Goal: Task Accomplishment & Management: Contribute content

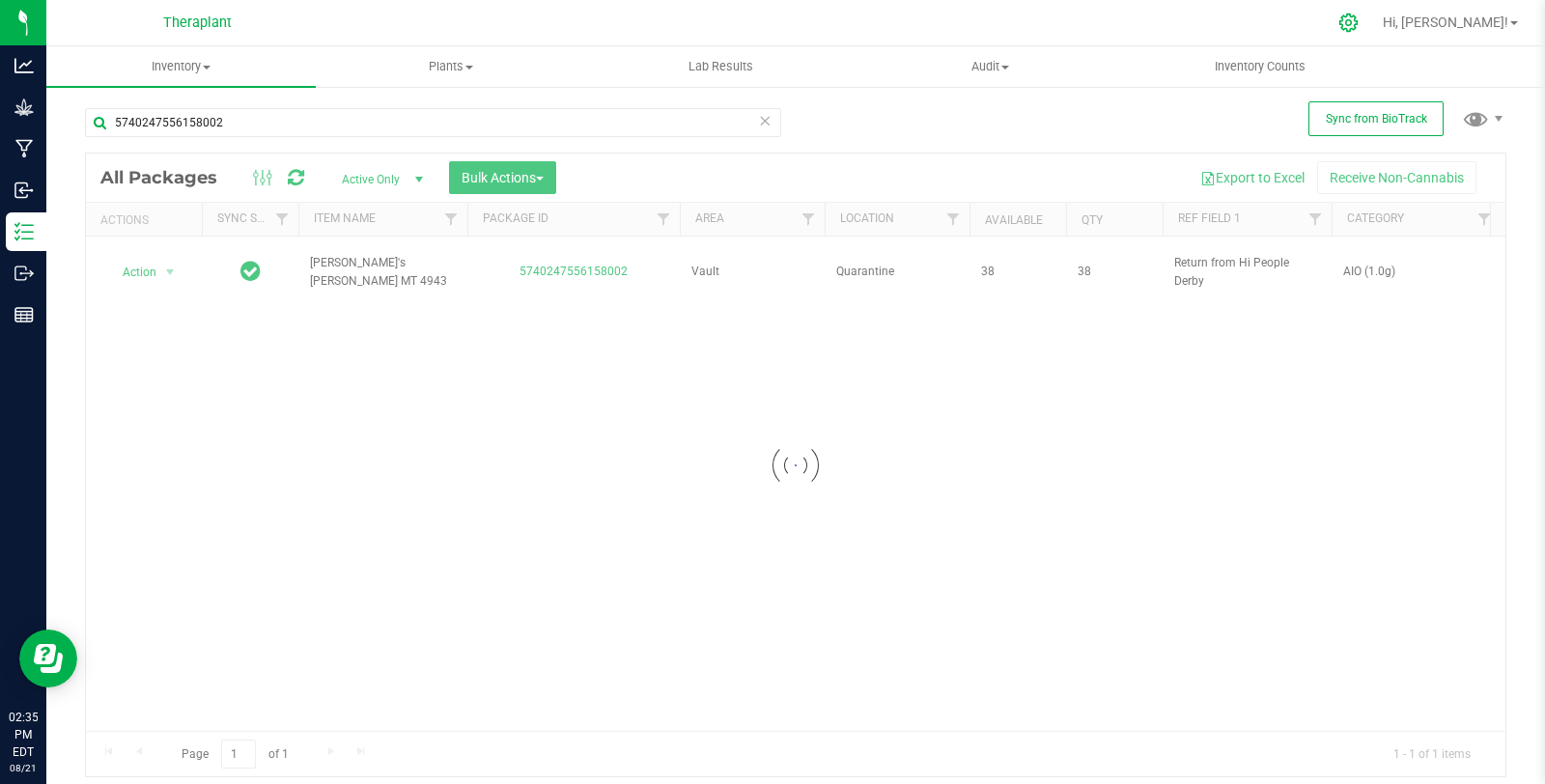
click at [1359, 22] on icon at bounding box center [1348, 22] width 20 height 20
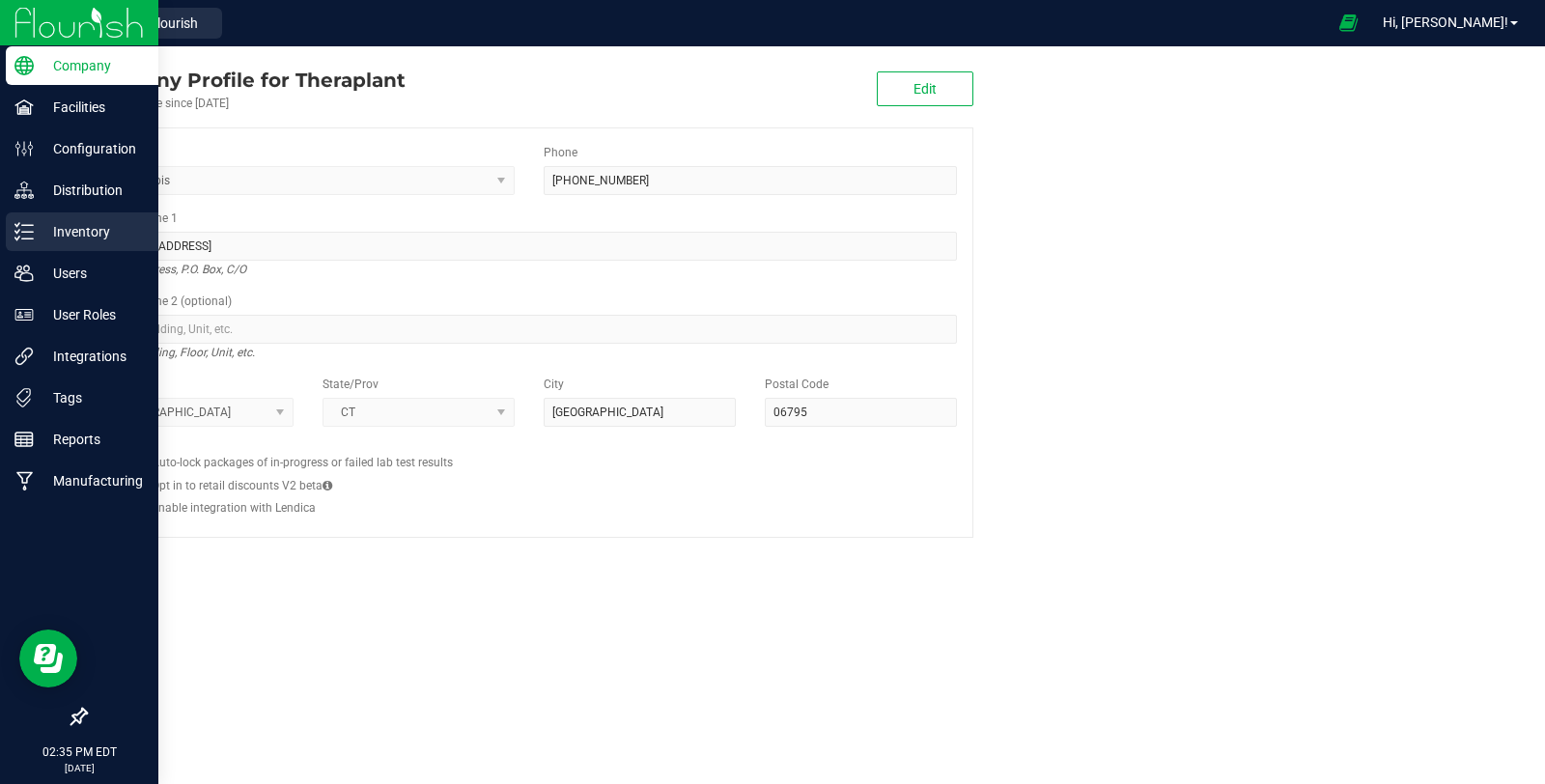
click at [10, 217] on div "Inventory" at bounding box center [82, 232] width 152 height 39
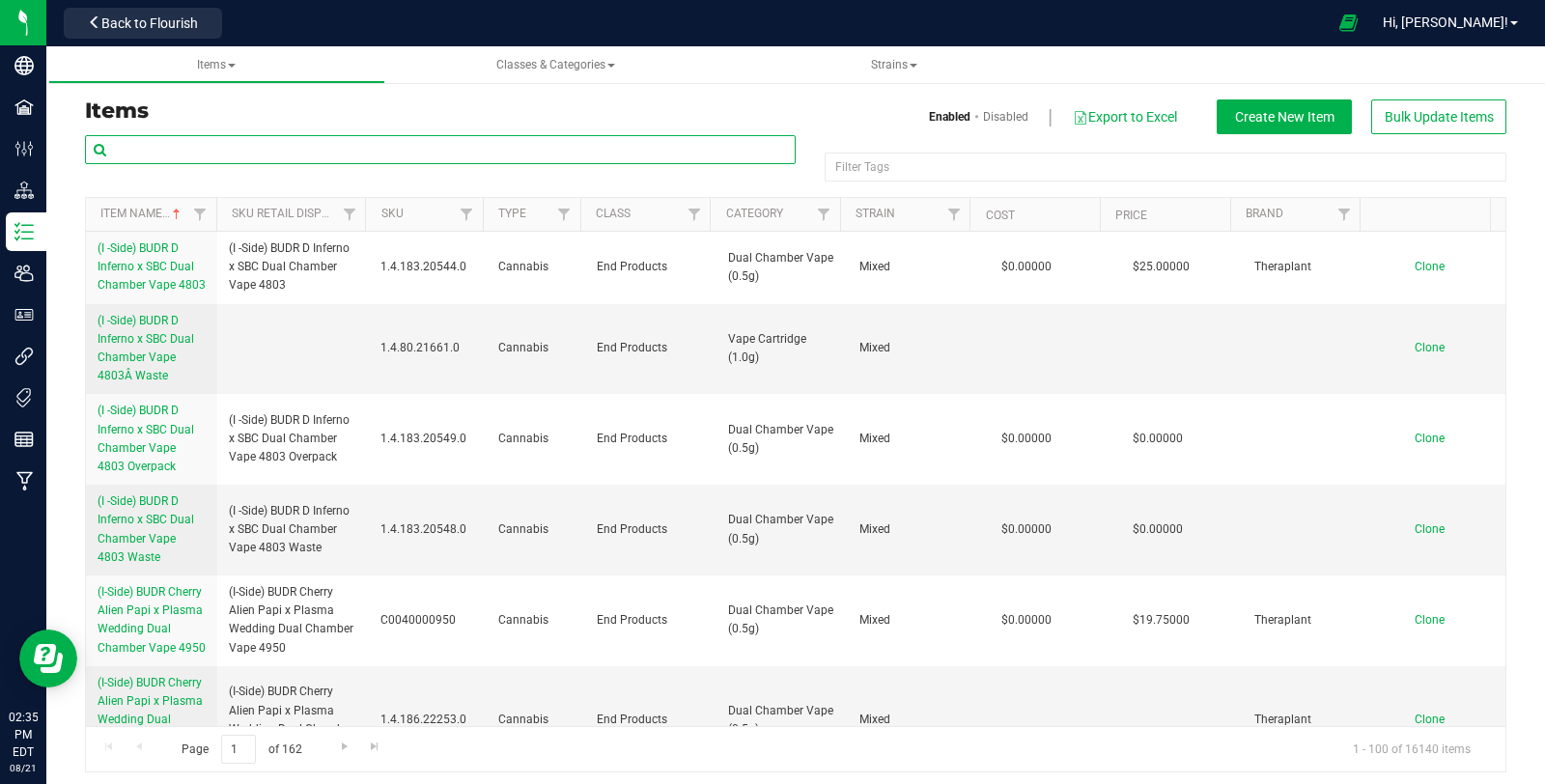
click at [545, 138] on input "text" at bounding box center [440, 150] width 710 height 29
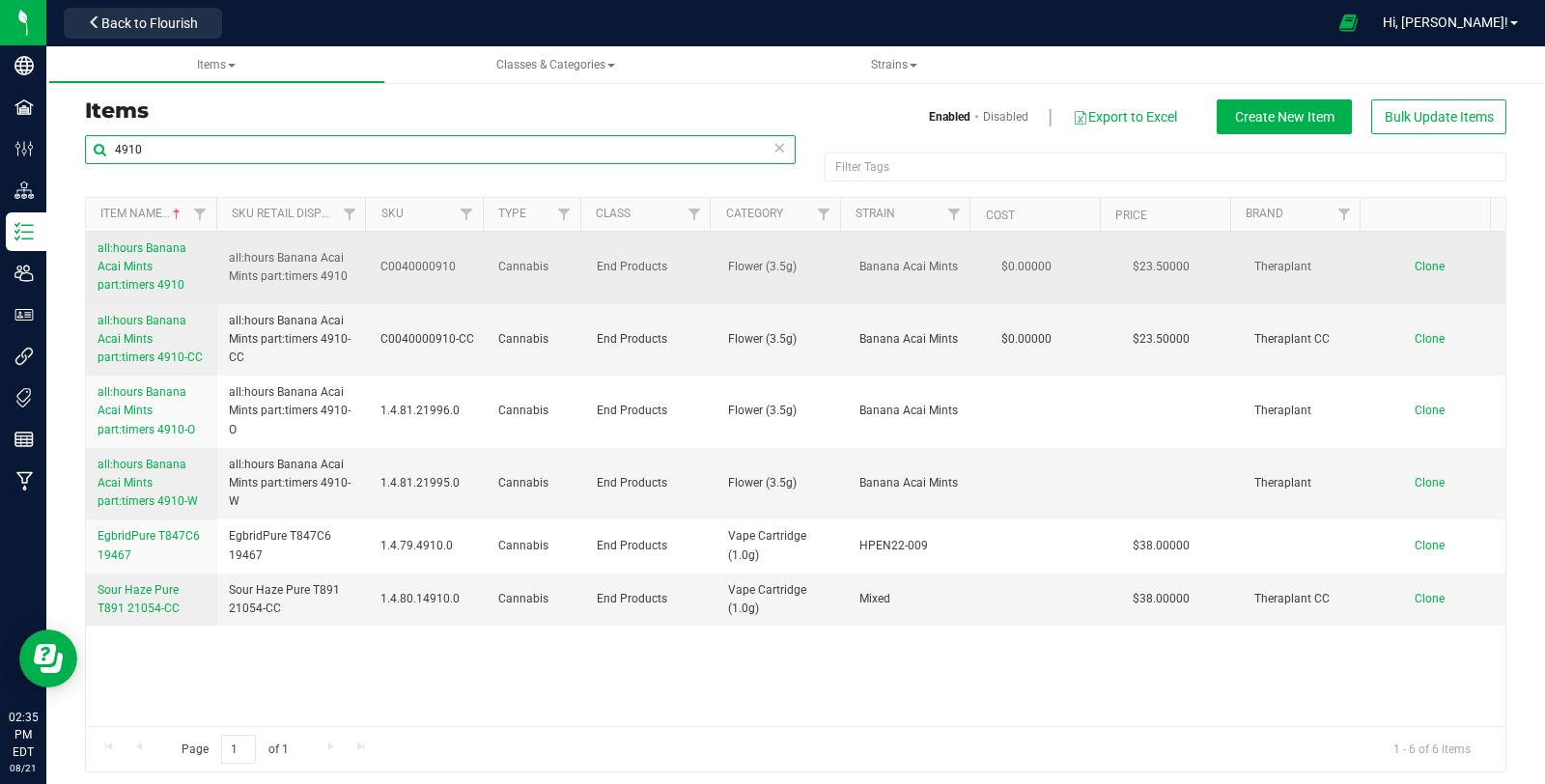
type input "4910"
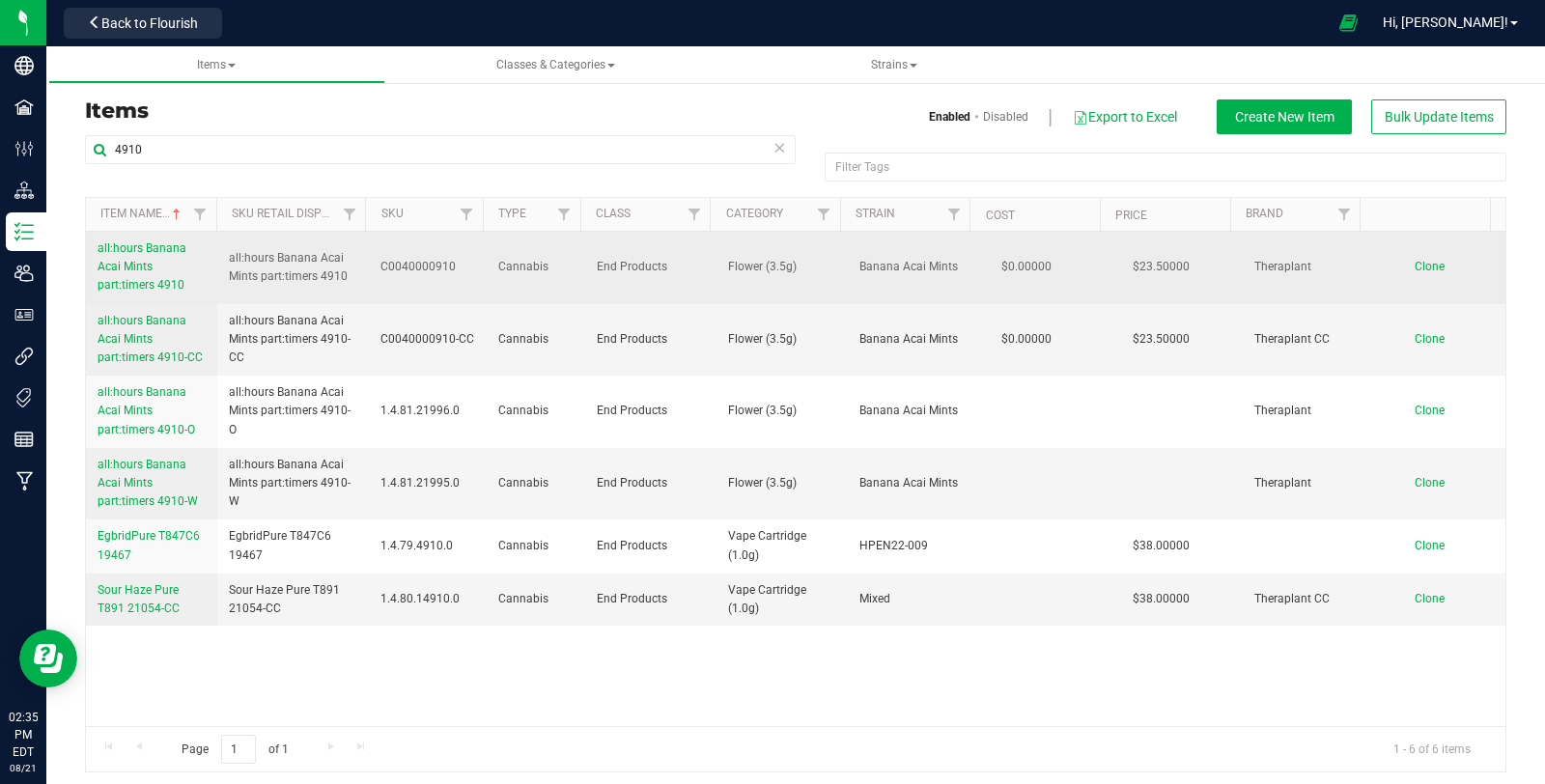
click at [152, 265] on link "all:hours Banana Acai Mints part:timers 4910" at bounding box center [151, 266] width 108 height 56
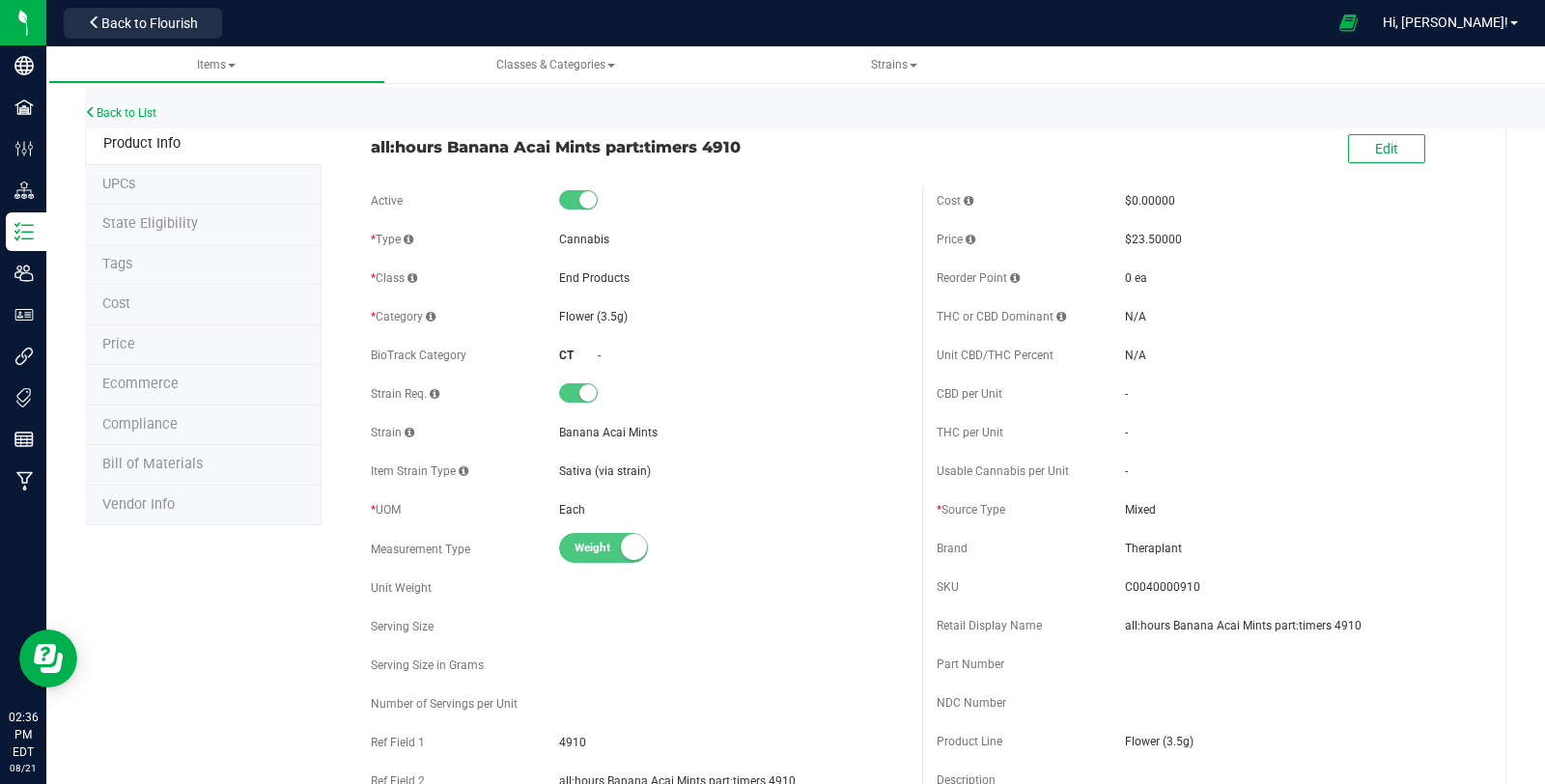
drag, startPoint x: 362, startPoint y: 144, endPoint x: 811, endPoint y: 145, distance: 449.0
click at [811, 145] on div "all:hours Banana Acai Mints part:timers 4910" at bounding box center [639, 142] width 566 height 33
copy span "all:hours Banana Acai Mints part:timers 4910"
click at [116, 118] on link "Back to List" at bounding box center [120, 113] width 71 height 14
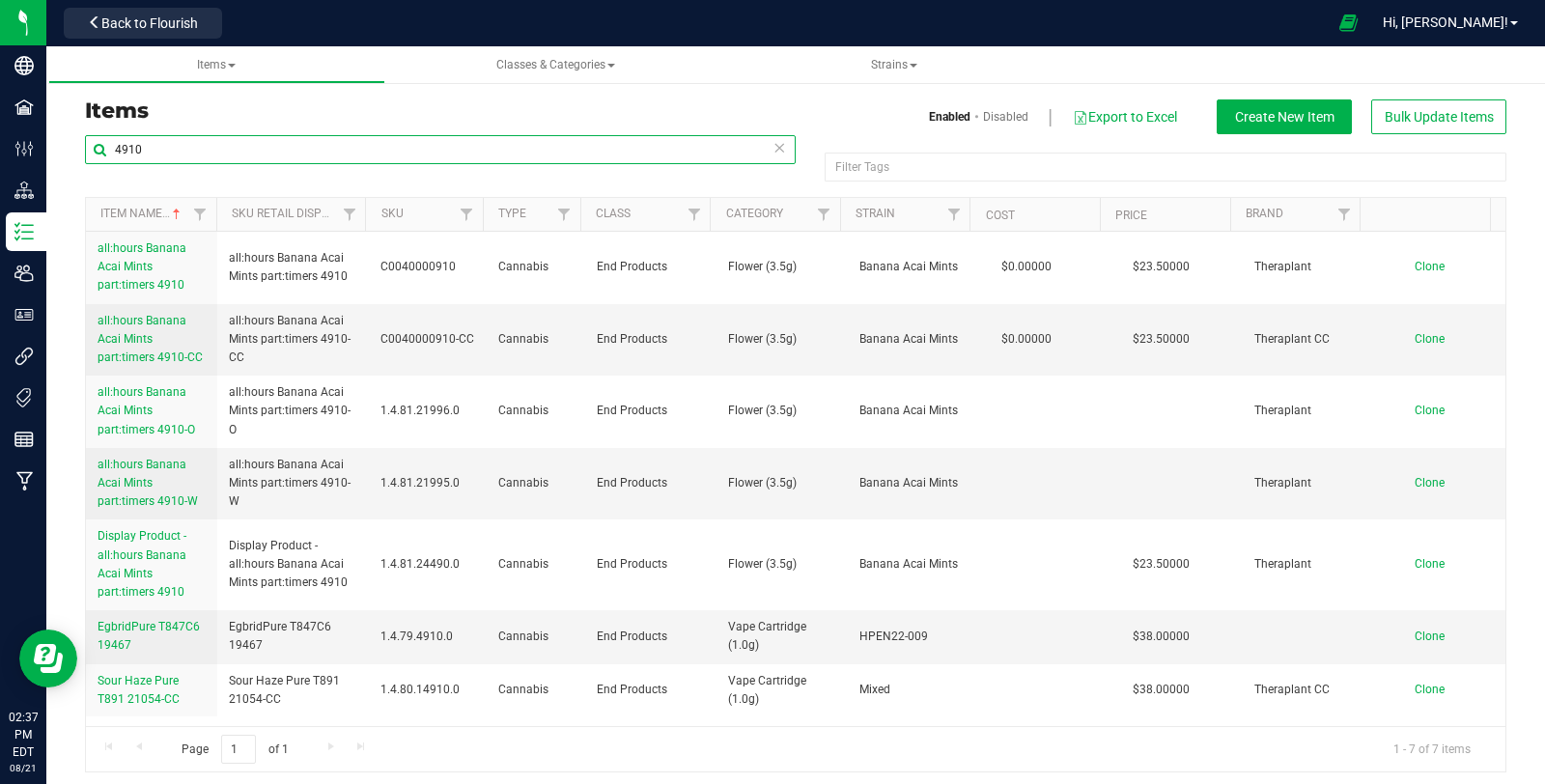
click at [289, 145] on input "4910" at bounding box center [440, 150] width 710 height 29
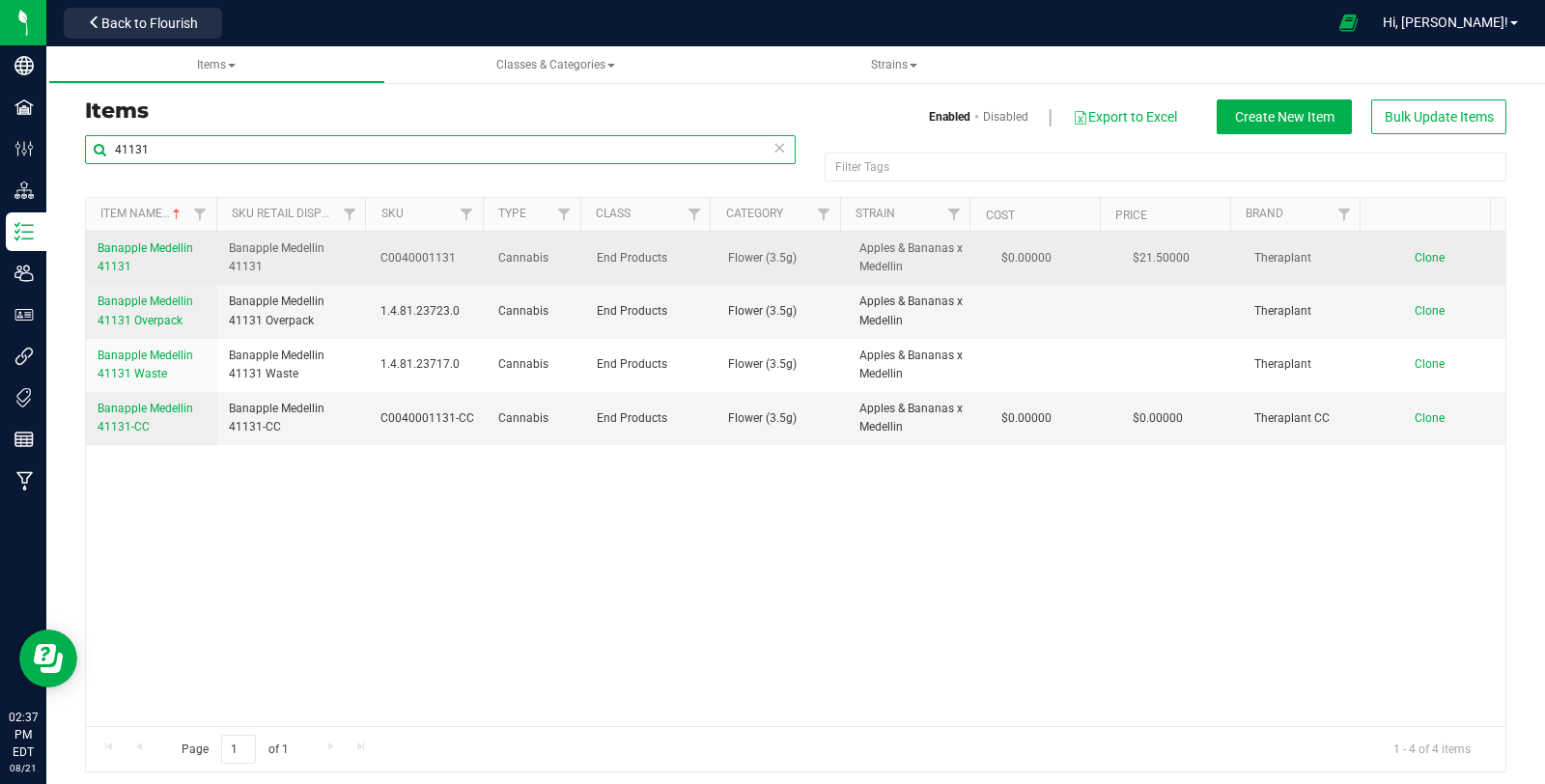
type input "41131"
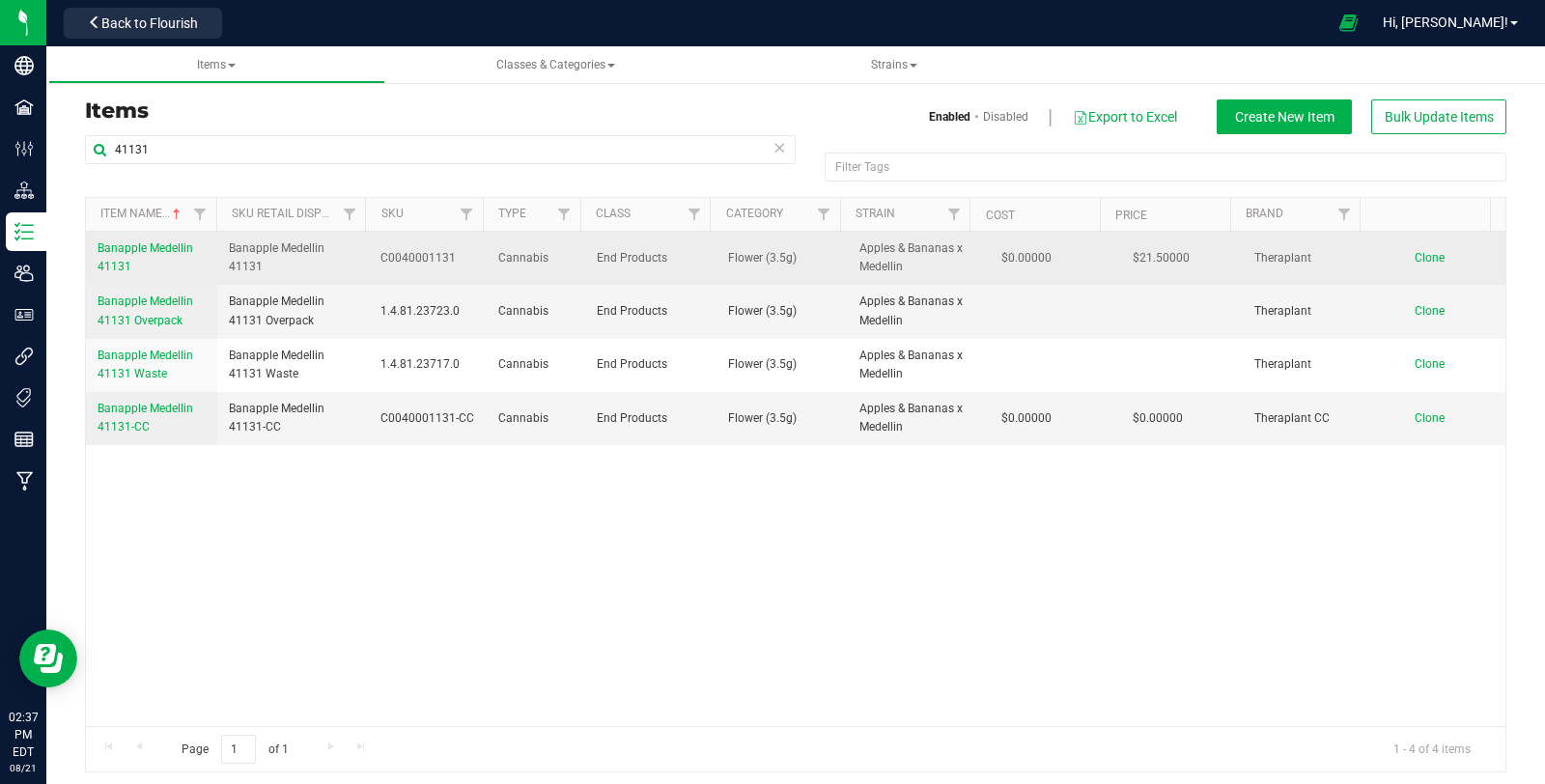
click at [154, 251] on span "Banapple Medellin 41131" at bounding box center [145, 256] width 96 height 32
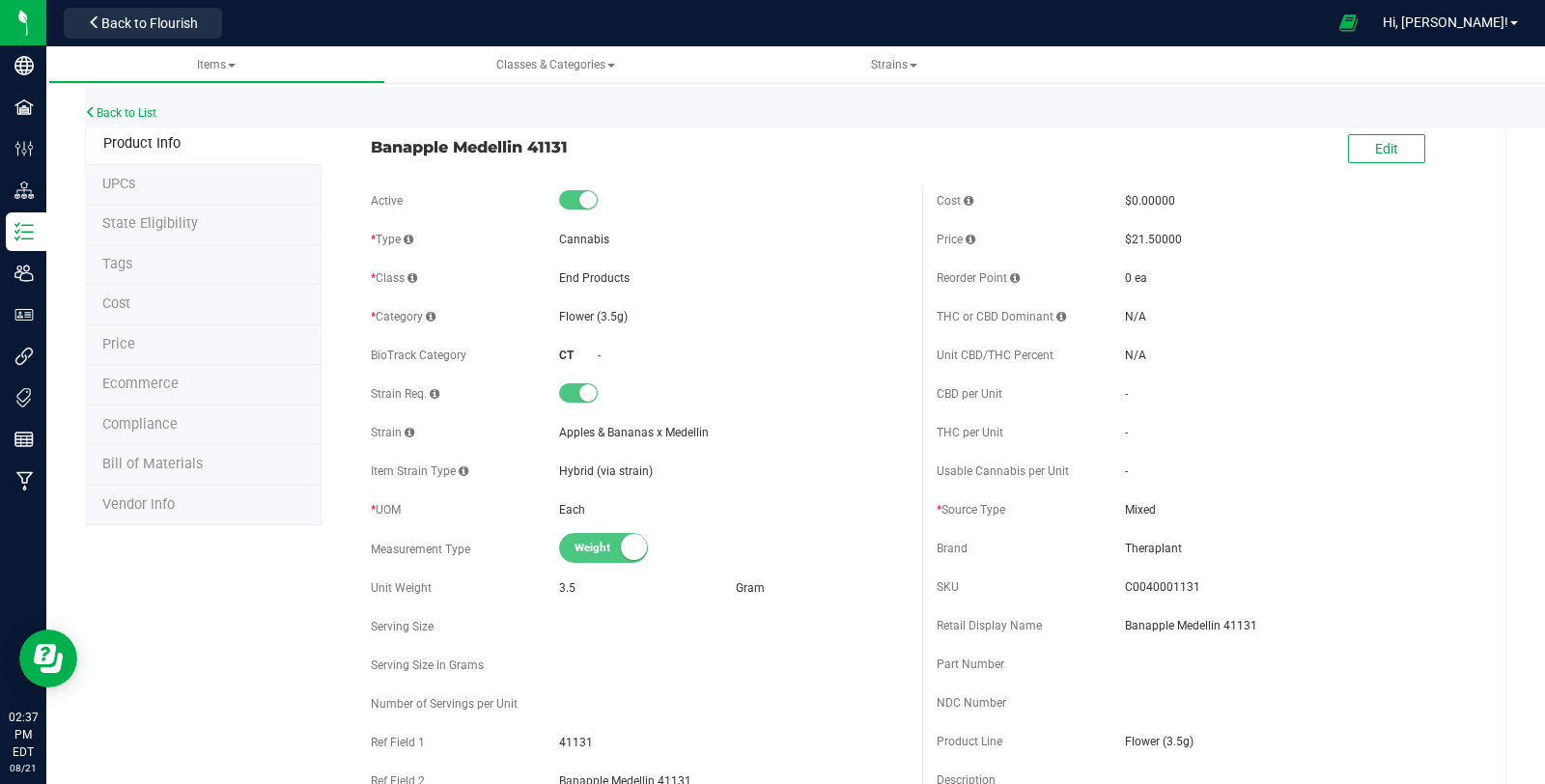
drag, startPoint x: 376, startPoint y: 148, endPoint x: 585, endPoint y: 156, distance: 209.2
click at [585, 156] on div "Banapple Medellin 41131" at bounding box center [639, 142] width 566 height 33
copy span "Banapple Medellin 41131"
click at [109, 117] on link "Back to List" at bounding box center [120, 113] width 71 height 14
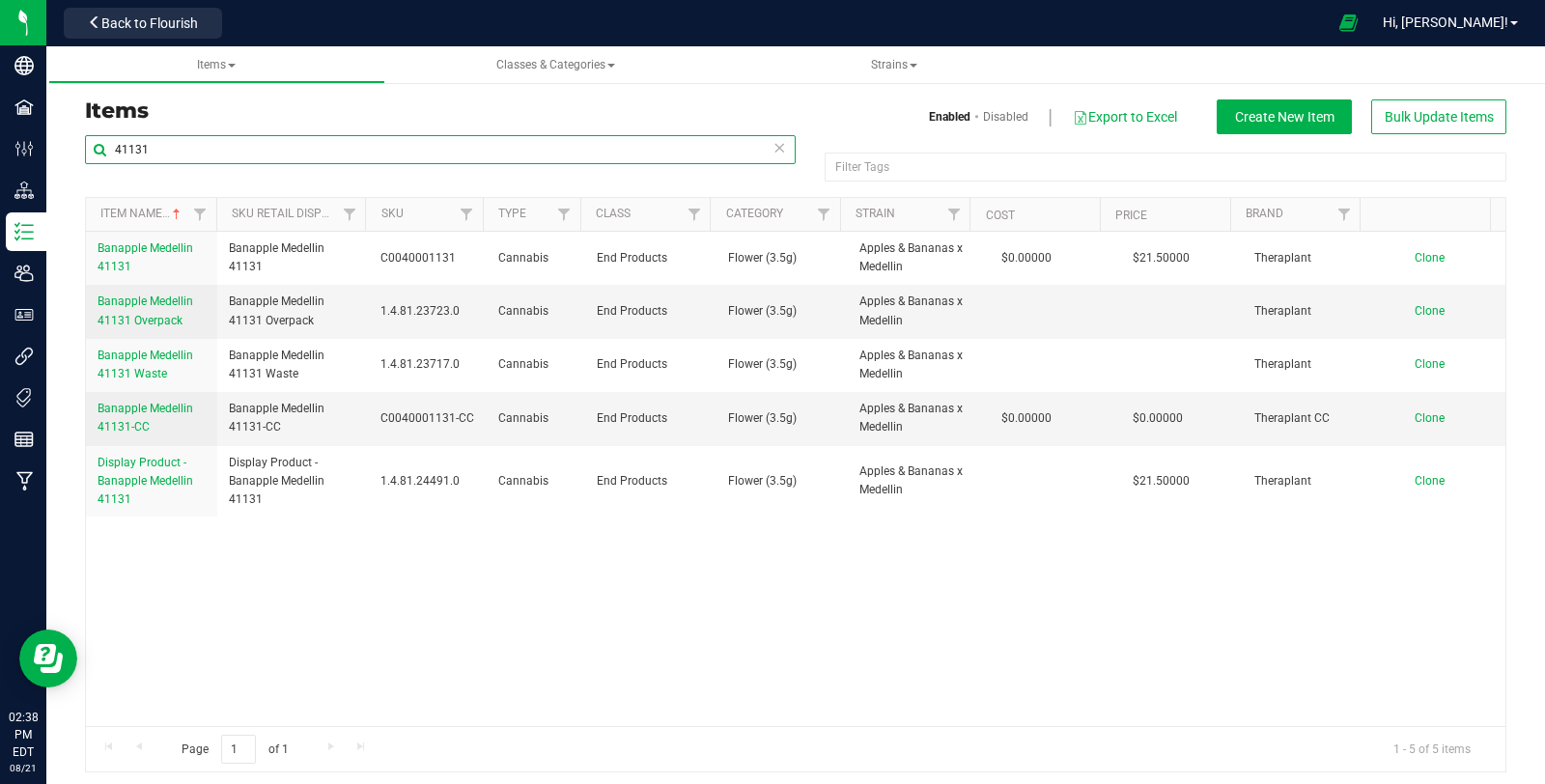
drag, startPoint x: 131, startPoint y: 149, endPoint x: 99, endPoint y: 148, distance: 32.0
click at [99, 148] on input "41131" at bounding box center [440, 150] width 710 height 29
type input "41155"
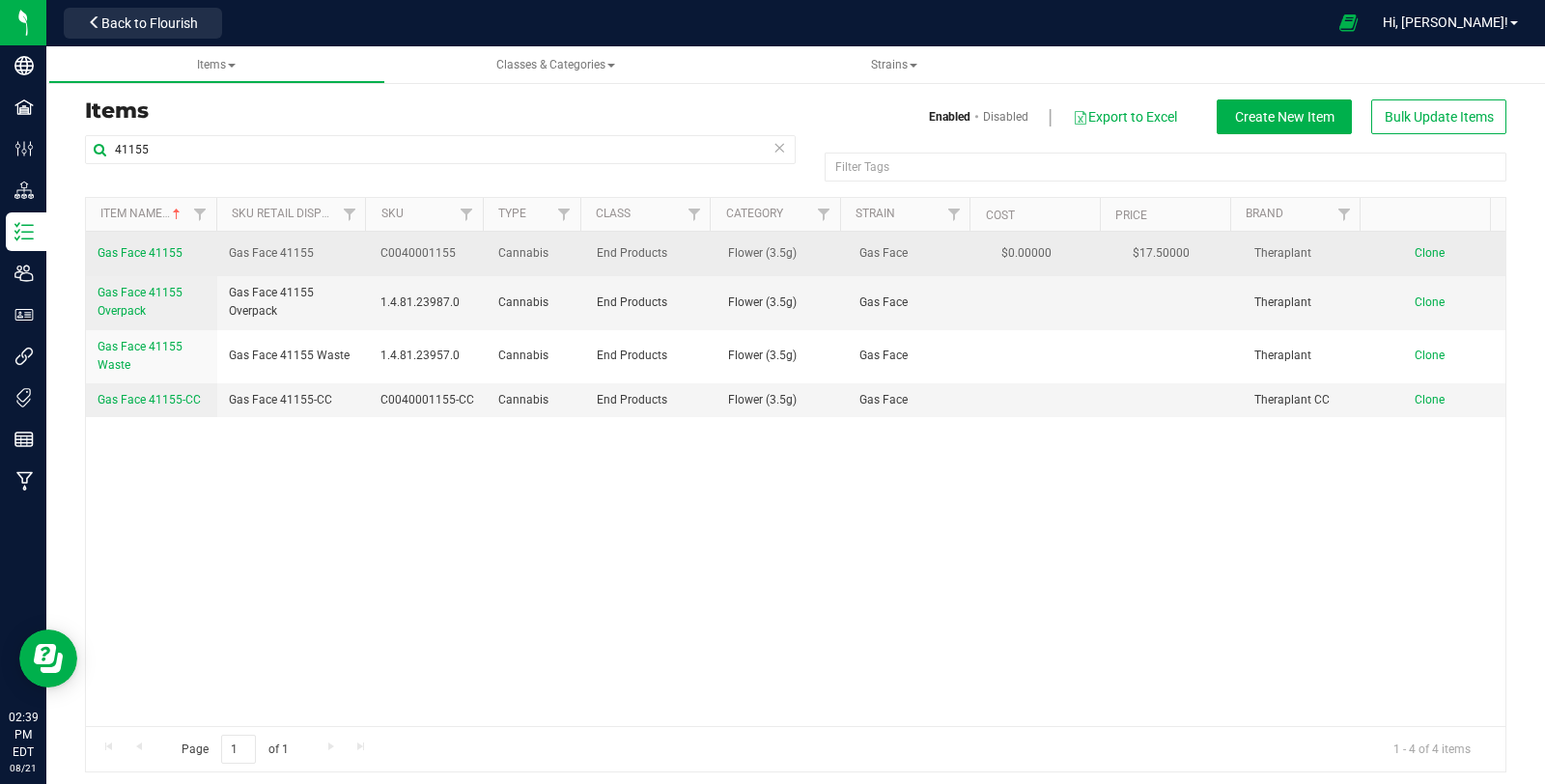
click at [145, 254] on span "Gas Face 41155" at bounding box center [139, 253] width 85 height 14
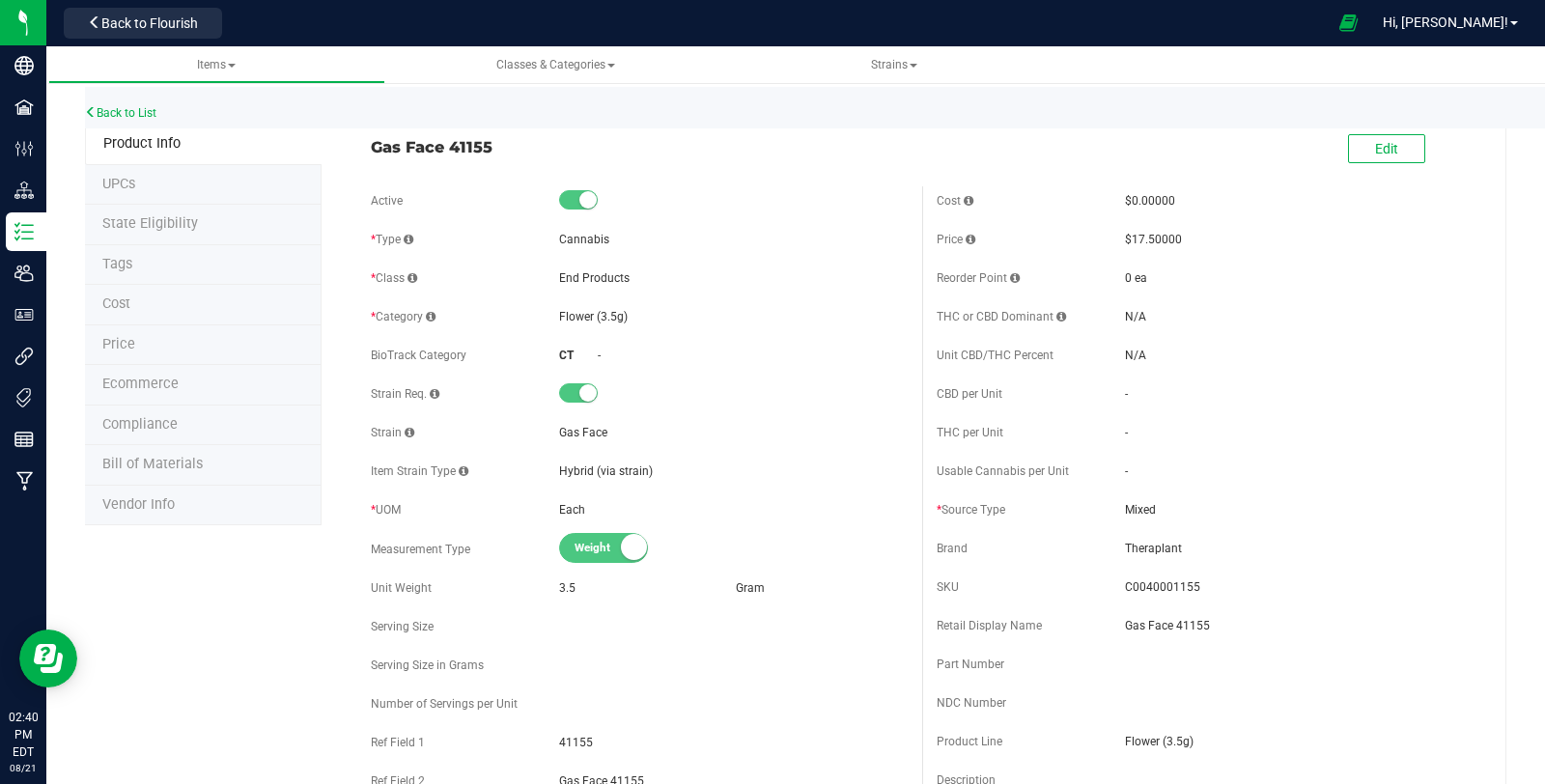
drag, startPoint x: 360, startPoint y: 145, endPoint x: 524, endPoint y: 157, distance: 164.4
click at [524, 157] on div "Gas Face 41155 Edit" at bounding box center [922, 149] width 1131 height 48
copy span "Gas Face 41155"
click at [132, 114] on link "Back to List" at bounding box center [120, 113] width 71 height 14
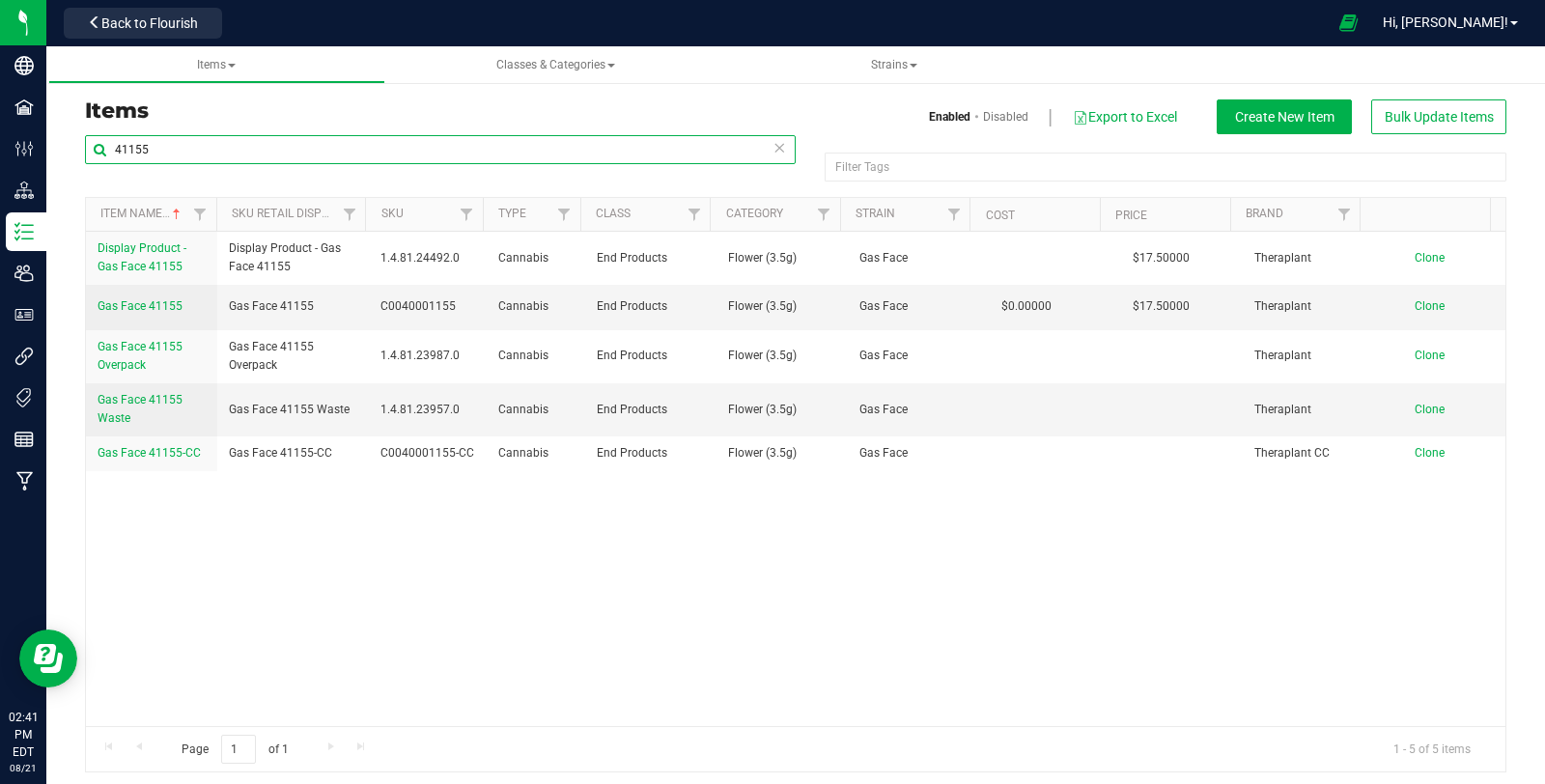
click at [170, 148] on input "41155" at bounding box center [440, 150] width 710 height 29
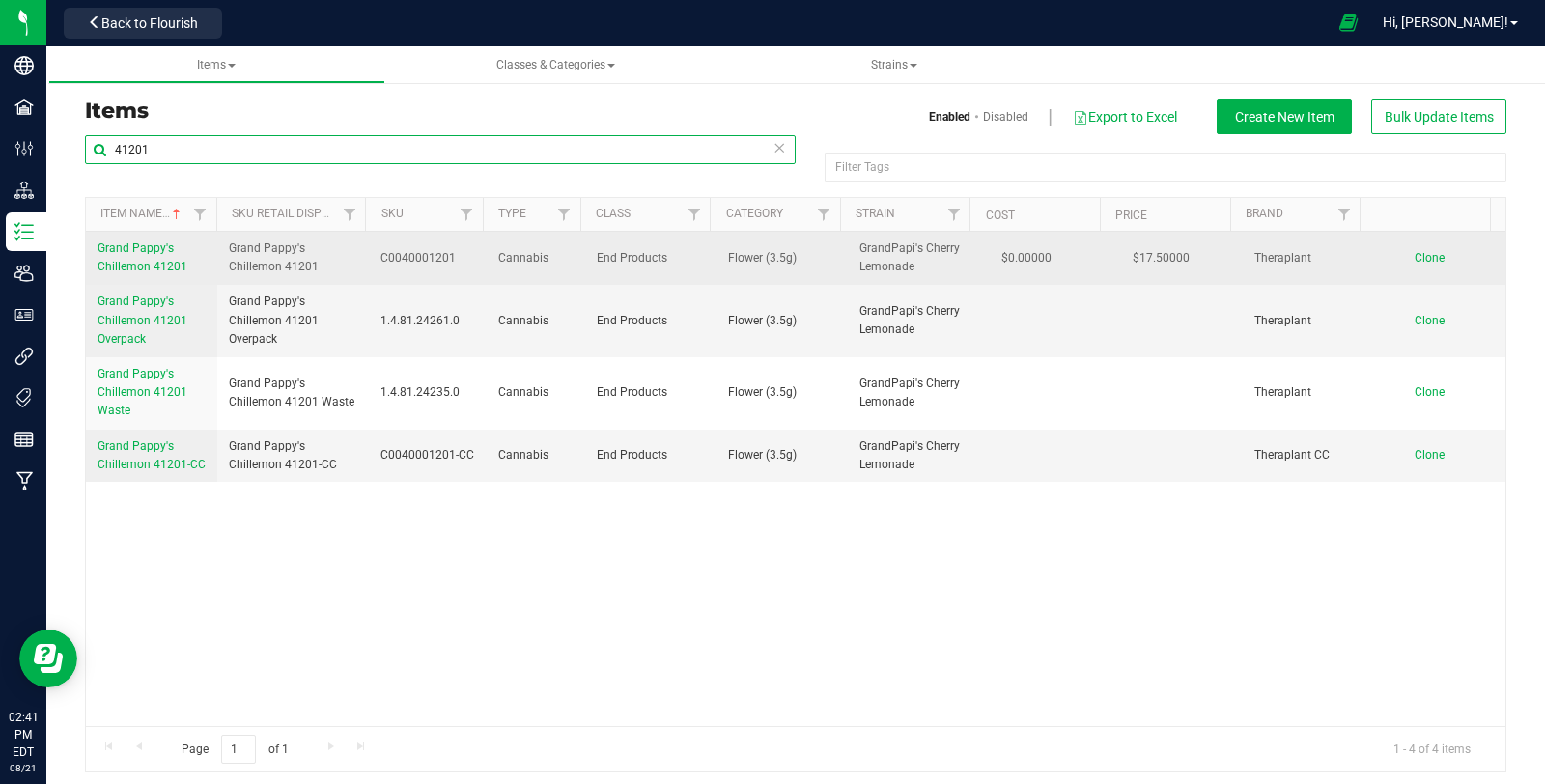
type input "41201"
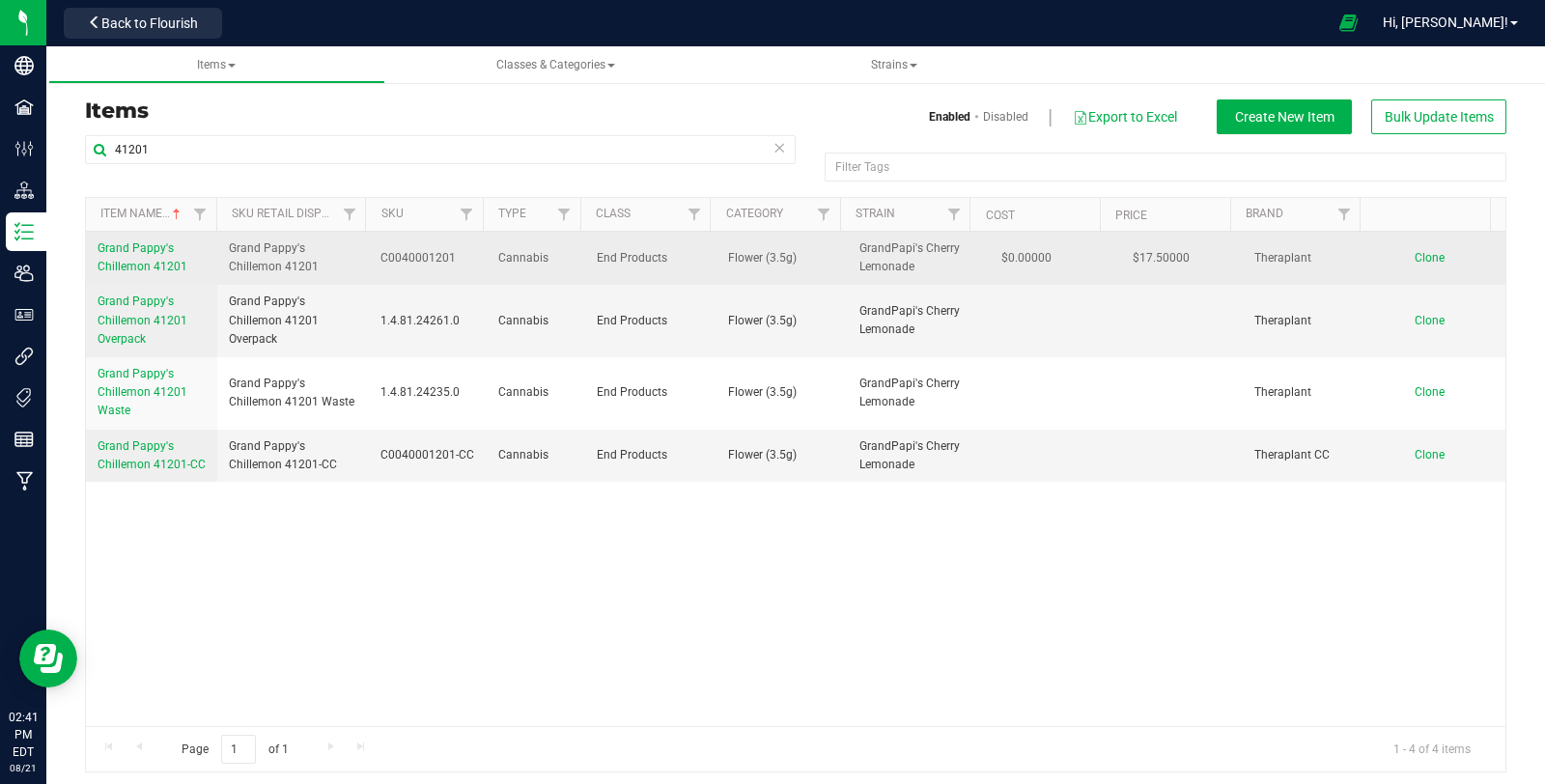
click at [162, 254] on link "Grand Pappy's Chillemon 41201" at bounding box center [151, 257] width 108 height 37
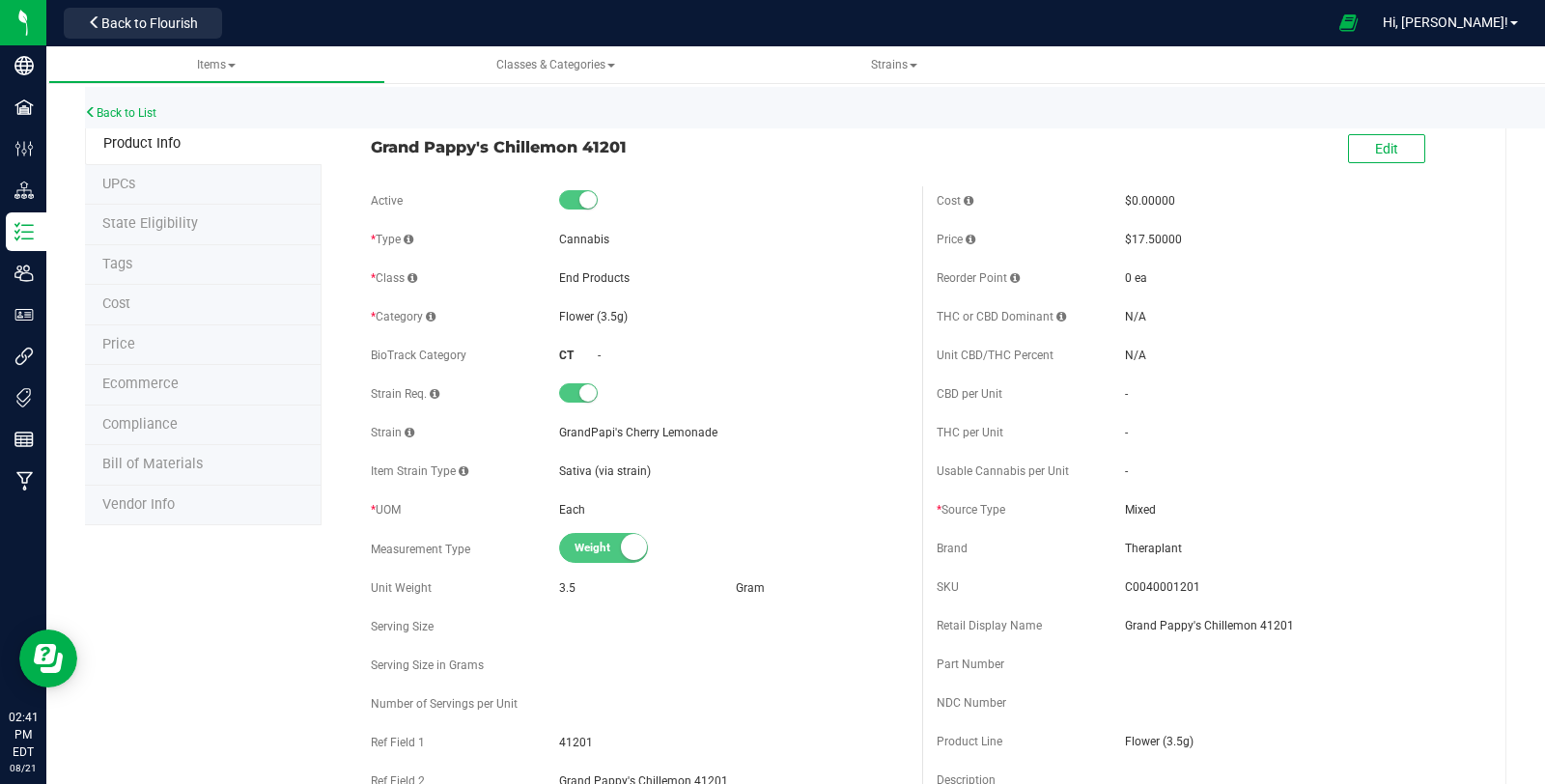
drag, startPoint x: 377, startPoint y: 146, endPoint x: 628, endPoint y: 163, distance: 251.6
click at [628, 163] on div "Grand Pappy's Chillemon 41201 Edit" at bounding box center [922, 149] width 1131 height 48
copy span "Grand Pappy's Chillemon 41201"
click at [130, 114] on link "Back to List" at bounding box center [120, 113] width 71 height 14
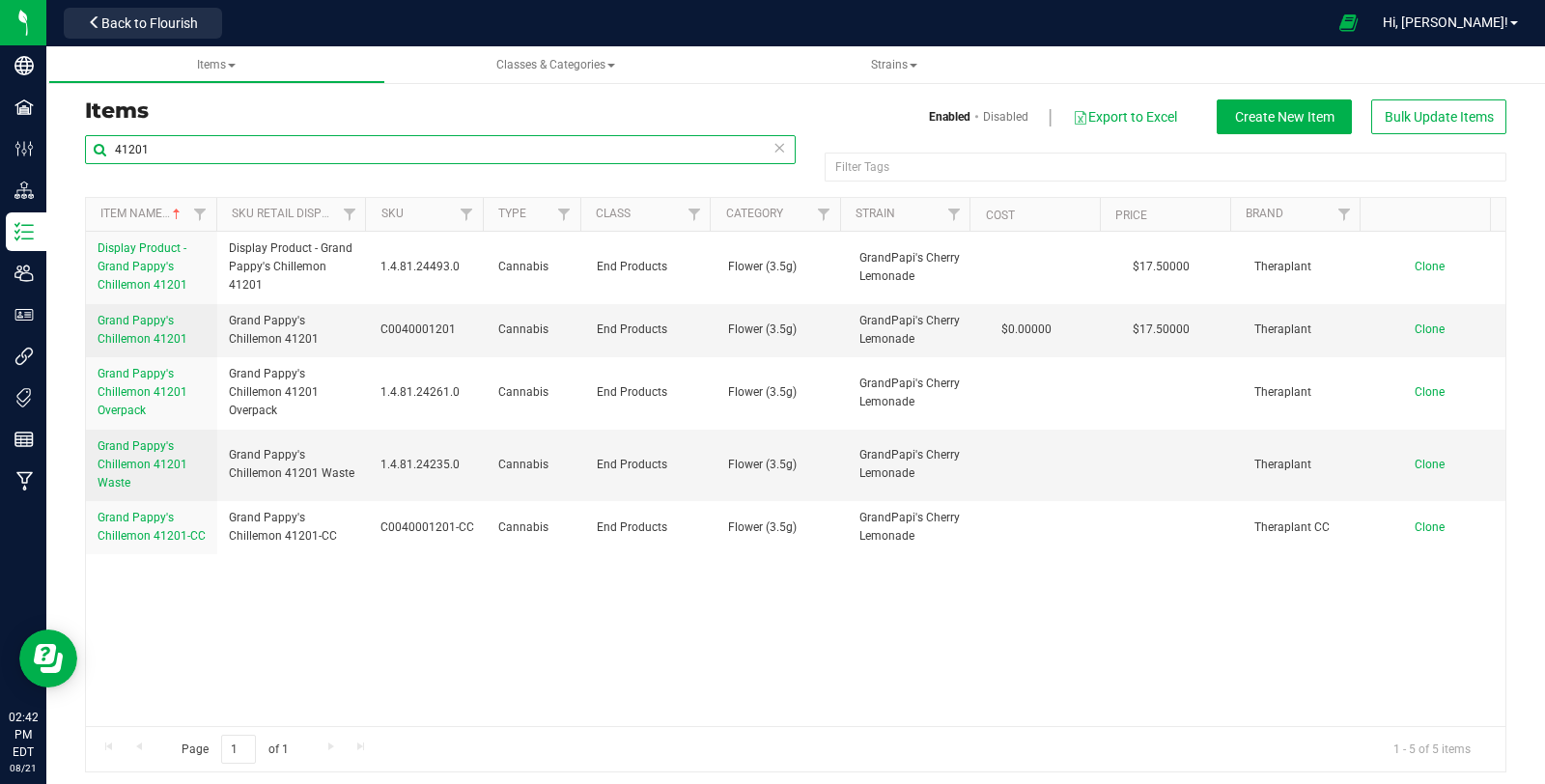
drag, startPoint x: 104, startPoint y: 141, endPoint x: 56, endPoint y: 137, distance: 48.2
click at [56, 137] on div "Items Enabled Disabled Export to Excel Create New Item Bulk Update Items 41201 …" at bounding box center [796, 423] width 1498 height 735
type input "4948"
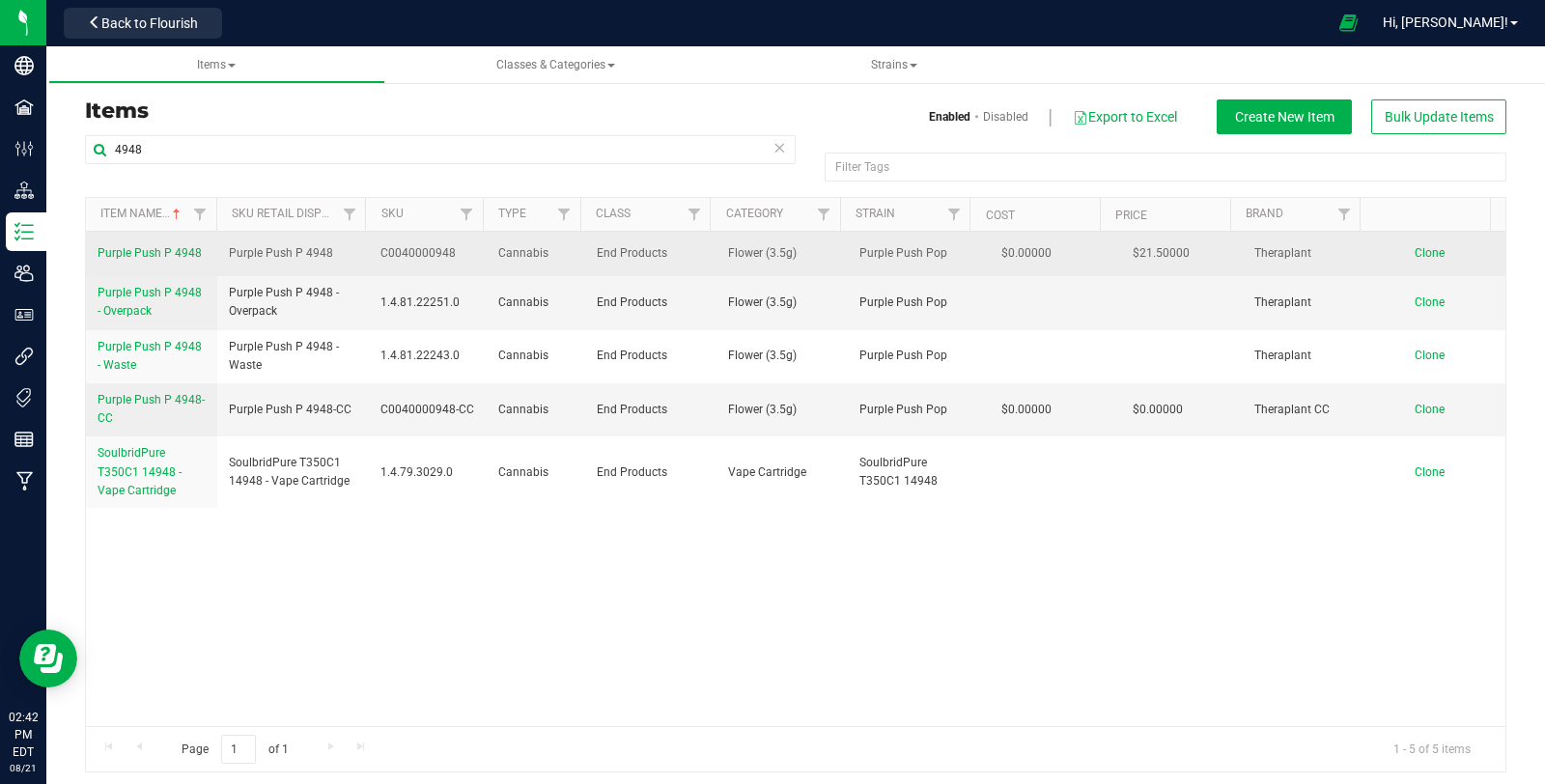
click at [174, 247] on span "Purple Push P 4948" at bounding box center [149, 253] width 104 height 14
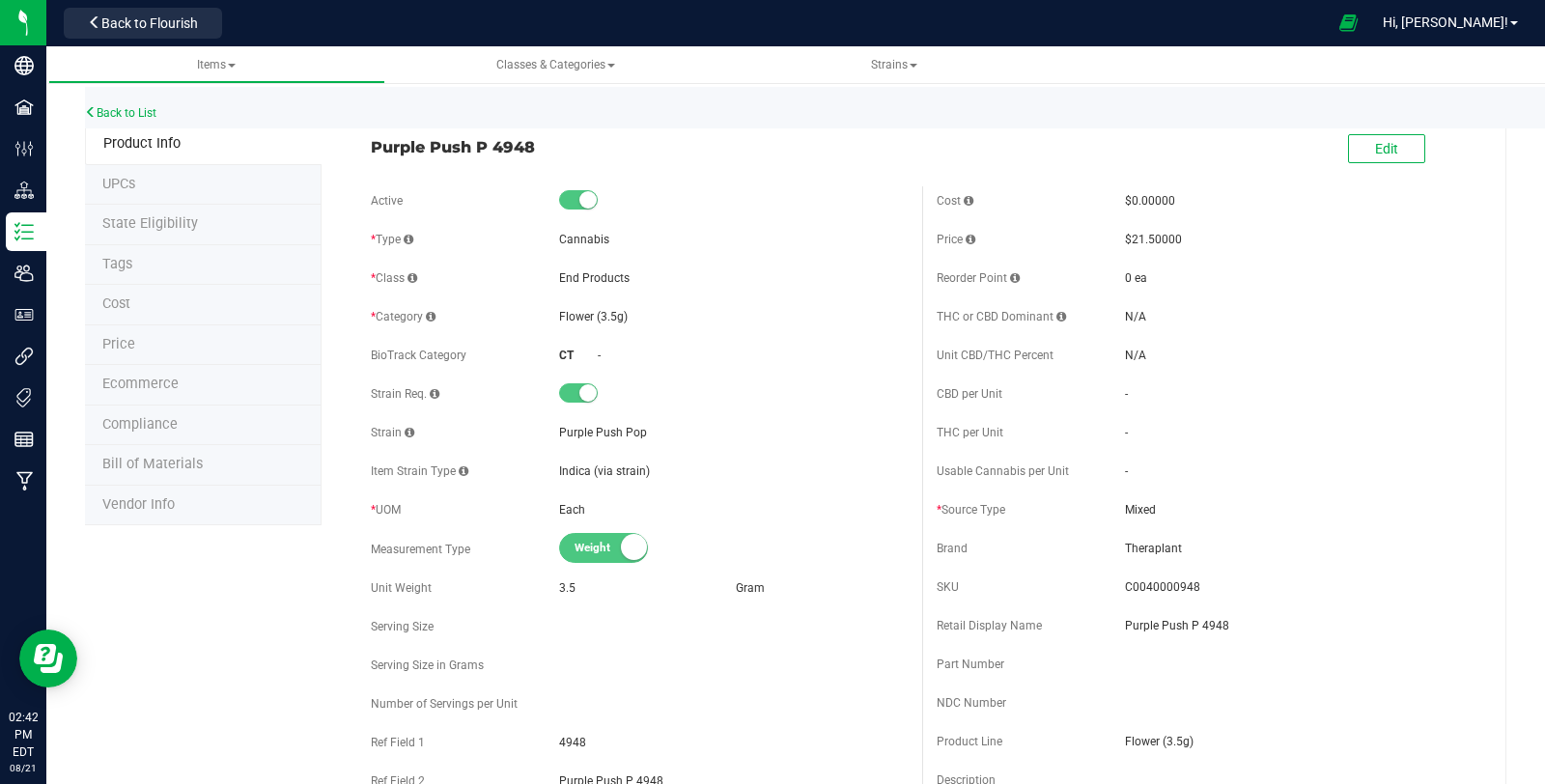
drag, startPoint x: 368, startPoint y: 146, endPoint x: 605, endPoint y: 143, distance: 237.0
click at [609, 143] on div "Purple Push P 4948" at bounding box center [639, 142] width 566 height 33
copy span "Purple Push P 4948"
click at [141, 117] on link "Back to List" at bounding box center [120, 113] width 71 height 14
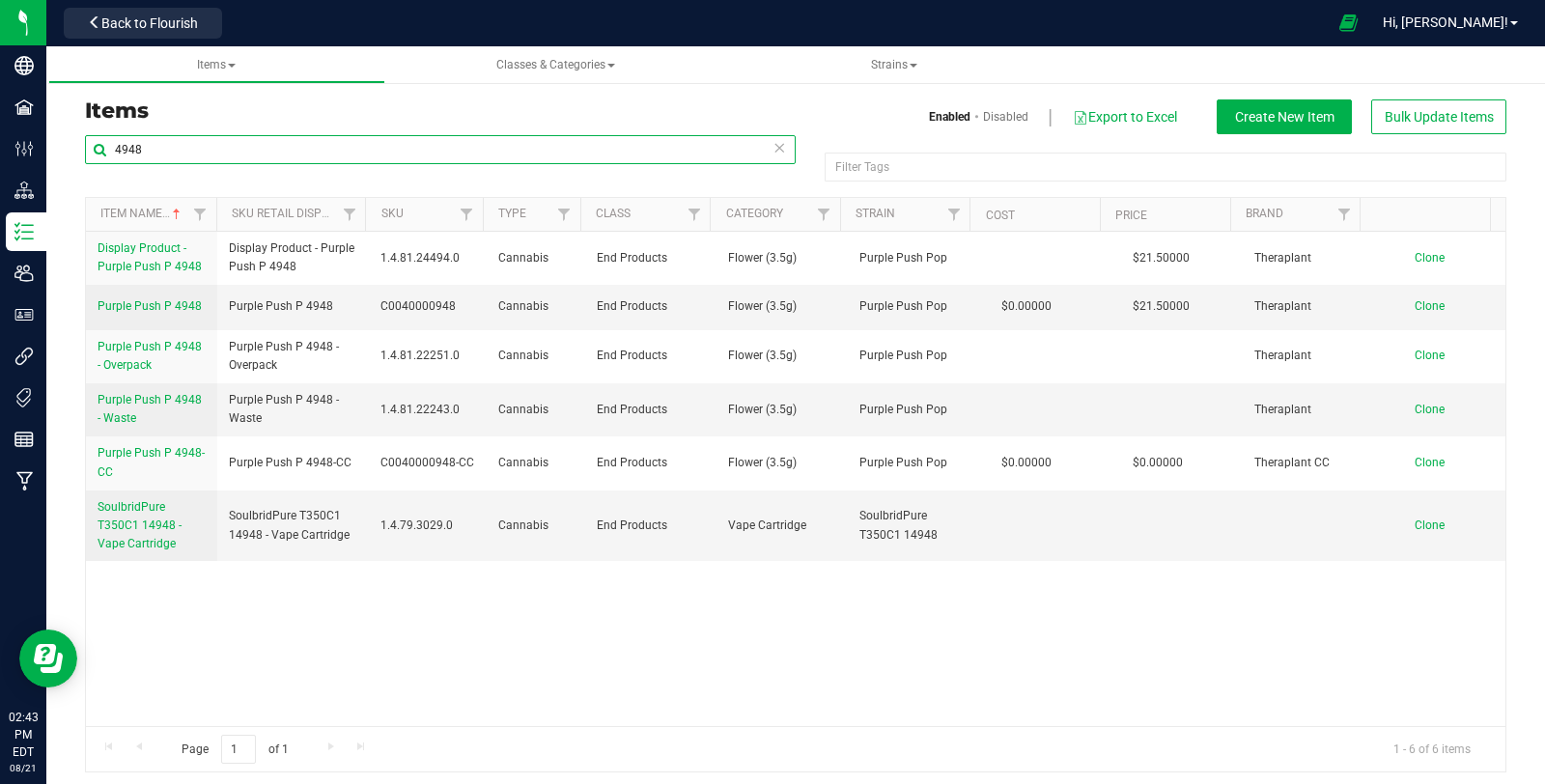
drag, startPoint x: 166, startPoint y: 141, endPoint x: 92, endPoint y: 145, distance: 74.1
click at [92, 145] on input "4948" at bounding box center [440, 150] width 710 height 29
type input "3"
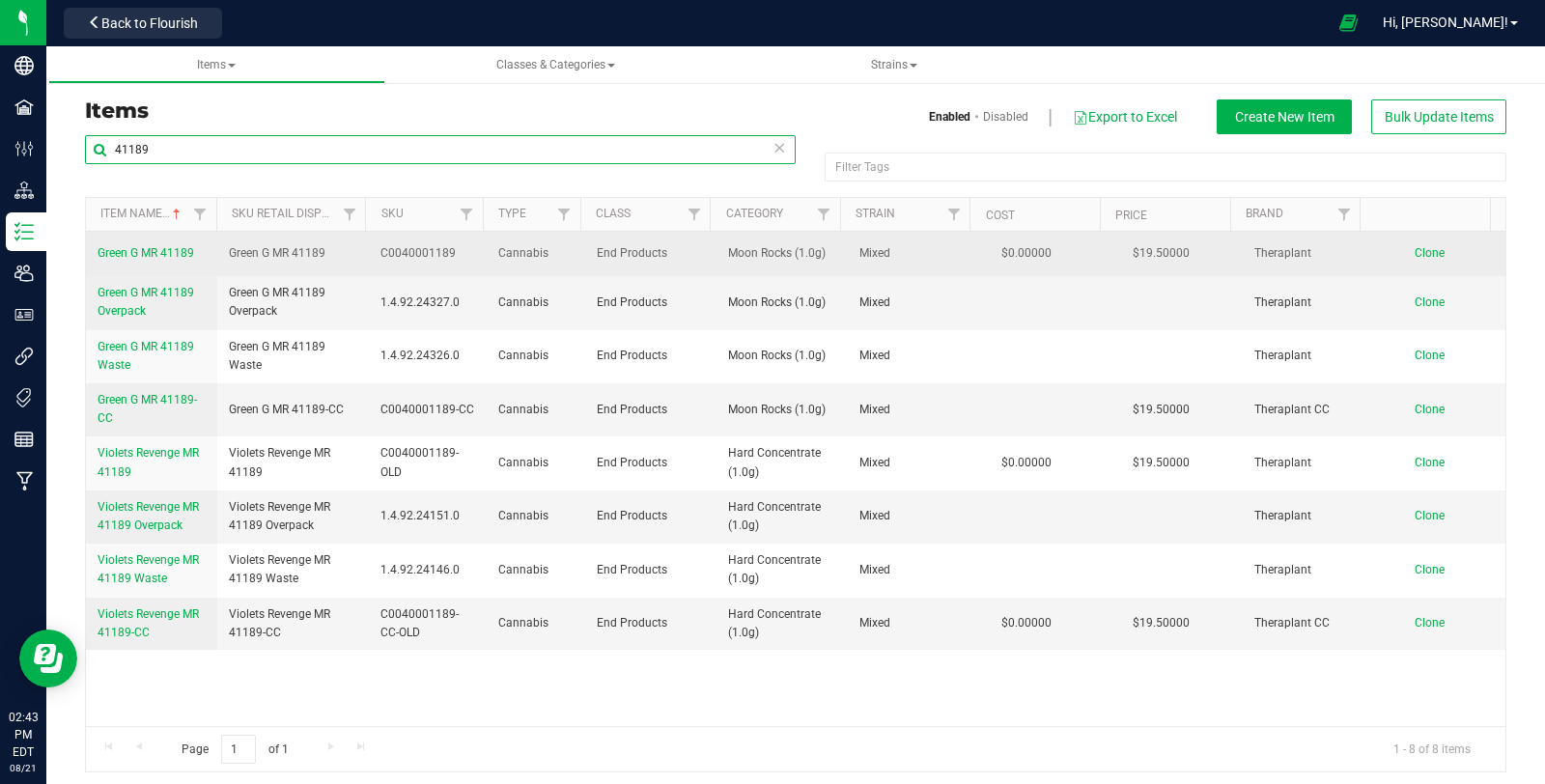
type input "41189"
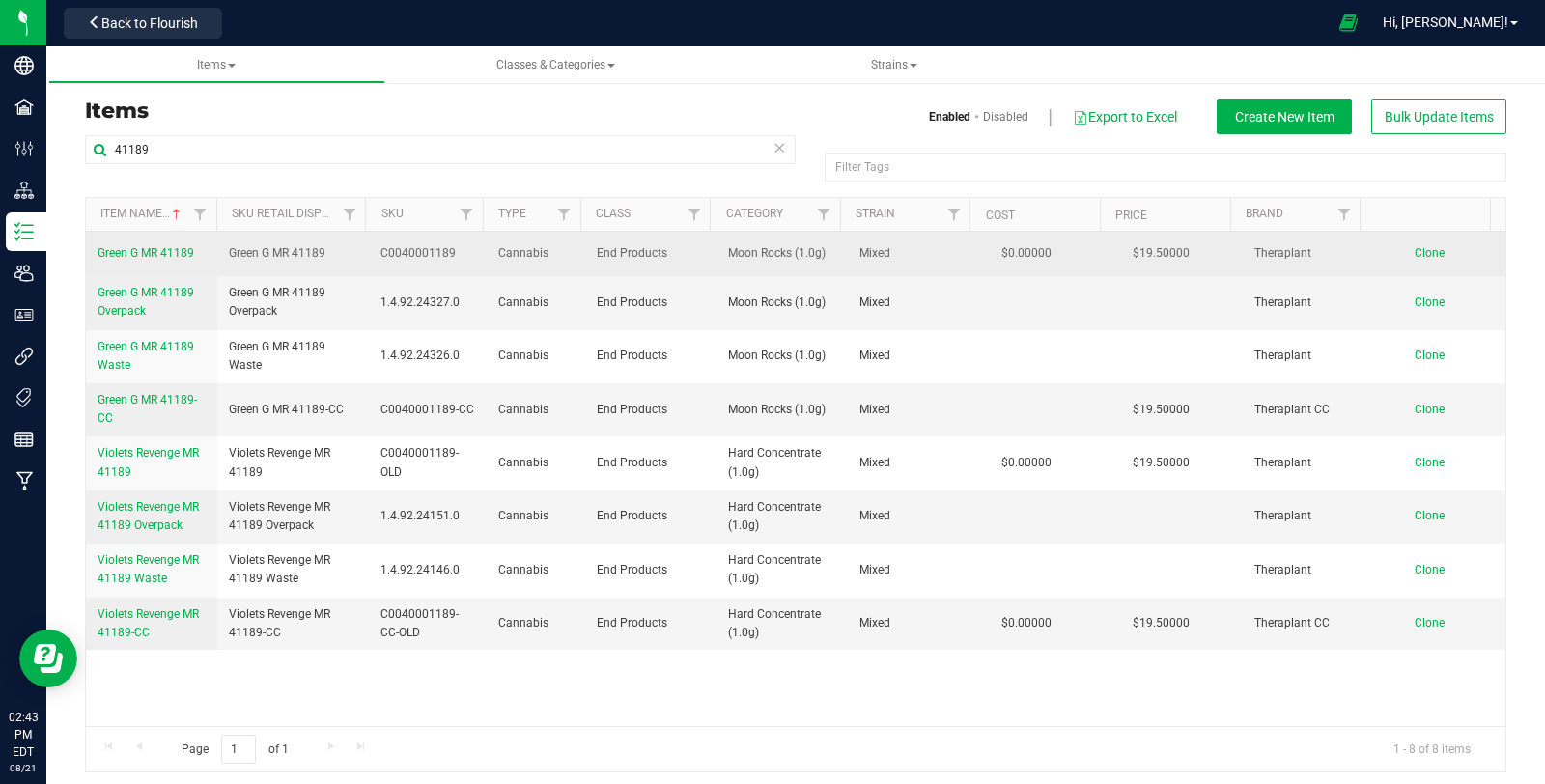
click at [177, 255] on span "Green G MR 41189" at bounding box center [145, 253] width 97 height 14
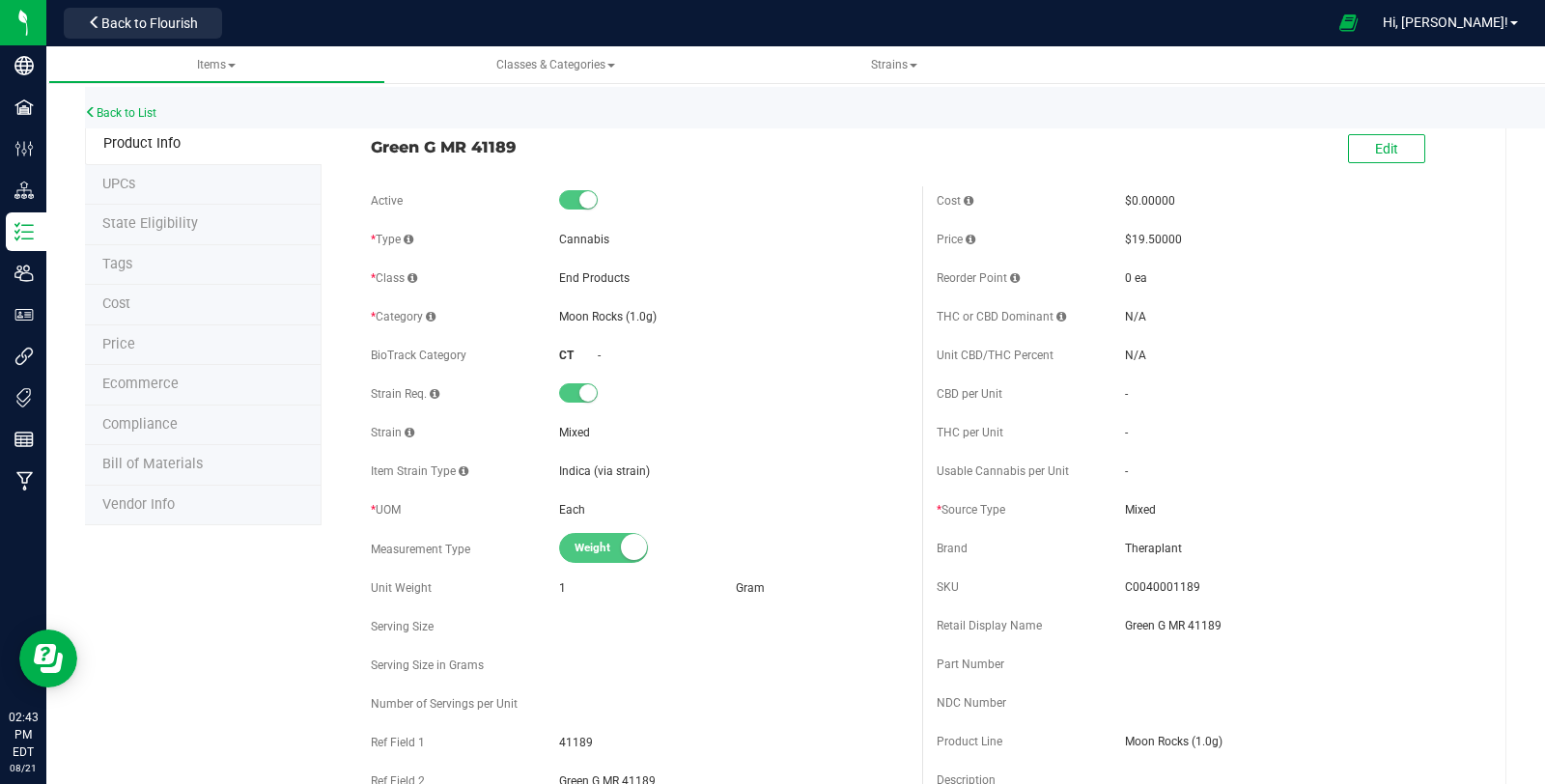
drag, startPoint x: 360, startPoint y: 142, endPoint x: 568, endPoint y: 145, distance: 208.0
click at [568, 145] on div "Green G MR 41189" at bounding box center [639, 142] width 566 height 33
copy span "Green G MR 41189"
drag, startPoint x: 1116, startPoint y: 740, endPoint x: 1240, endPoint y: 751, distance: 124.5
click at [1237, 753] on div "Product Line Moon Rocks (1.0g)" at bounding box center [1205, 741] width 536 height 29
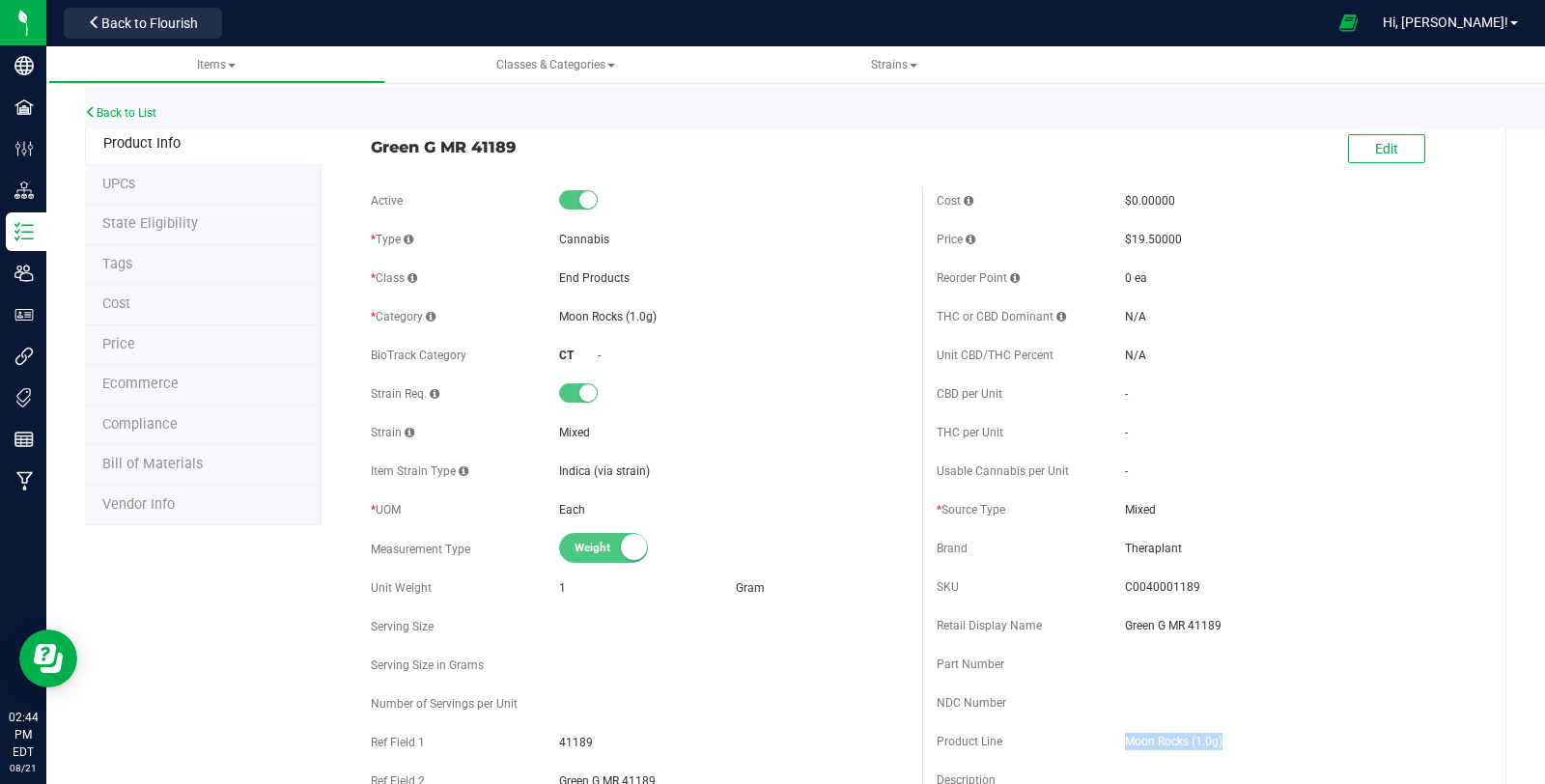
copy span "Moon Rocks (1.0g)"
click at [124, 106] on link "Back to List" at bounding box center [120, 113] width 71 height 14
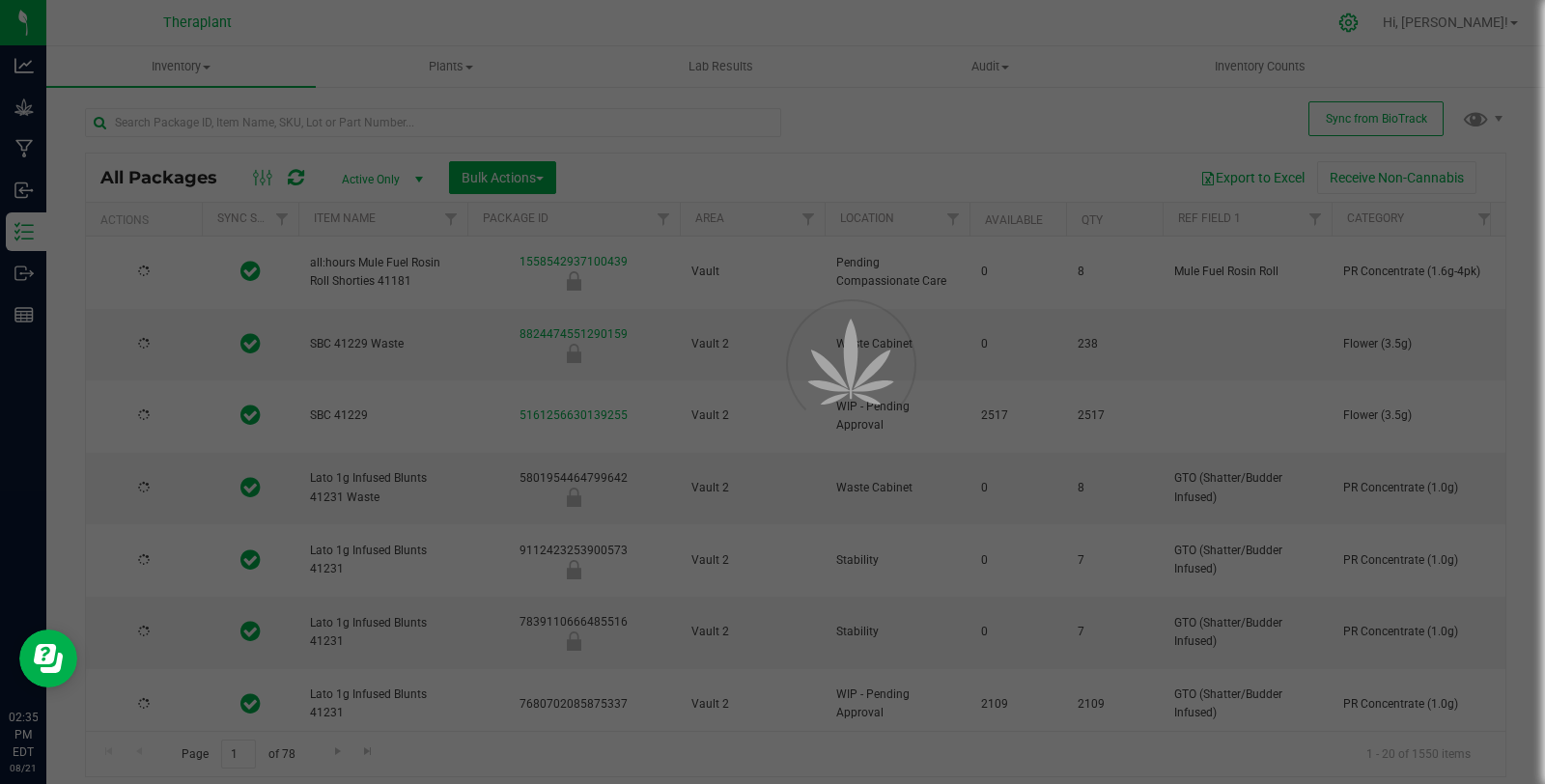
click at [1419, 28] on div at bounding box center [772, 392] width 1545 height 784
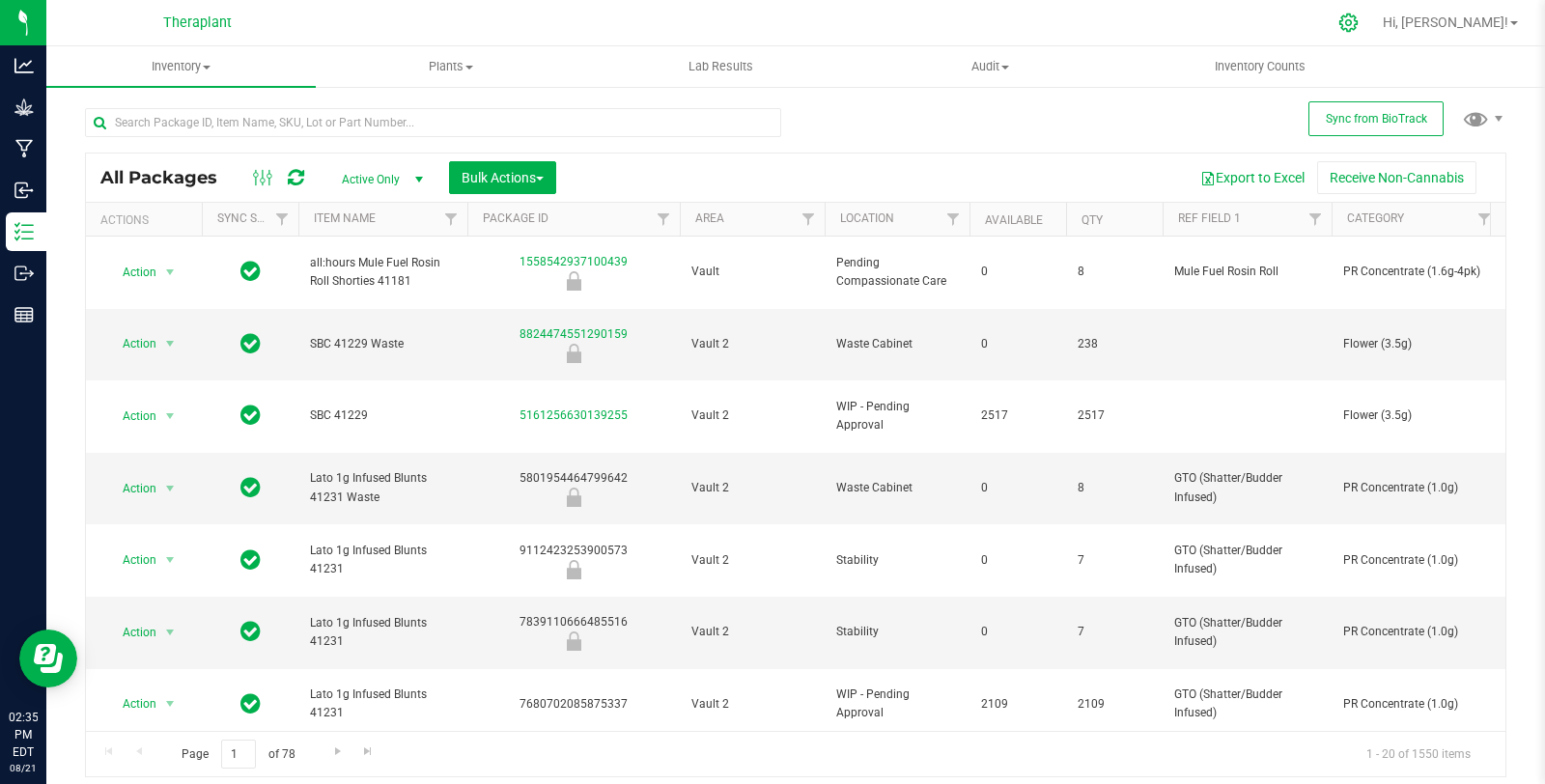
click at [1359, 28] on icon at bounding box center [1348, 22] width 20 height 20
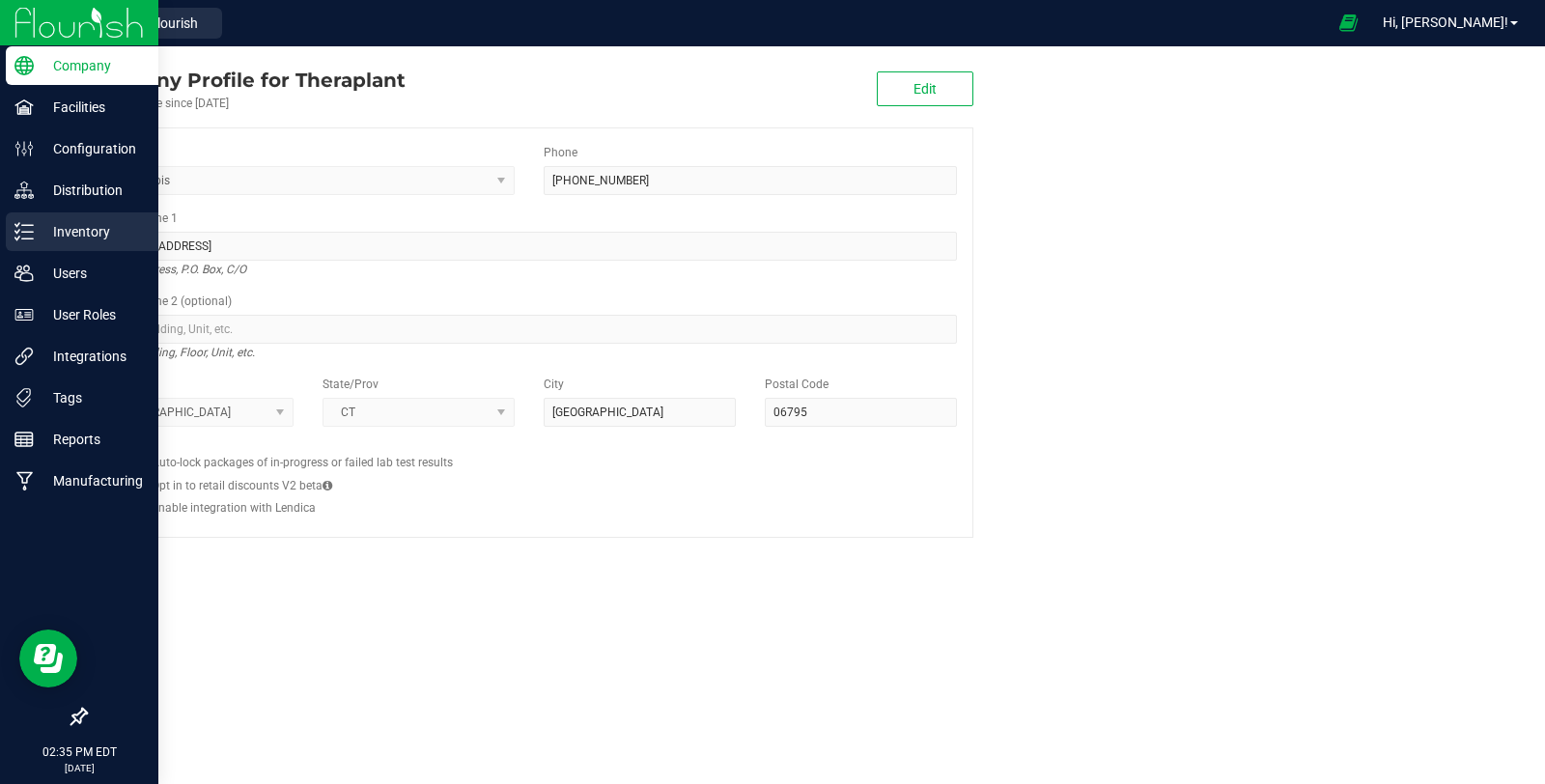
click at [15, 233] on icon at bounding box center [24, 232] width 20 height 20
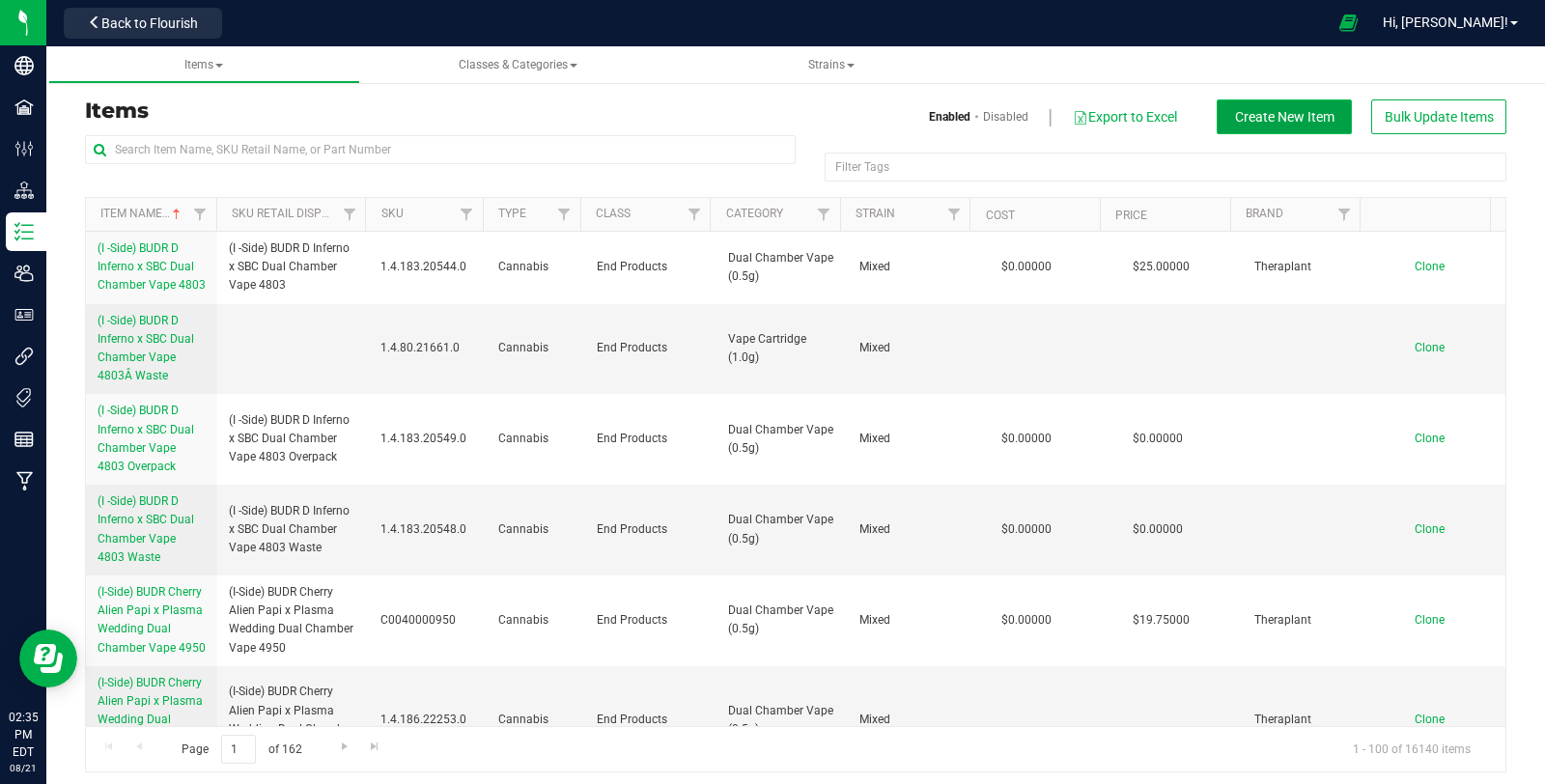
click at [1277, 109] on span "Create New Item" at bounding box center [1285, 117] width 99 height 16
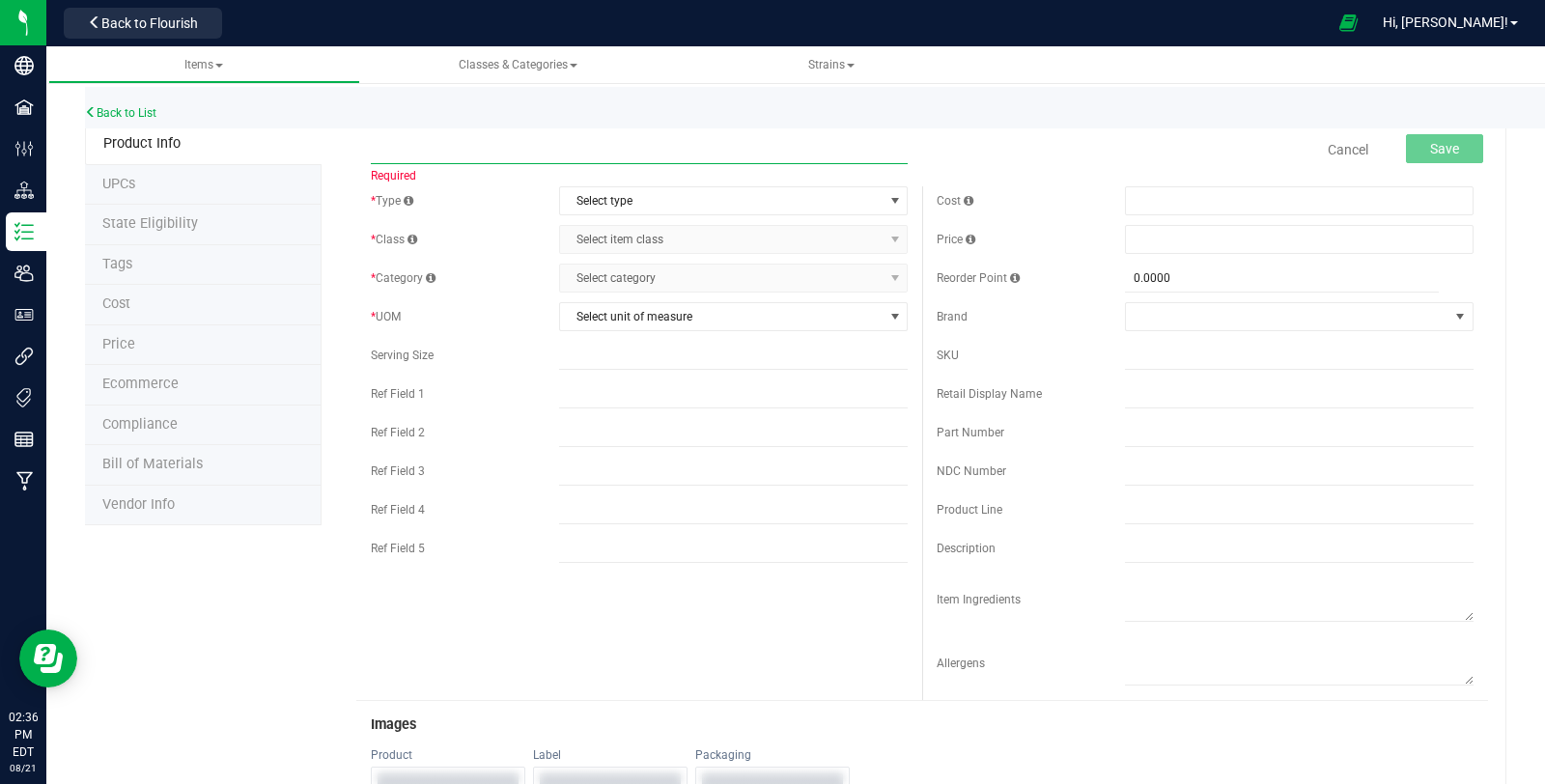
paste input "all:hours Banana Acai Mints part:timers 4910"
click at [365, 147] on div "all:hours Banana Acai Mints part:timers 4910 Item name already exists. Cancel S…" at bounding box center [922, 149] width 1131 height 48
drag, startPoint x: 681, startPoint y: 151, endPoint x: 317, endPoint y: 137, distance: 364.3
click at [317, 137] on div "Product Info UPCs State Eligibility Tags Cost Price Ecommerce Compliance Bill o…" at bounding box center [795, 744] width 1421 height 1240
drag, startPoint x: 604, startPoint y: 141, endPoint x: 466, endPoint y: 169, distance: 140.8
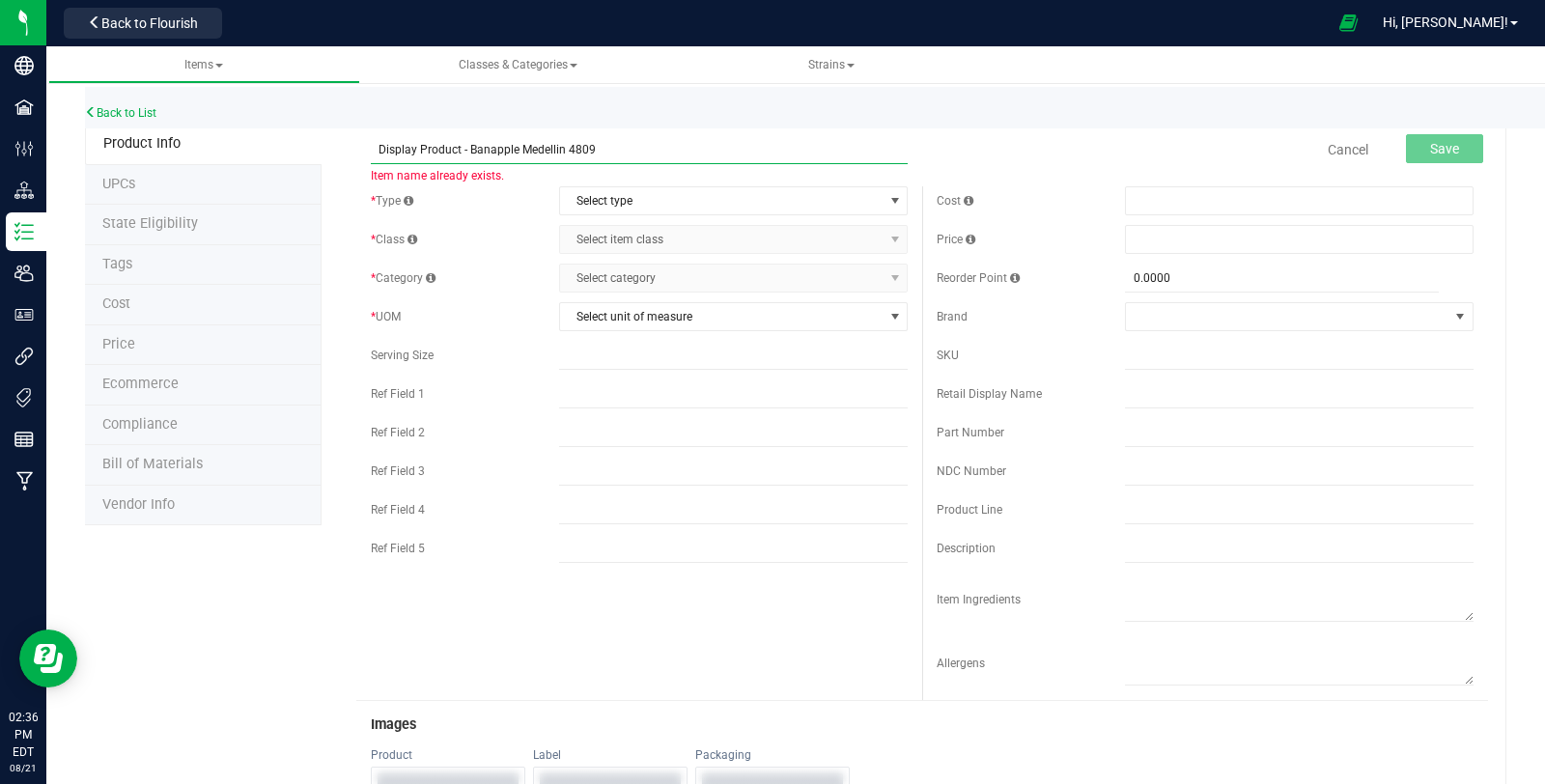
click at [466, 148] on span "Display Product - Banapple Medellin 4809 Item name already exists." at bounding box center [639, 142] width 536 height 14
paste input "all:hours Banana Acai Mints part:timers 4910"
type input "Display Product - all:hours Banana Acai Mints part:timers 4910"
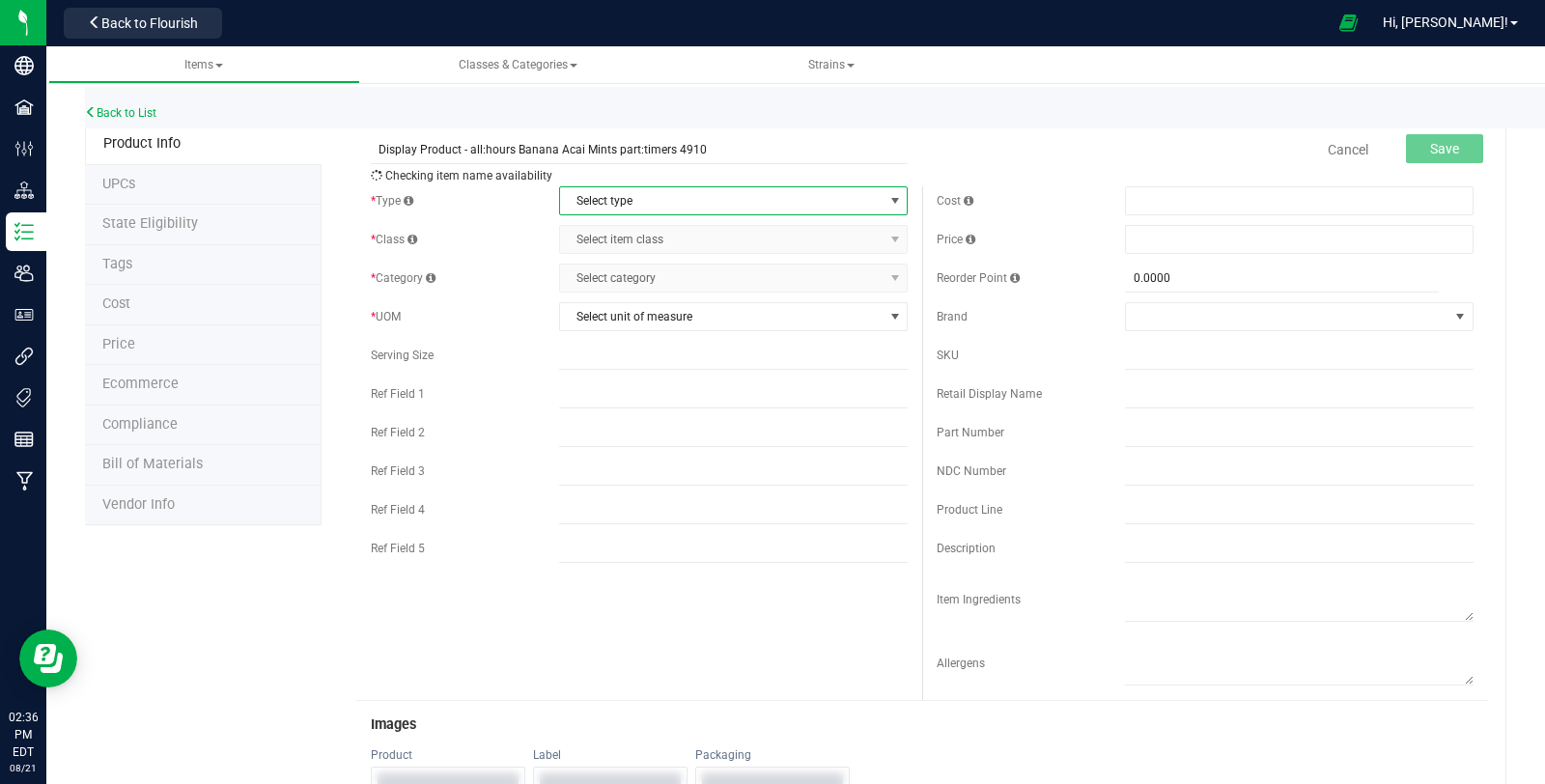
click at [699, 208] on span "Select type" at bounding box center [721, 201] width 323 height 27
click at [682, 221] on li "Cannabis" at bounding box center [726, 233] width 342 height 29
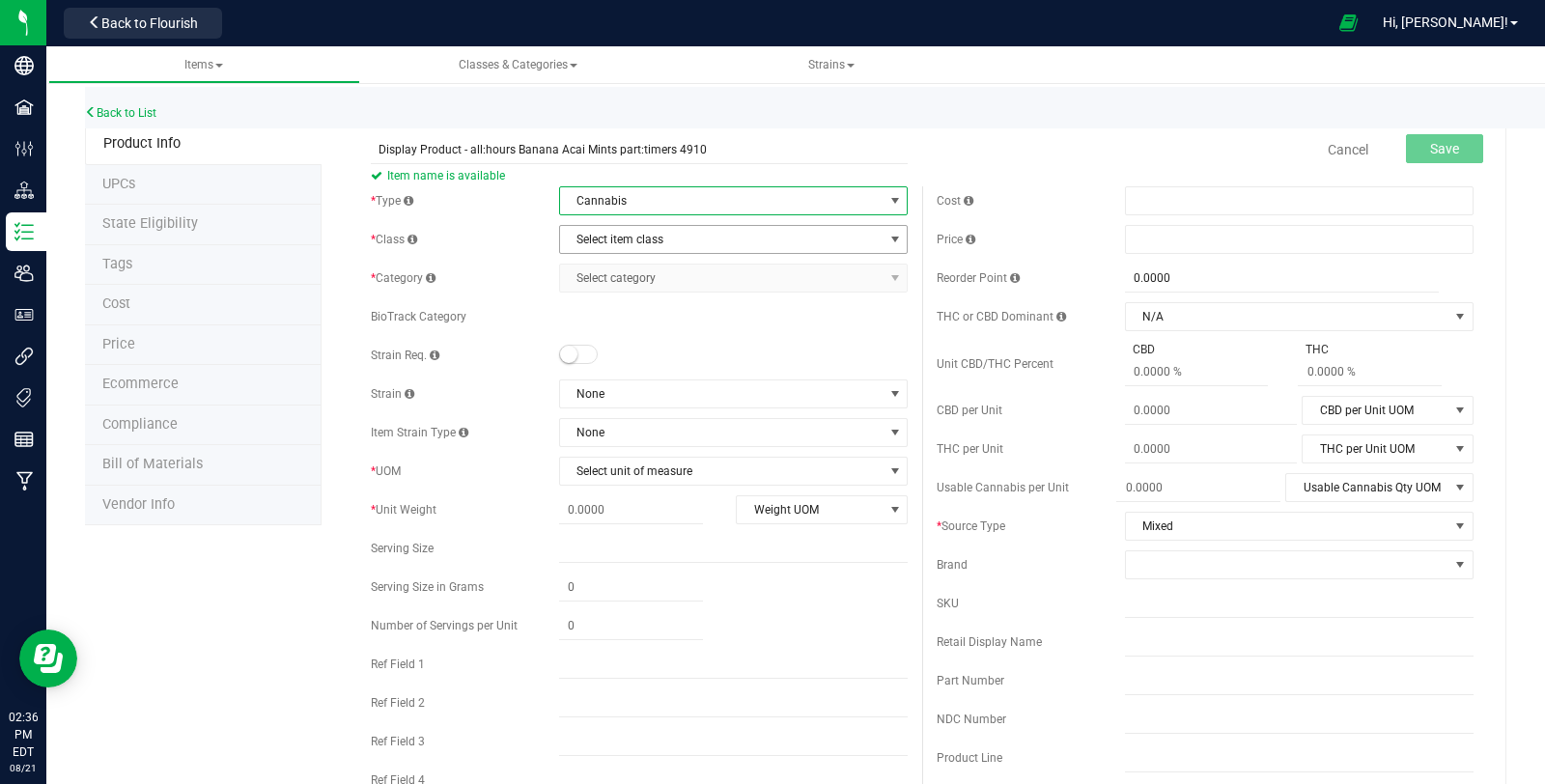
click at [677, 232] on span "Select item class" at bounding box center [721, 240] width 323 height 27
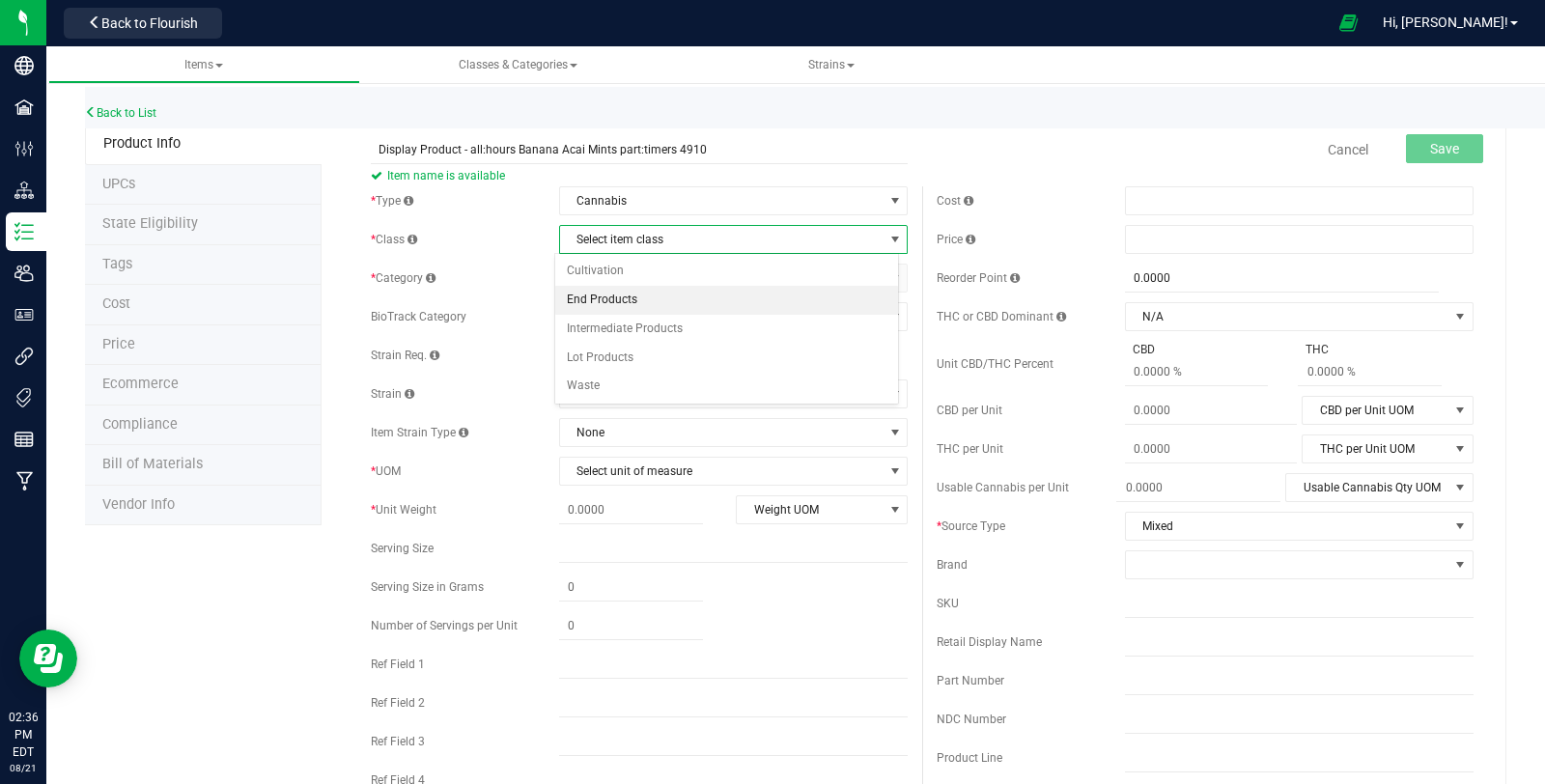
click at [671, 291] on li "End Products" at bounding box center [726, 300] width 342 height 29
click at [646, 280] on span "Select category" at bounding box center [721, 278] width 323 height 27
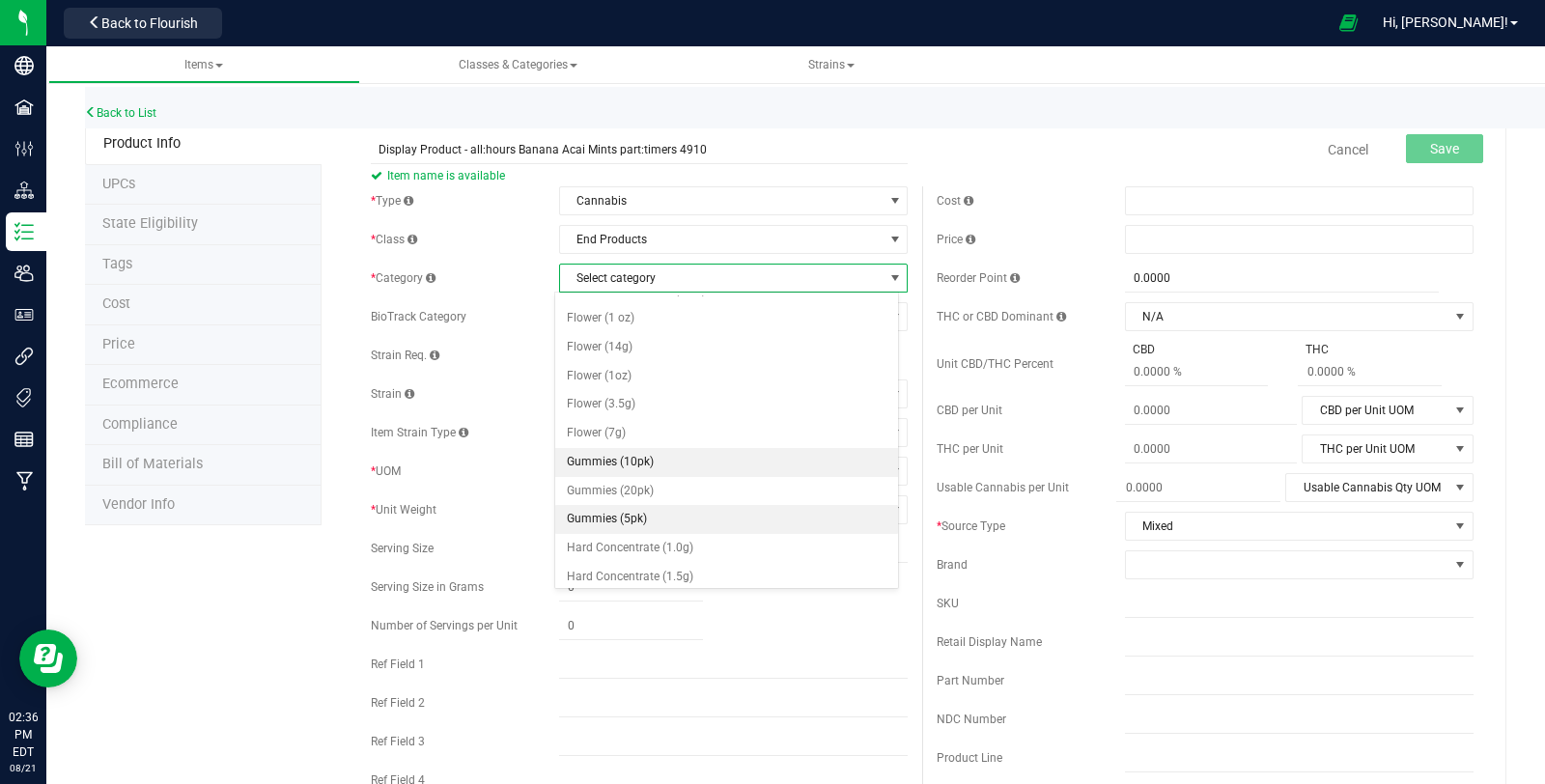
scroll to position [107, 0]
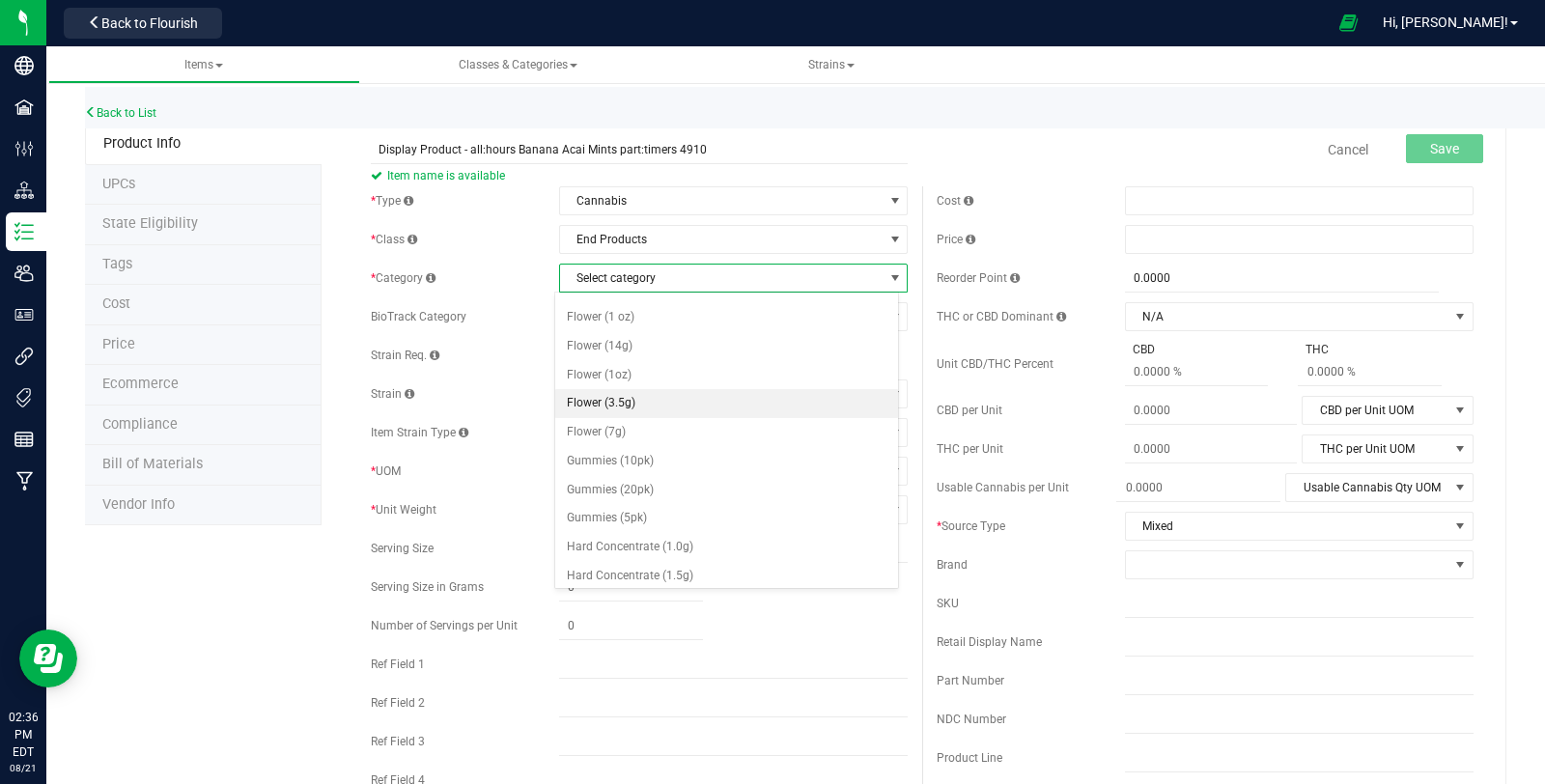
click at [682, 400] on li "Flower (3.5g)" at bounding box center [726, 404] width 342 height 29
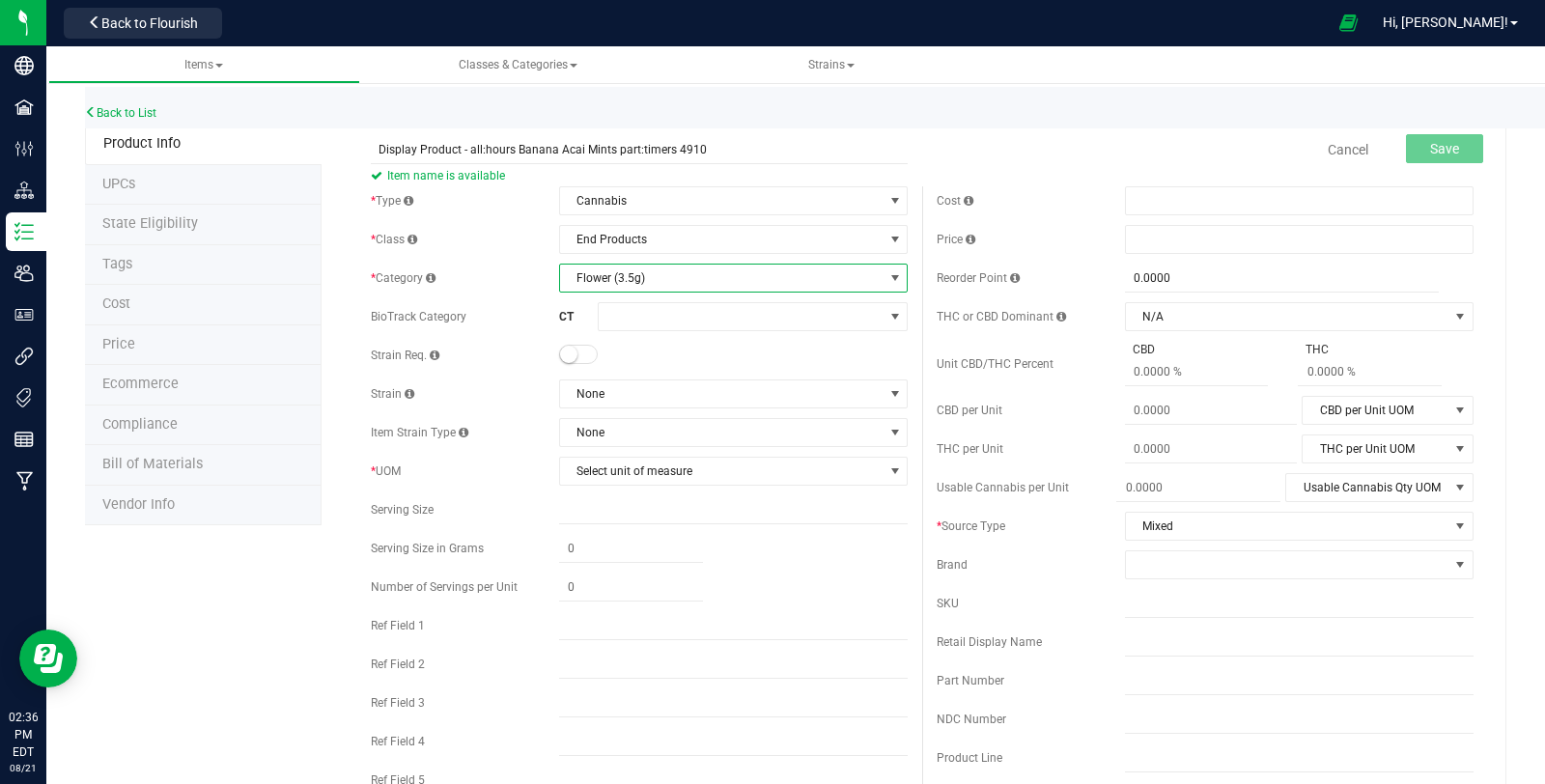
click at [567, 352] on small at bounding box center [569, 354] width 18 height 18
click at [609, 373] on div "* Type Cannabis Select type Cannabis Non-Inventory Raw Materials Supplies * Cla…" at bounding box center [639, 494] width 566 height 617
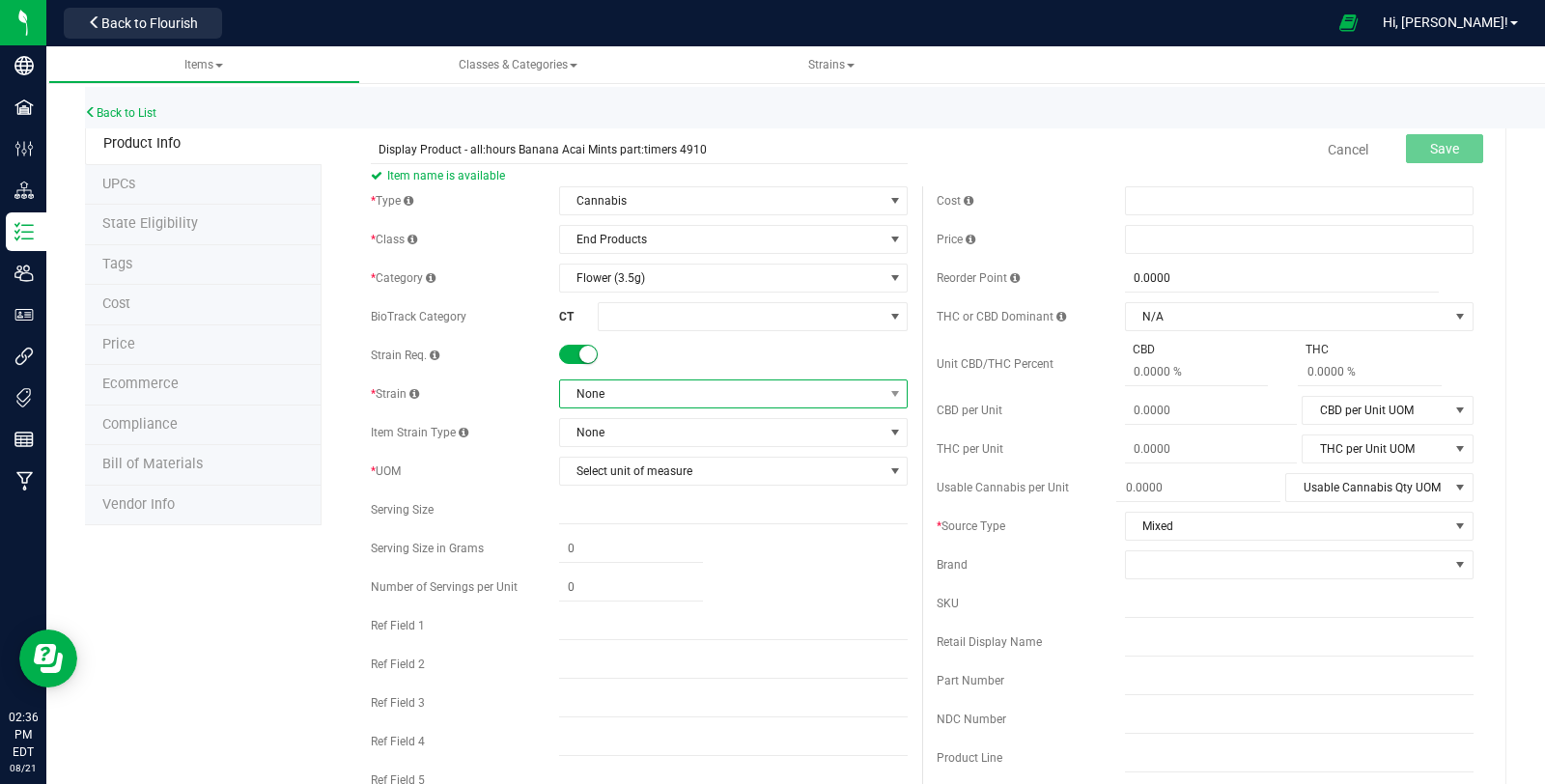
click at [614, 390] on span "None" at bounding box center [721, 394] width 323 height 27
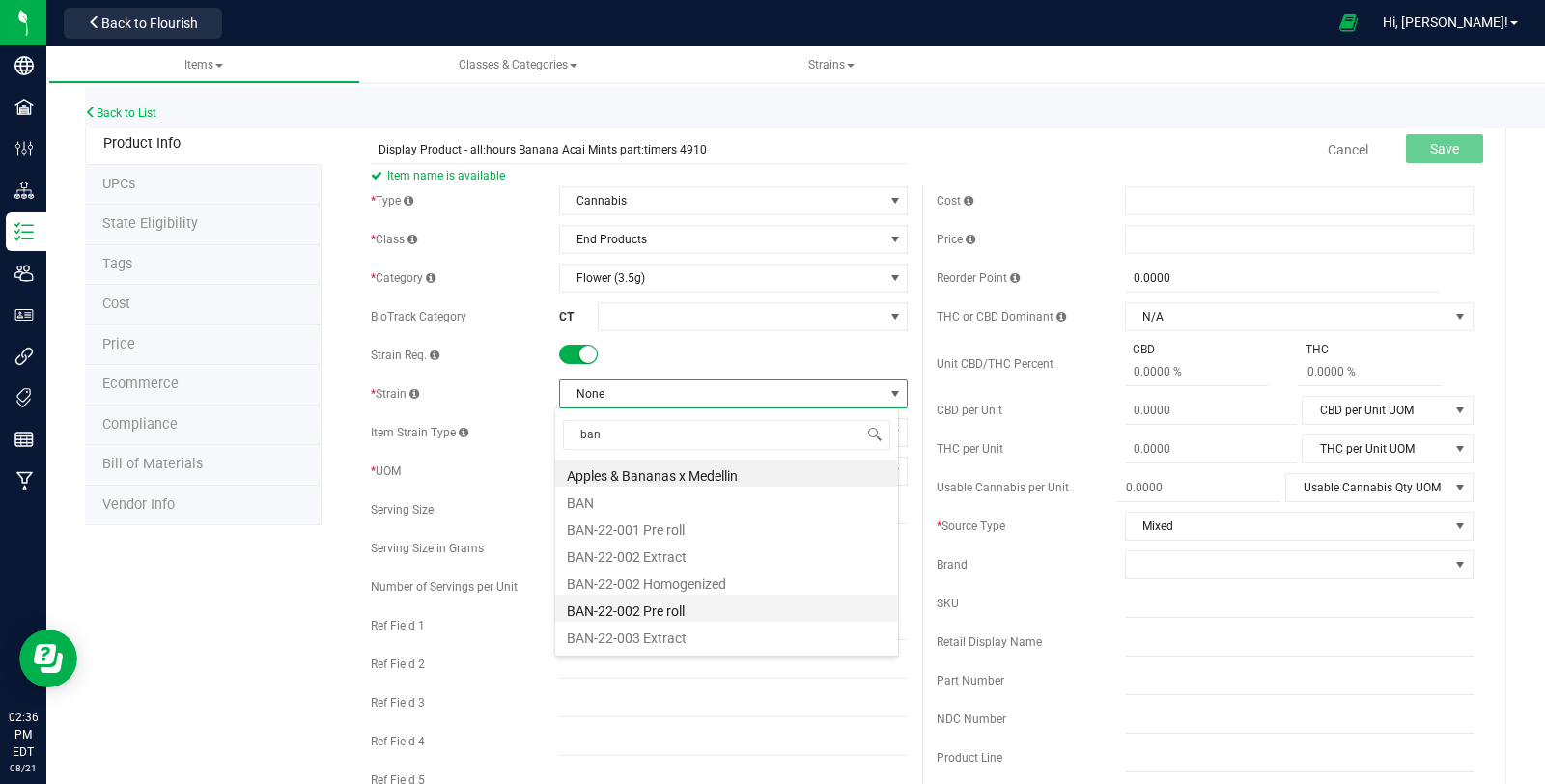
type input "bana"
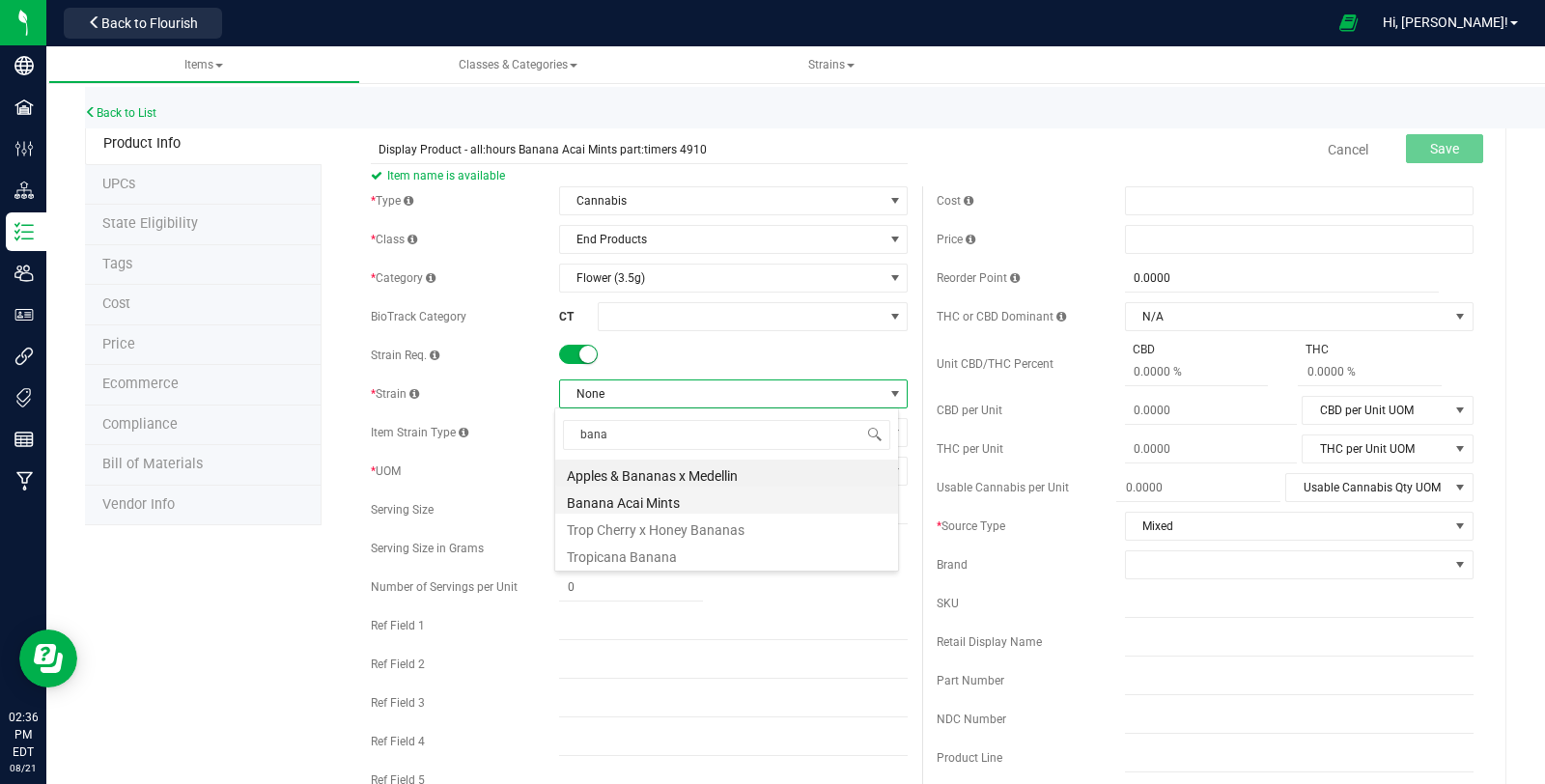
click at [719, 507] on li "Banana Acai Mints" at bounding box center [726, 500] width 342 height 27
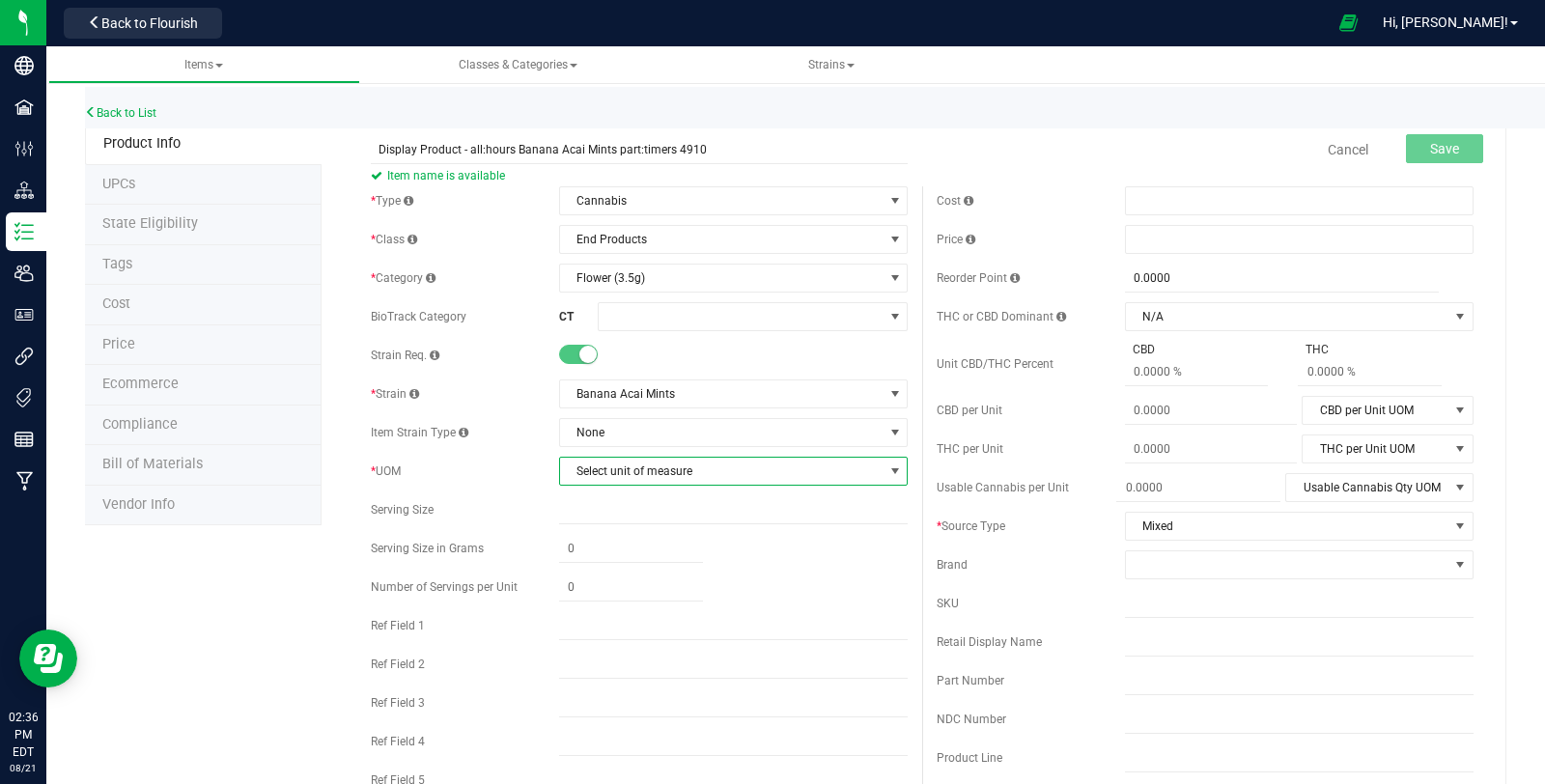
click at [624, 473] on span "Select unit of measure" at bounding box center [721, 471] width 323 height 27
click at [623, 503] on li "Each" at bounding box center [726, 503] width 342 height 29
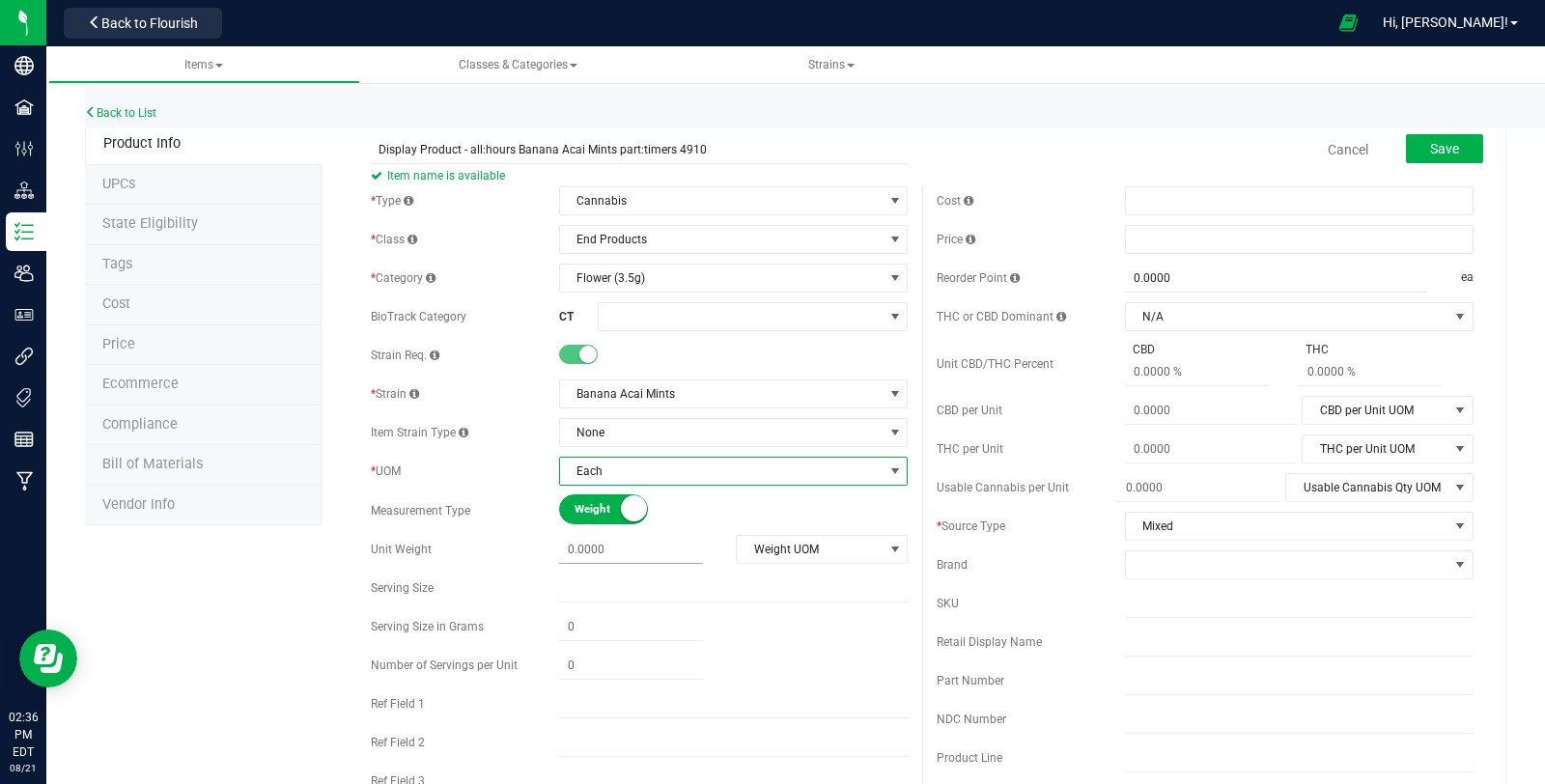
click at [600, 542] on span at bounding box center [630, 549] width 143 height 28
type input "3.5"
type input "3.5000"
click at [766, 545] on span "Weight UOM" at bounding box center [809, 549] width 145 height 27
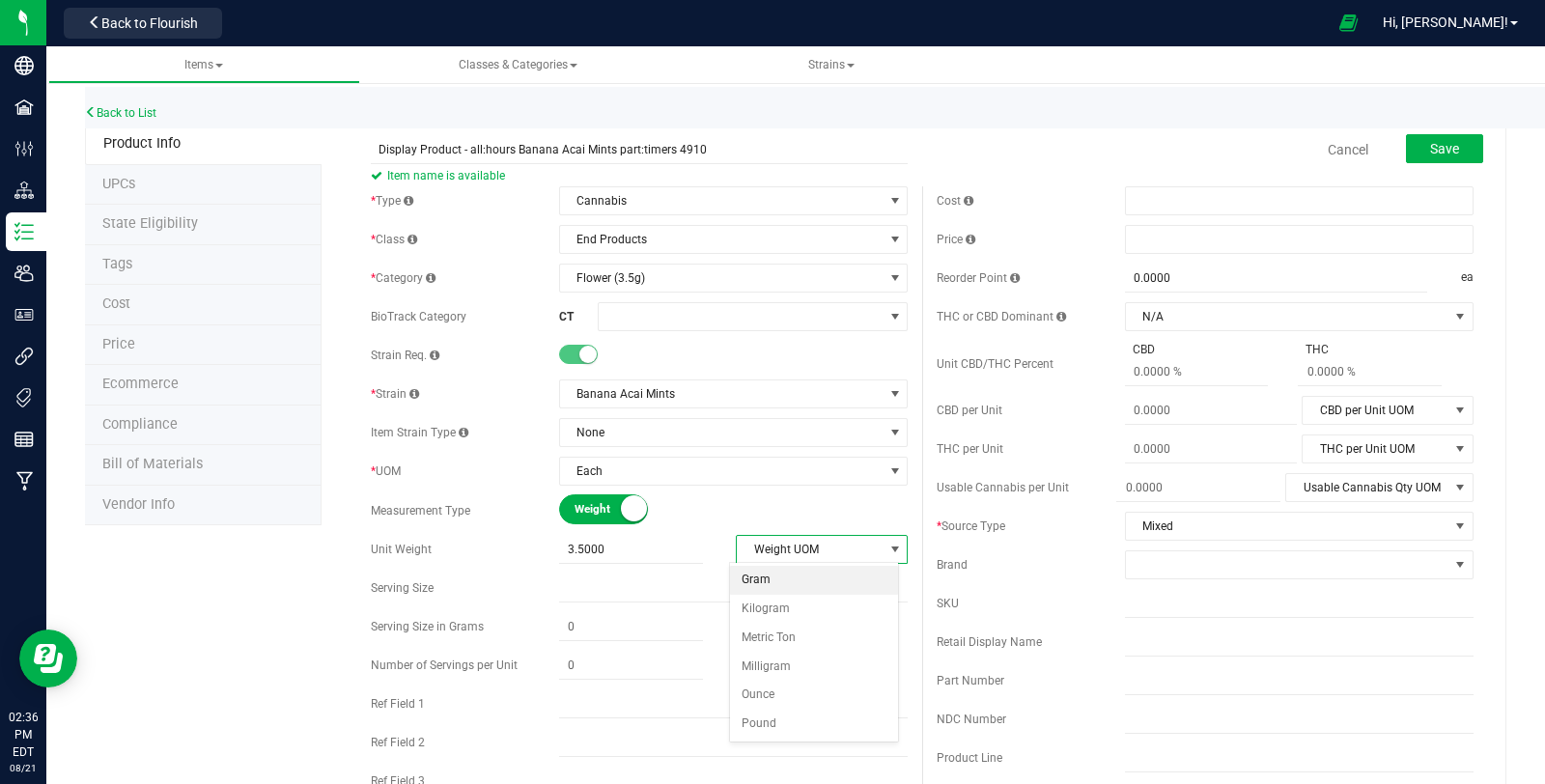
click at [770, 578] on li "Gram" at bounding box center [813, 580] width 168 height 29
click at [1195, 571] on span at bounding box center [1287, 565] width 323 height 27
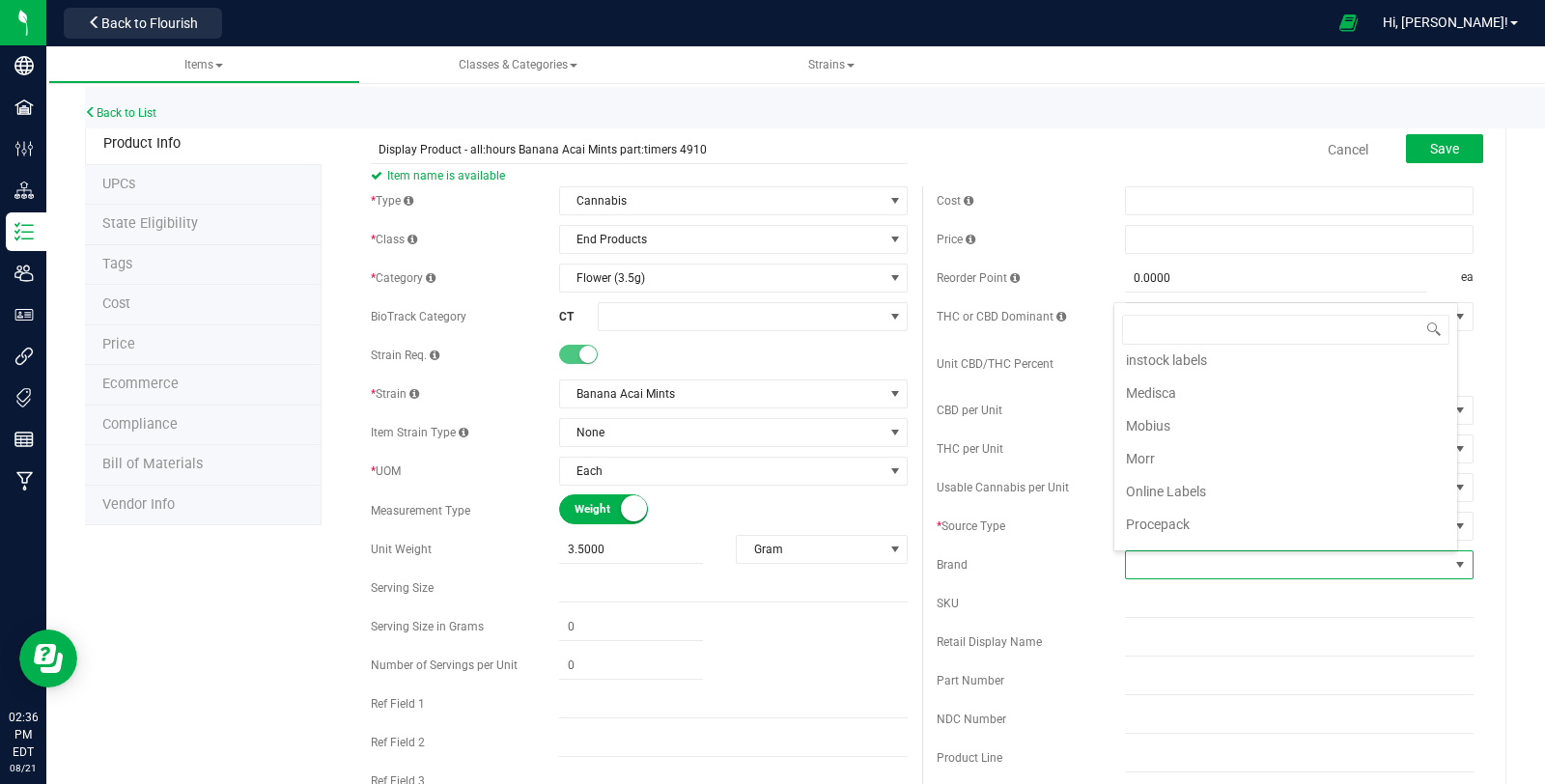
scroll to position [643, 0]
click at [1255, 531] on li "Theraplant" at bounding box center [1285, 548] width 342 height 33
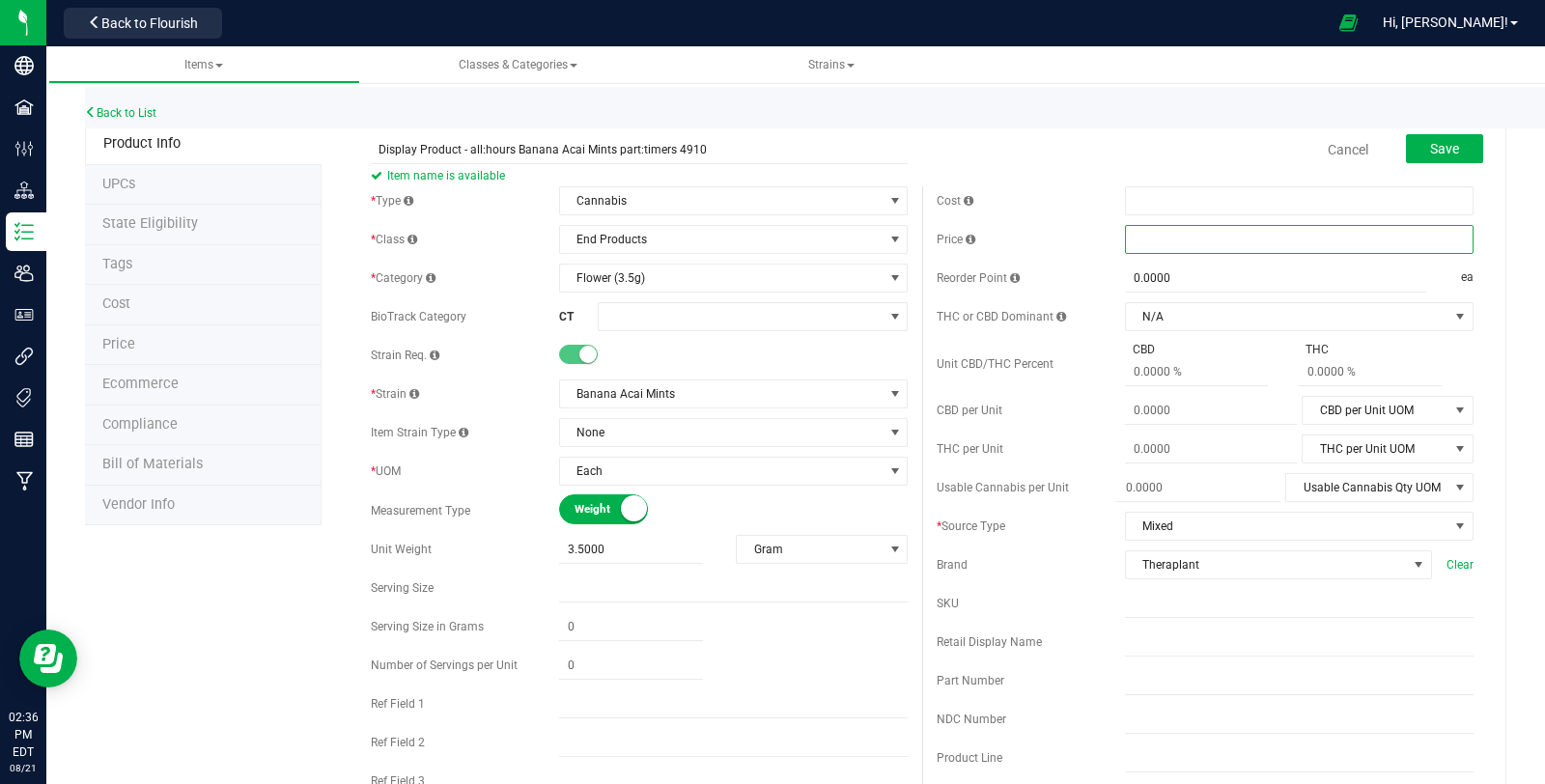
drag, startPoint x: 1226, startPoint y: 251, endPoint x: 1217, endPoint y: 225, distance: 27.5
click at [1217, 225] on span at bounding box center [1298, 240] width 348 height 29
type input "23.5"
type input "$23.50000"
click at [1111, 277] on div "Reorder Point" at bounding box center [1030, 278] width 188 height 18
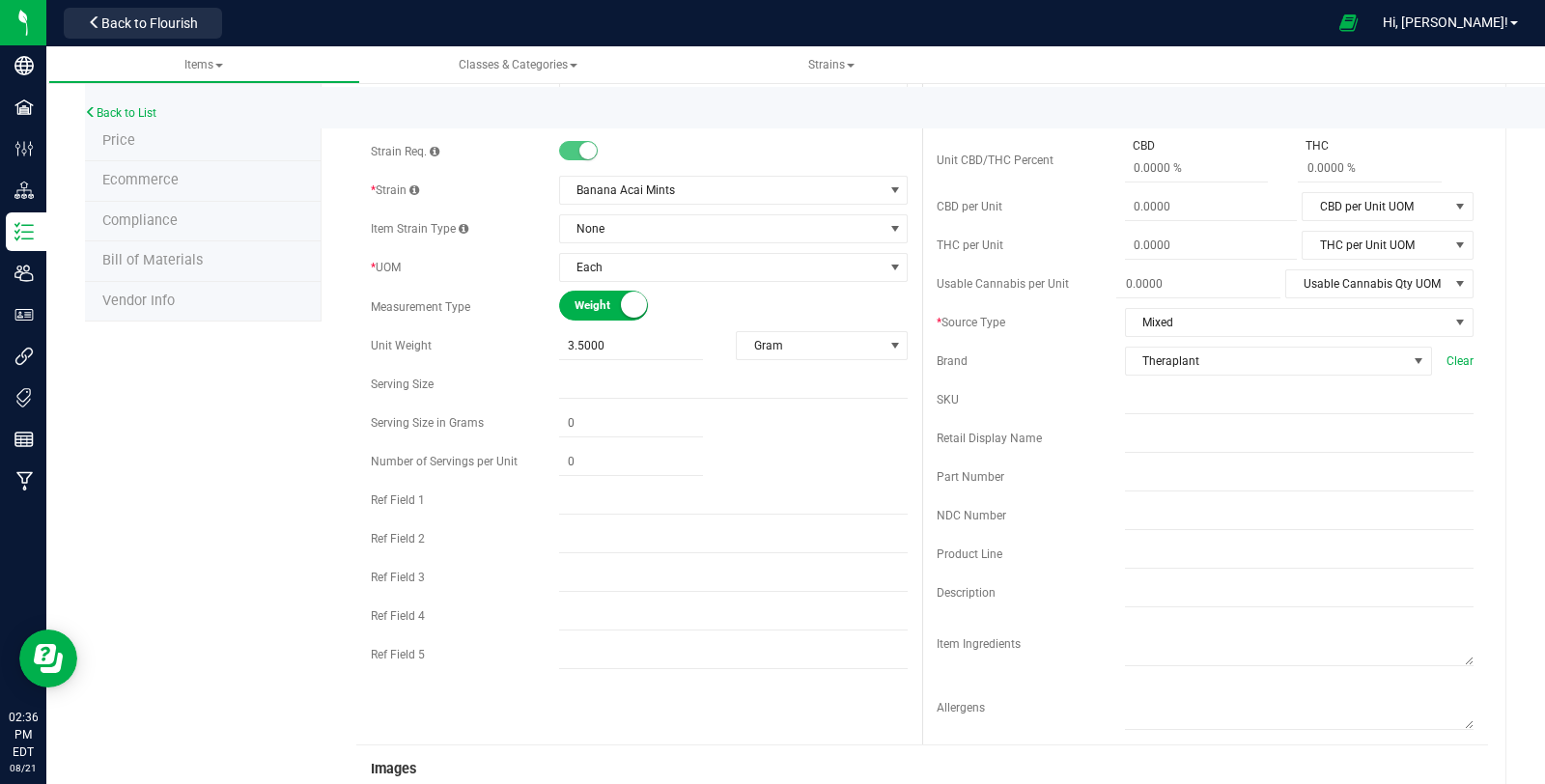
scroll to position [215, 0]
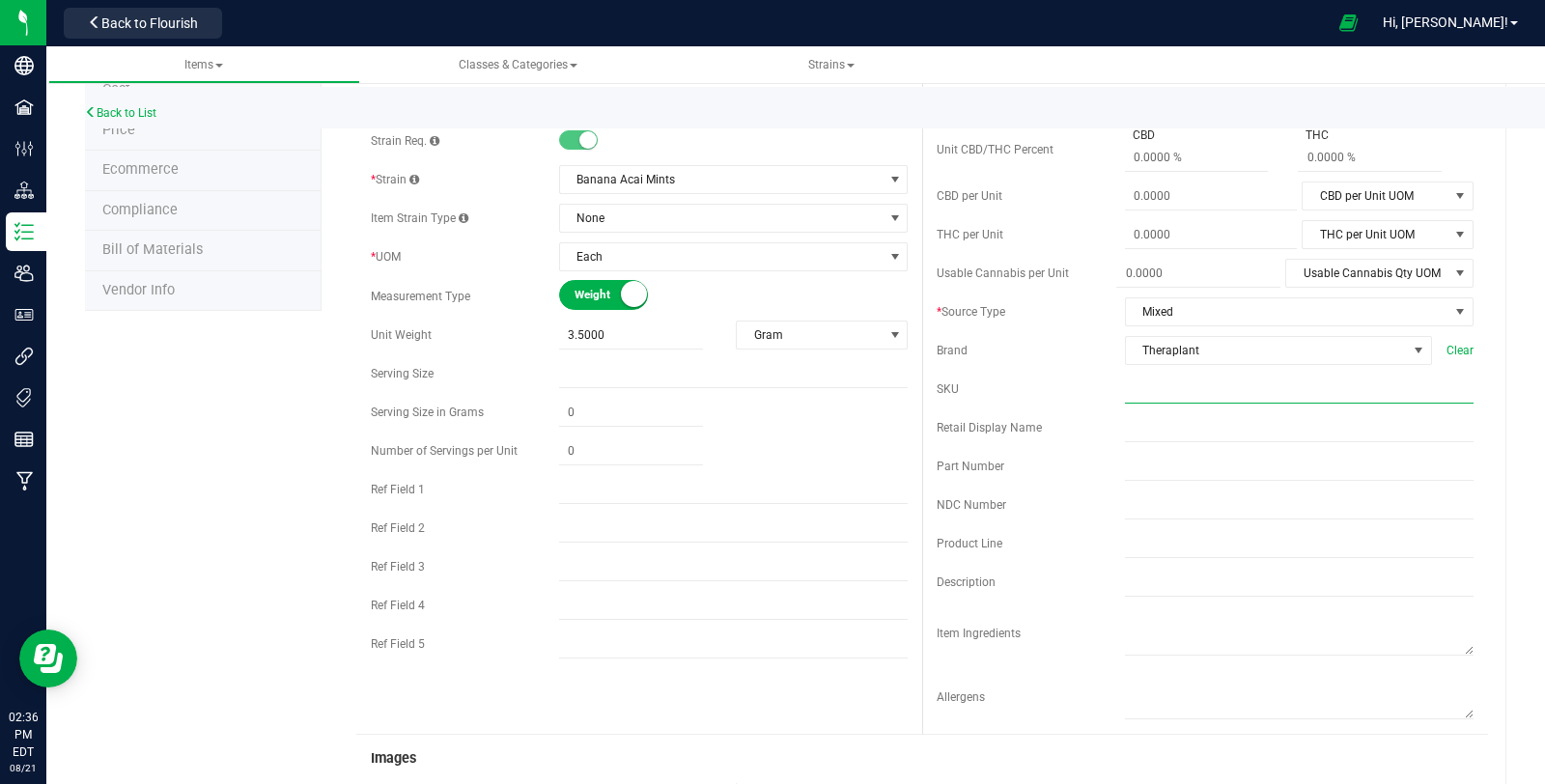
click at [1147, 393] on input "text" at bounding box center [1298, 389] width 348 height 29
click at [1256, 540] on input "text" at bounding box center [1298, 543] width 348 height 29
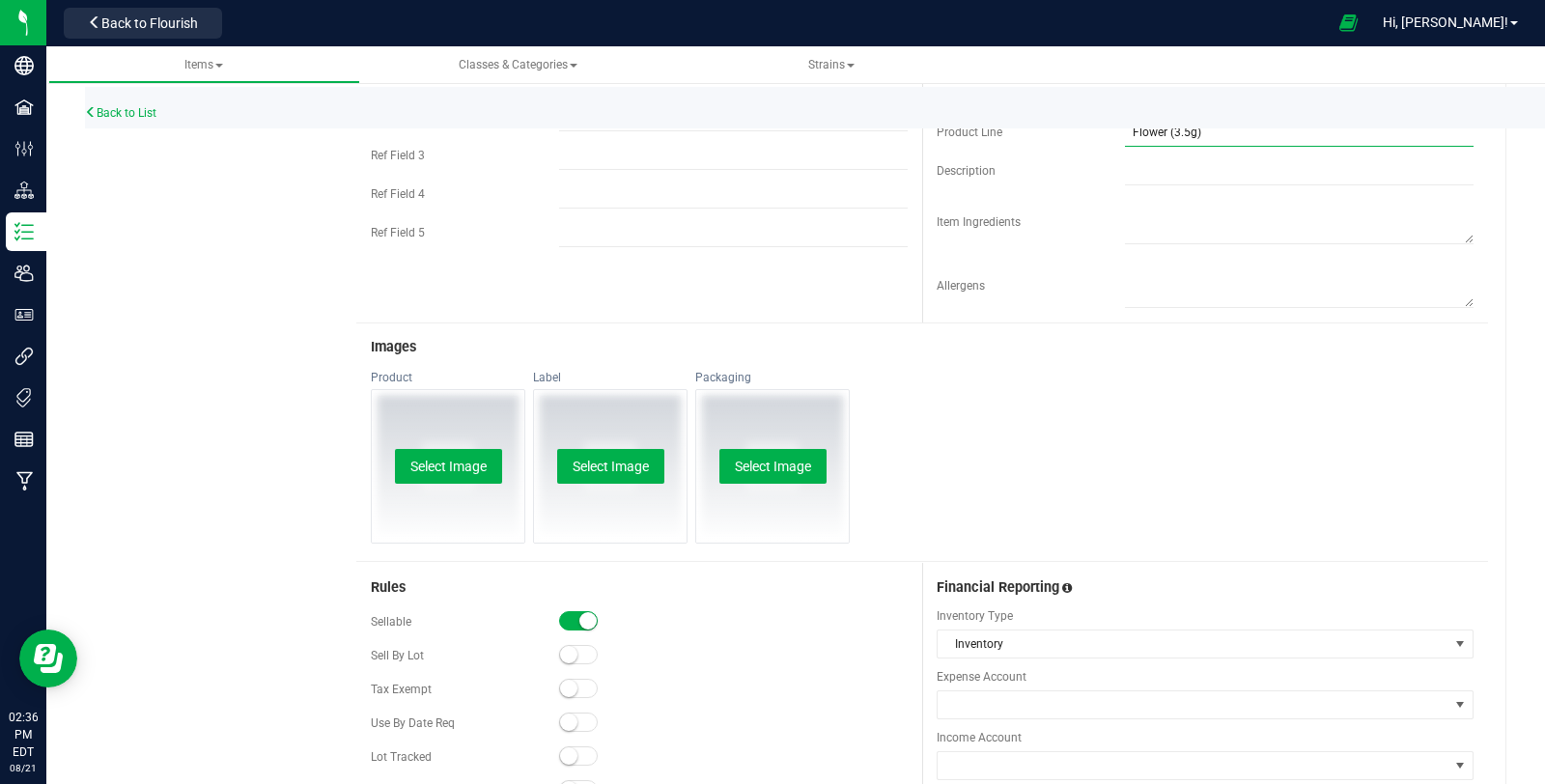
scroll to position [750, 0]
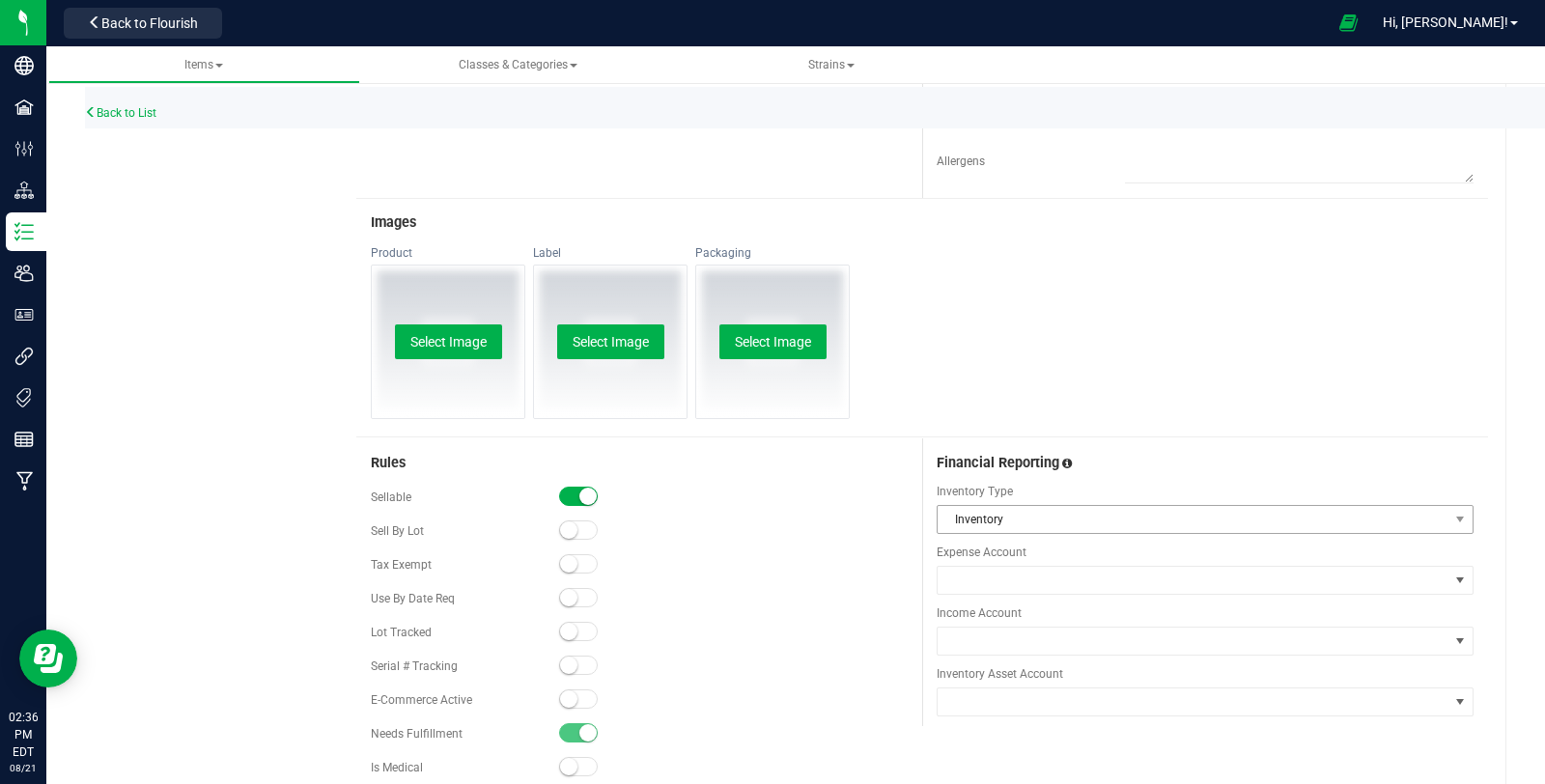
type input "Flower (3.5g)"
click at [1041, 527] on span "Inventory" at bounding box center [1193, 520] width 511 height 27
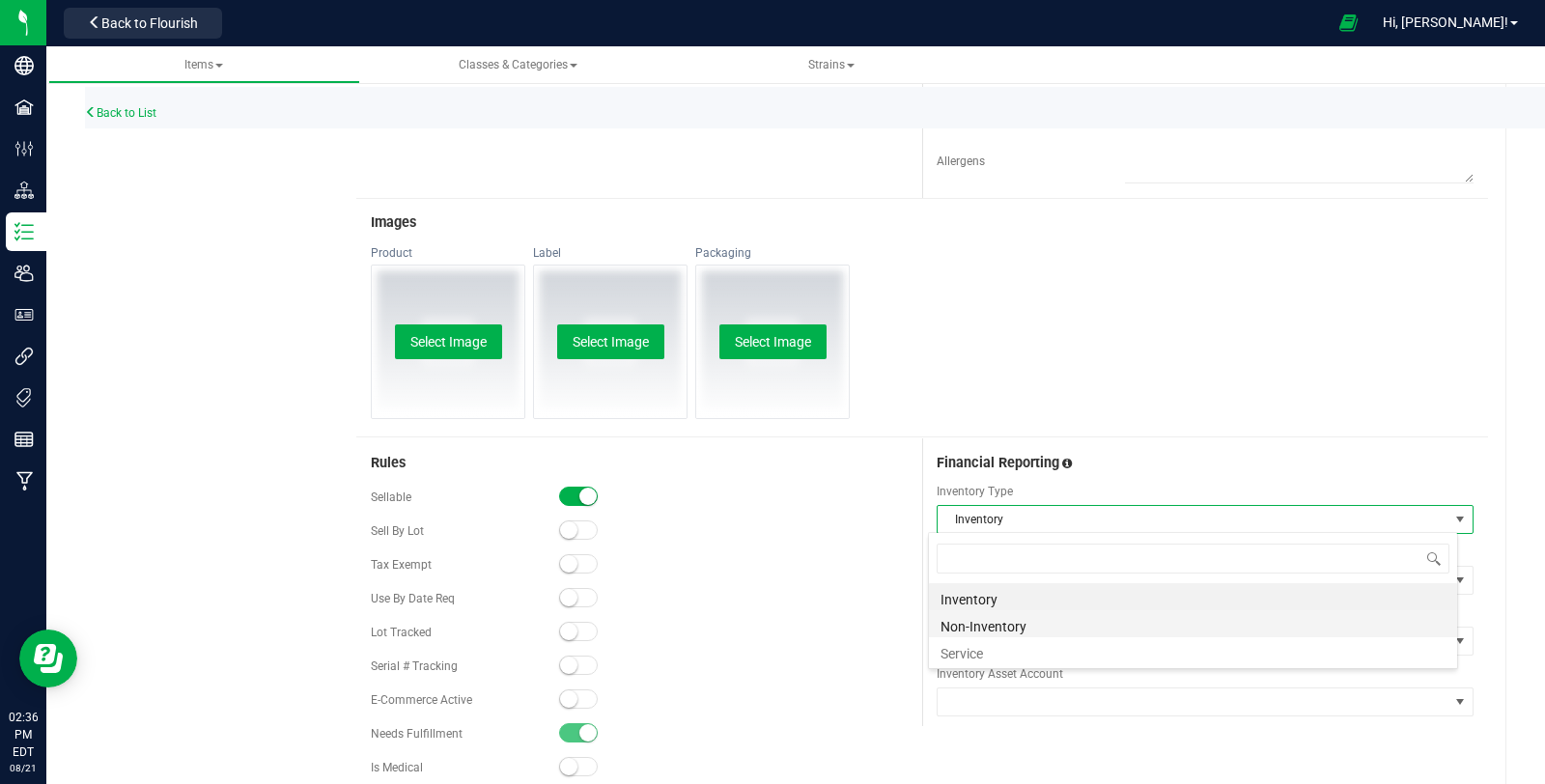
scroll to position [28, 530]
click at [1053, 626] on li "Non-Inventory" at bounding box center [1192, 624] width 528 height 27
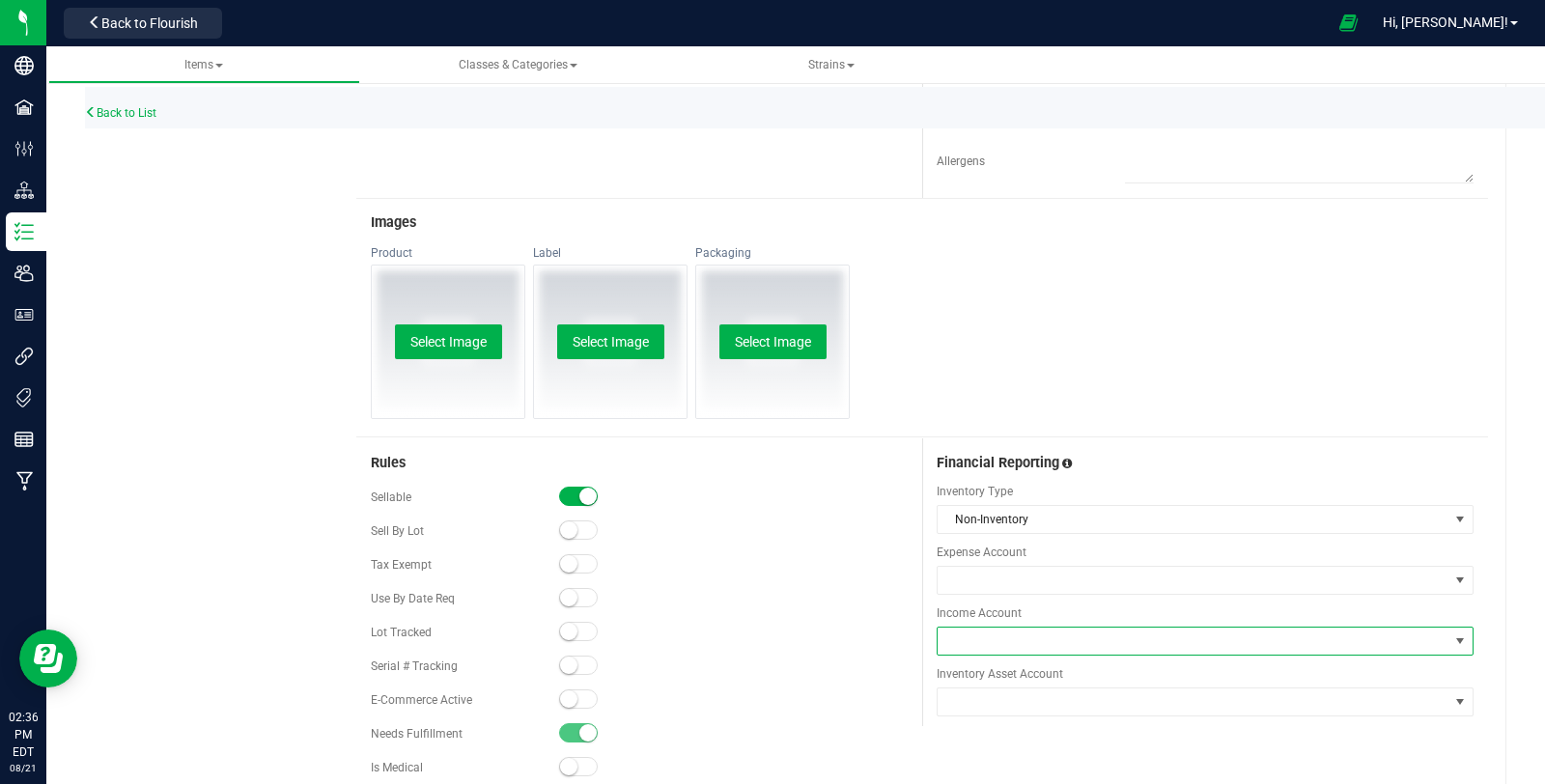
click at [1055, 644] on span at bounding box center [1193, 641] width 511 height 27
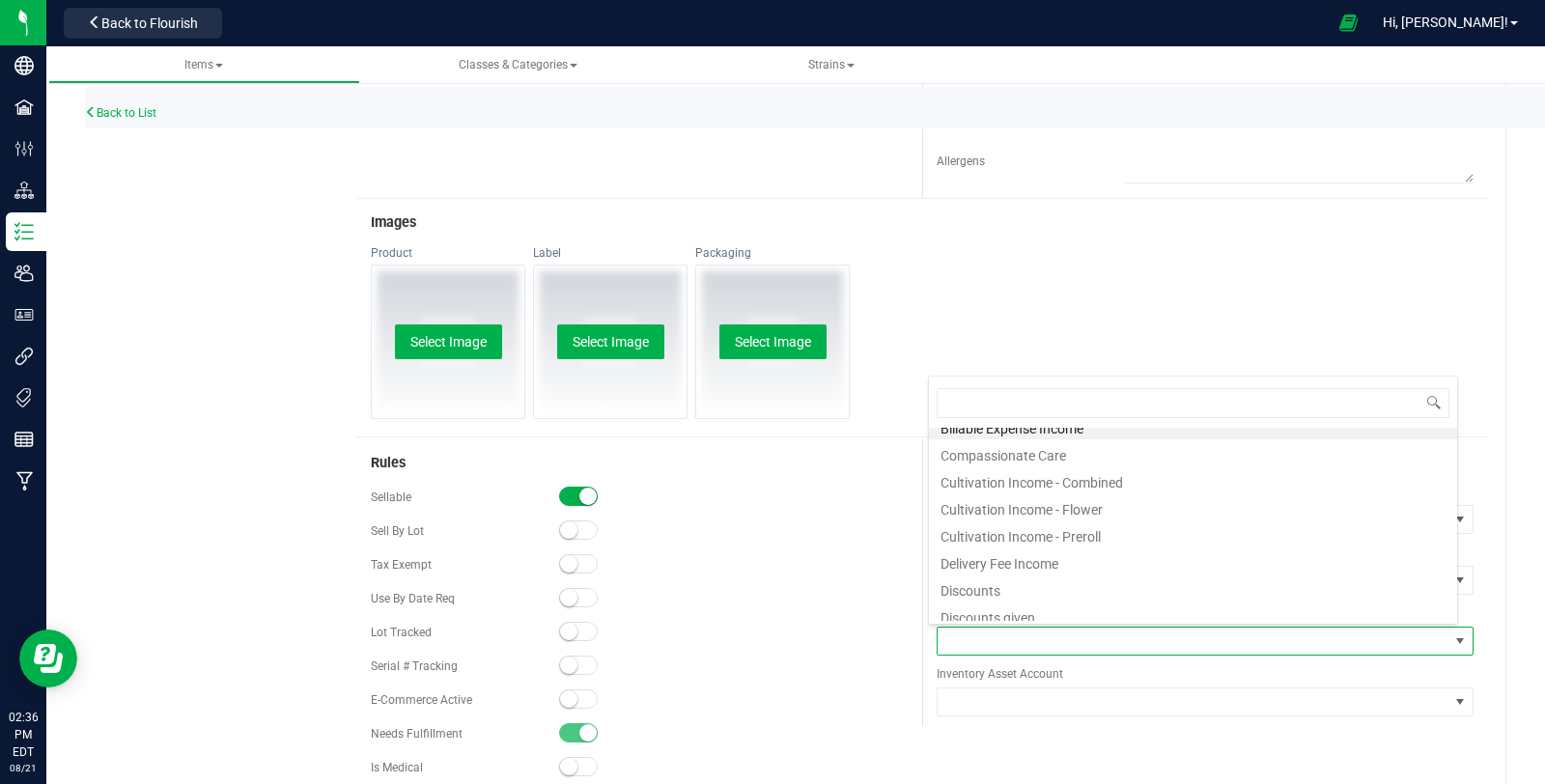
scroll to position [0, 0]
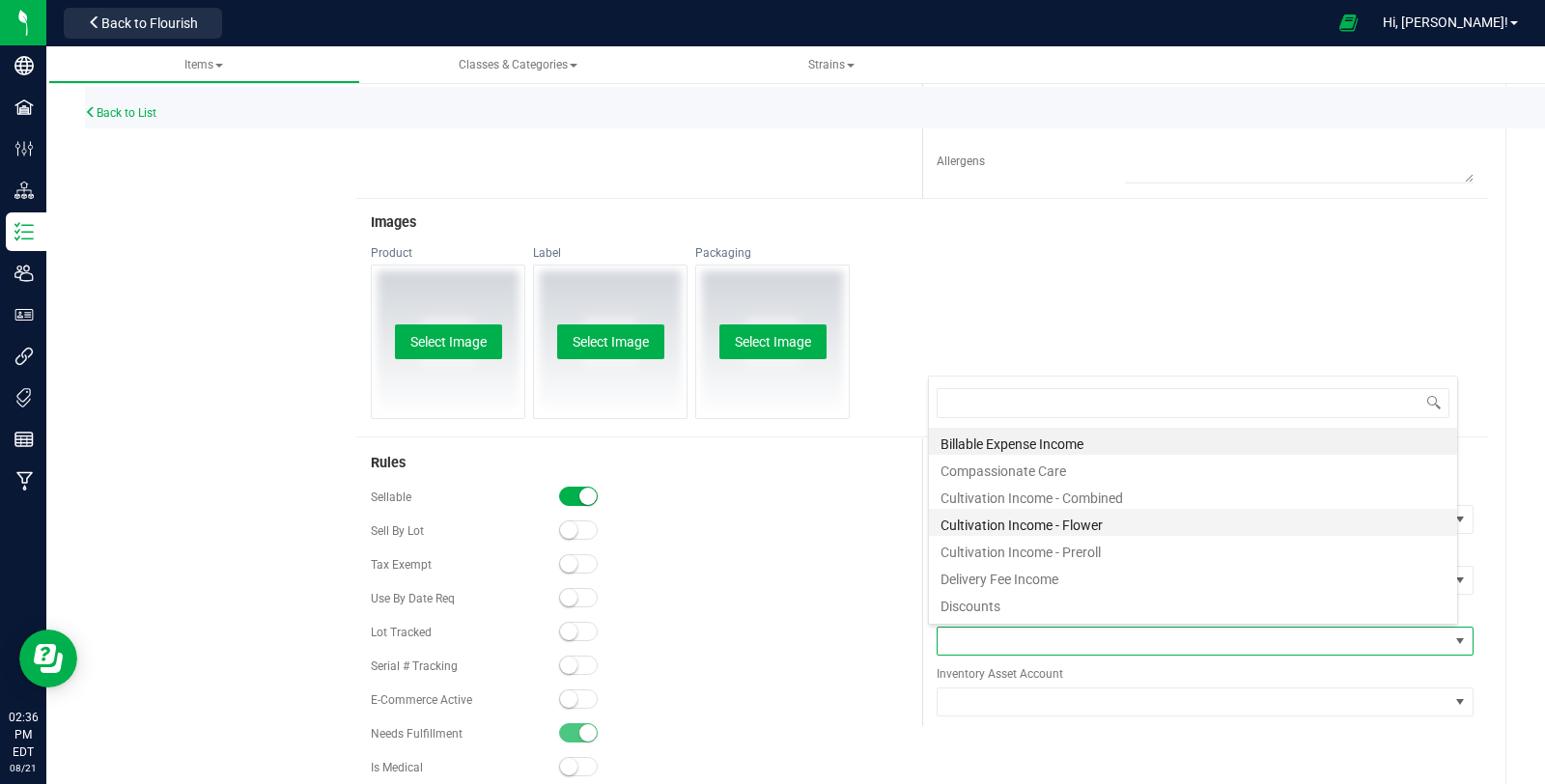
click at [1102, 528] on li "Cultivation Income - Flower" at bounding box center [1192, 523] width 528 height 27
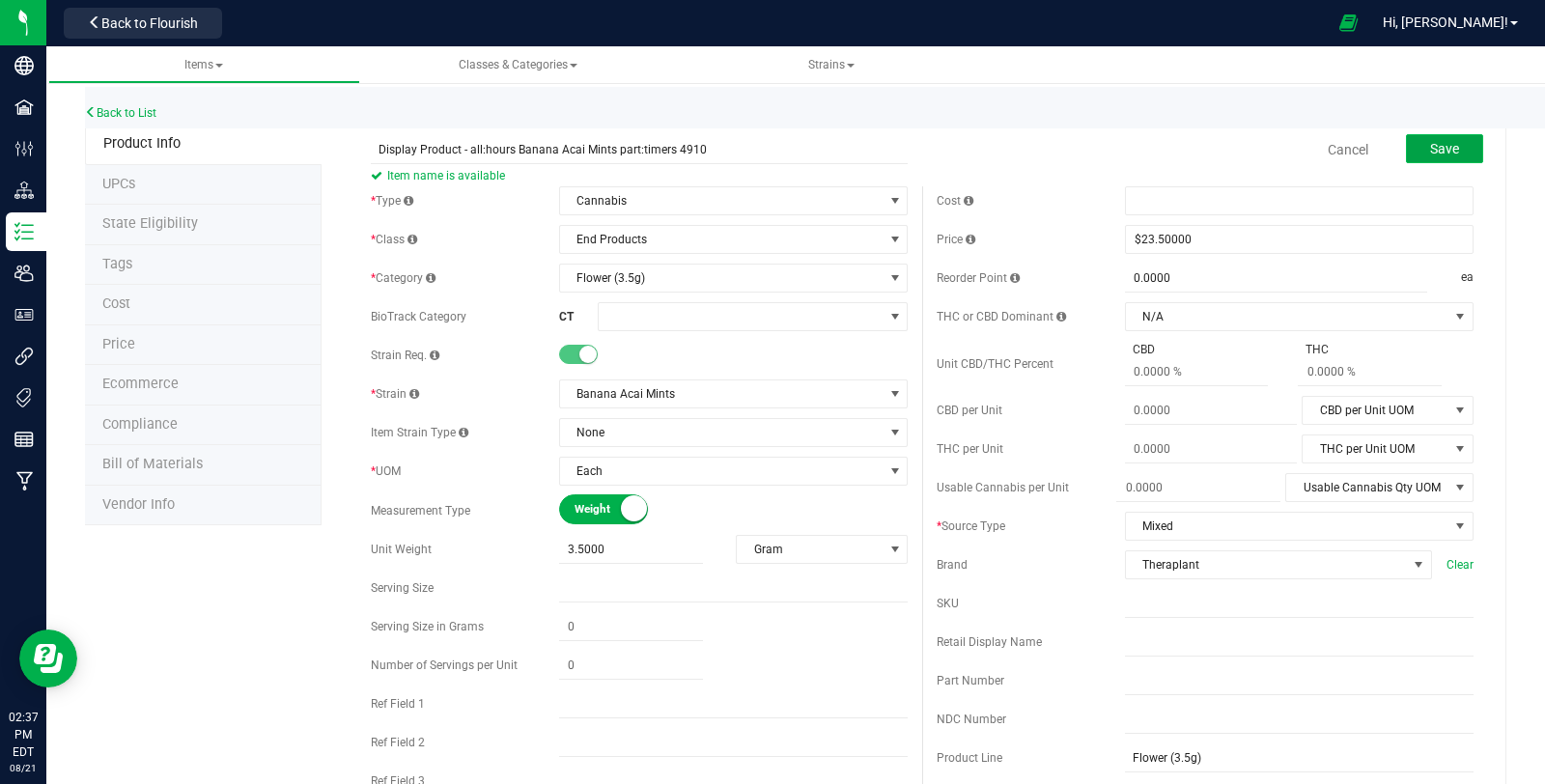
click at [1457, 147] on button "Save" at bounding box center [1444, 149] width 77 height 29
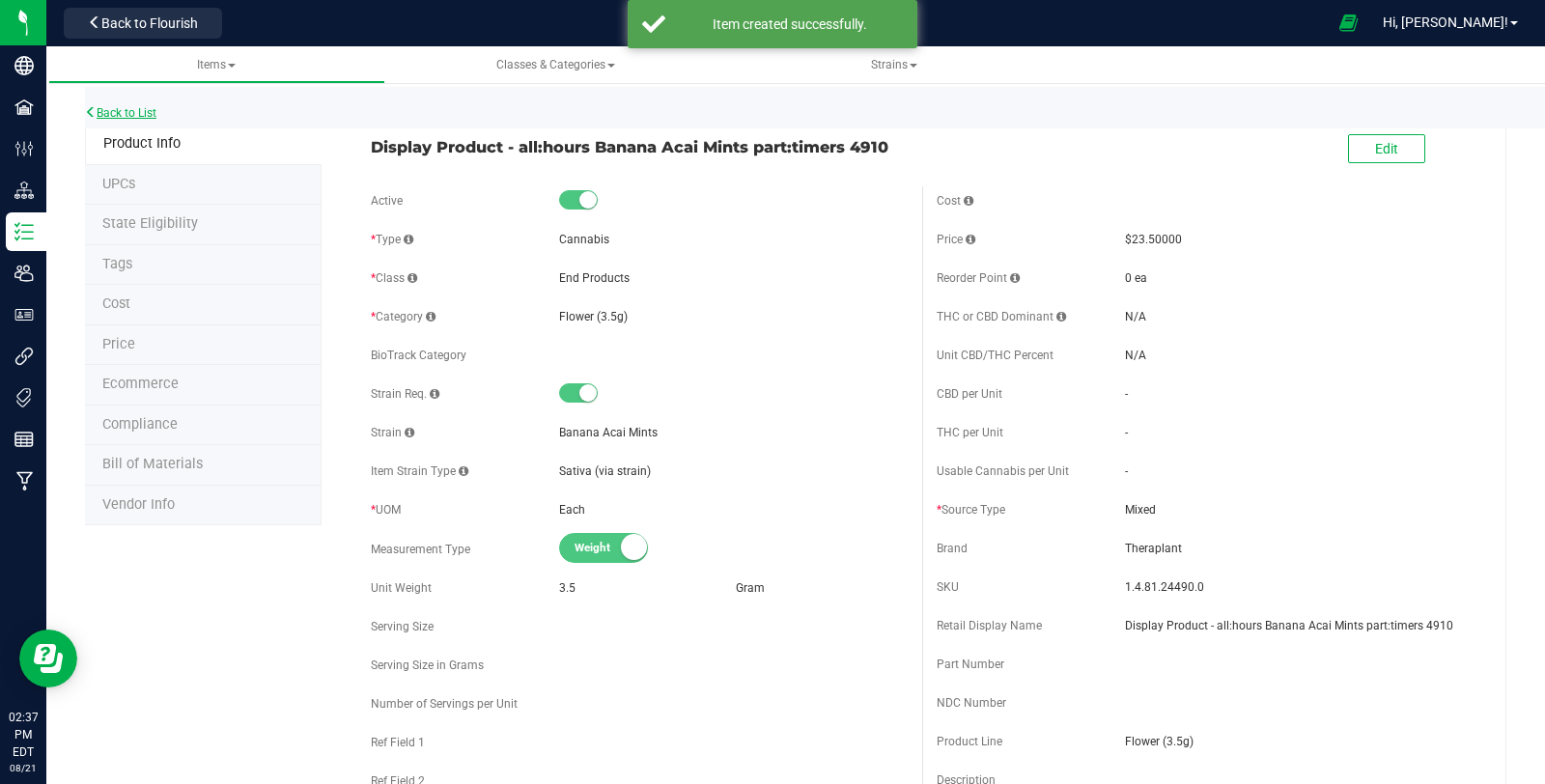
click at [150, 109] on link "Back to List" at bounding box center [120, 113] width 71 height 14
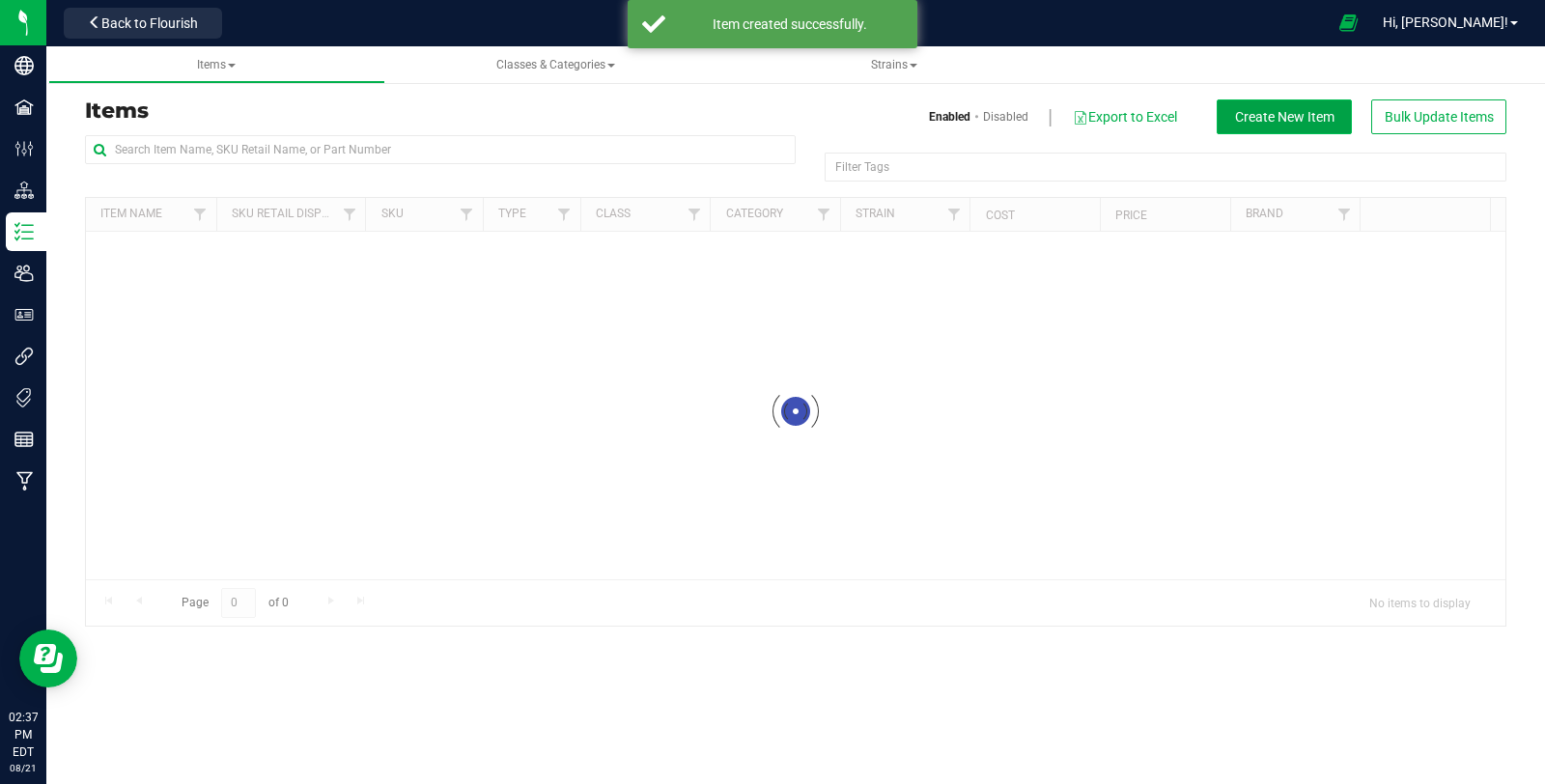
click at [1321, 122] on button "Create New Item" at bounding box center [1284, 117] width 136 height 35
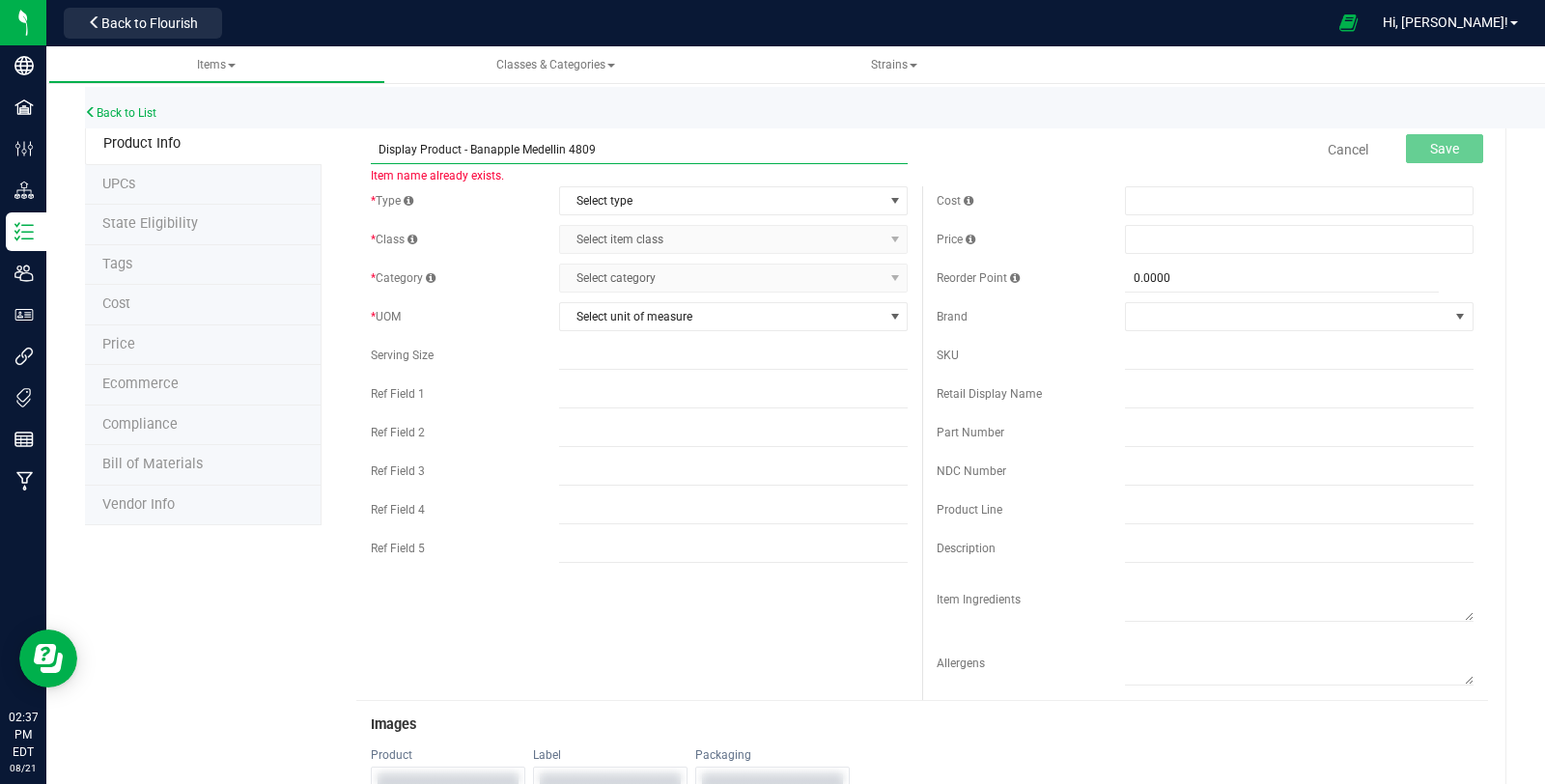
drag, startPoint x: 600, startPoint y: 147, endPoint x: 469, endPoint y: 169, distance: 132.8
click at [469, 148] on span "Display Product - Banapple Medellin 4809 Item name already exists." at bounding box center [639, 142] width 536 height 14
paste input "Banapple Medellin 41131"
type input "Display Product - Banapple Medellin 41131"
click at [595, 195] on span "Select type" at bounding box center [721, 201] width 323 height 27
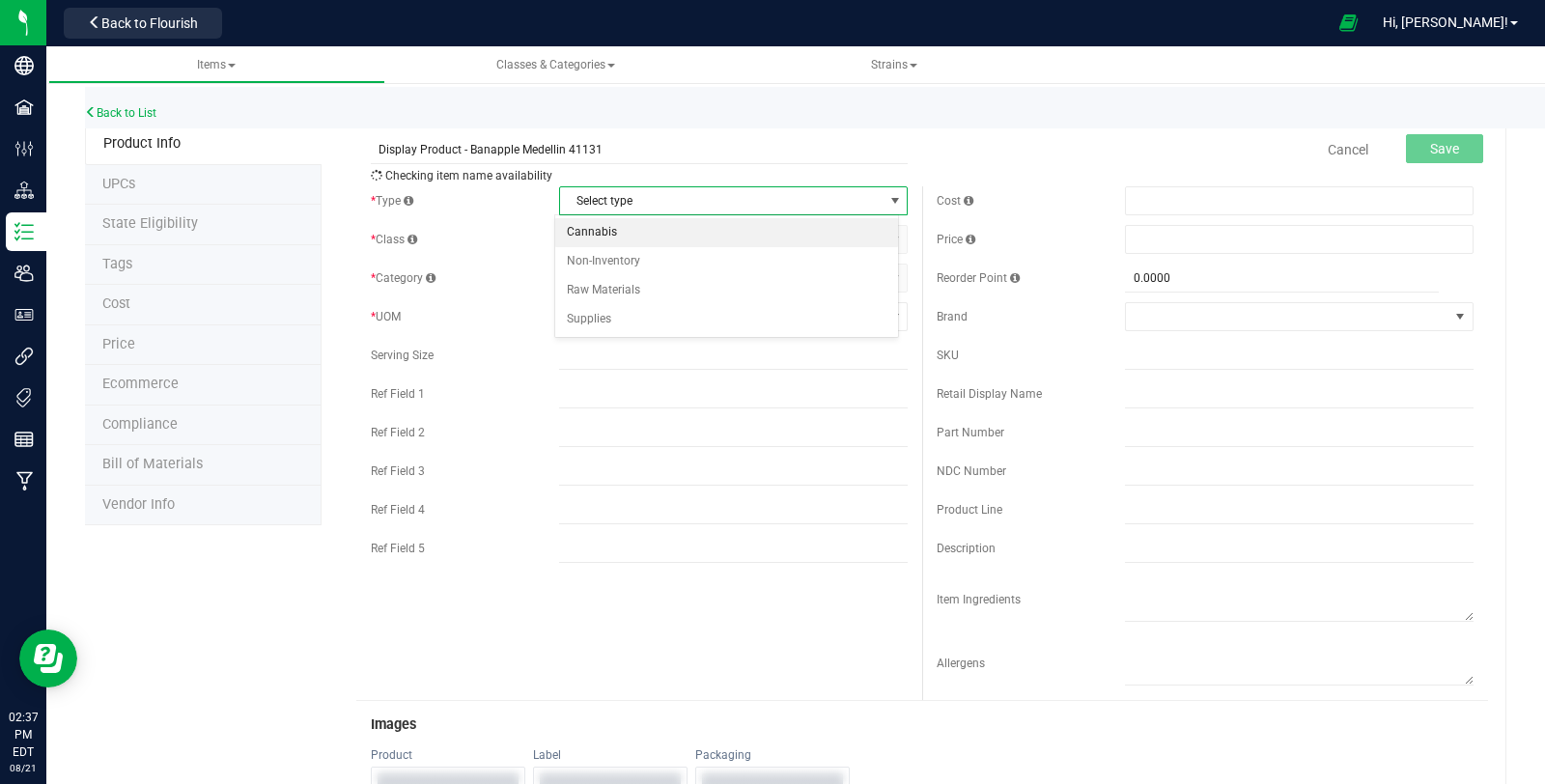
click at [613, 229] on li "Cannabis" at bounding box center [726, 233] width 342 height 29
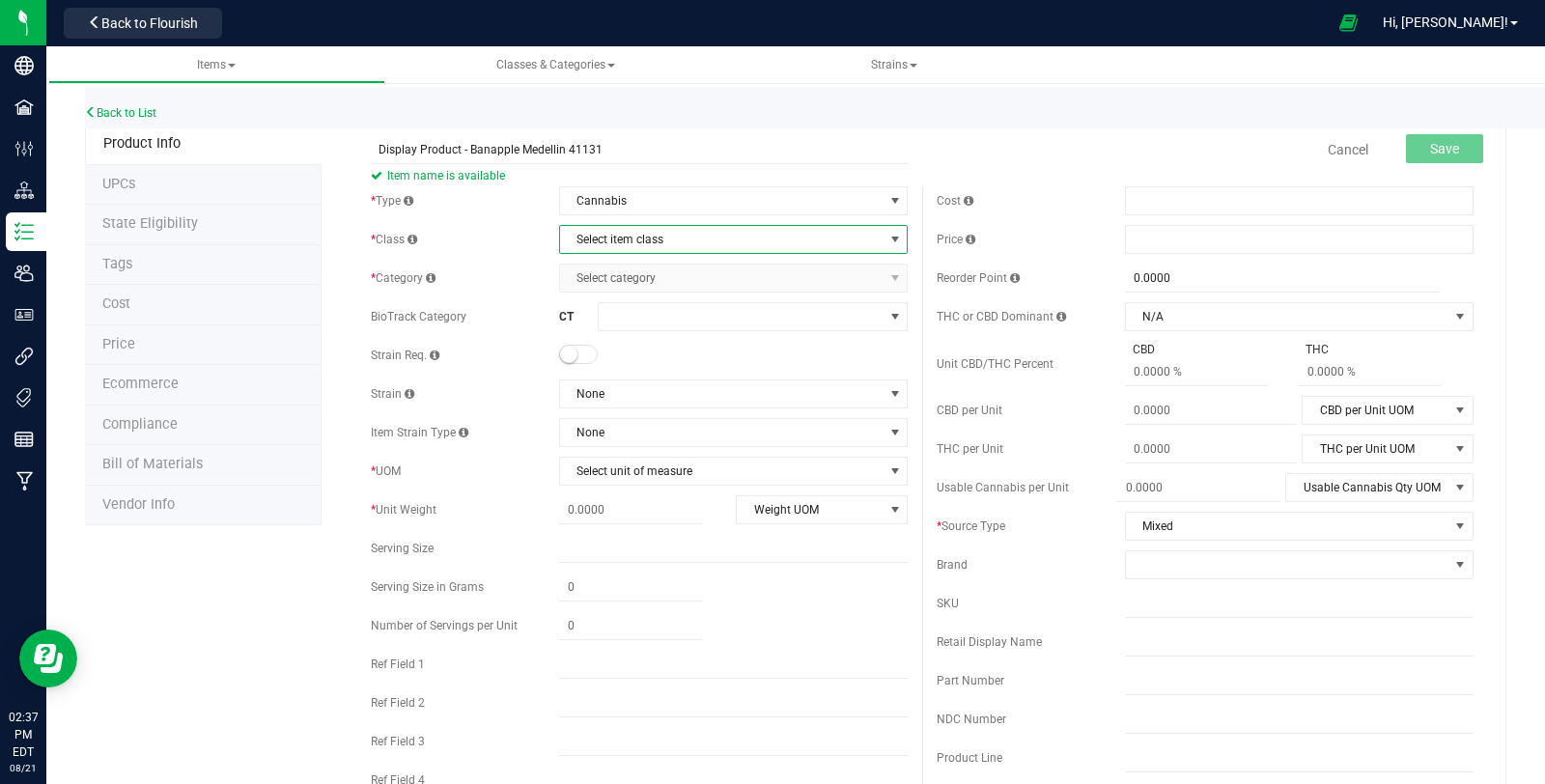
click at [618, 237] on span "Select item class" at bounding box center [721, 240] width 323 height 27
click at [629, 296] on li "End Products" at bounding box center [726, 300] width 342 height 29
click at [631, 281] on span "Select category" at bounding box center [721, 278] width 323 height 27
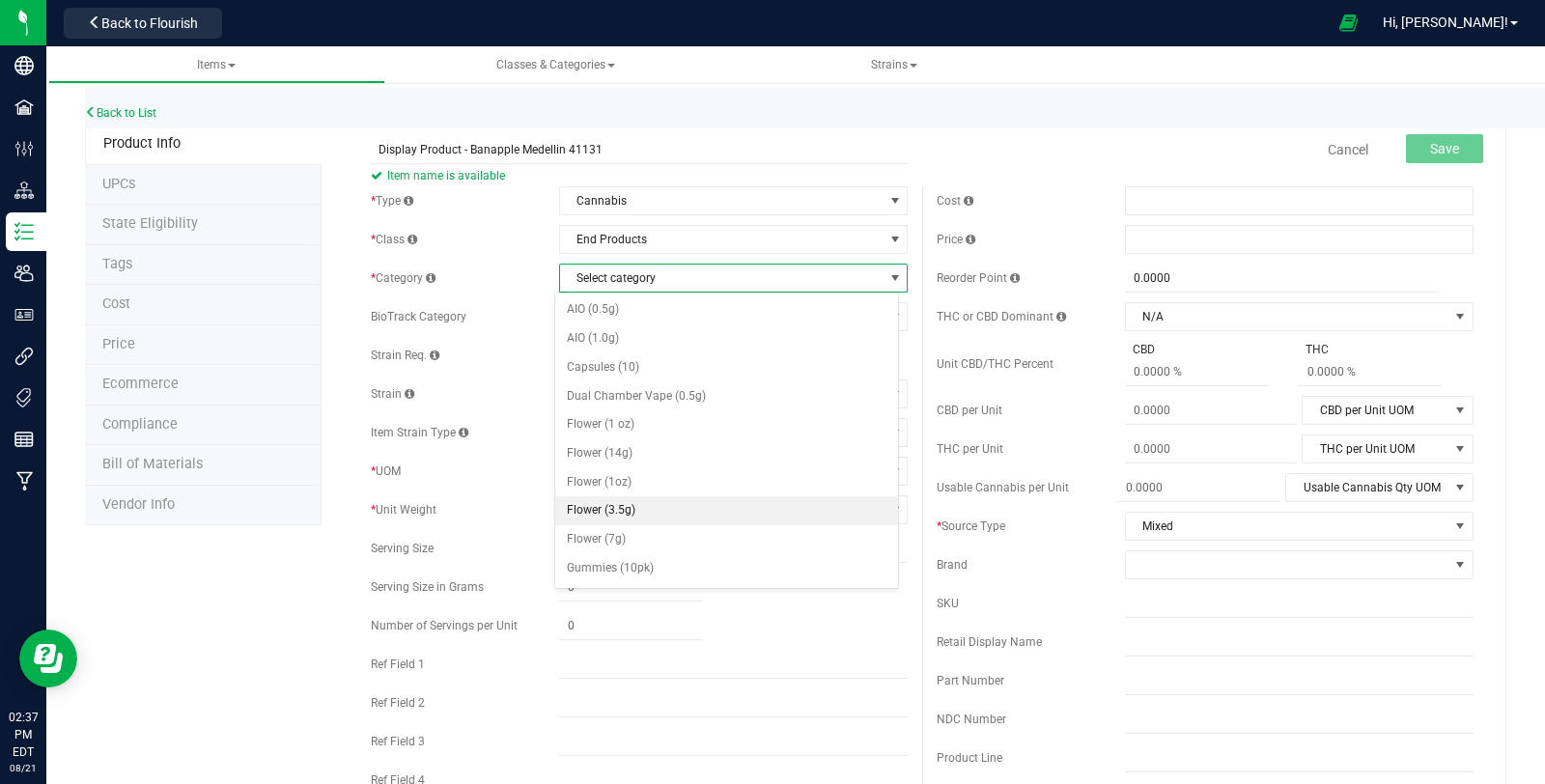
click at [712, 499] on li "Flower (3.5g)" at bounding box center [726, 511] width 342 height 29
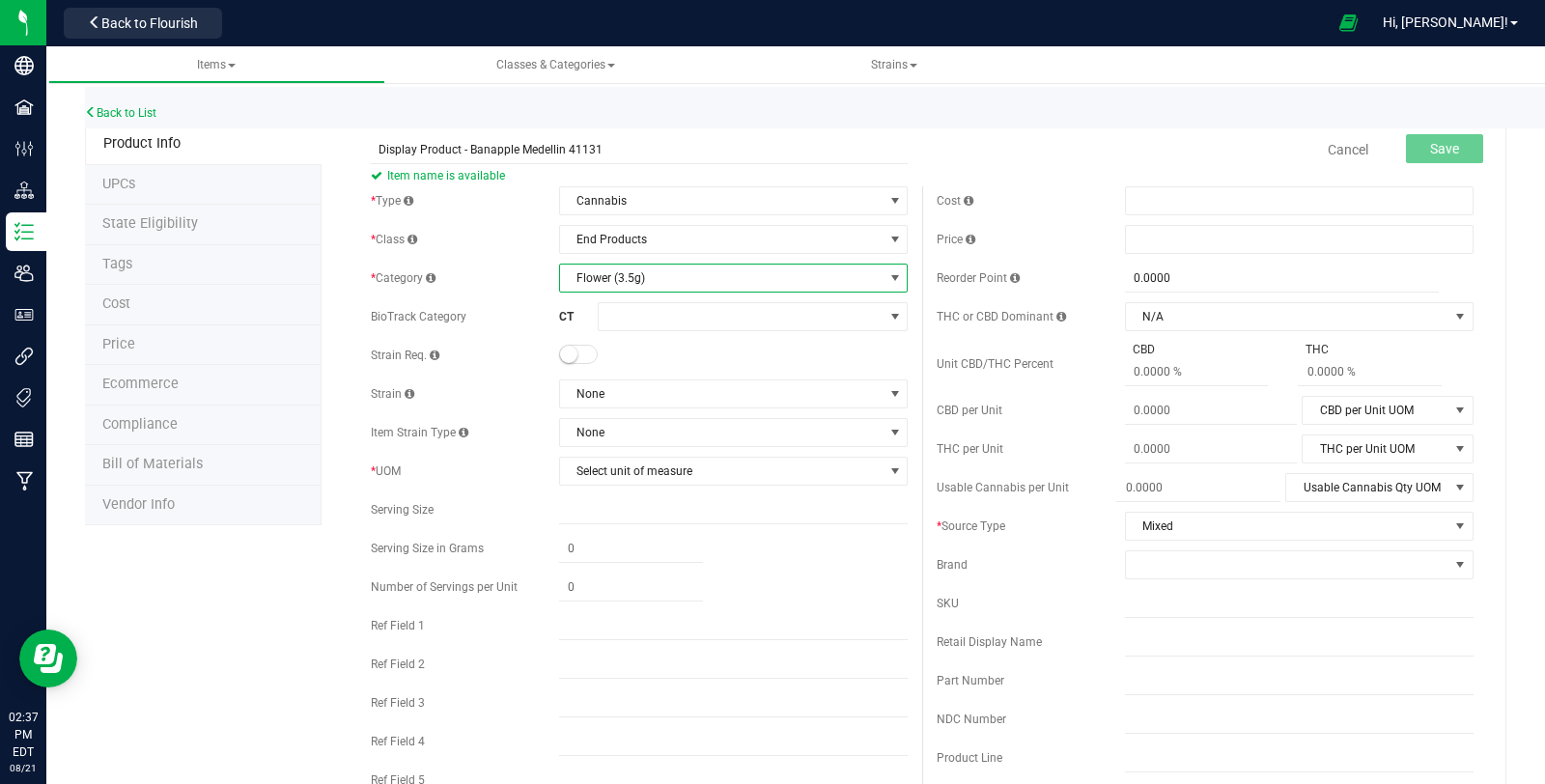
click at [571, 357] on small at bounding box center [569, 354] width 18 height 18
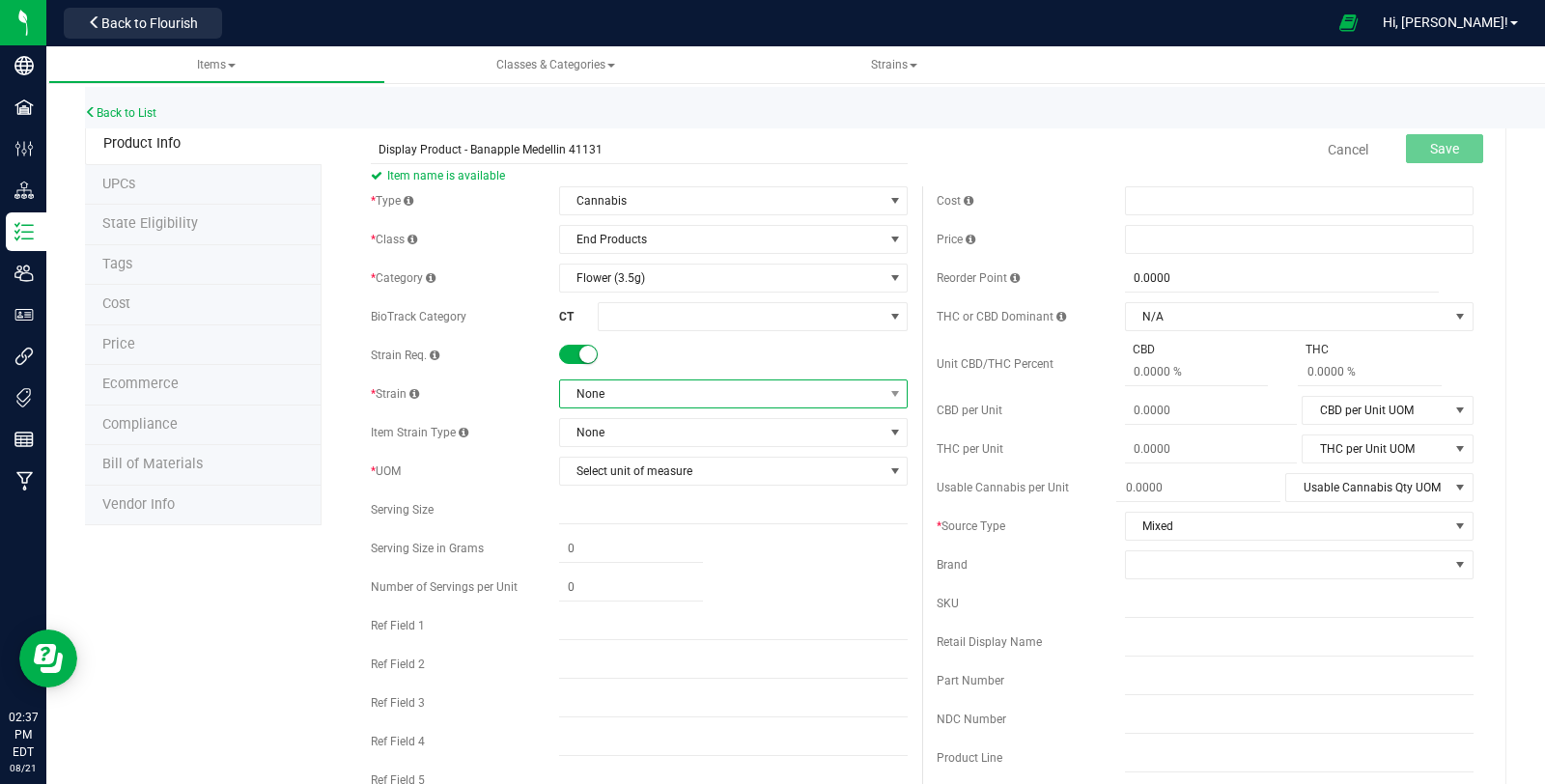
click at [638, 401] on span "None" at bounding box center [721, 394] width 323 height 27
type input "app"
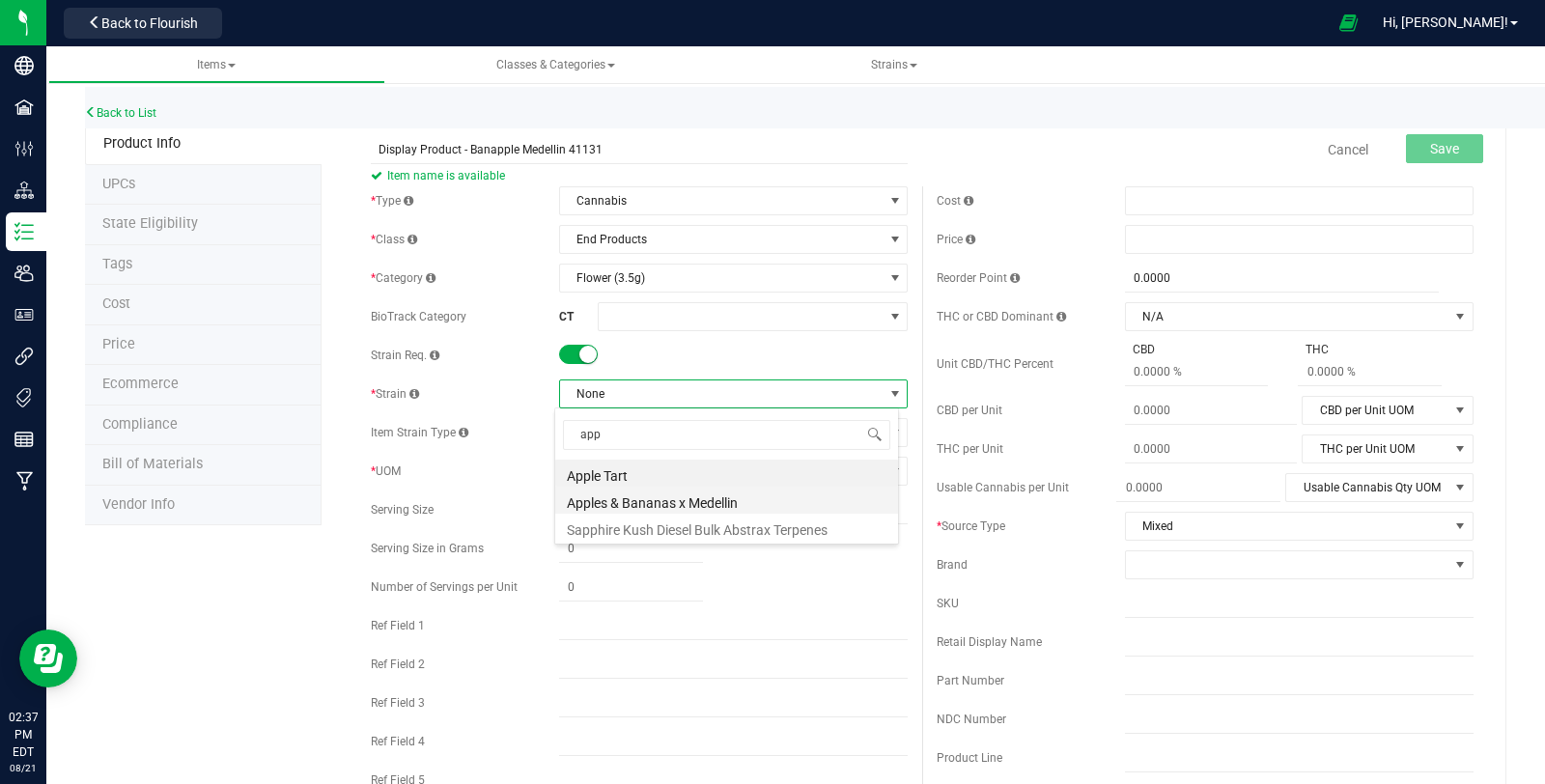
click at [701, 493] on li "Apples & Bananas x Medellin" at bounding box center [726, 500] width 342 height 27
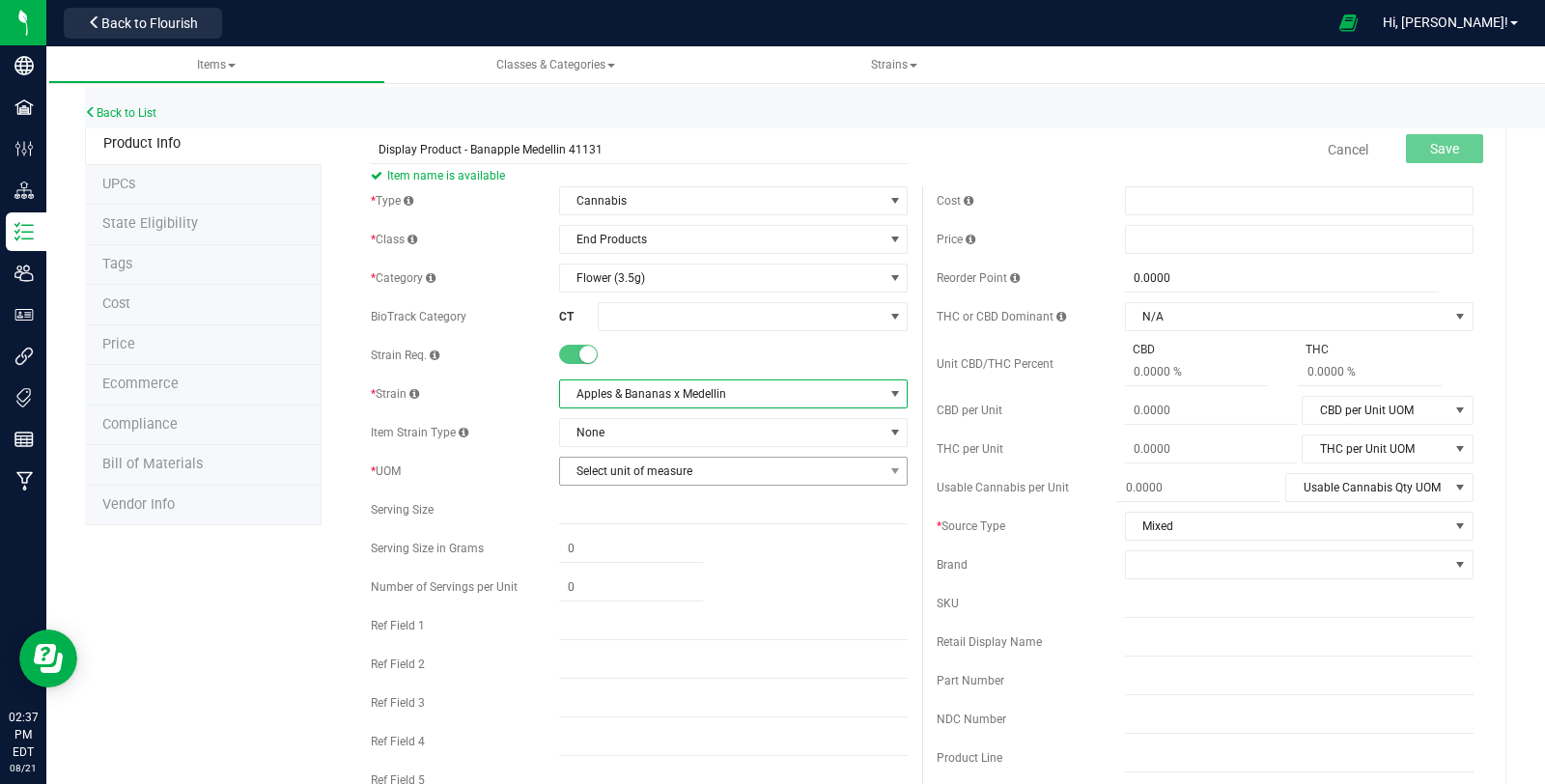
click at [620, 464] on span "Select unit of measure" at bounding box center [721, 471] width 323 height 27
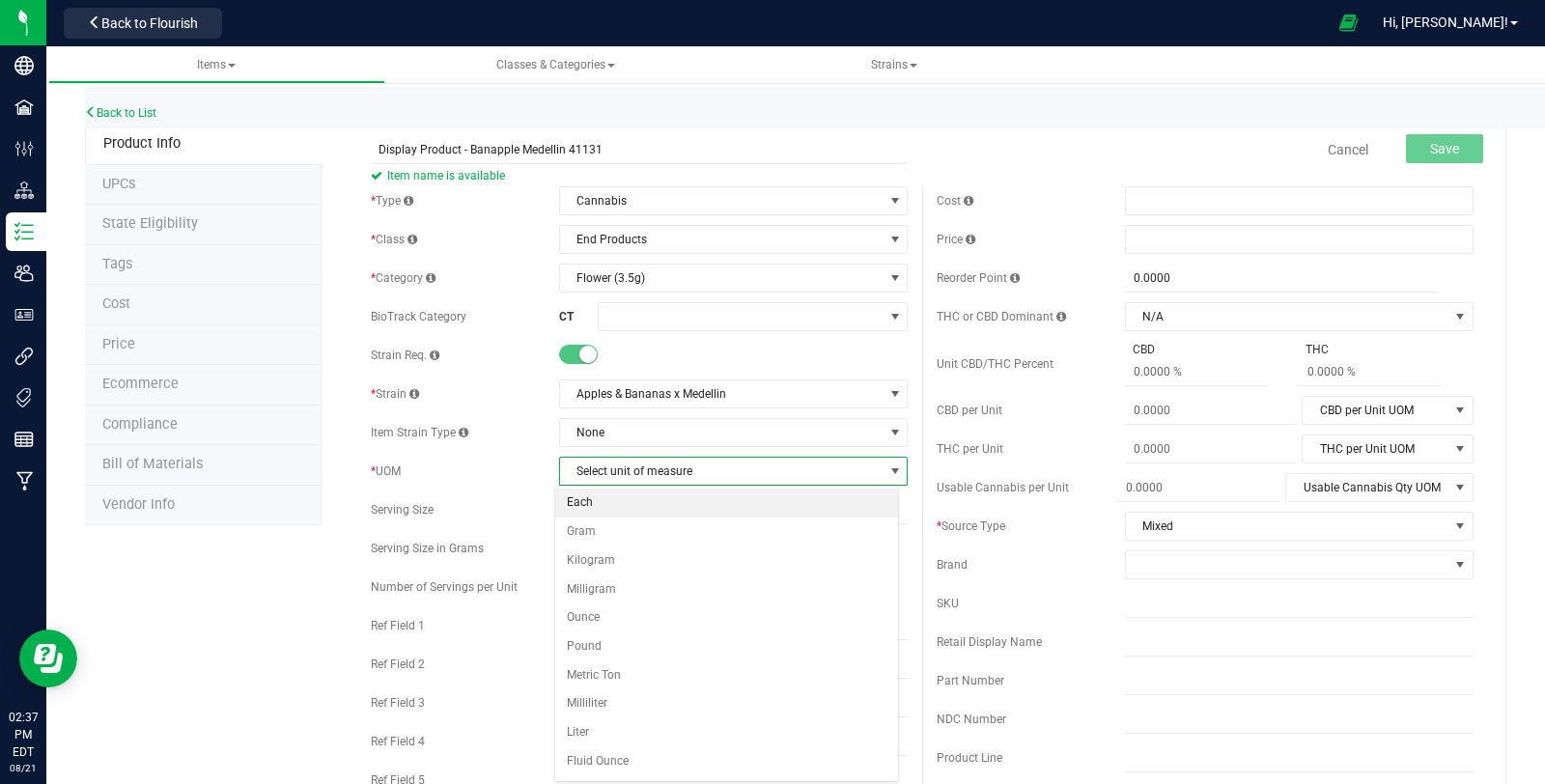
click at [644, 515] on li "Each" at bounding box center [726, 503] width 342 height 29
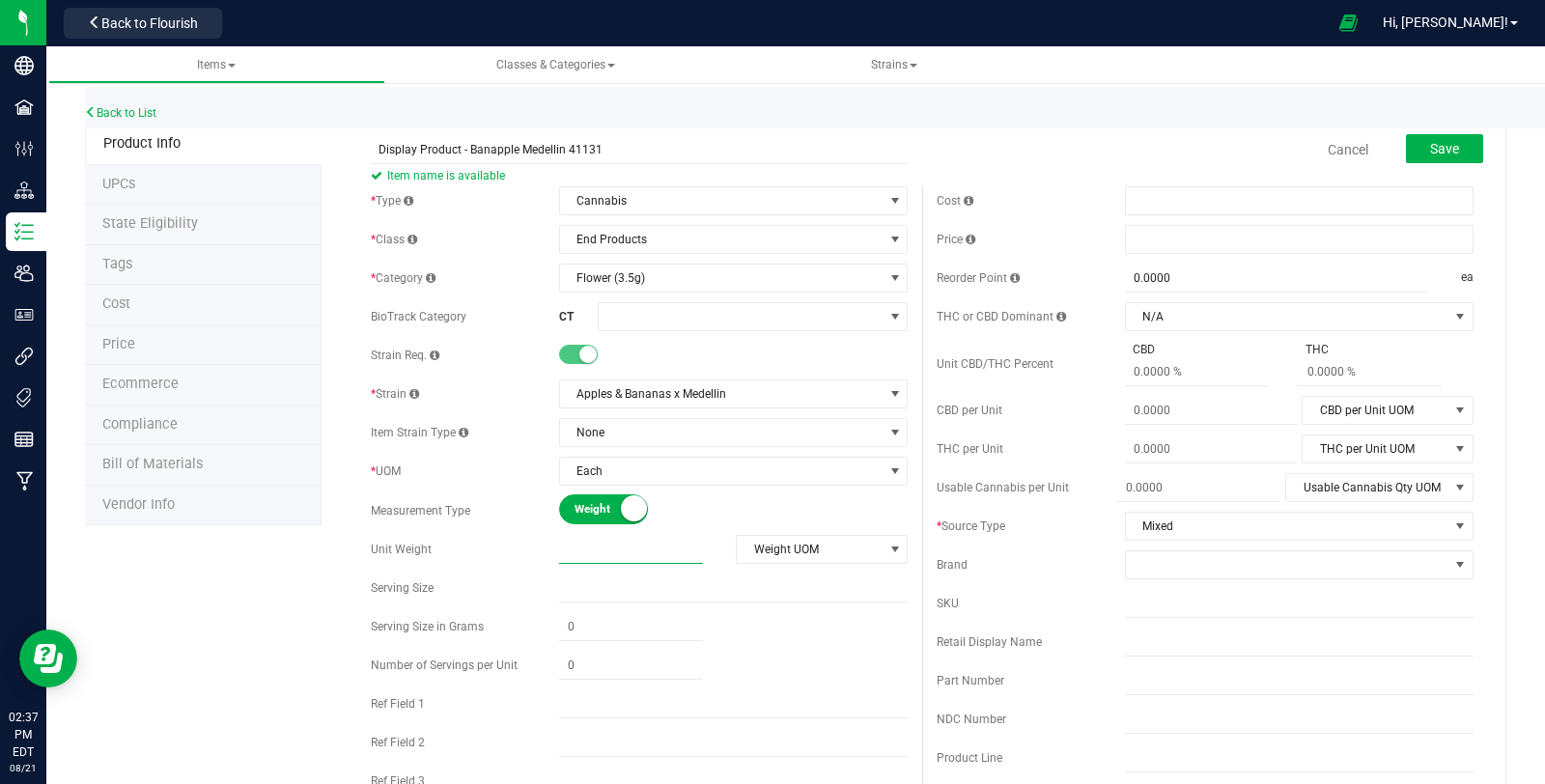
click at [643, 542] on span at bounding box center [630, 549] width 143 height 28
type input "3.5"
type input "3.5000"
drag, startPoint x: 1159, startPoint y: 562, endPoint x: 1164, endPoint y: 550, distance: 13.0
click at [1159, 560] on span at bounding box center [1287, 565] width 323 height 27
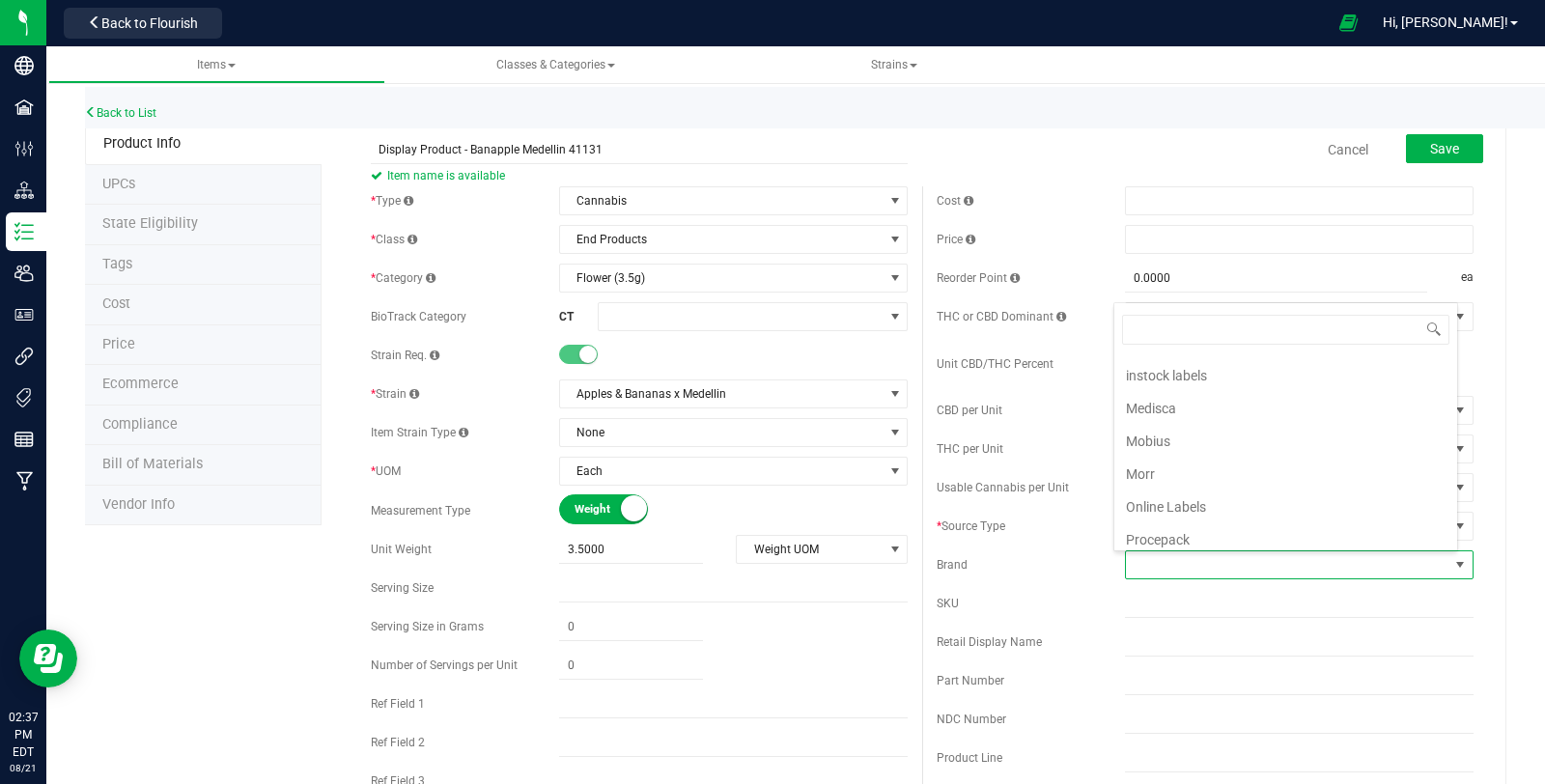
scroll to position [643, 0]
click at [1249, 531] on li "Theraplant" at bounding box center [1285, 548] width 342 height 33
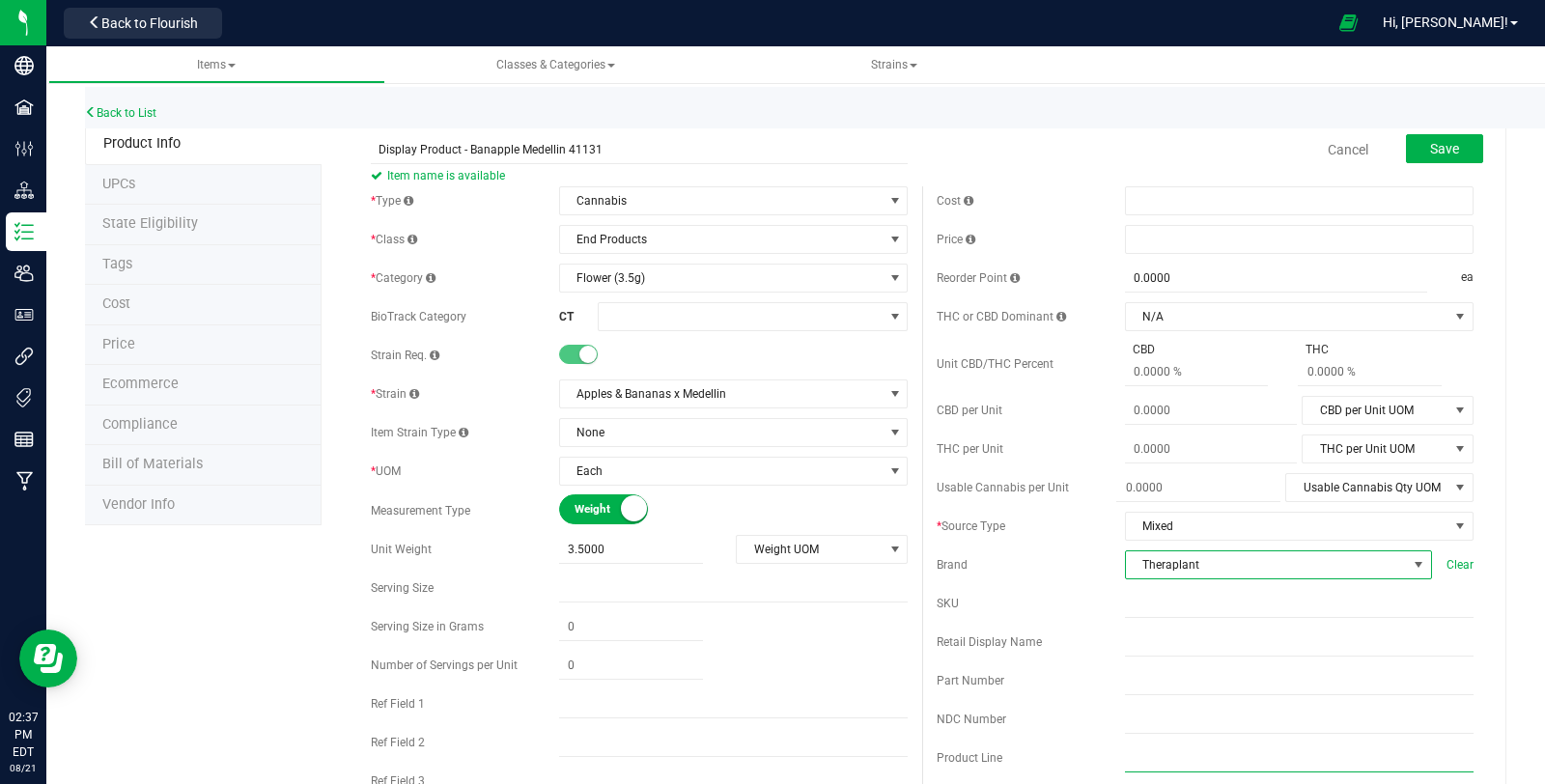
click at [1211, 758] on input "text" at bounding box center [1298, 758] width 348 height 29
type input "Flower (3.5g)"
click at [1272, 239] on span at bounding box center [1298, 240] width 348 height 29
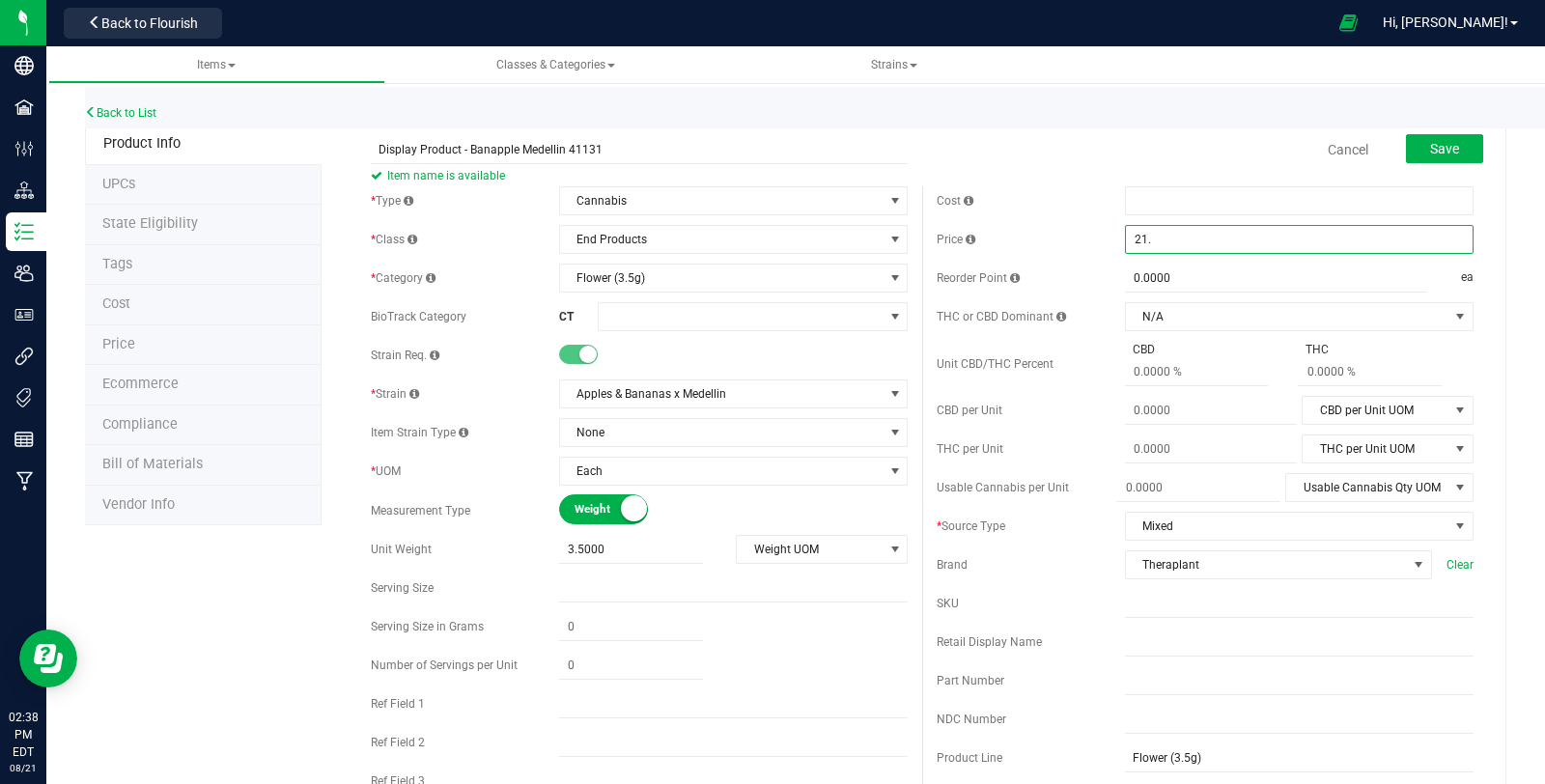
type input "21.5"
type input "$21.50000"
click at [1052, 205] on div "Cost" at bounding box center [1030, 201] width 188 height 18
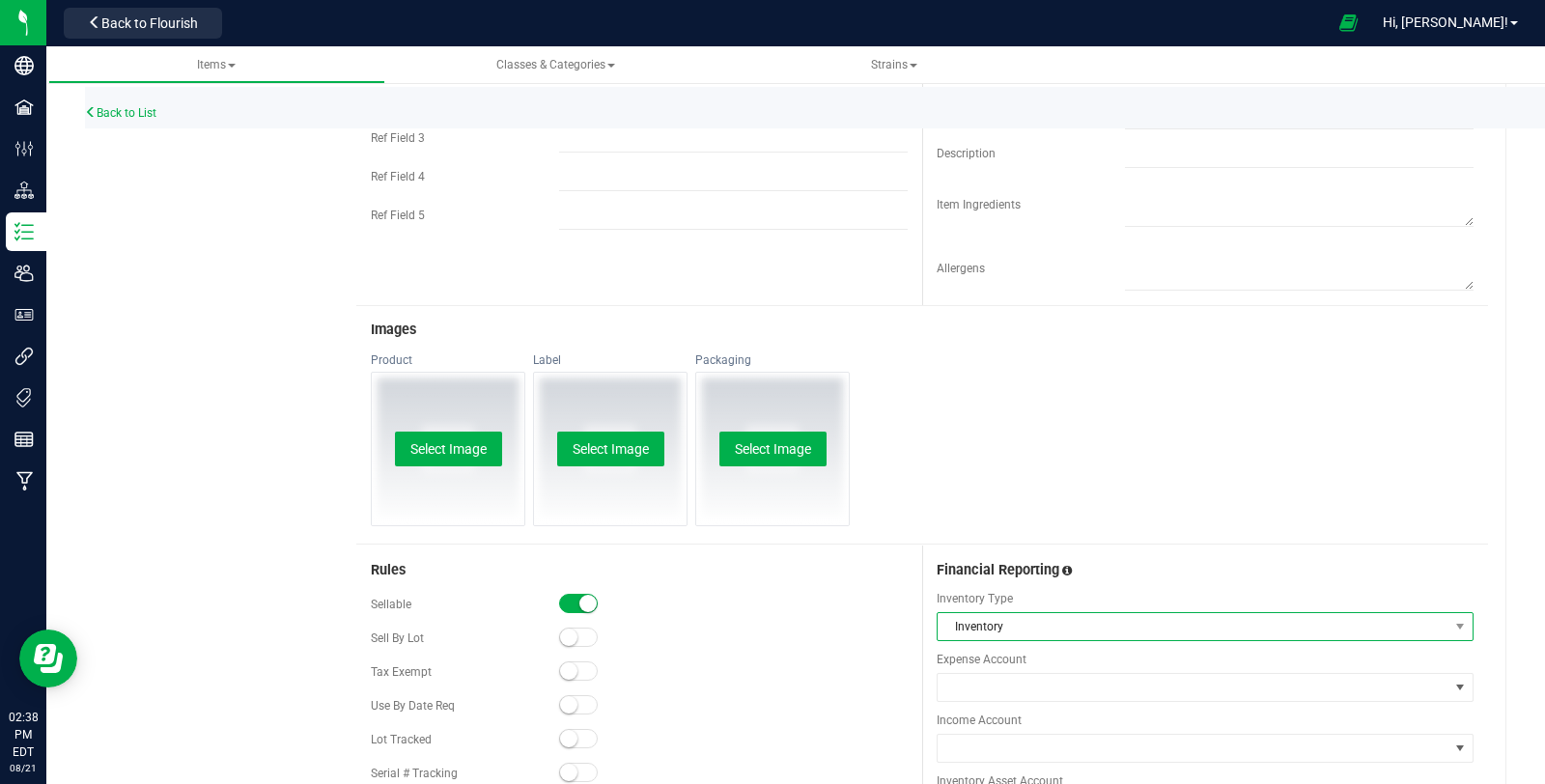
click at [1102, 635] on span "Inventory" at bounding box center [1193, 626] width 511 height 27
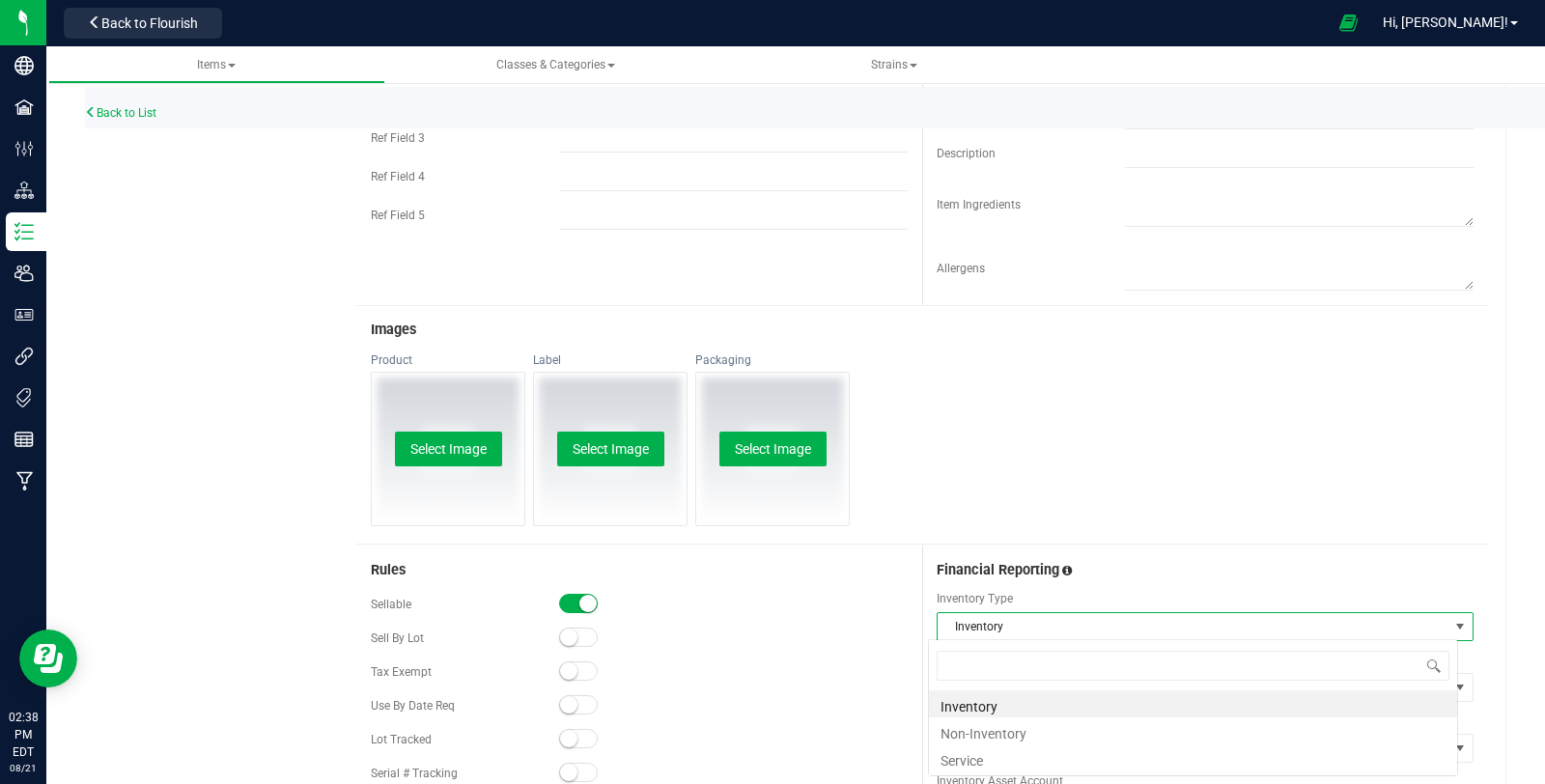
scroll to position [28, 530]
click at [1092, 730] on li "Non-Inventory" at bounding box center [1192, 730] width 528 height 27
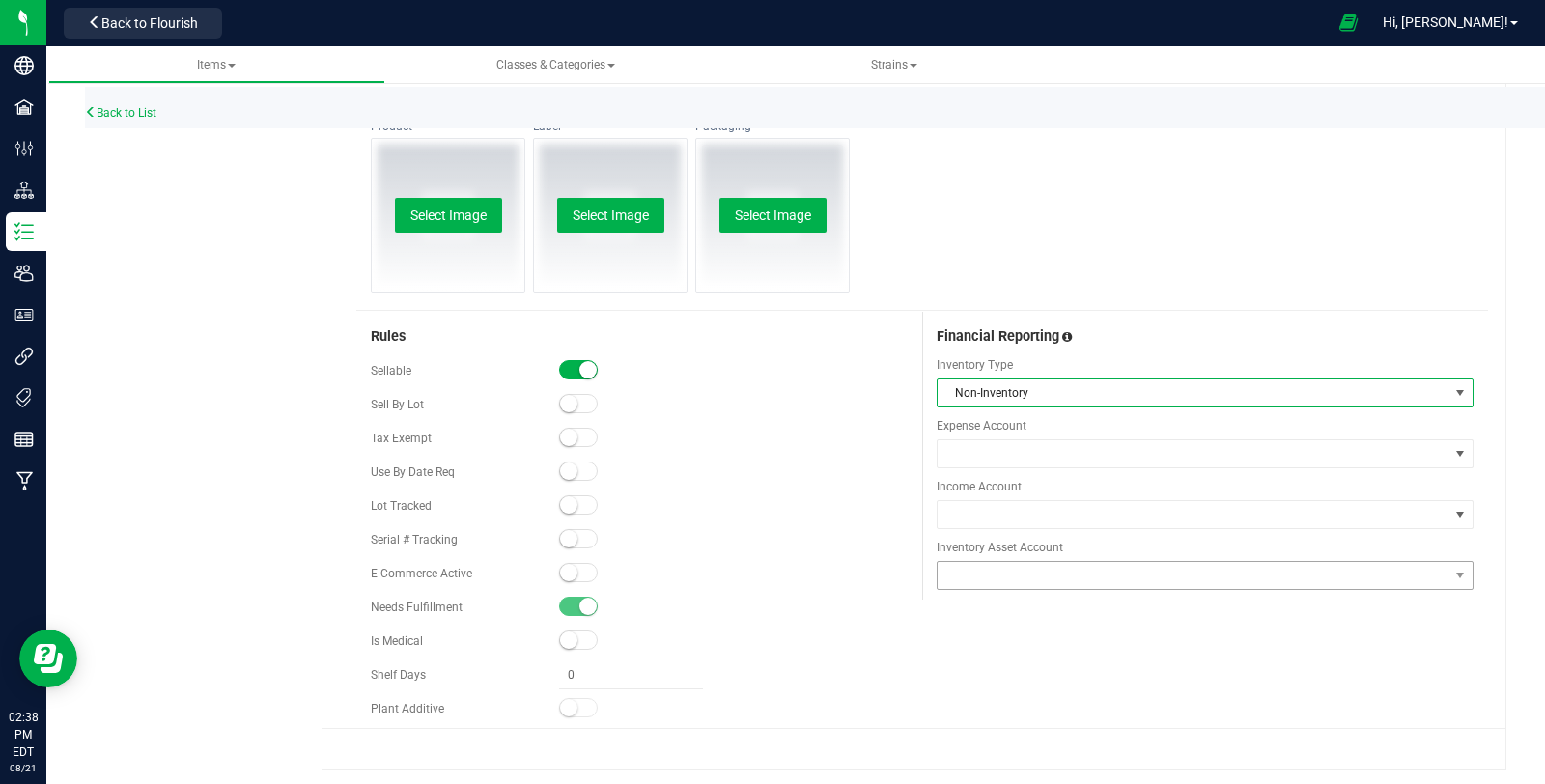
scroll to position [879, 0]
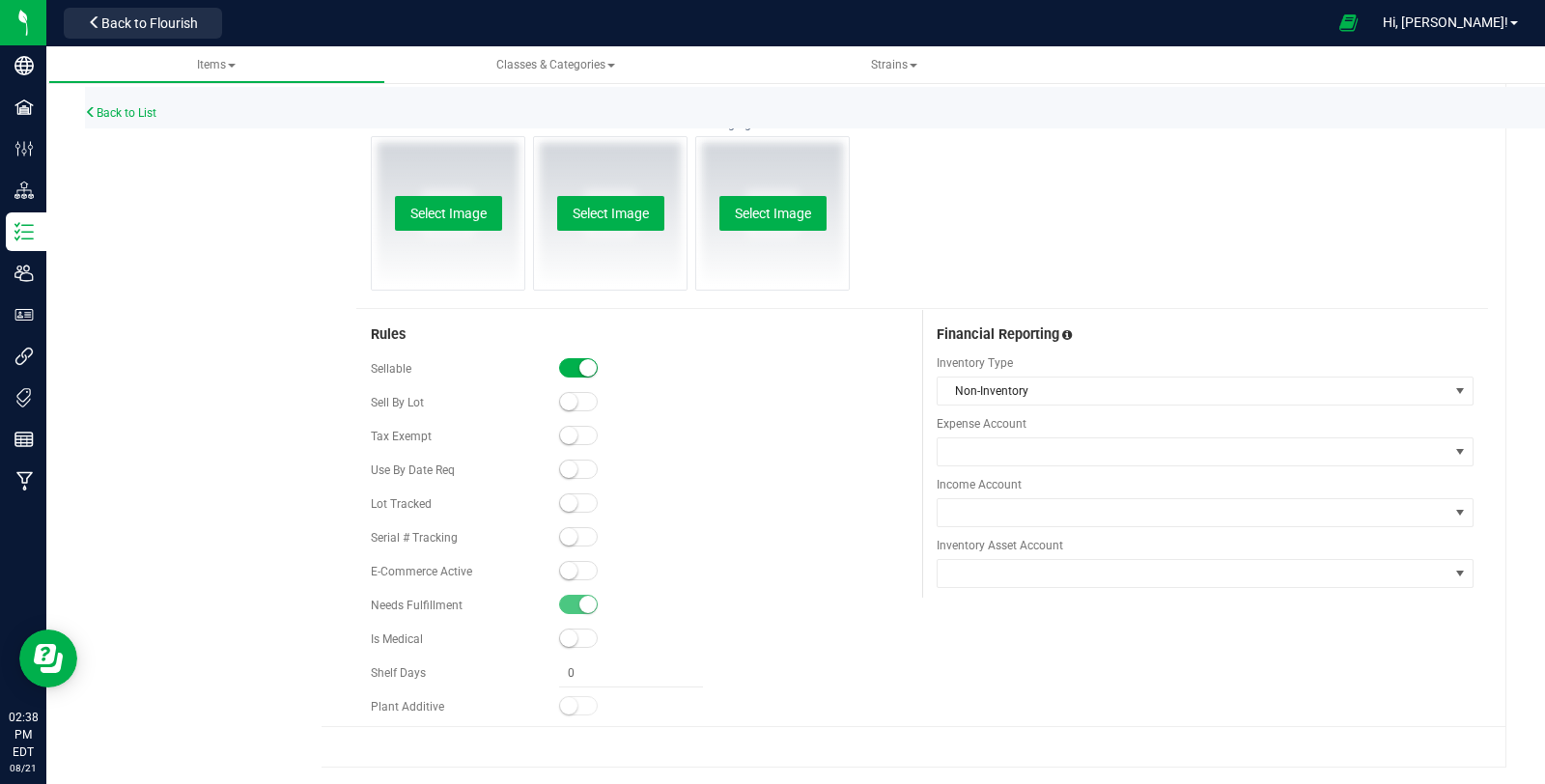
click at [1030, 476] on span "Income Account" at bounding box center [1205, 485] width 536 height 18
click at [1054, 505] on span at bounding box center [1193, 513] width 511 height 27
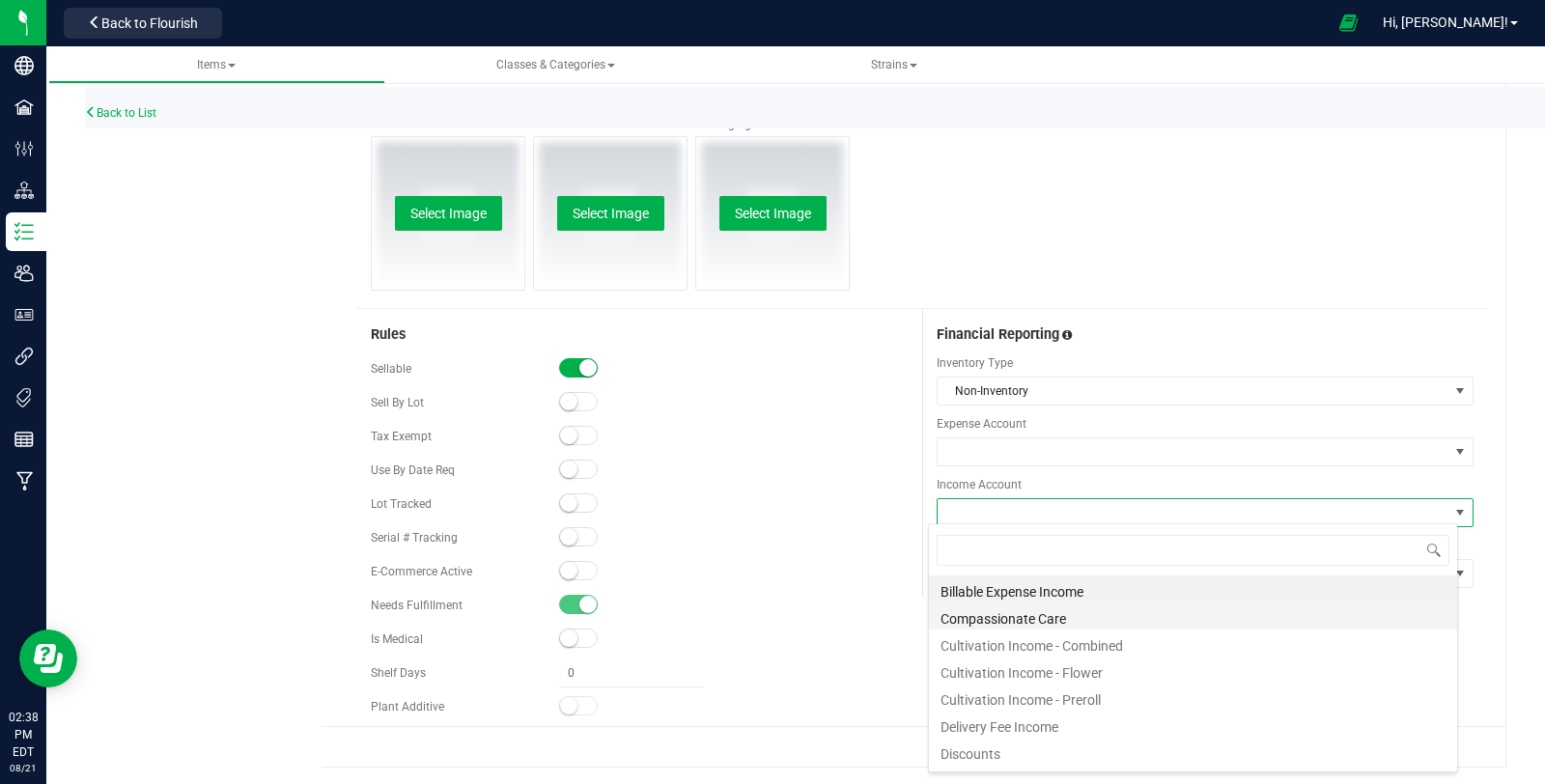
scroll to position [28, 530]
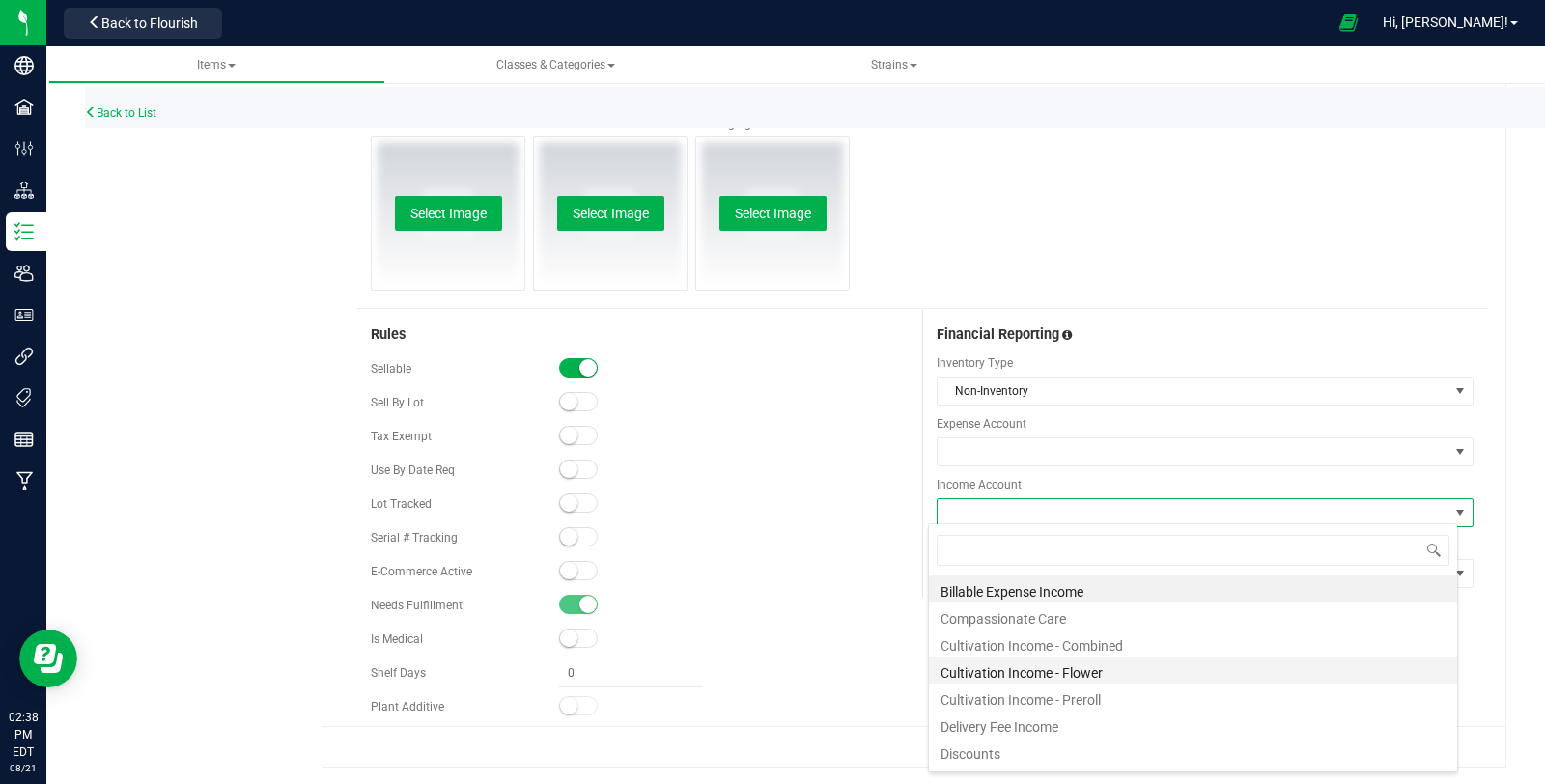
click at [1168, 671] on li "Cultivation Income - Flower" at bounding box center [1192, 670] width 528 height 27
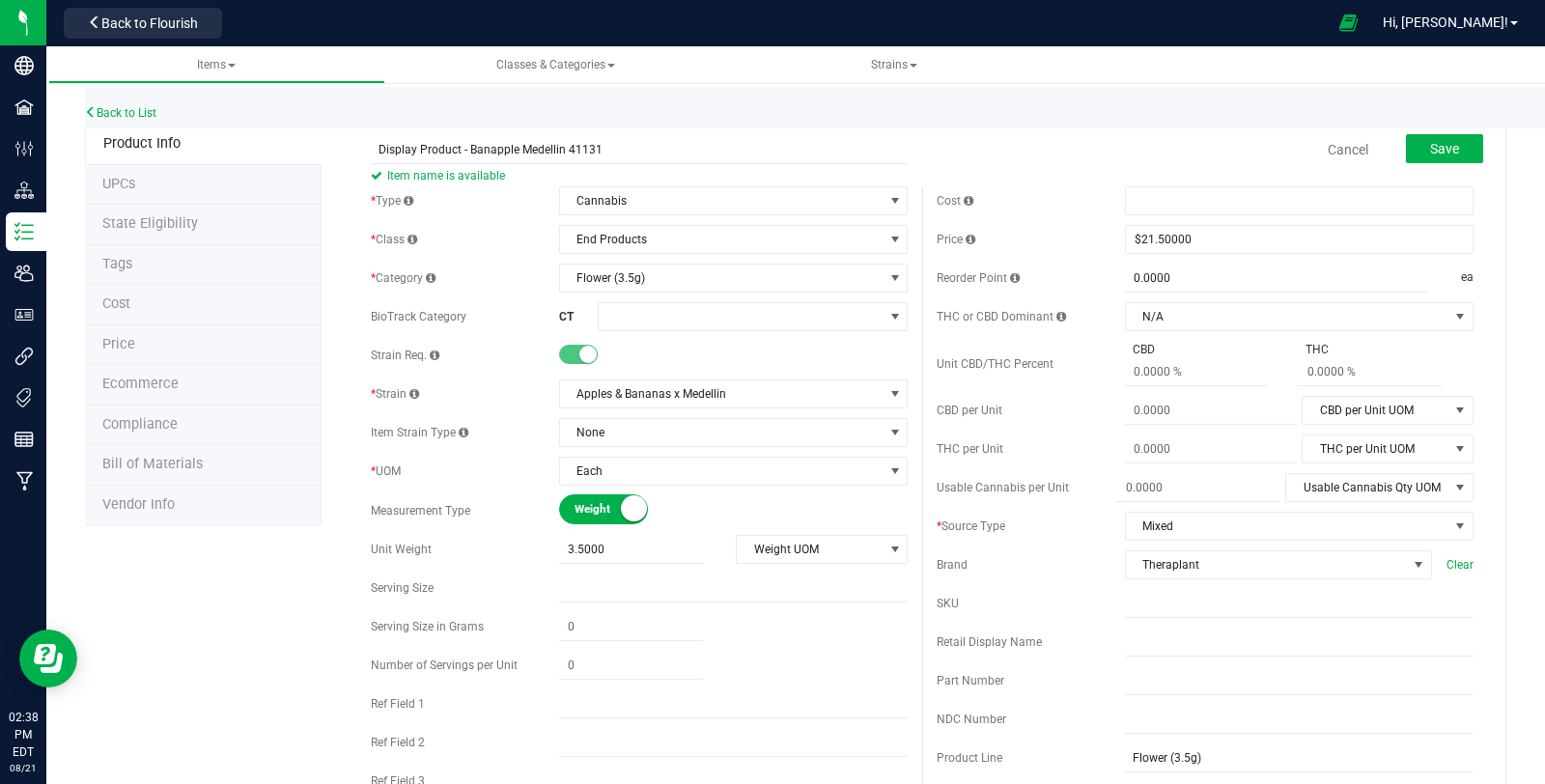
scroll to position [0, 0]
click at [1430, 144] on span "Save" at bounding box center [1445, 149] width 29 height 16
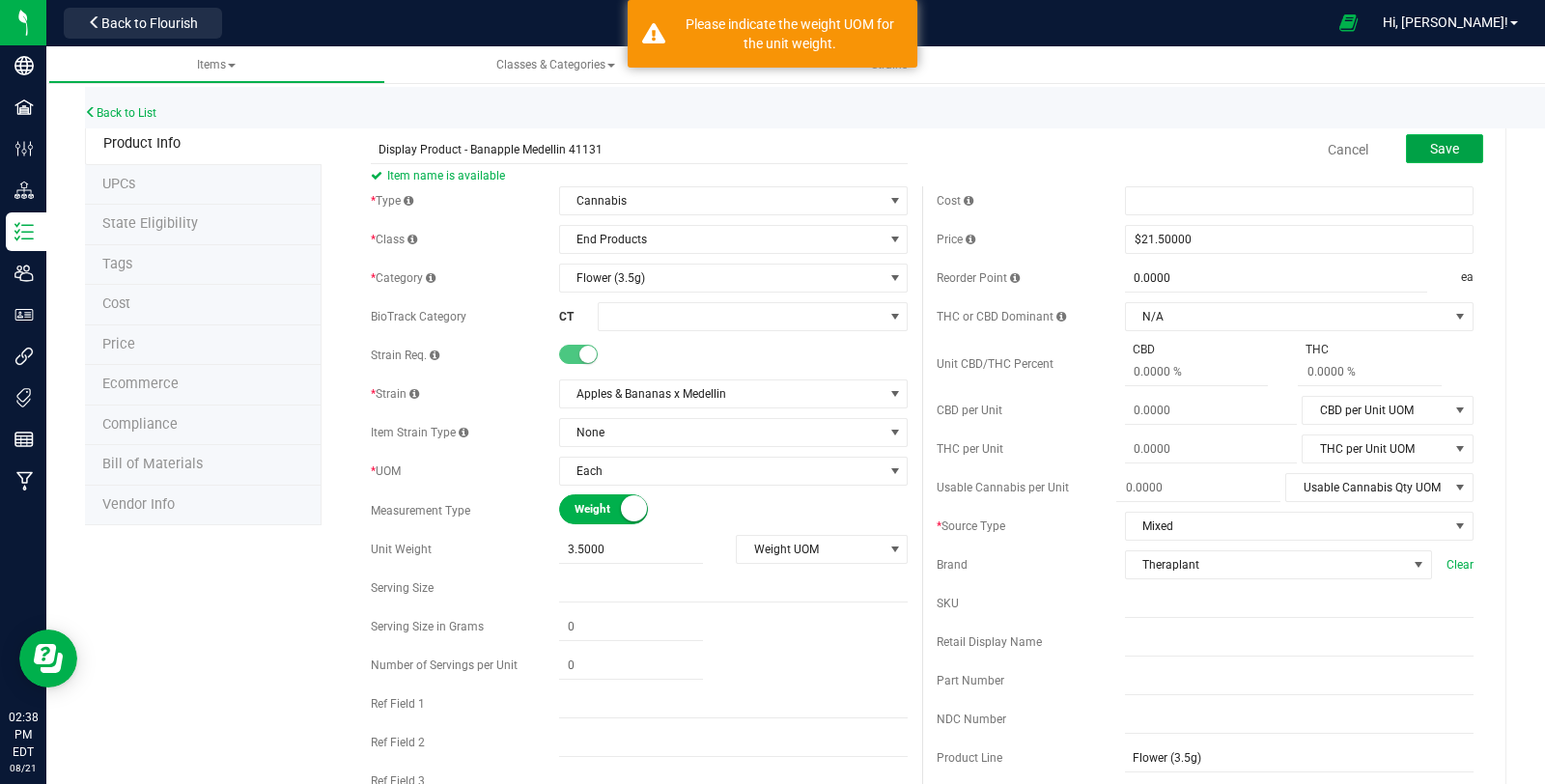
click at [1430, 144] on span "Save" at bounding box center [1445, 149] width 29 height 16
click at [812, 558] on span "Weight UOM" at bounding box center [809, 549] width 145 height 27
click at [807, 586] on li "Gram" at bounding box center [813, 580] width 168 height 29
click at [1420, 172] on div "Cancel Save" at bounding box center [1205, 149] width 566 height 48
click at [1430, 152] on span "Save" at bounding box center [1445, 149] width 29 height 16
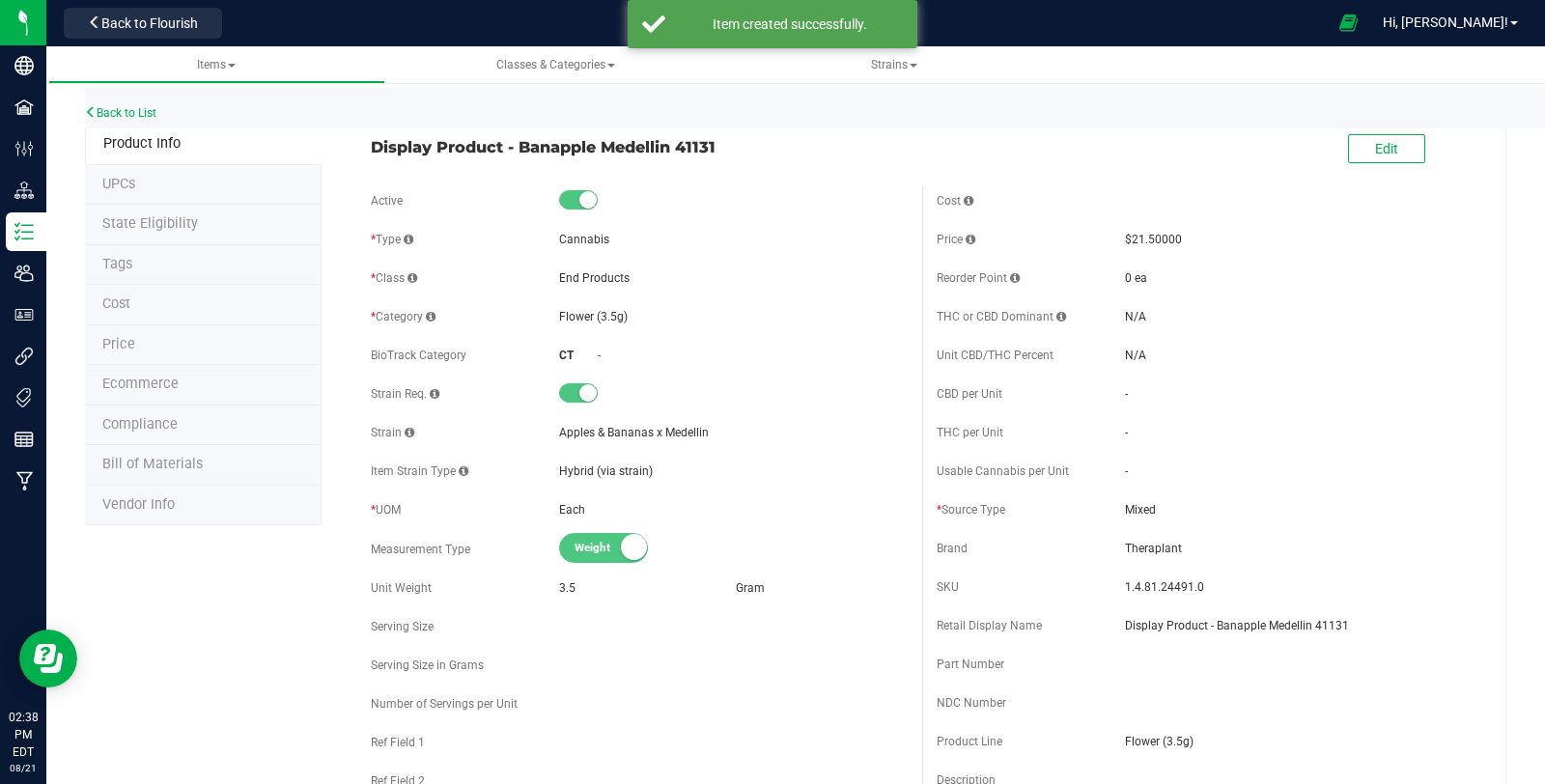
click at [135, 121] on div "Back to List" at bounding box center [857, 107] width 1545 height 42
click at [138, 111] on link "Back to List" at bounding box center [120, 113] width 71 height 14
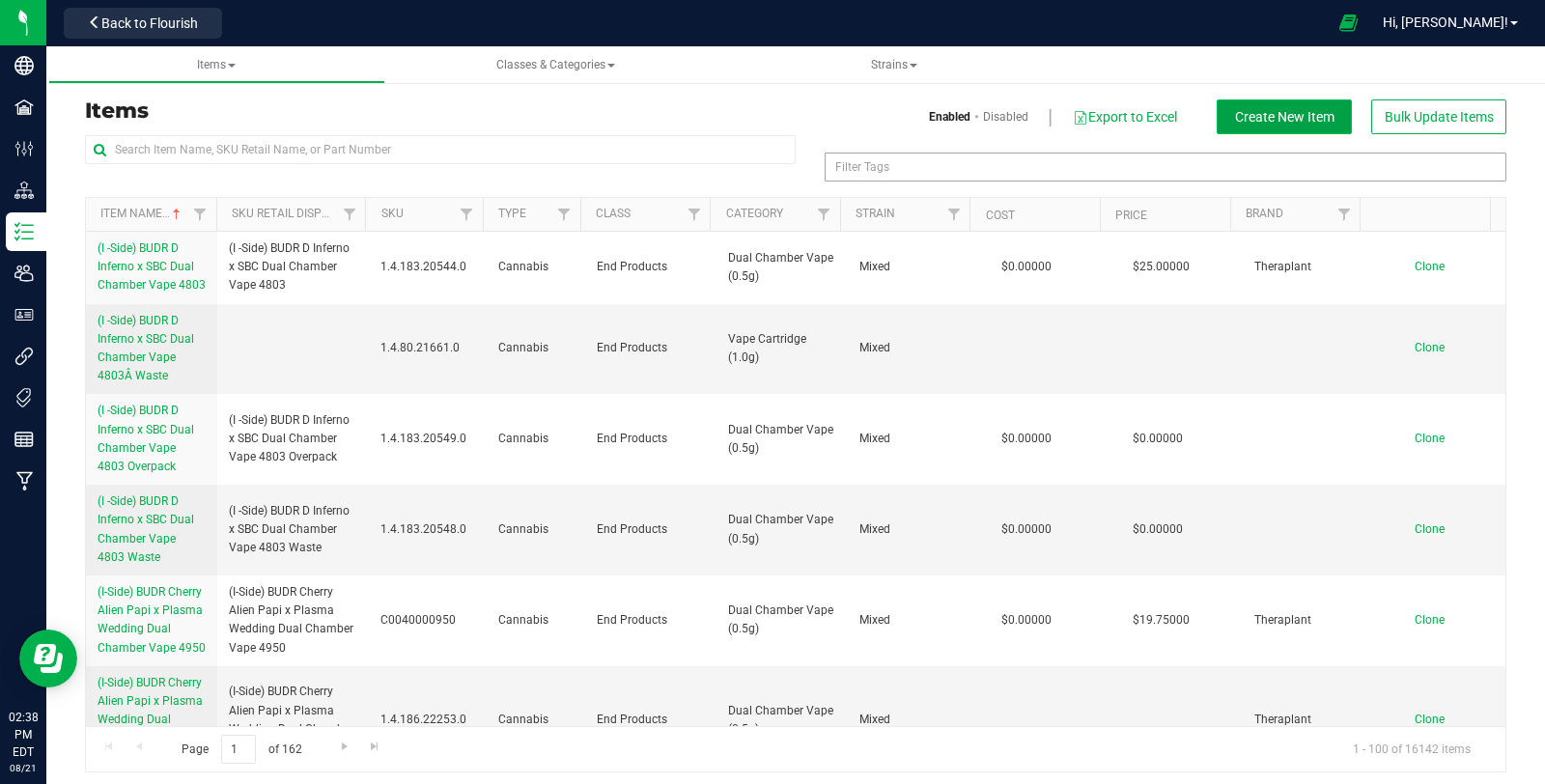
click at [1271, 119] on span "Create New Item" at bounding box center [1285, 117] width 99 height 16
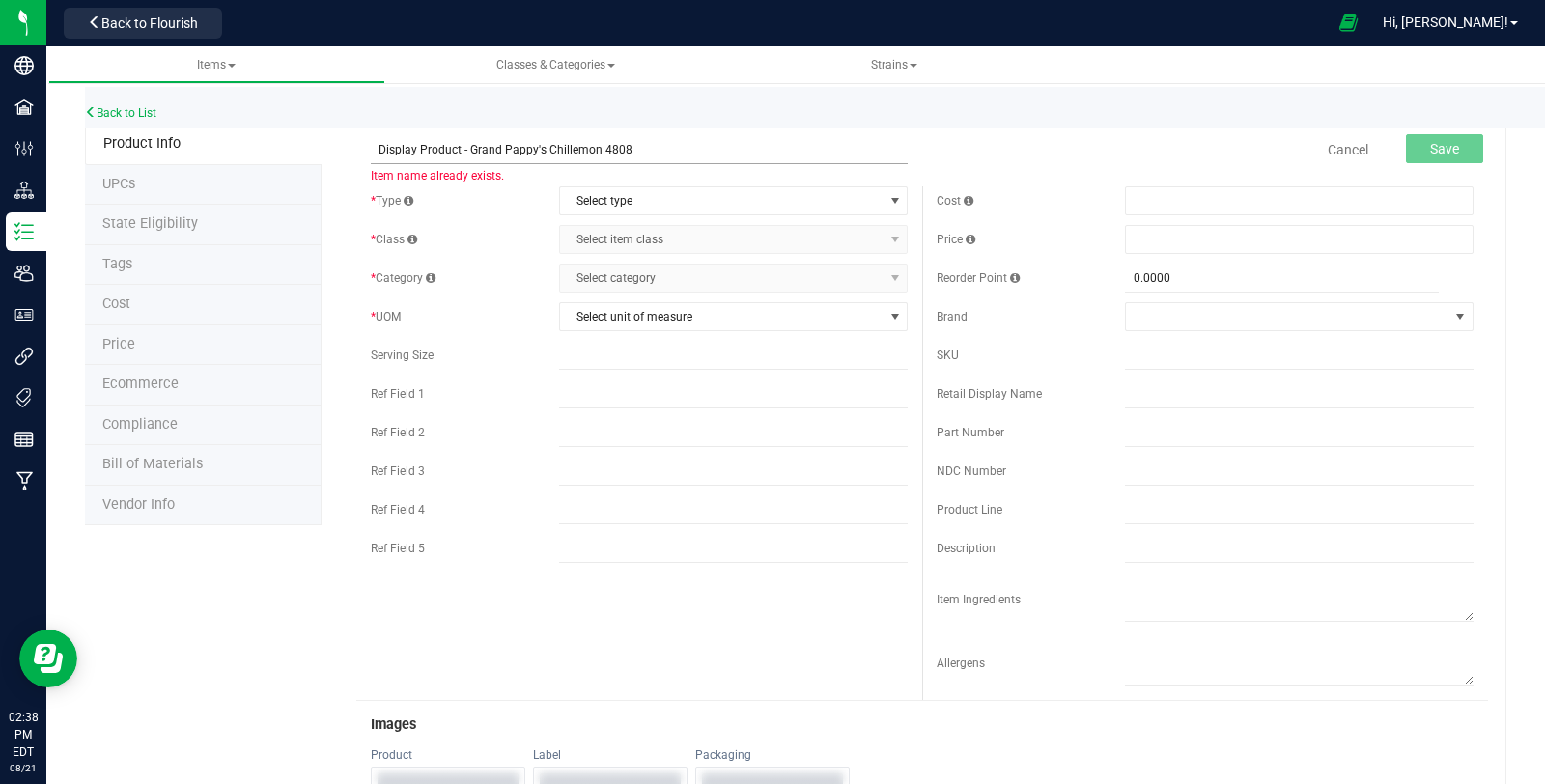
drag, startPoint x: 629, startPoint y: 144, endPoint x: 468, endPoint y: 154, distance: 161.3
click at [466, 154] on input "Display Product - Grand Pappy's Chillemon 4808" at bounding box center [639, 150] width 536 height 29
paste input "Gas Face 41155"
type input "Display Product - Gas Face 41155"
click at [614, 203] on span "Select type" at bounding box center [721, 201] width 323 height 27
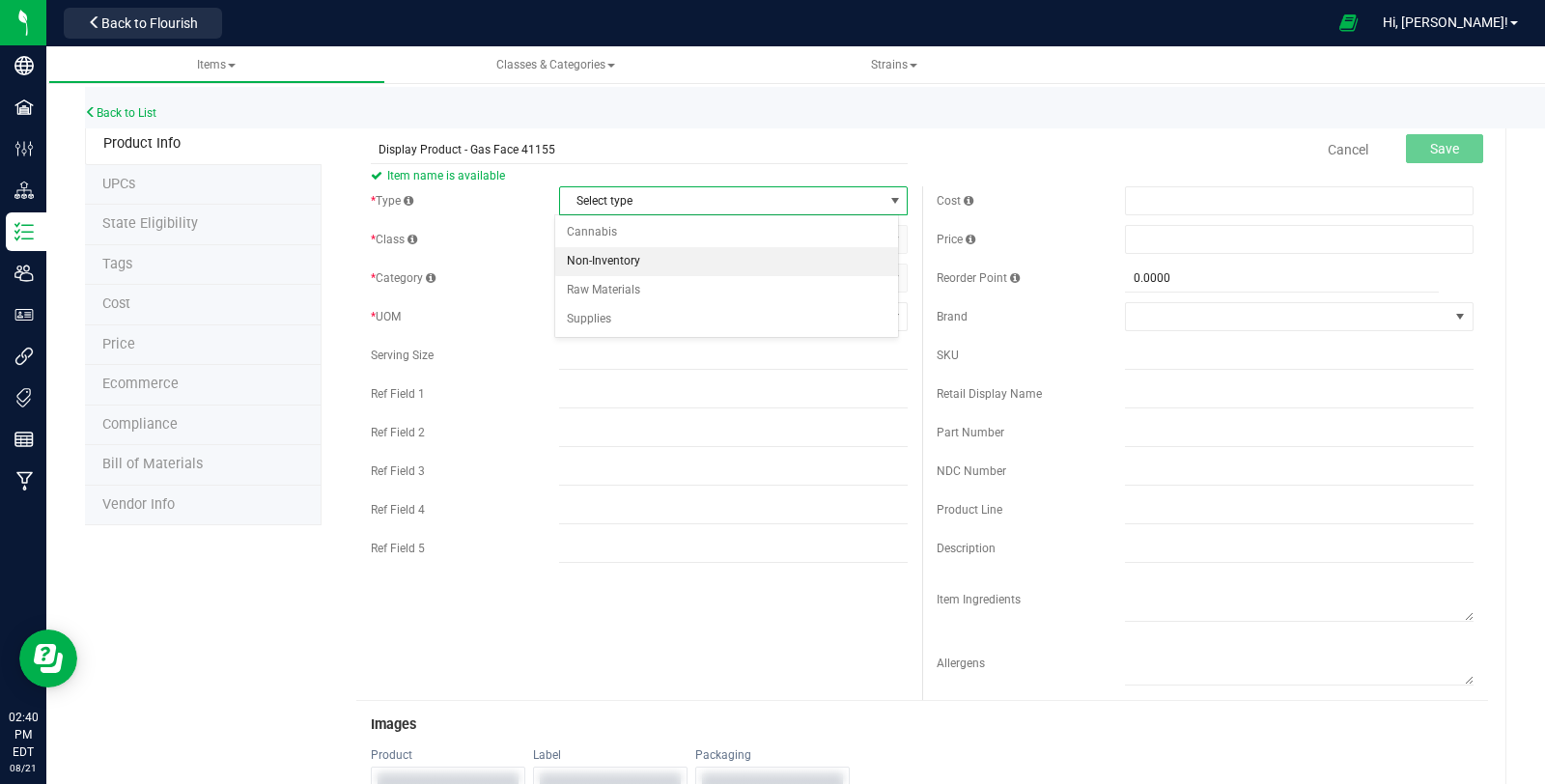
click at [617, 250] on li "Non-Inventory" at bounding box center [726, 261] width 342 height 29
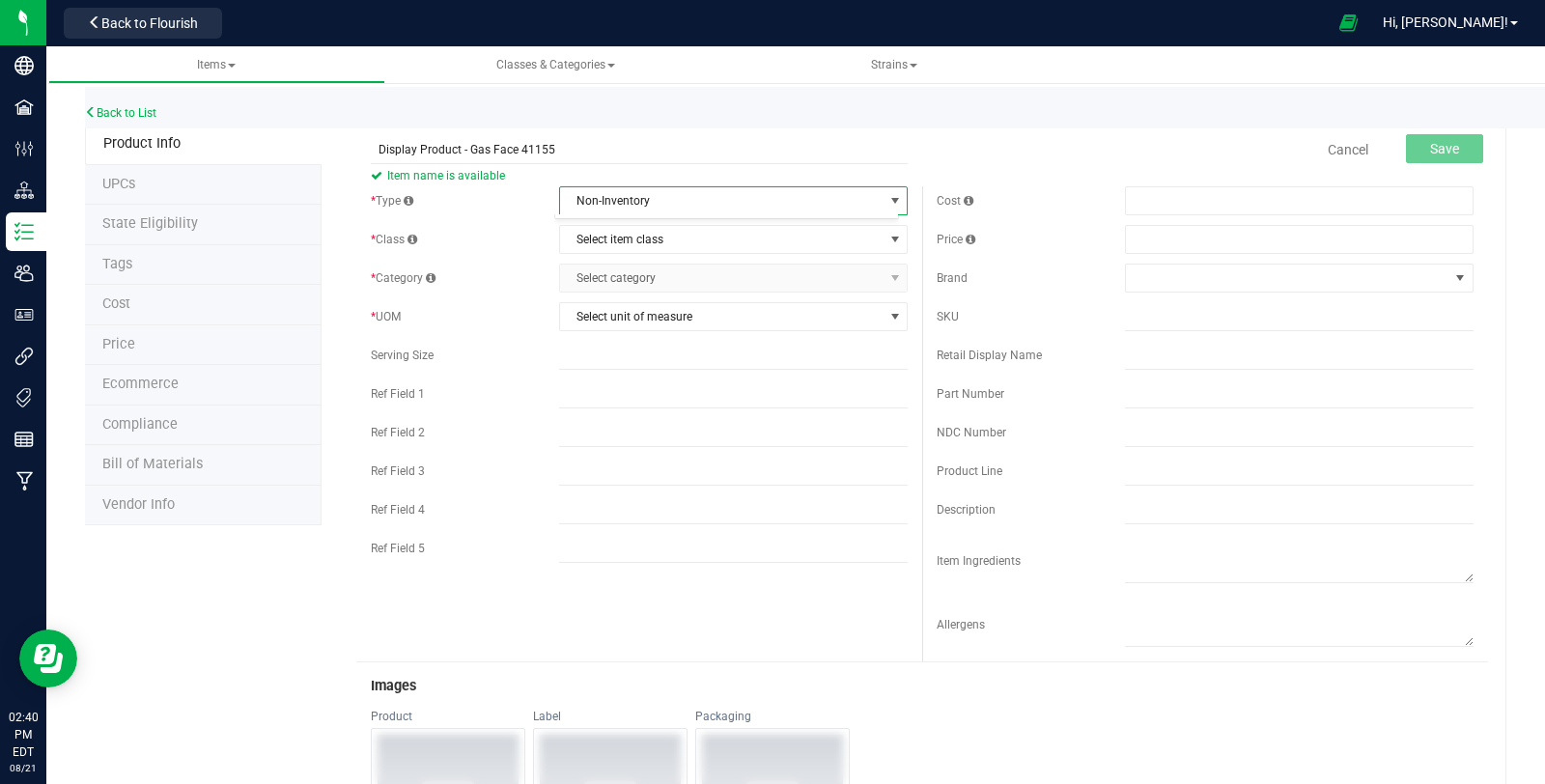
drag, startPoint x: 617, startPoint y: 249, endPoint x: 623, endPoint y: 257, distance: 10.0
click at [623, 257] on body "Company Facilities Configuration Distribution Inventory Users User Roles Integr…" at bounding box center [772, 392] width 1545 height 784
click at [625, 201] on span "Non-Inventory" at bounding box center [721, 201] width 323 height 27
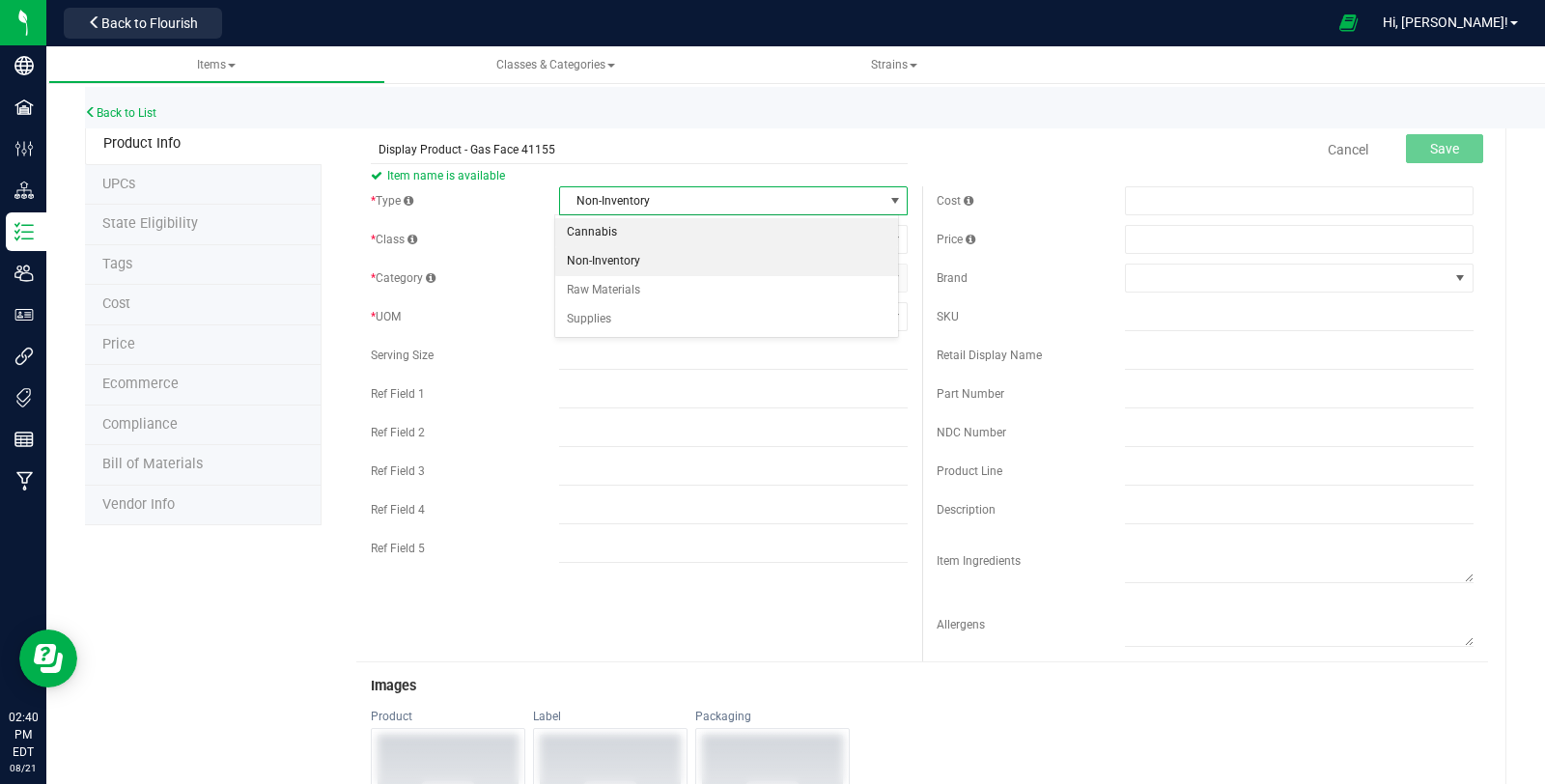
click at [624, 223] on li "Cannabis" at bounding box center [726, 233] width 342 height 29
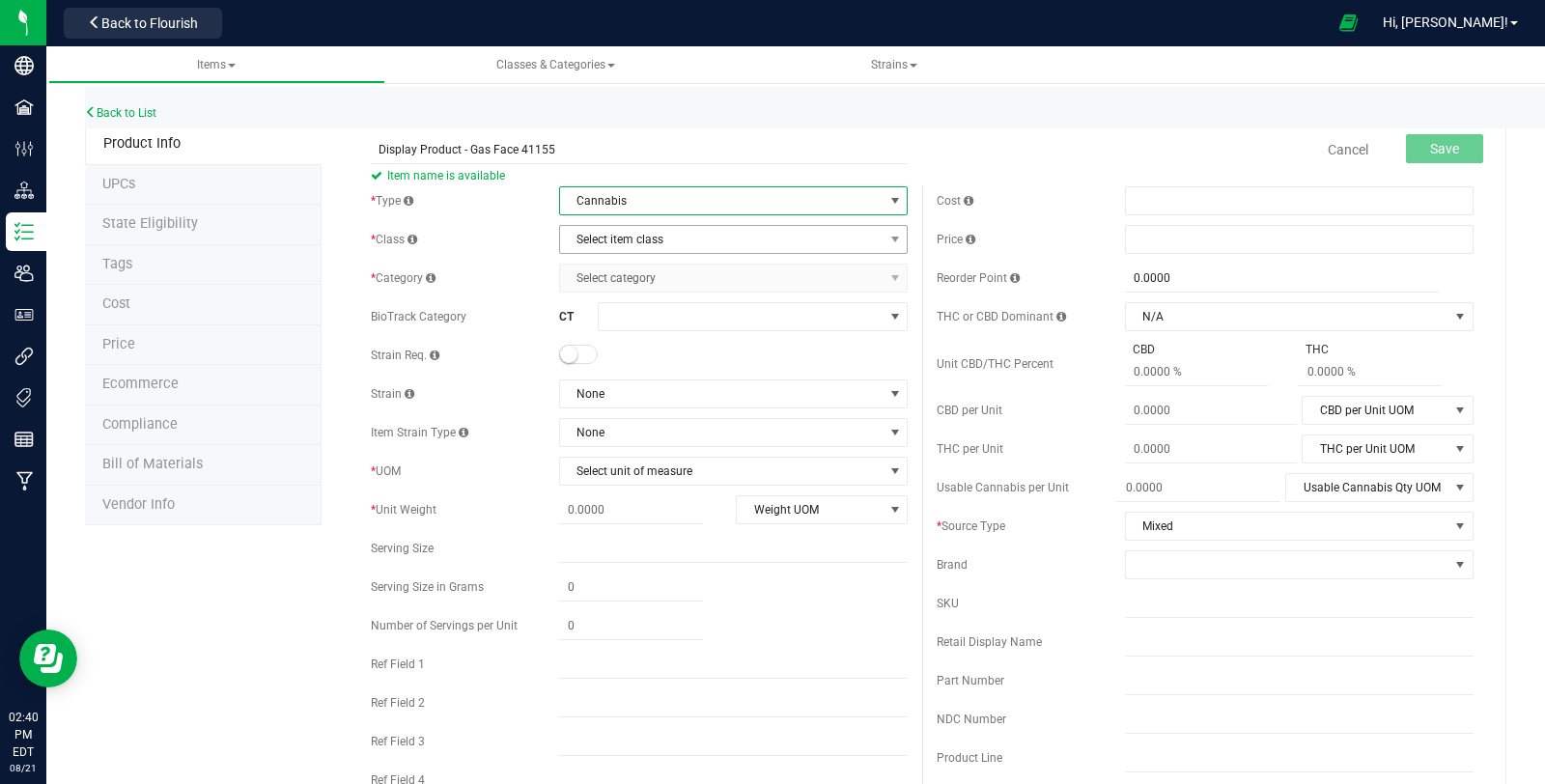
click at [624, 239] on span "Select item class" at bounding box center [721, 240] width 323 height 27
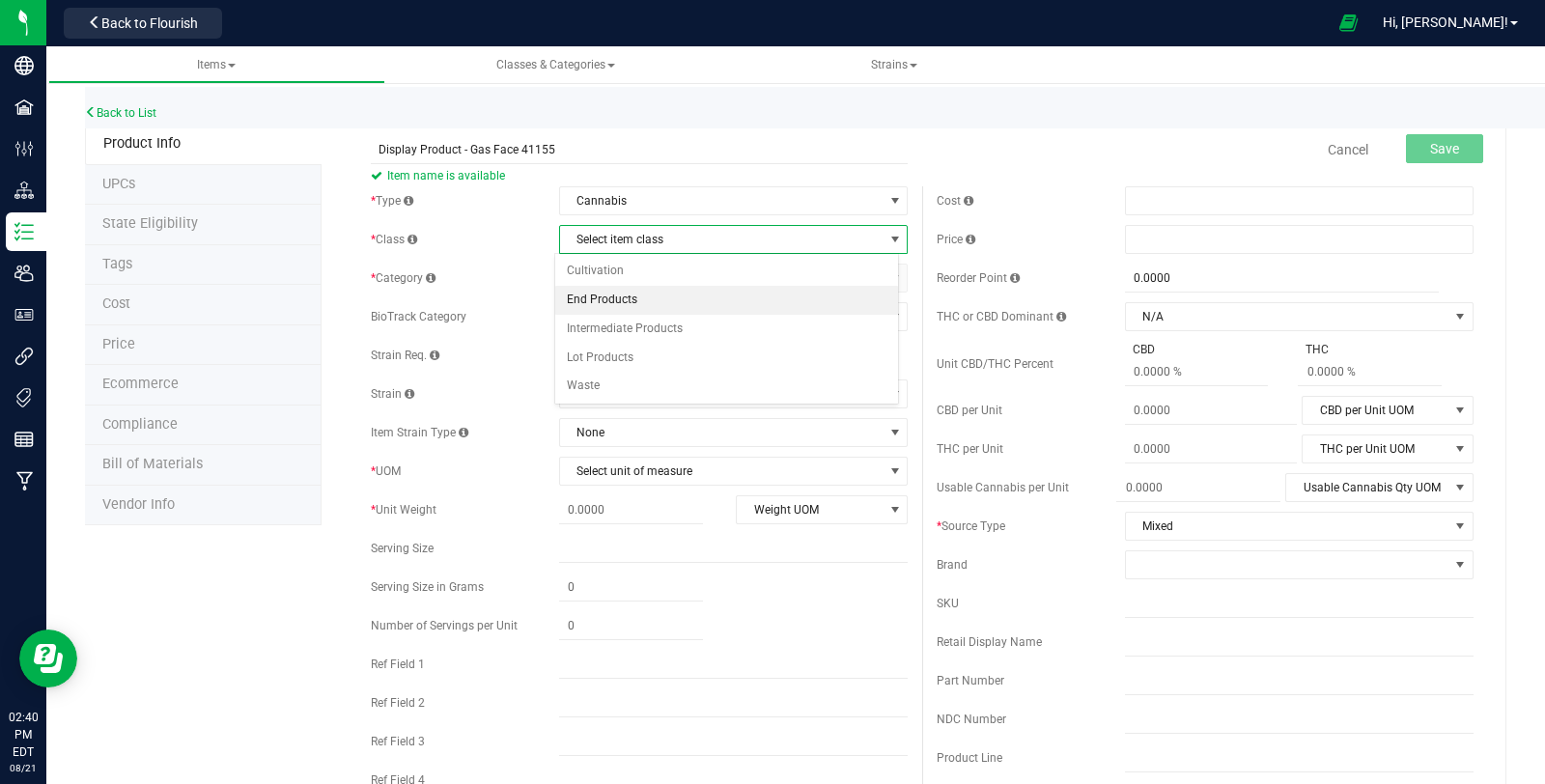
click at [626, 288] on li "End Products" at bounding box center [726, 300] width 342 height 29
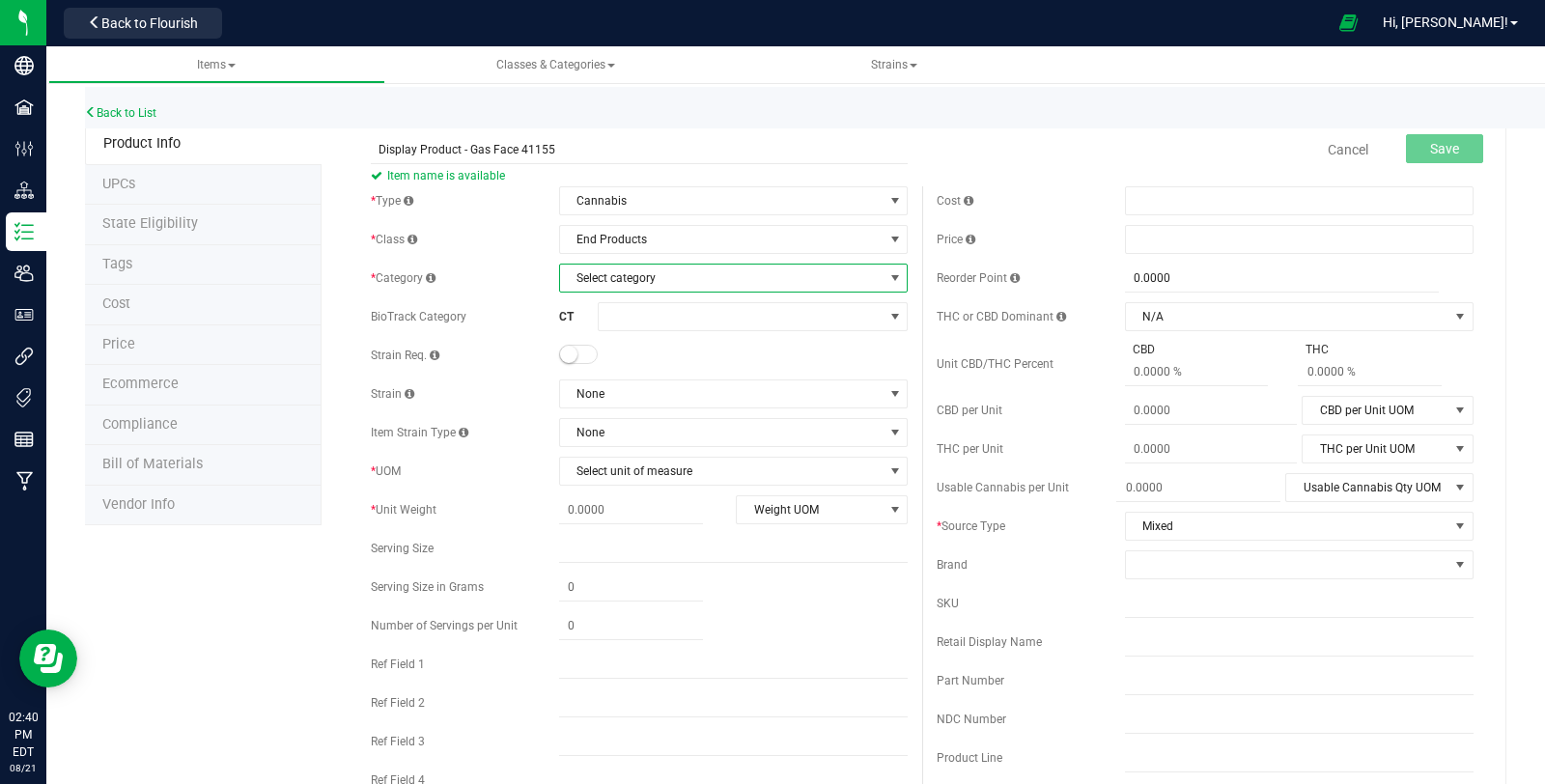
click at [662, 279] on span "Select category" at bounding box center [721, 278] width 323 height 27
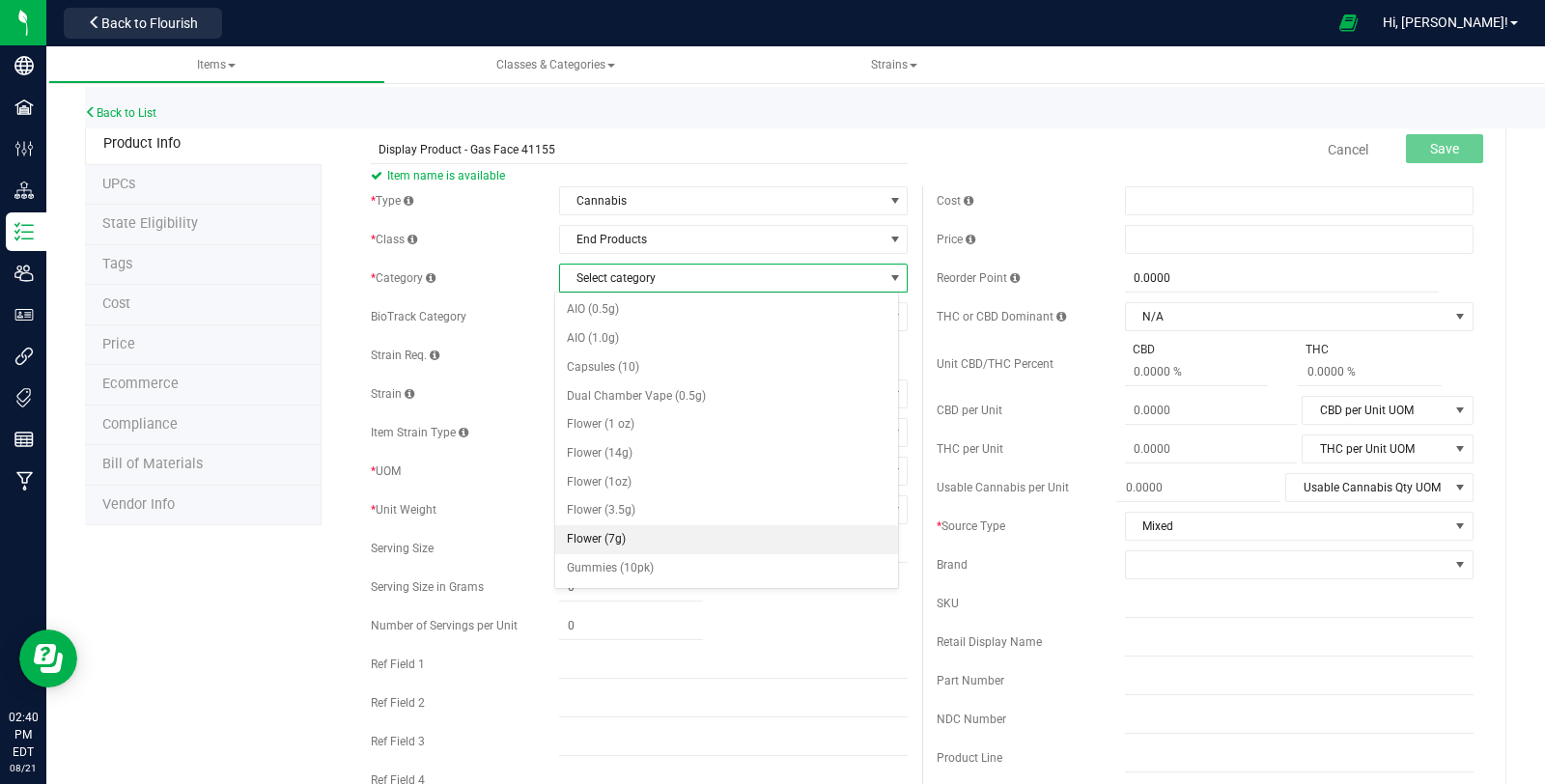
scroll to position [107, 0]
click at [706, 389] on li "Flower (3.5g)" at bounding box center [726, 404] width 342 height 29
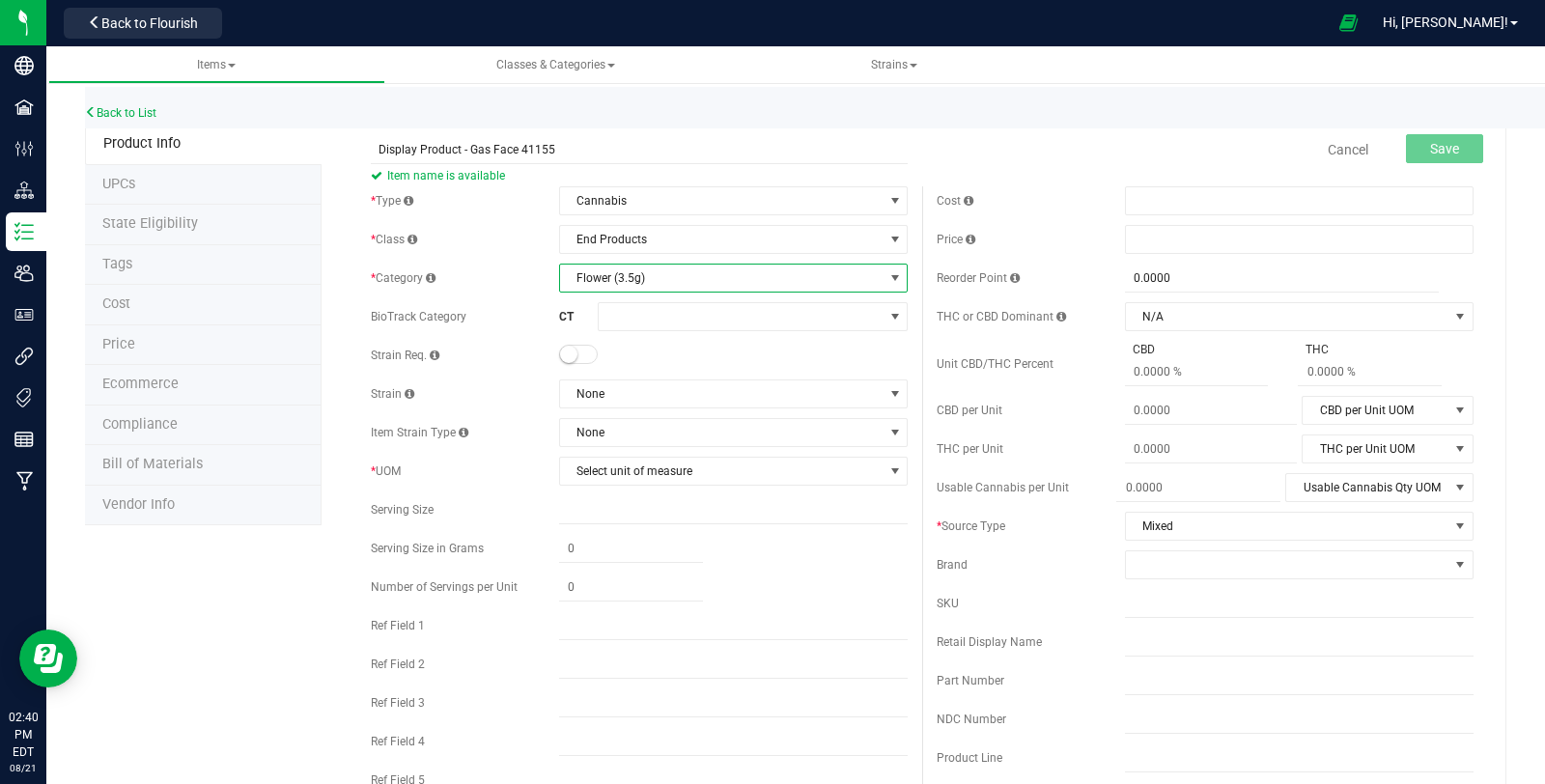
click at [566, 347] on small at bounding box center [569, 354] width 18 height 18
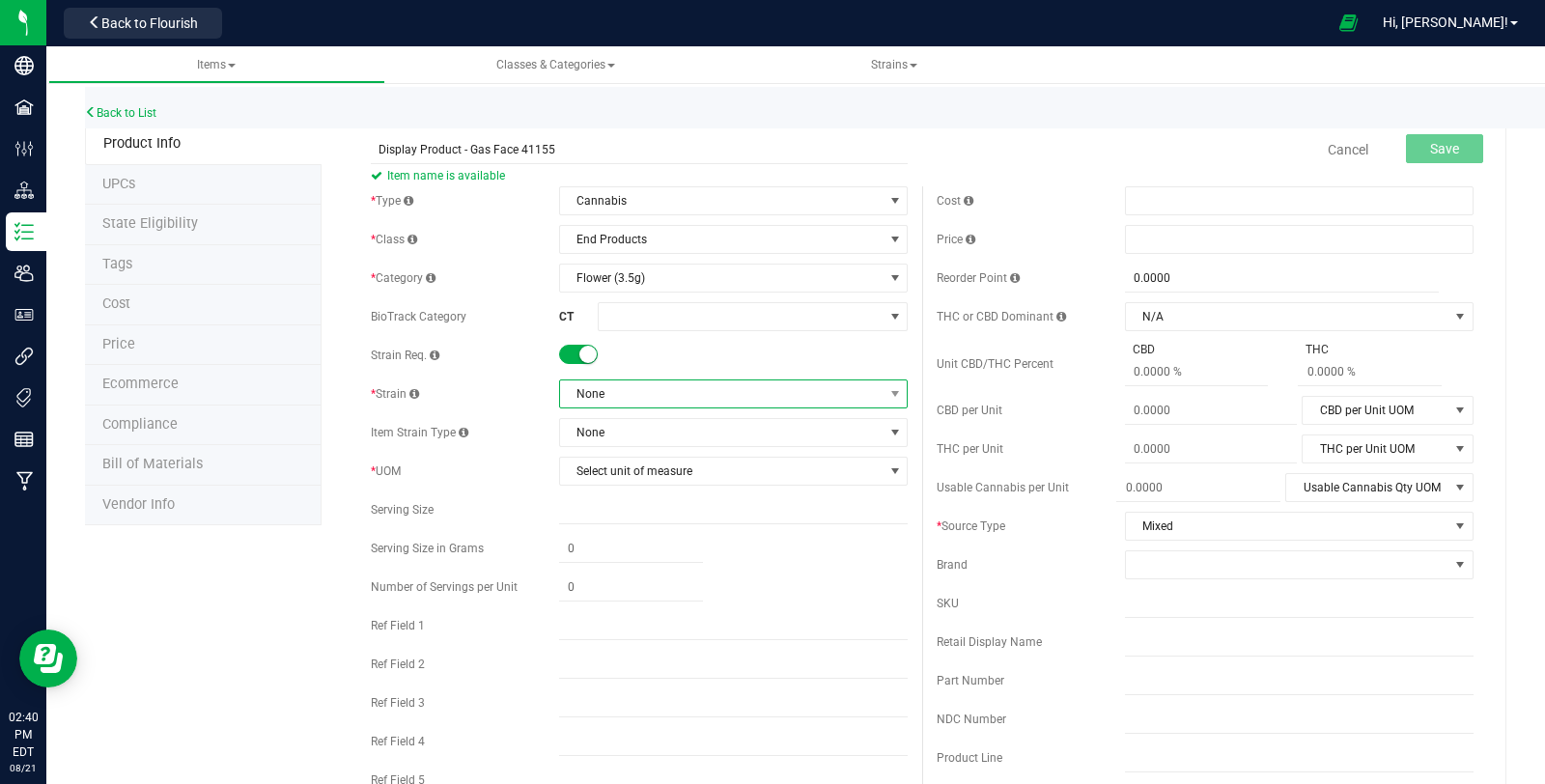
click at [595, 397] on span "None" at bounding box center [721, 394] width 323 height 27
type input "gas"
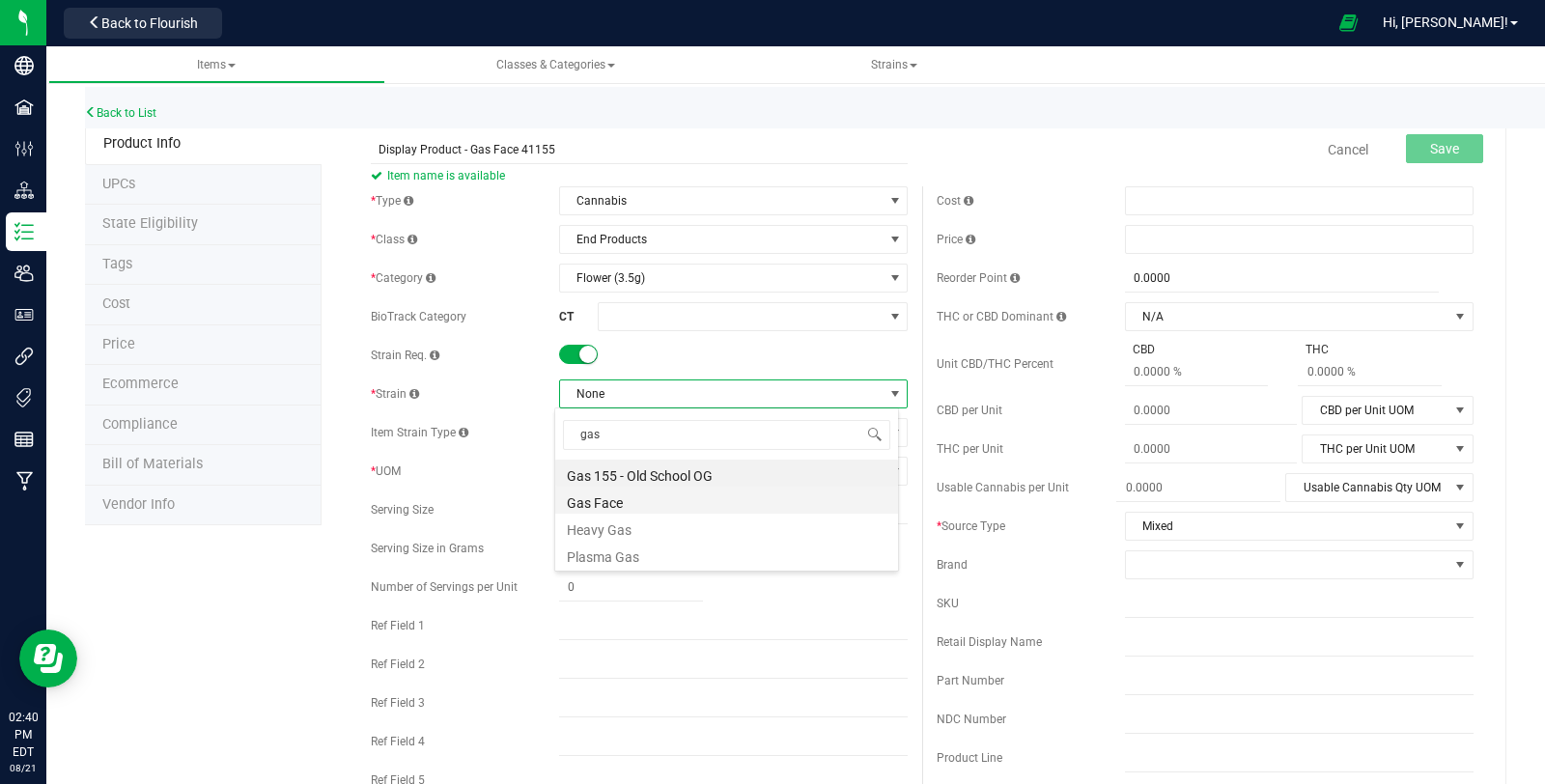
click at [639, 492] on li "Gas Face" at bounding box center [726, 500] width 342 height 27
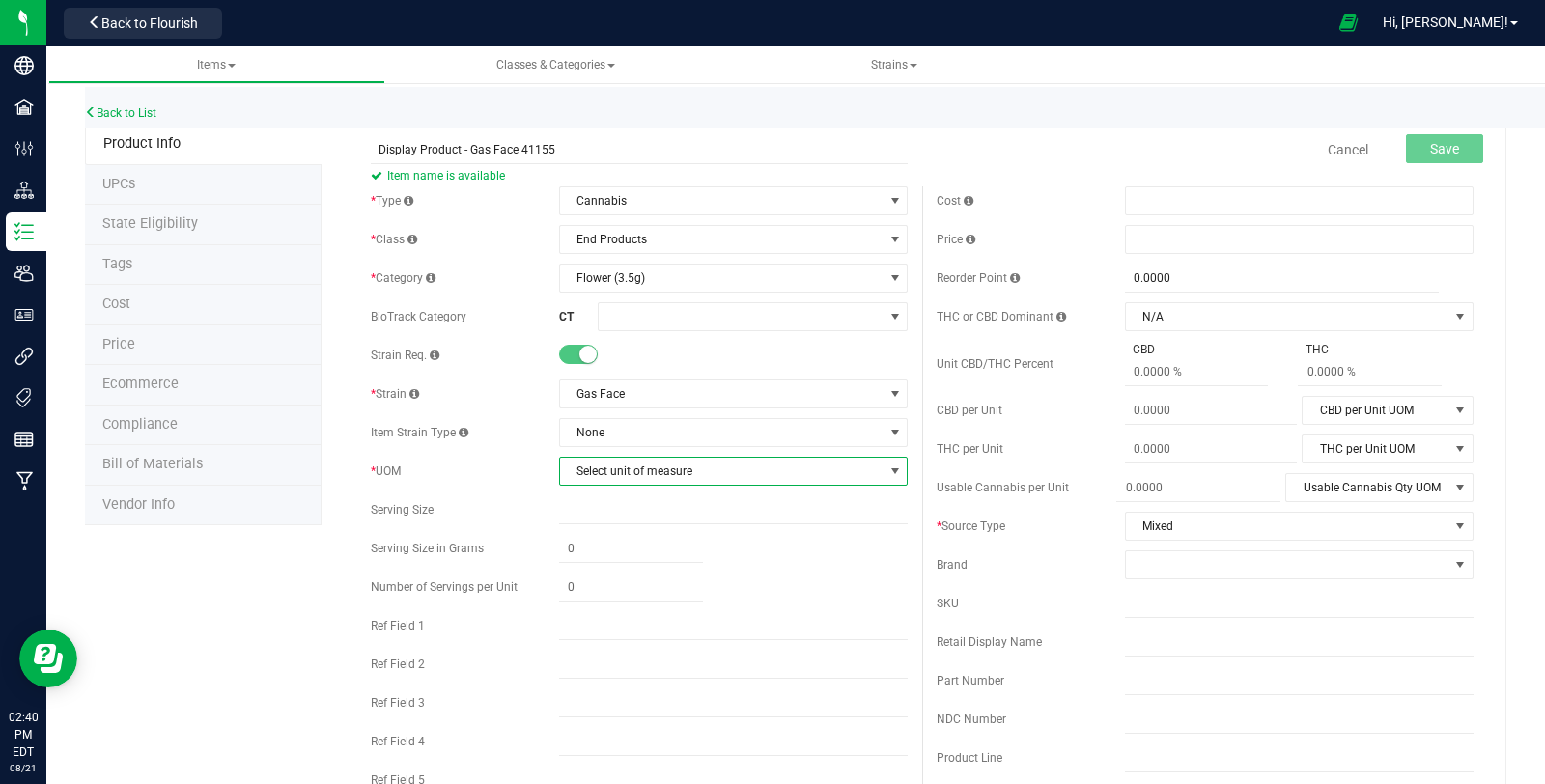
click at [622, 463] on span "Select unit of measure" at bounding box center [721, 471] width 323 height 27
click at [627, 508] on li "Each" at bounding box center [726, 503] width 342 height 29
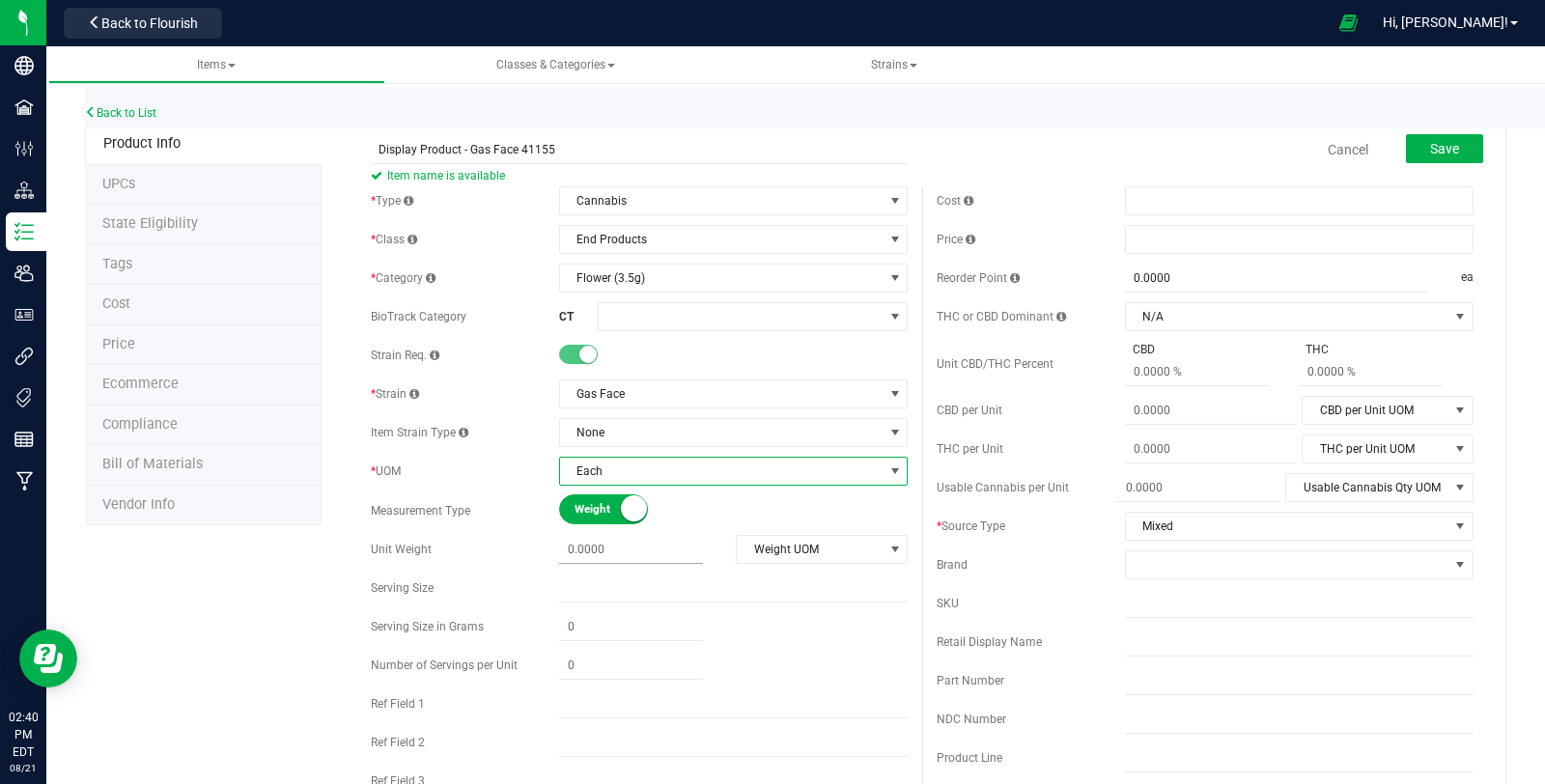
click at [613, 559] on span at bounding box center [630, 549] width 143 height 28
type input "3.5"
type input "3.5000"
click at [841, 548] on span "Weight UOM" at bounding box center [809, 549] width 145 height 27
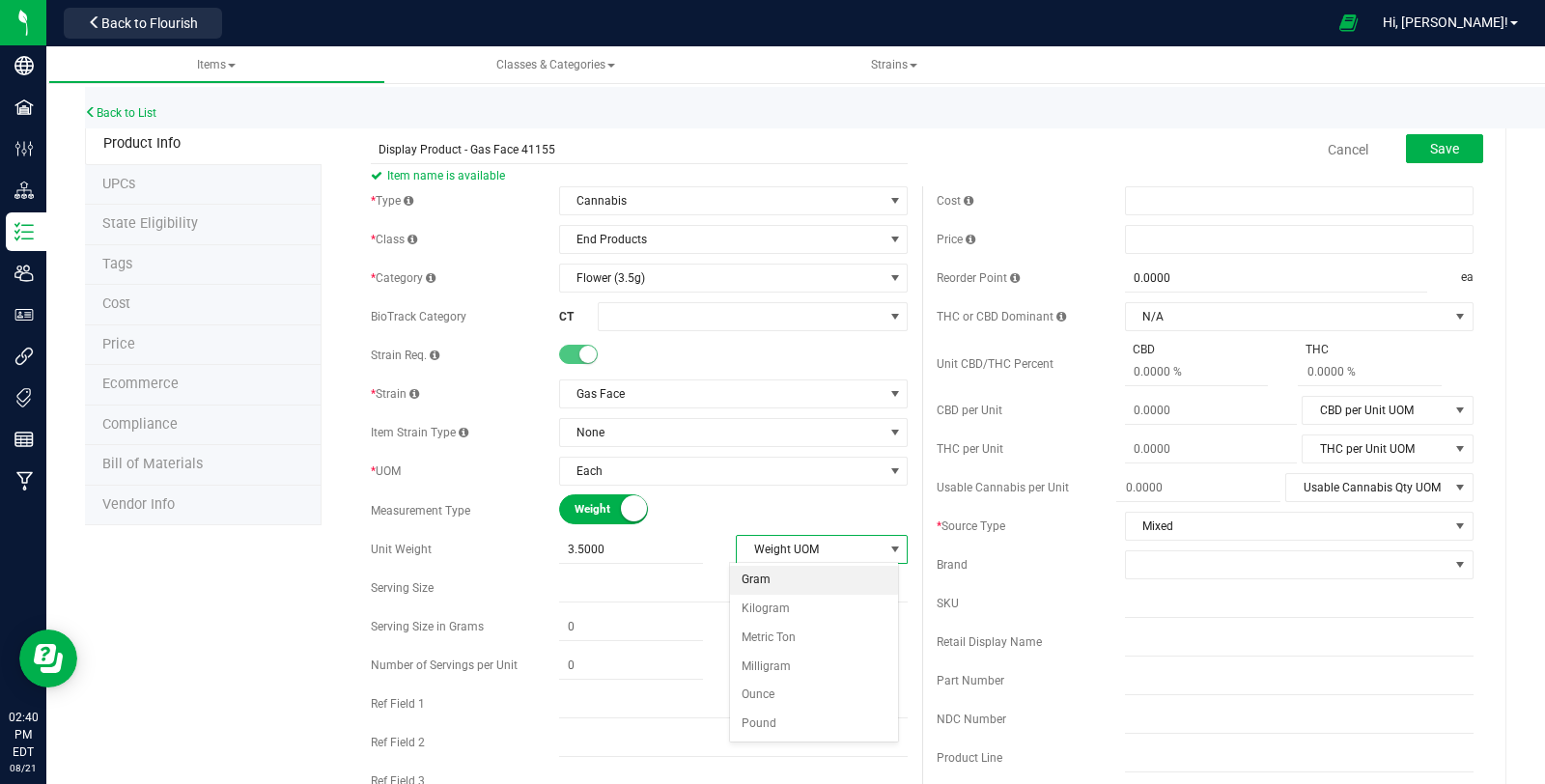
click at [822, 570] on li "Gram" at bounding box center [813, 580] width 168 height 29
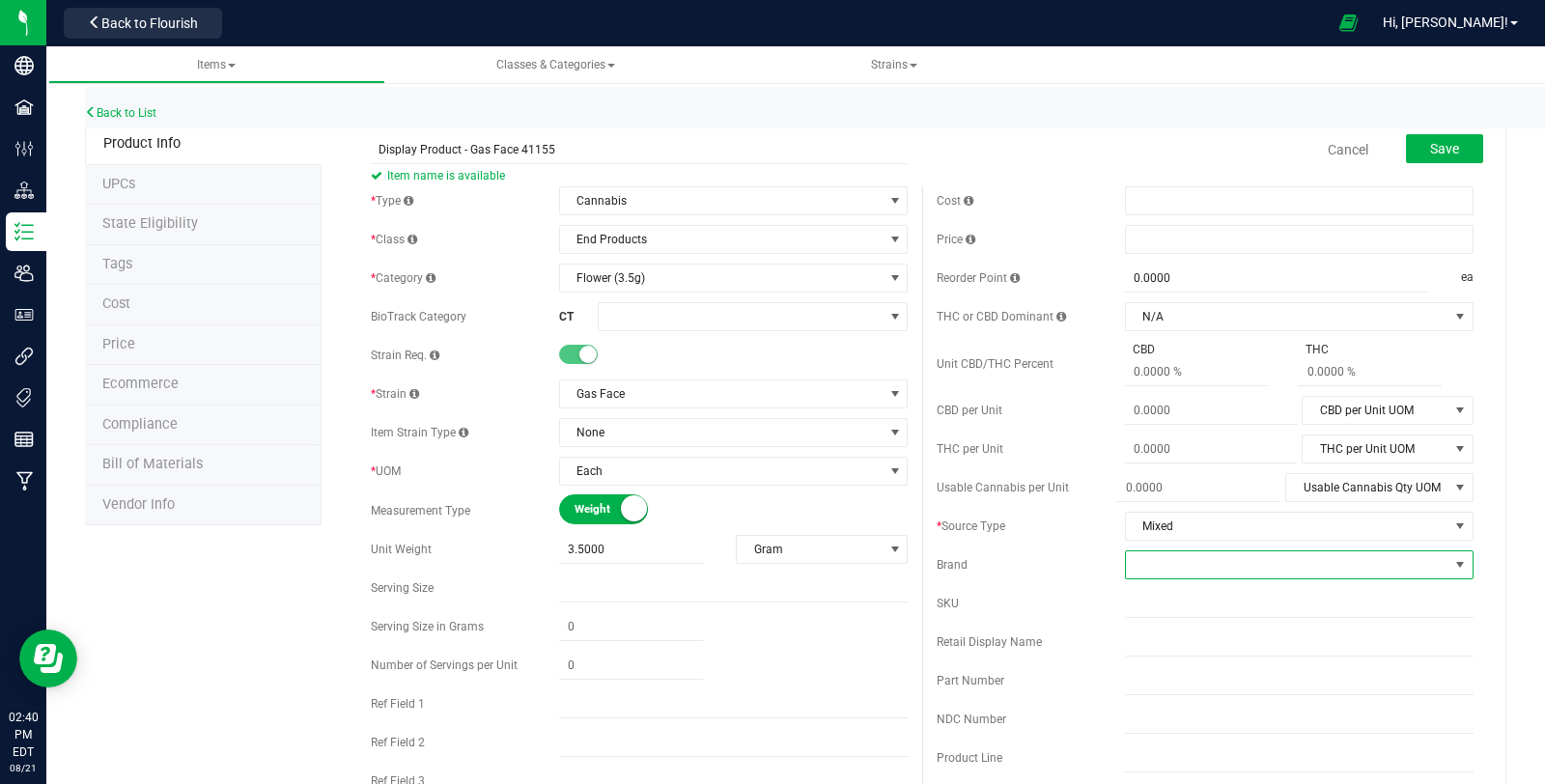
click at [1203, 565] on span at bounding box center [1287, 565] width 323 height 27
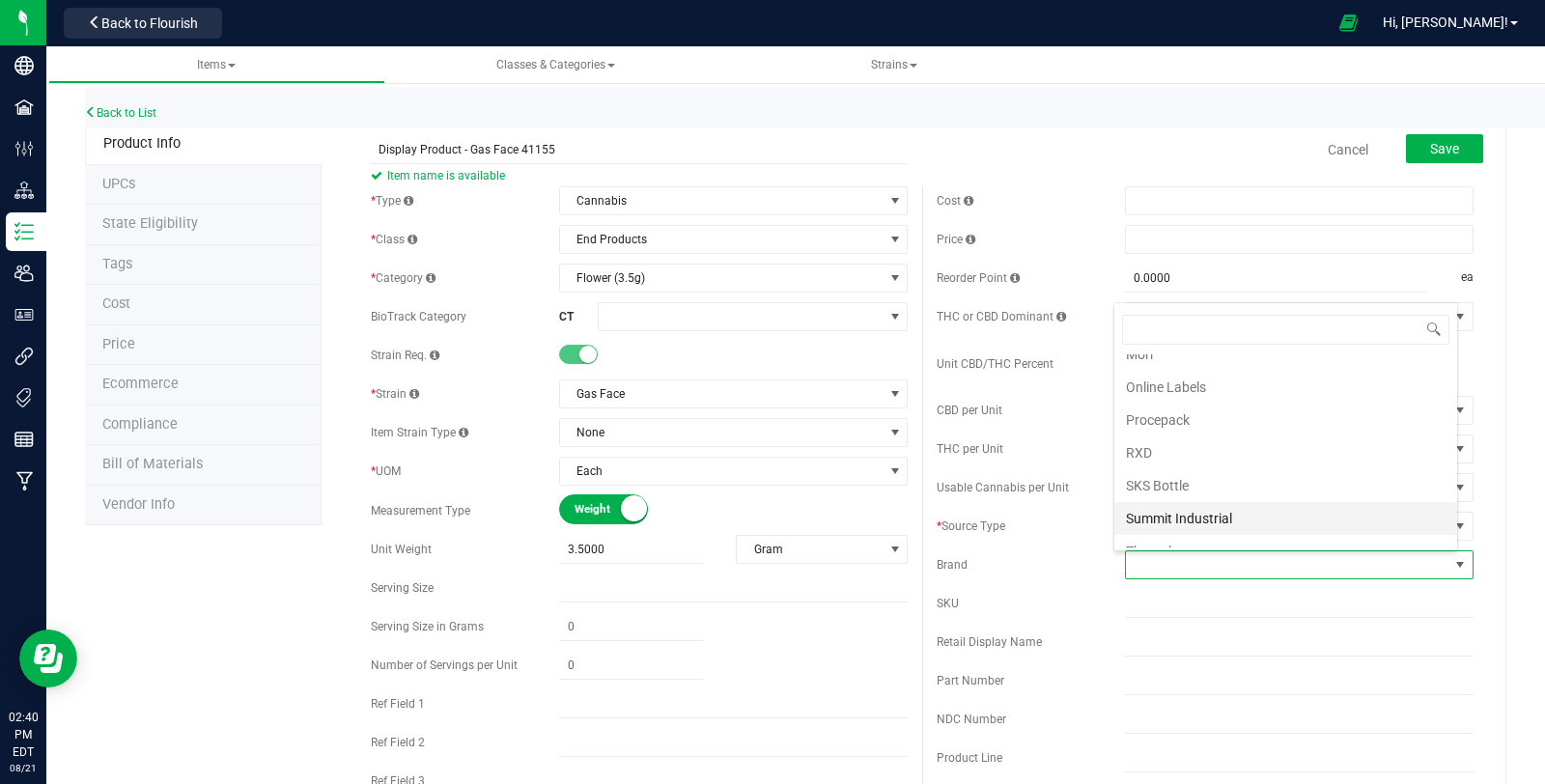
scroll to position [643, 0]
click at [1248, 531] on li "Theraplant" at bounding box center [1285, 548] width 342 height 33
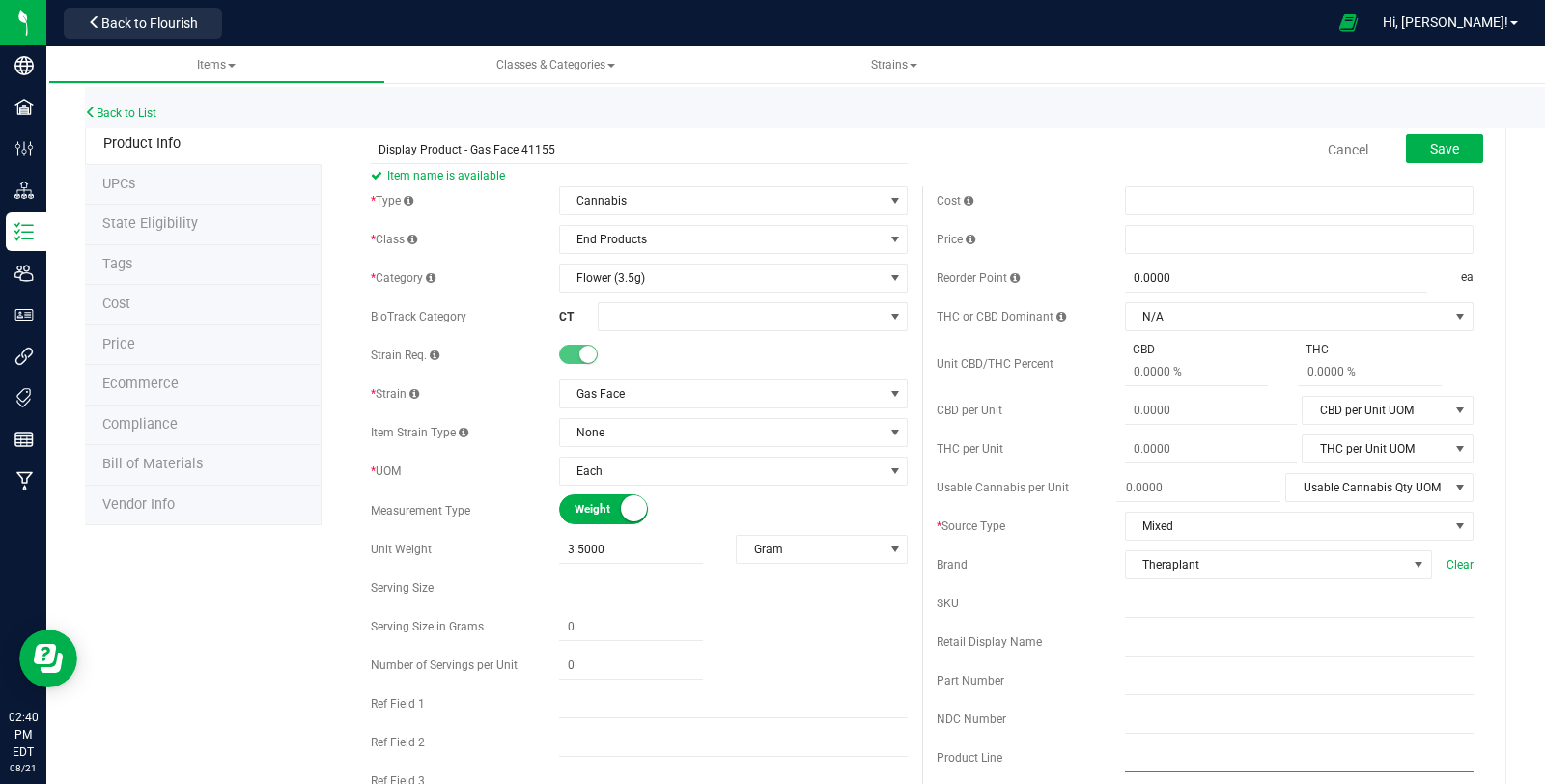
click at [1187, 758] on input "text" at bounding box center [1298, 758] width 348 height 29
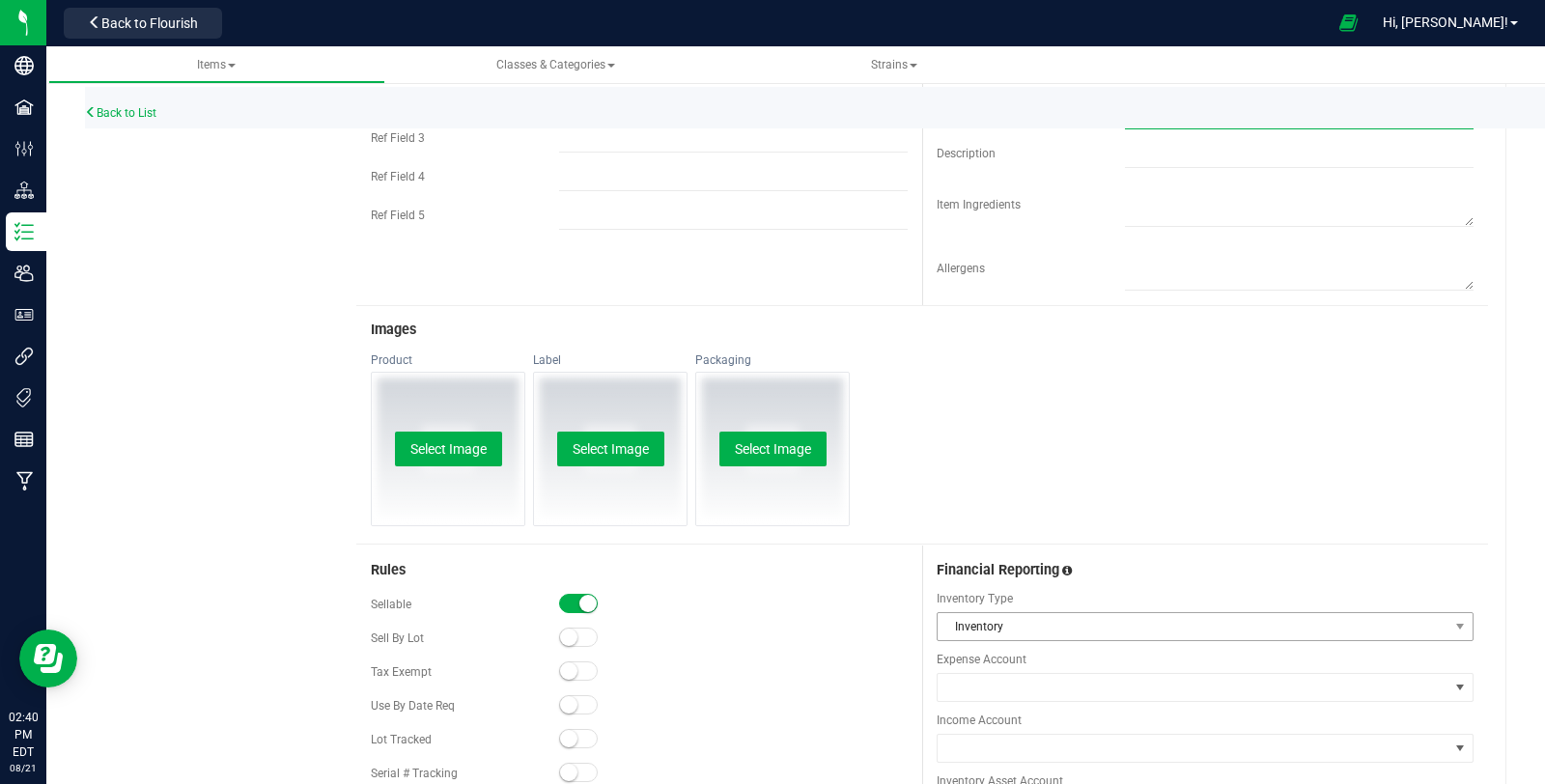
type input "Flower (3.5g)"
click at [1083, 627] on span "Inventory" at bounding box center [1193, 626] width 511 height 27
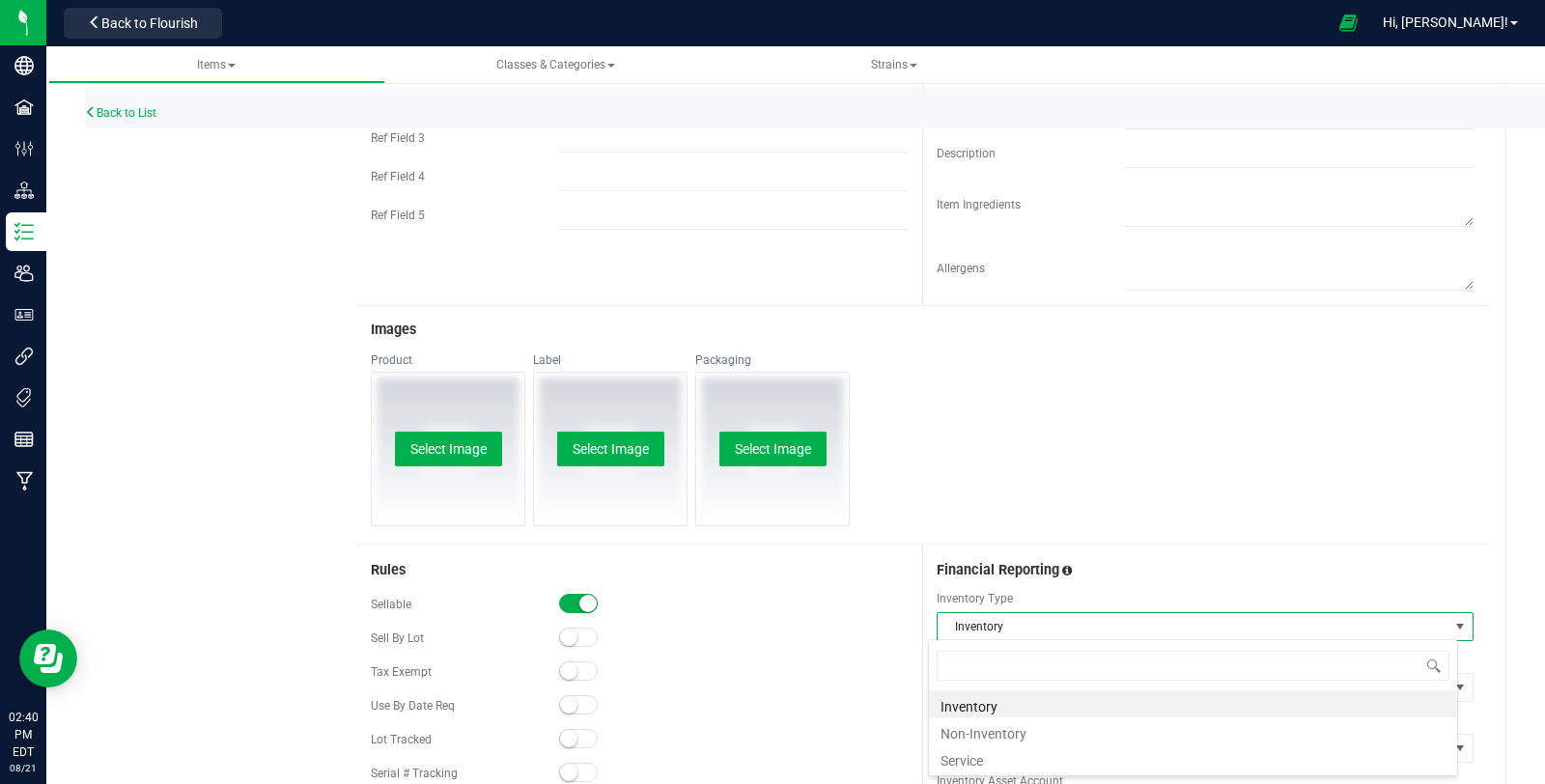
scroll to position [28, 530]
click at [1078, 738] on li "Non-Inventory" at bounding box center [1192, 730] width 528 height 27
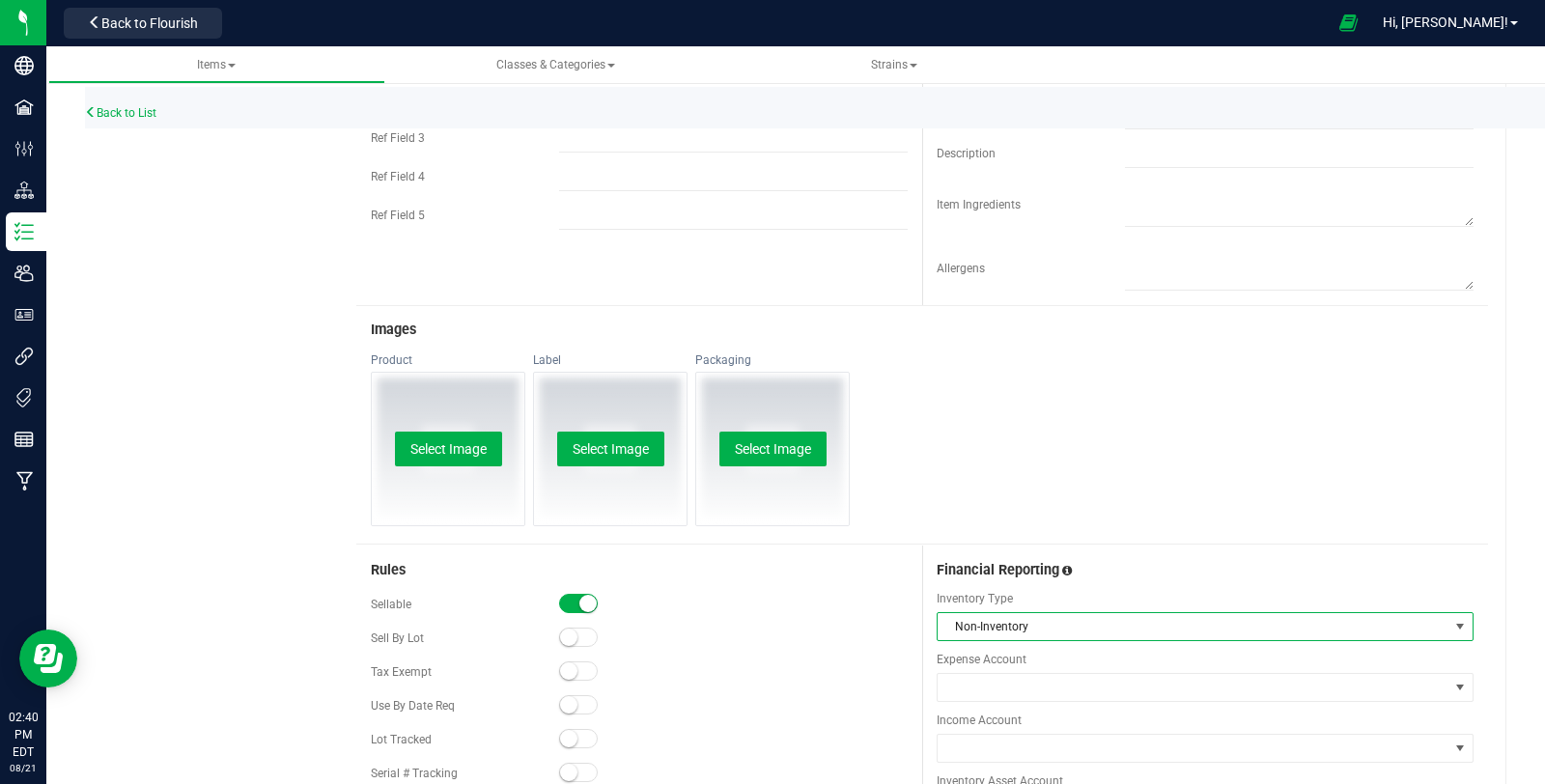
scroll to position [857, 0]
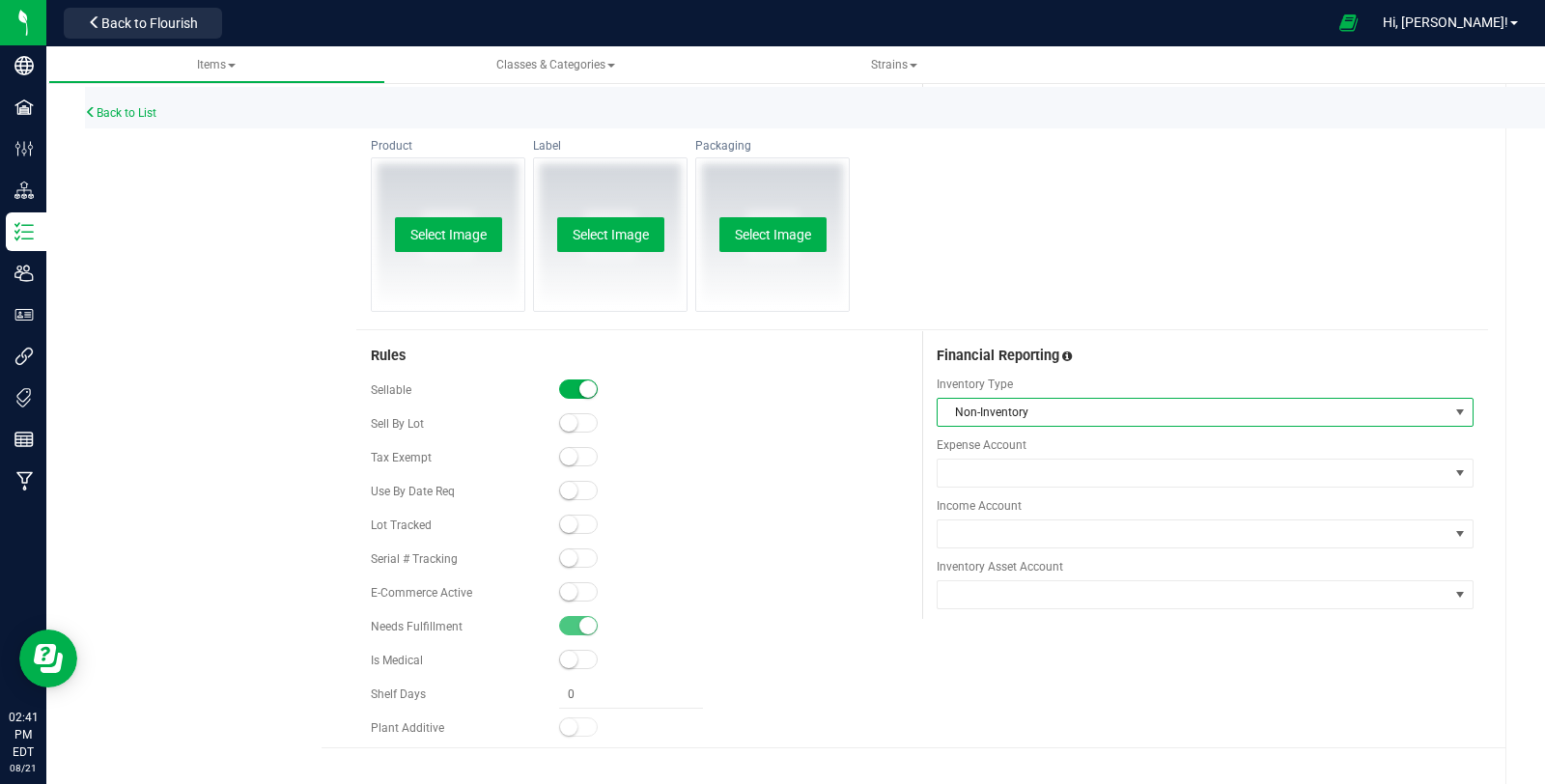
click at [990, 510] on span "Income Account" at bounding box center [1205, 506] width 536 height 18
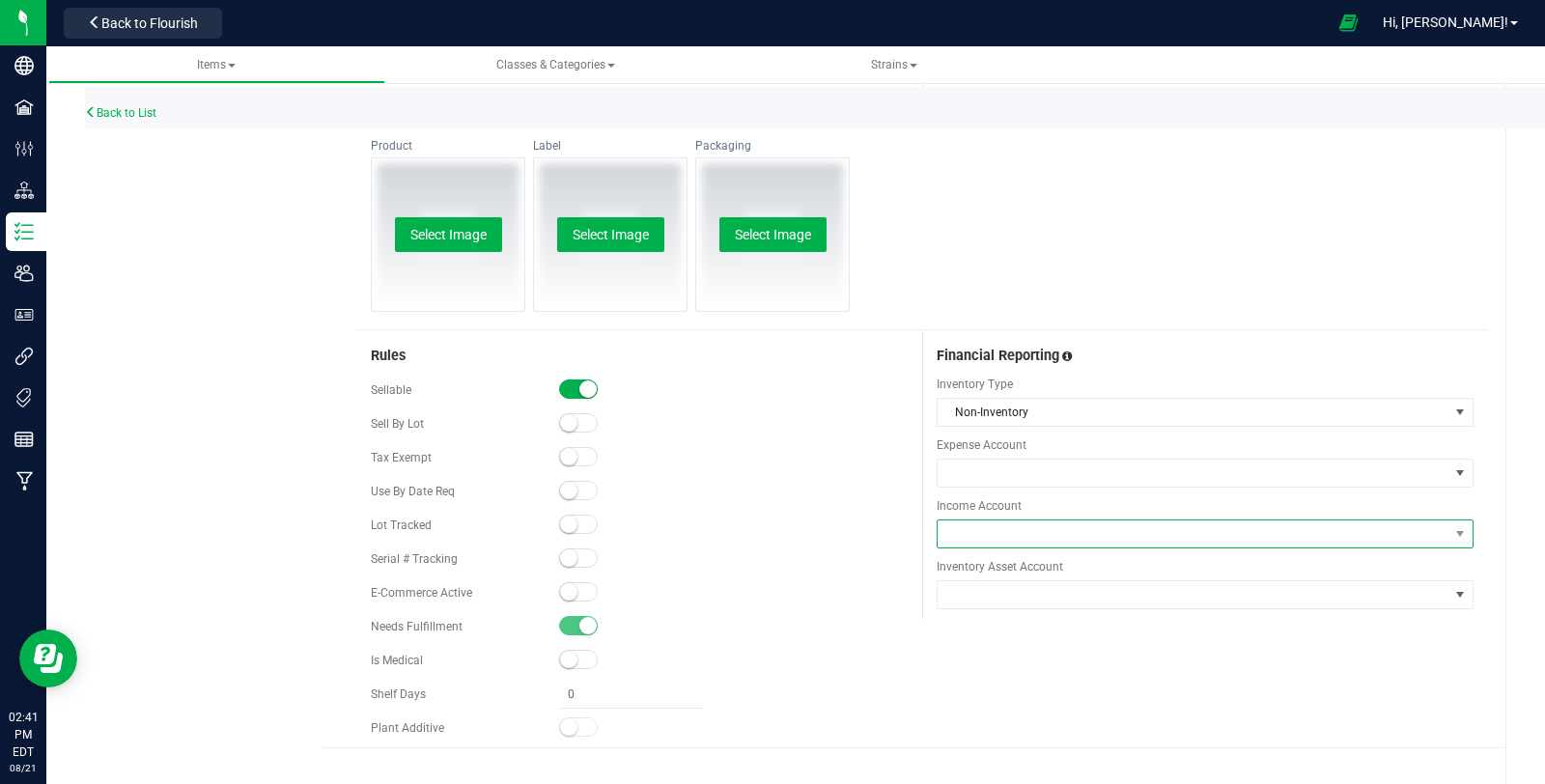
click at [995, 526] on span at bounding box center [1193, 533] width 511 height 27
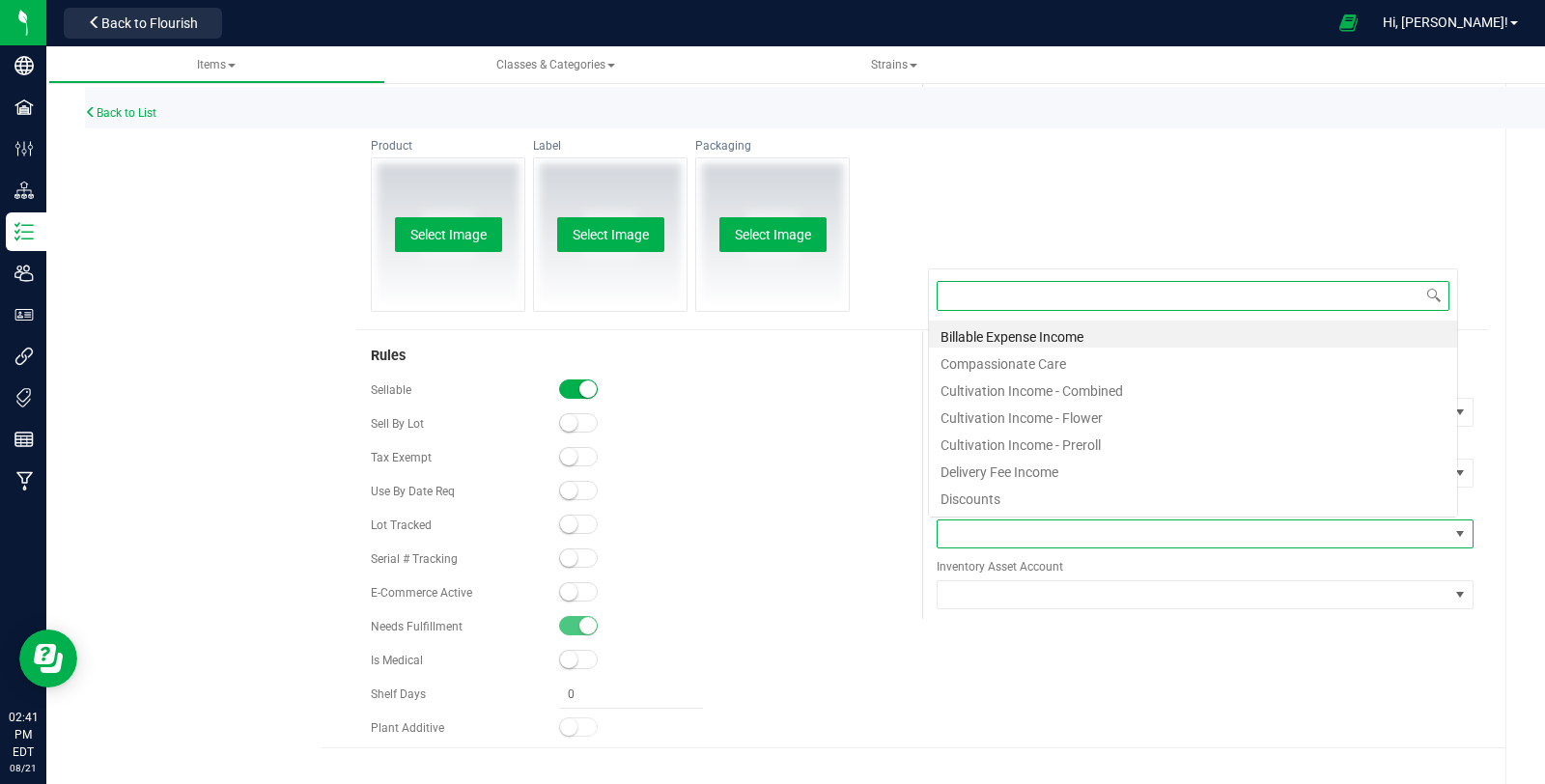
scroll to position [28, 523]
click at [1128, 413] on li "Cultivation Income - Flower" at bounding box center [1192, 415] width 528 height 27
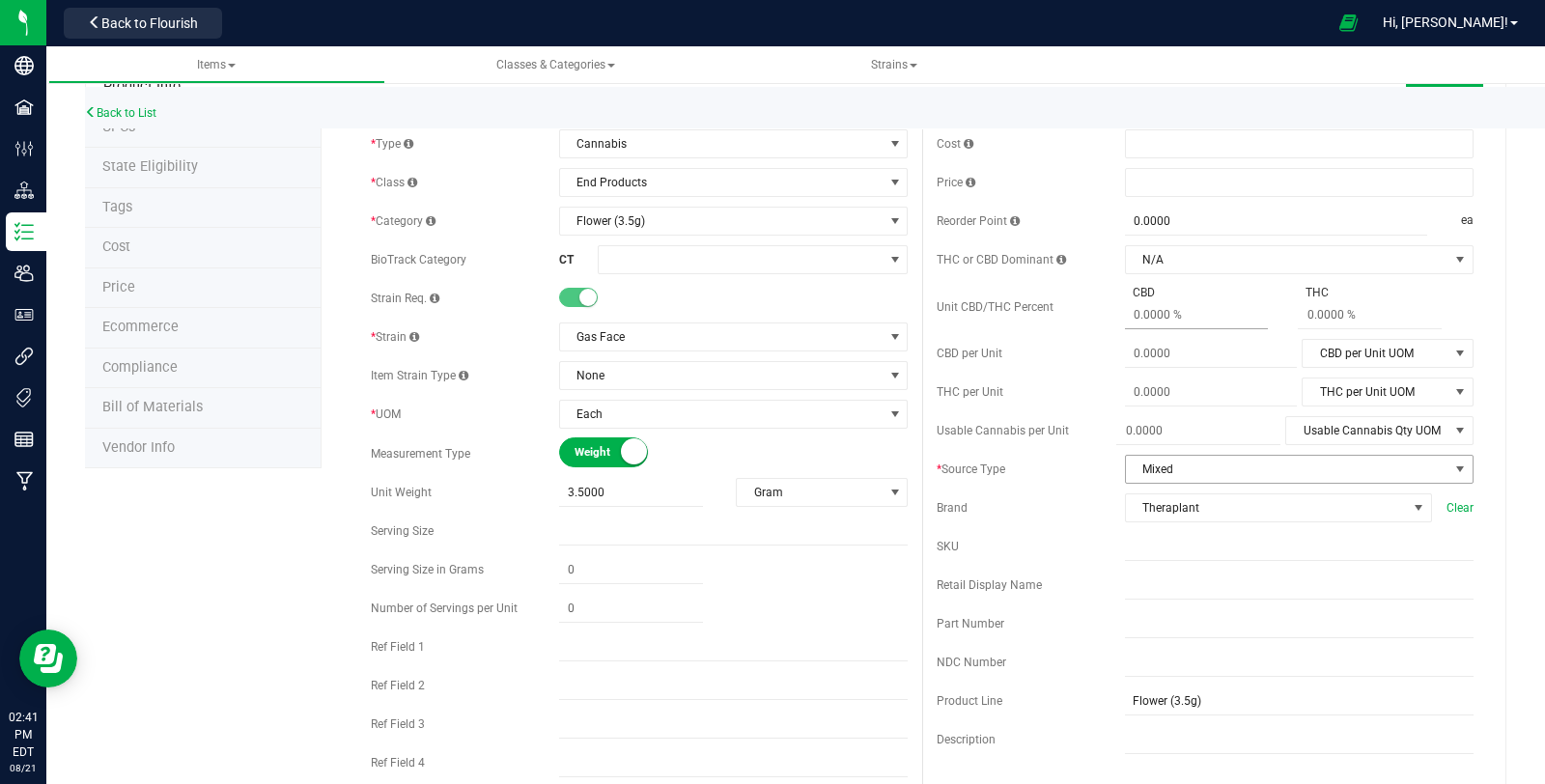
scroll to position [0, 0]
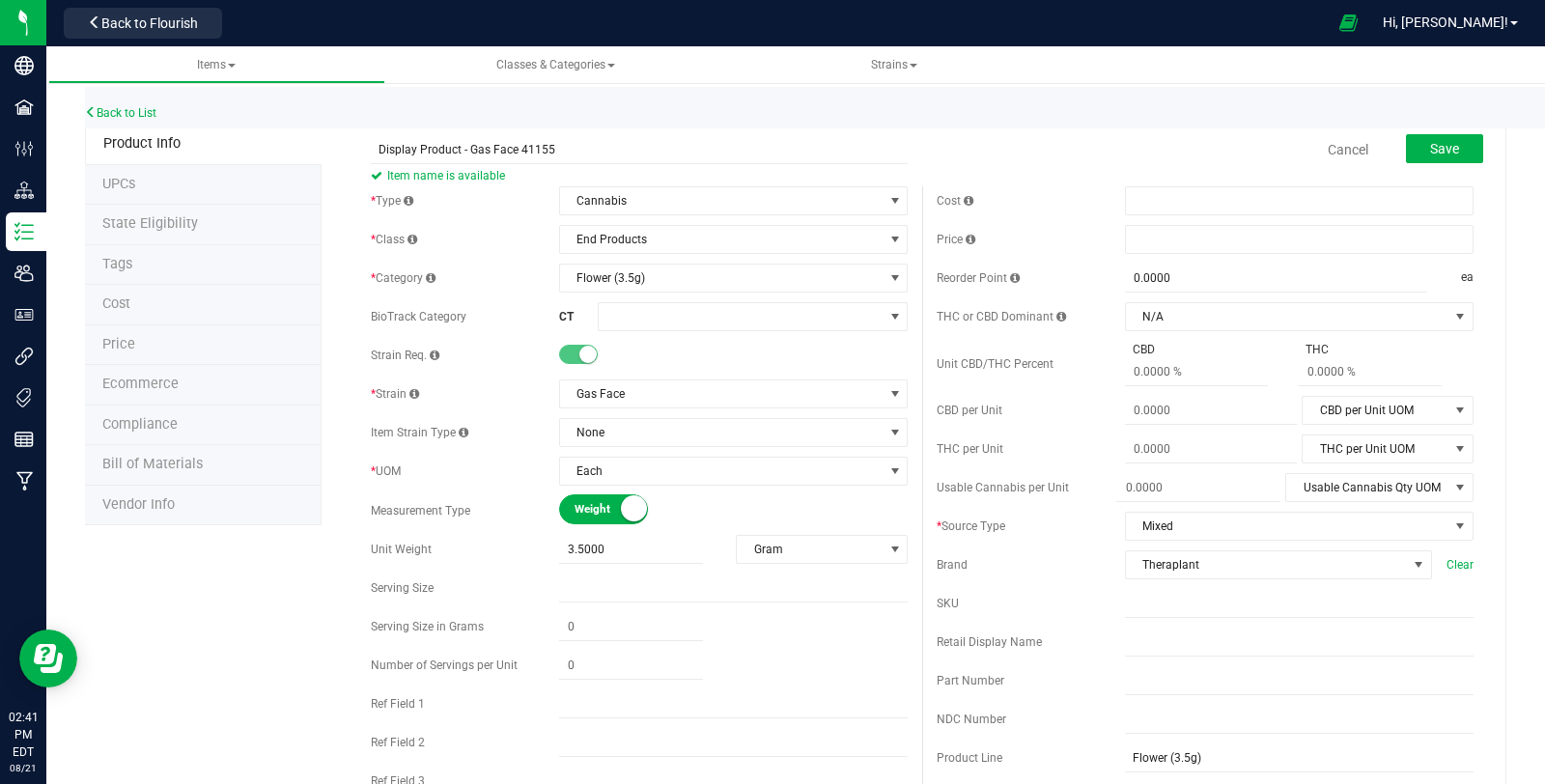
click at [1143, 254] on div "Cost Price Reorder Point 0.0000 0 ea THC or CBD Dominant N/A" at bounding box center [1205, 567] width 566 height 762
click at [1142, 242] on span at bounding box center [1298, 240] width 348 height 29
type input "17.5"
type input "$17.50000"
click at [1072, 216] on div "Cost Price $17.50000 17.5 Reorder Point 0.0000 0 ea THC or CBD Dominant N/A N/A" at bounding box center [1205, 567] width 566 height 762
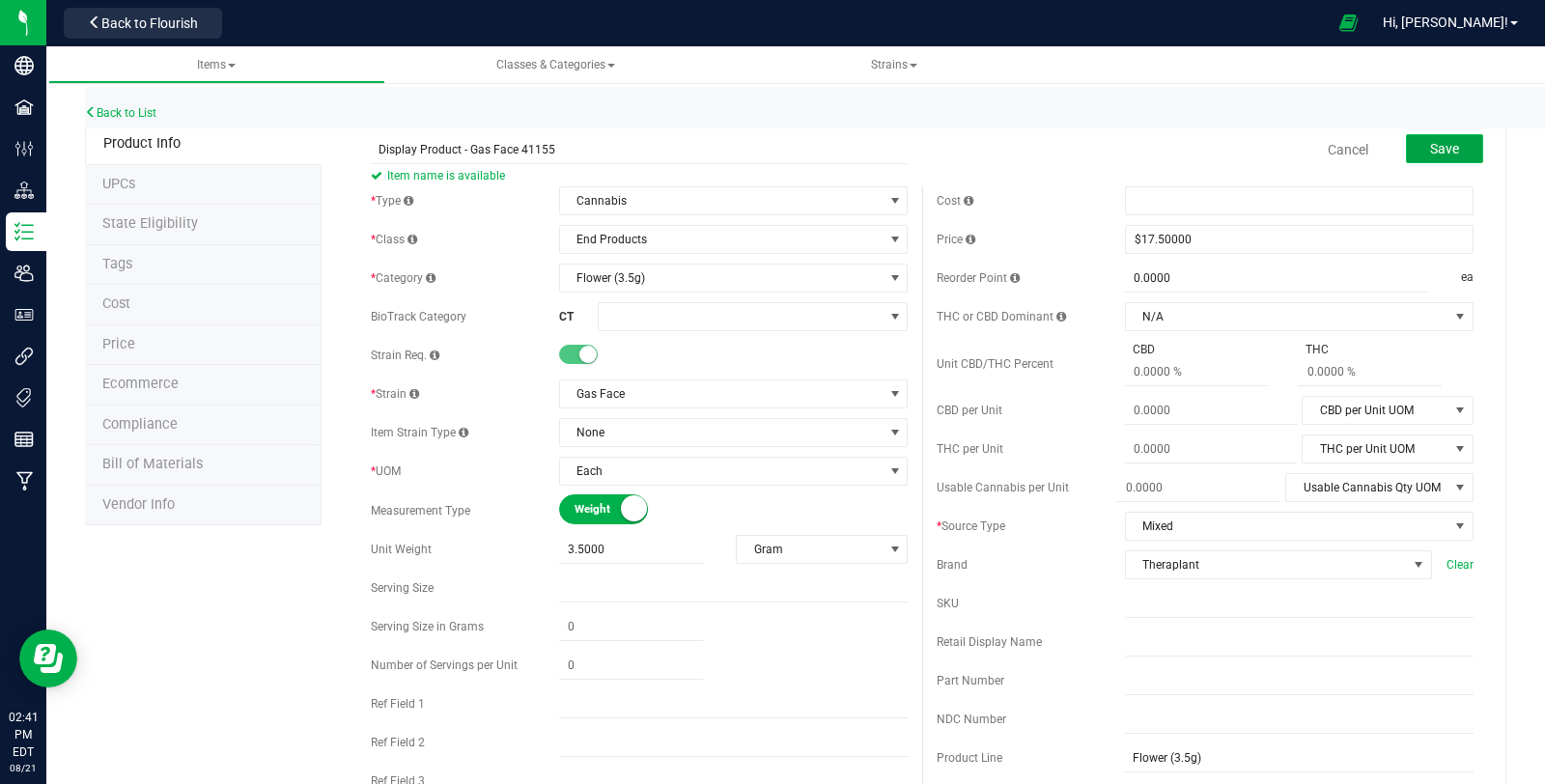
click at [1430, 148] on span "Save" at bounding box center [1445, 149] width 29 height 16
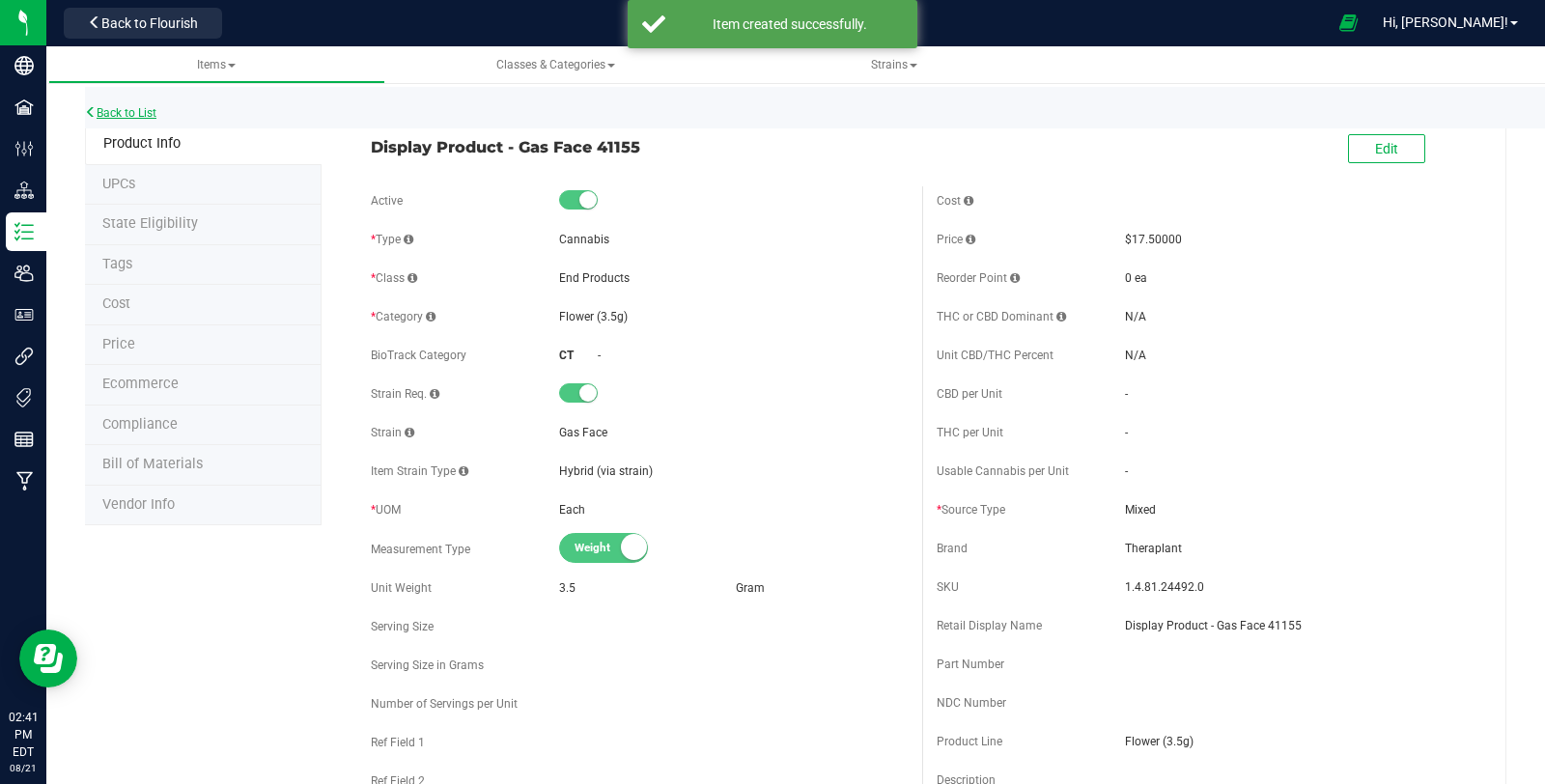
click at [134, 117] on link "Back to List" at bounding box center [120, 113] width 71 height 14
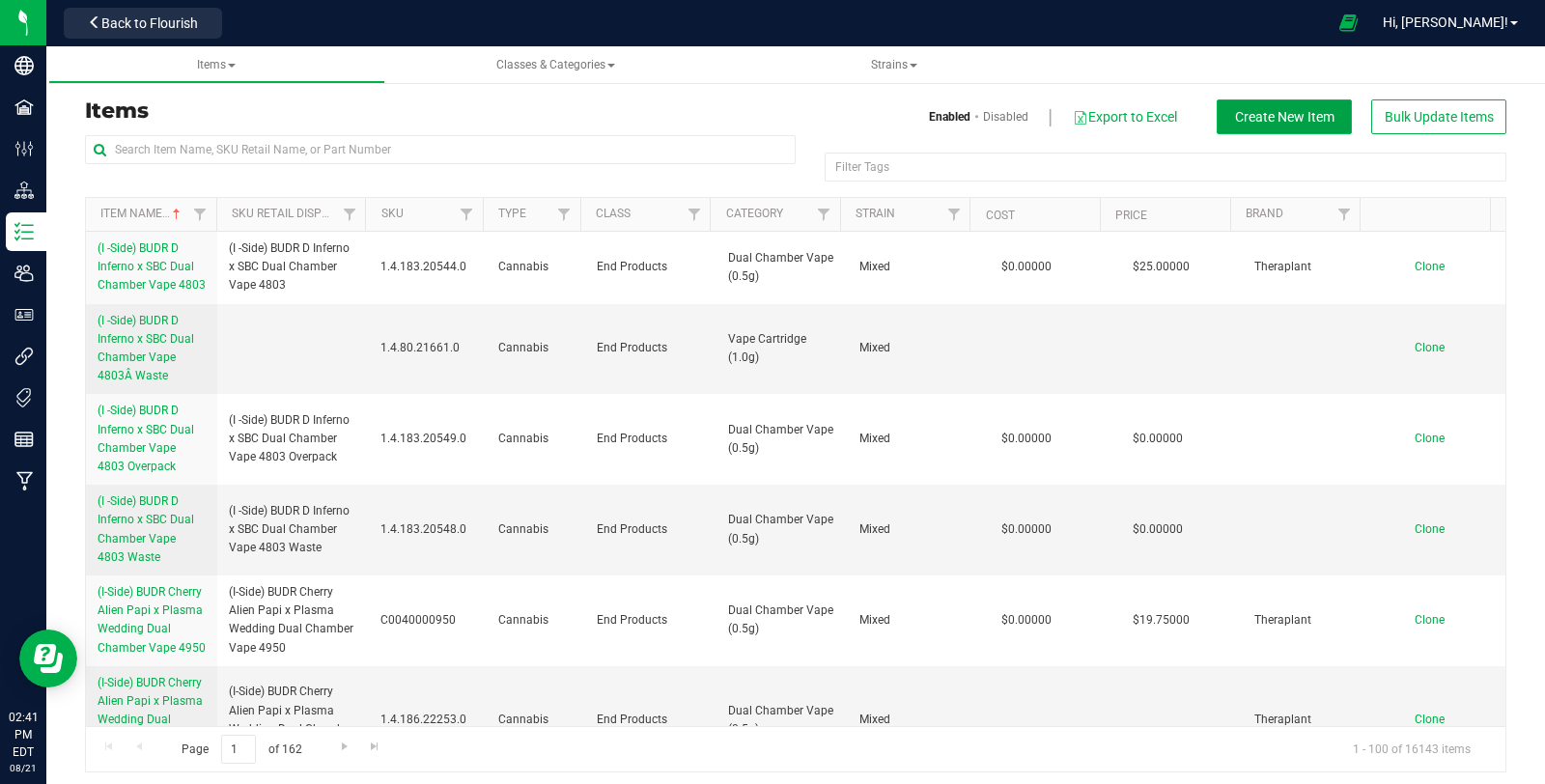
click at [1304, 117] on span "Create New Item" at bounding box center [1285, 117] width 99 height 16
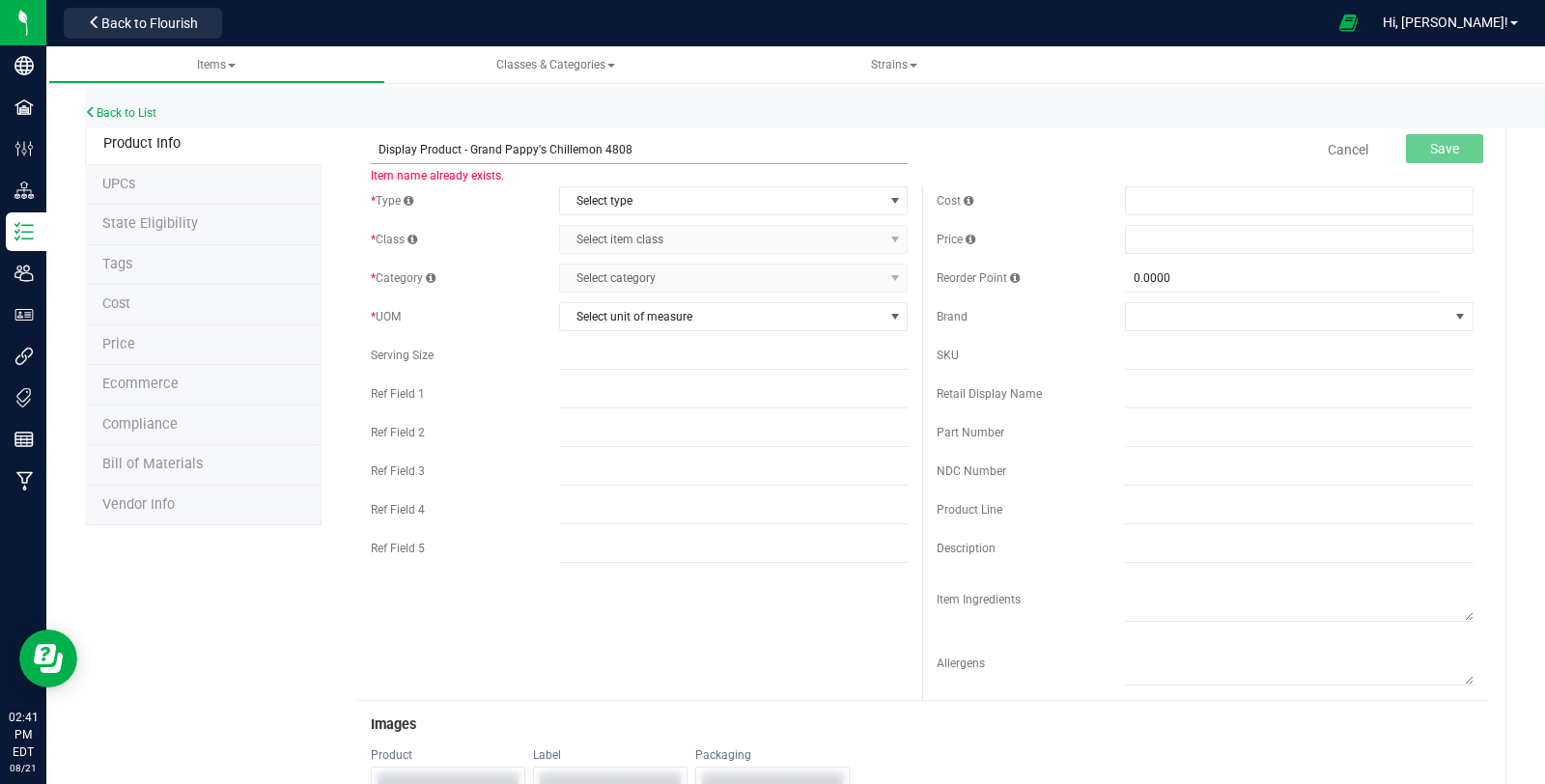
drag, startPoint x: 638, startPoint y: 139, endPoint x: 461, endPoint y: 160, distance: 178.2
click at [466, 159] on input "Display Product - Grand Pappy's Chillemon 4808" at bounding box center [639, 150] width 536 height 29
paste input "Grand Pappy's Chillemon 41201"
type input "Display Product - Grand Pappy's Chillemon 41201"
click at [605, 204] on span "Select type" at bounding box center [721, 201] width 323 height 27
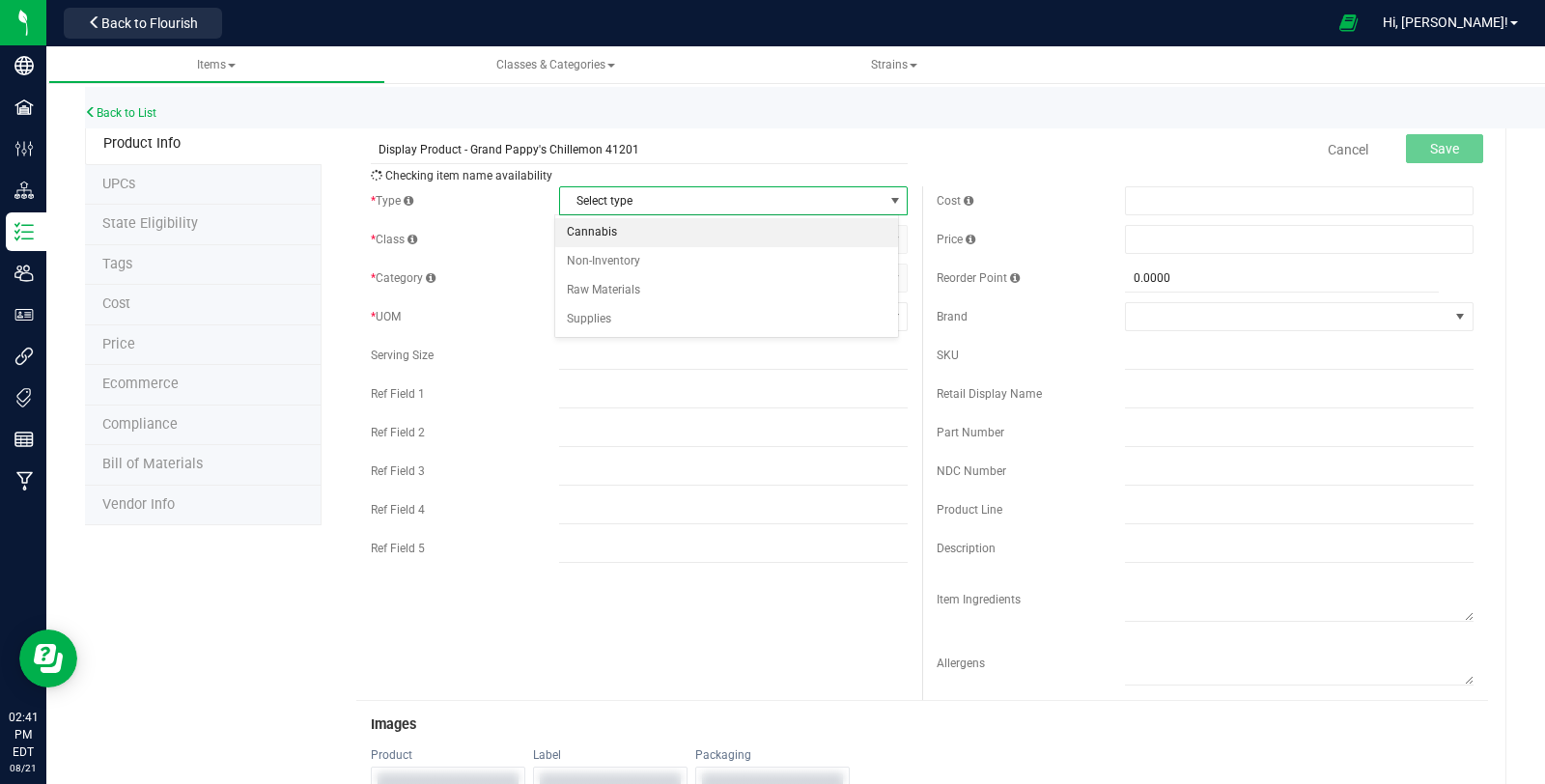
click at [603, 224] on li "Cannabis" at bounding box center [726, 233] width 342 height 29
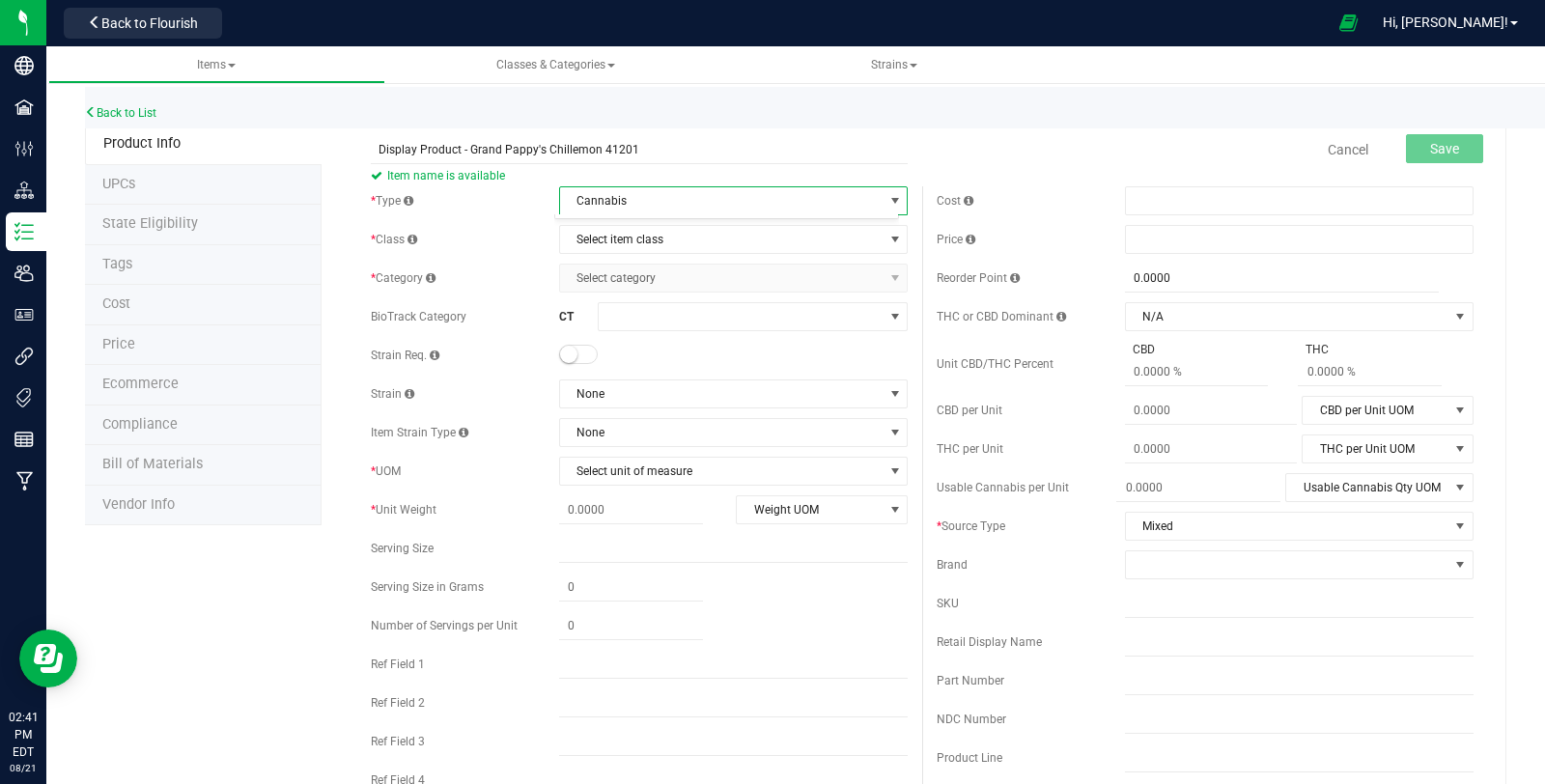
click at [603, 247] on span "Select item class" at bounding box center [721, 240] width 323 height 27
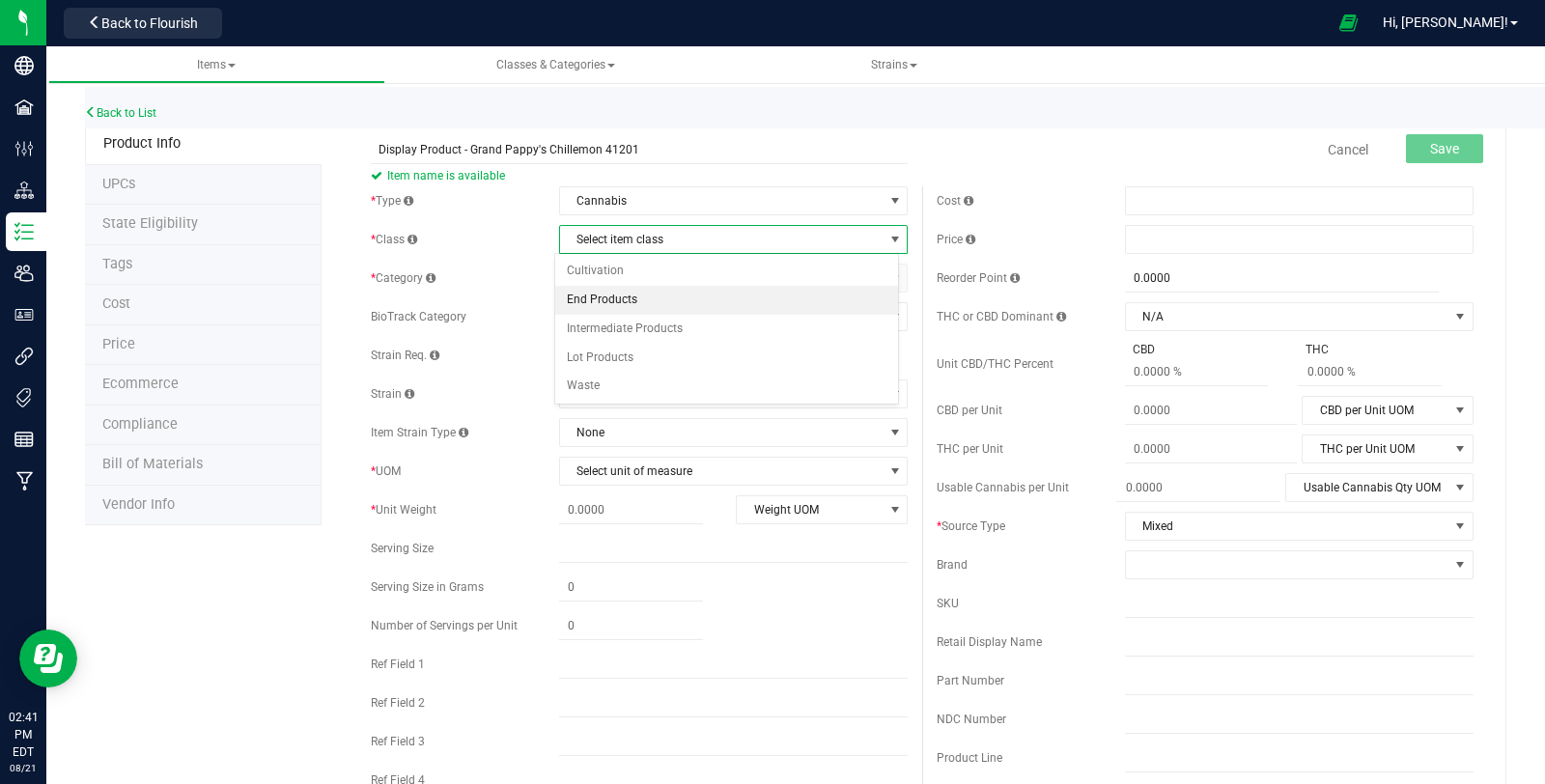
click at [613, 297] on li "End Products" at bounding box center [726, 300] width 342 height 29
click at [617, 276] on span "Select category" at bounding box center [721, 278] width 323 height 27
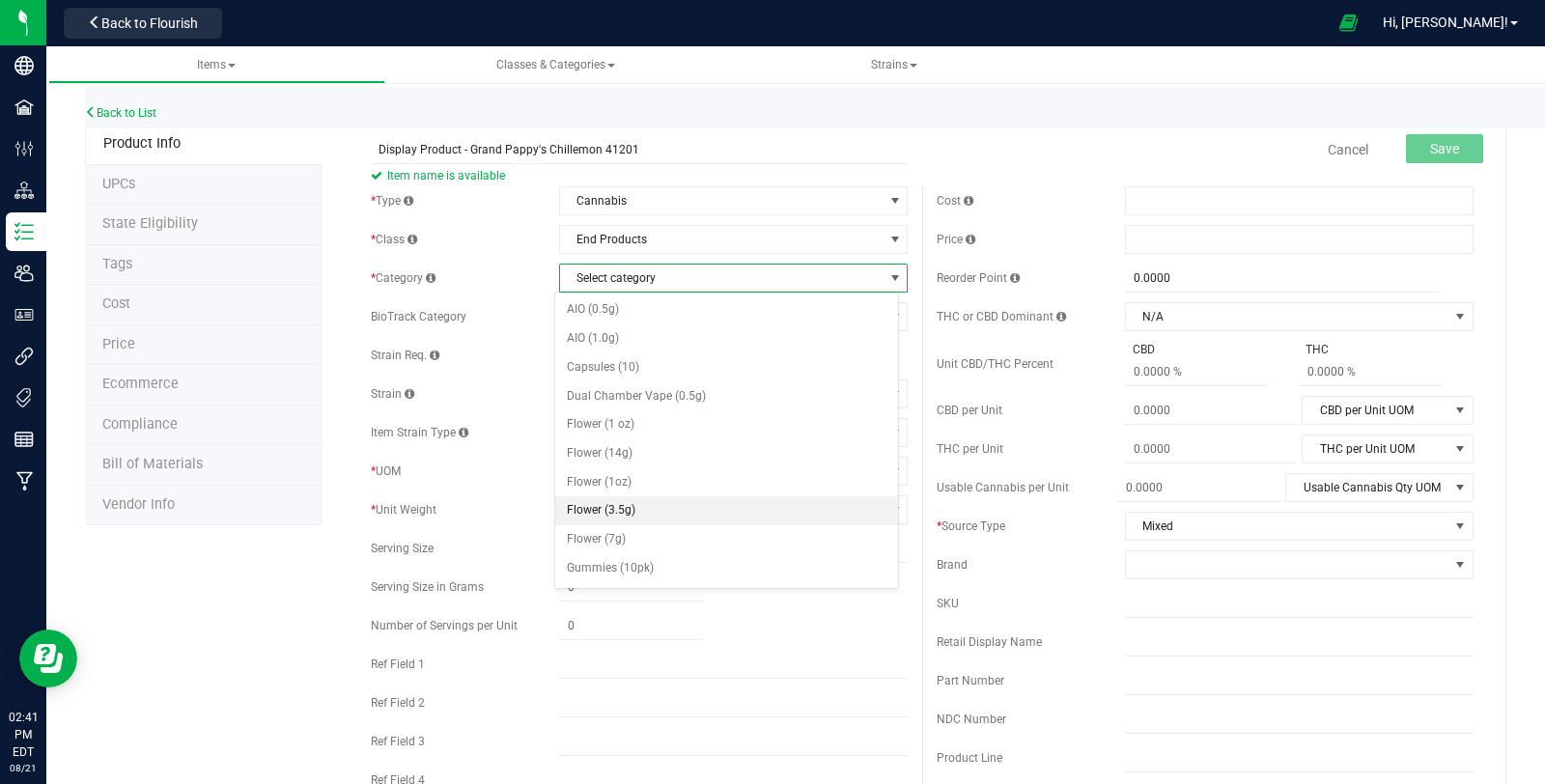
click at [673, 496] on li "Flower (3.5g)" at bounding box center [726, 511] width 342 height 29
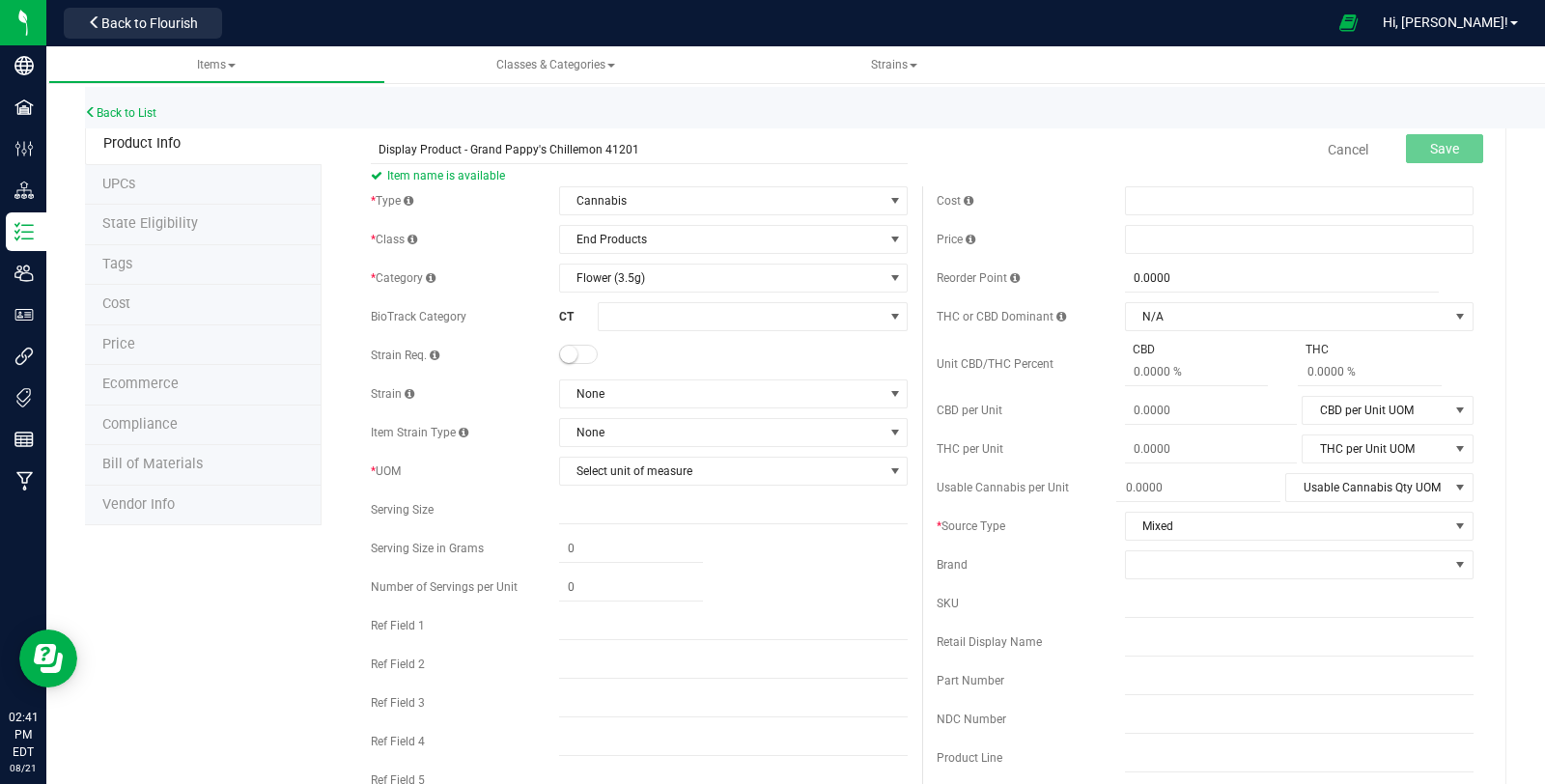
click at [573, 352] on span at bounding box center [578, 354] width 39 height 20
click at [614, 399] on span "None" at bounding box center [721, 394] width 323 height 27
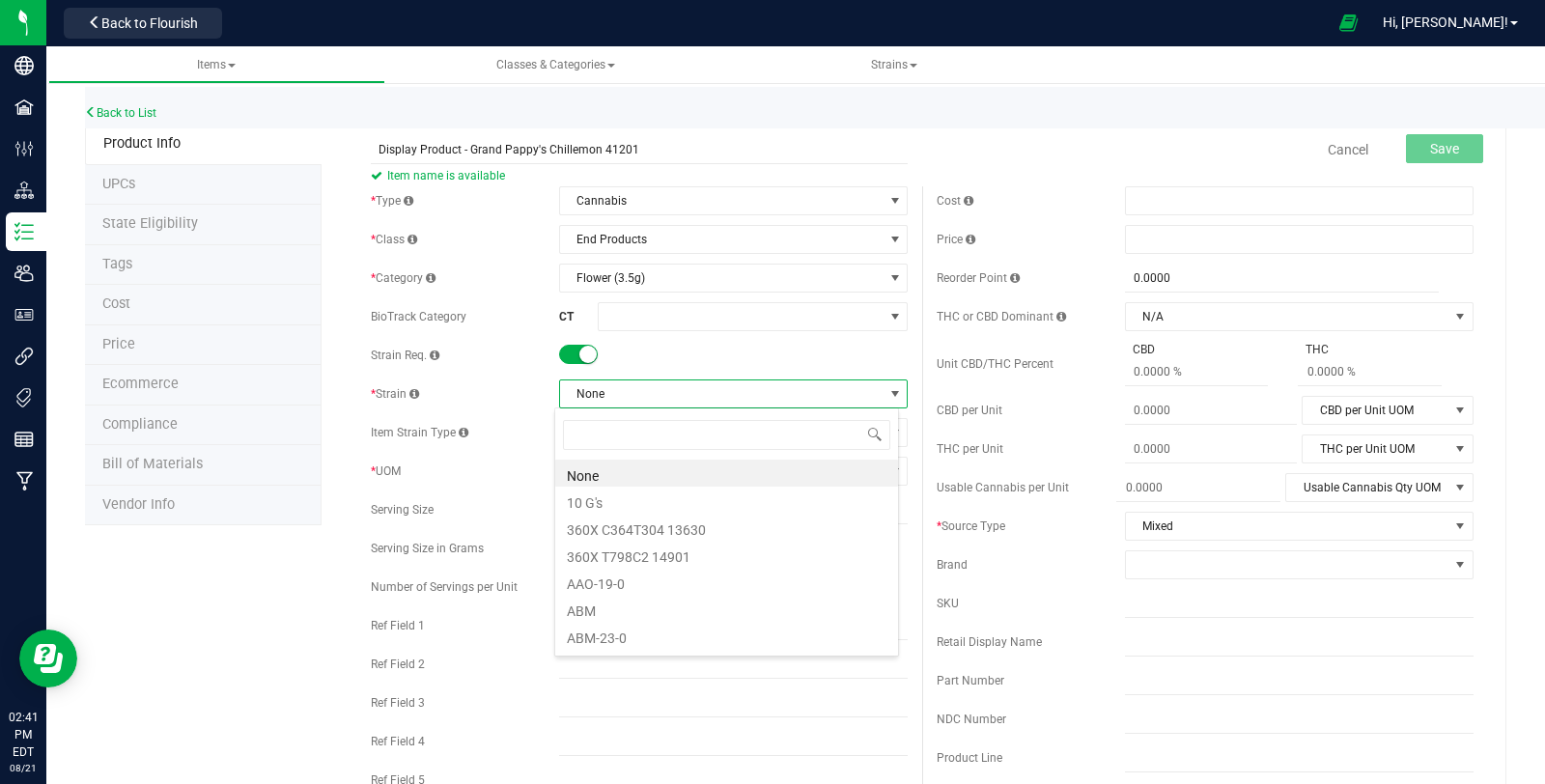
scroll to position [28, 344]
type input "grand"
click at [653, 464] on li "GrandPapi's Cherry Lemonade" at bounding box center [726, 473] width 342 height 27
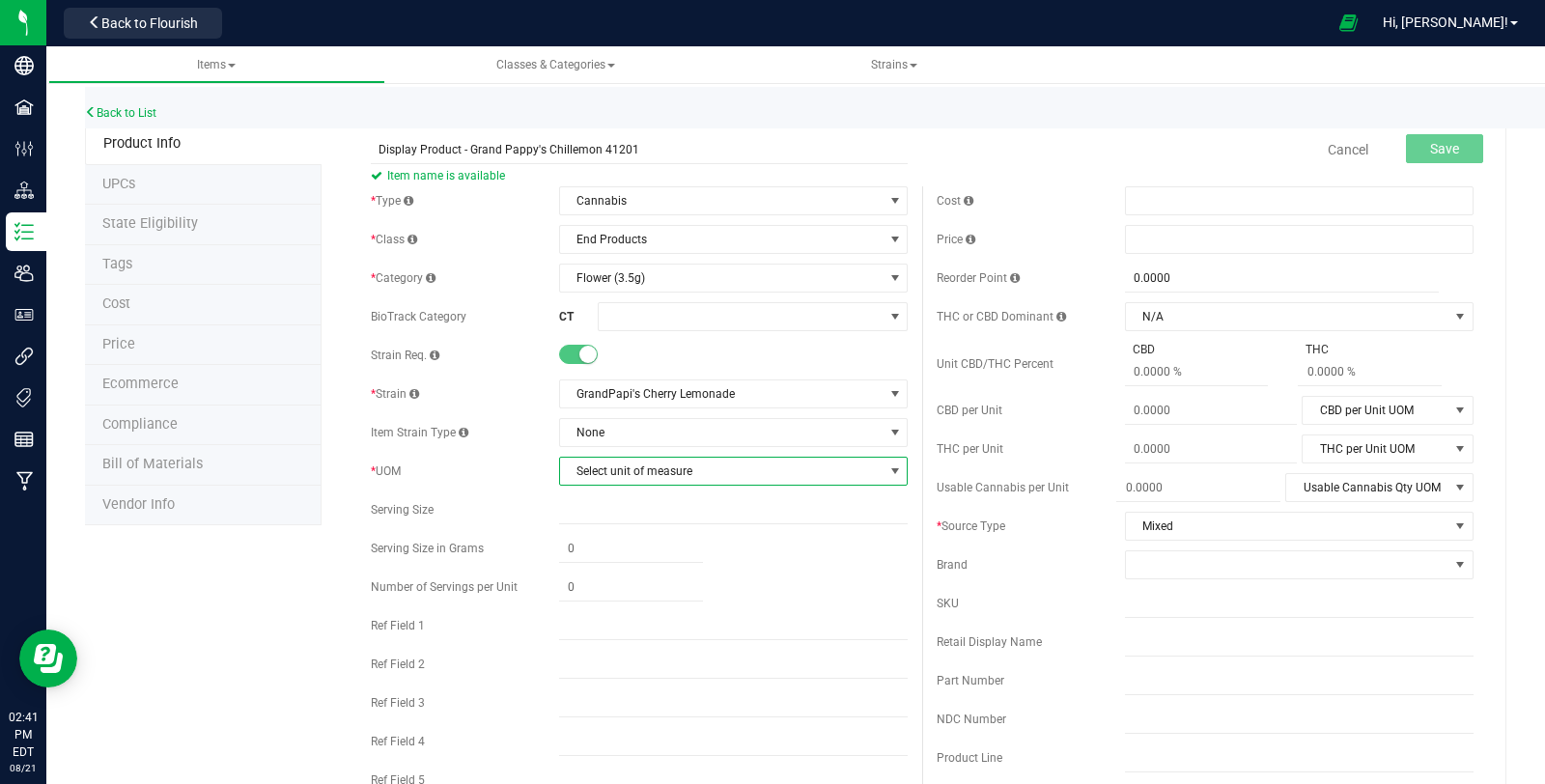
click at [634, 475] on span "Select unit of measure" at bounding box center [721, 471] width 323 height 27
click at [641, 515] on li "Each" at bounding box center [726, 503] width 342 height 29
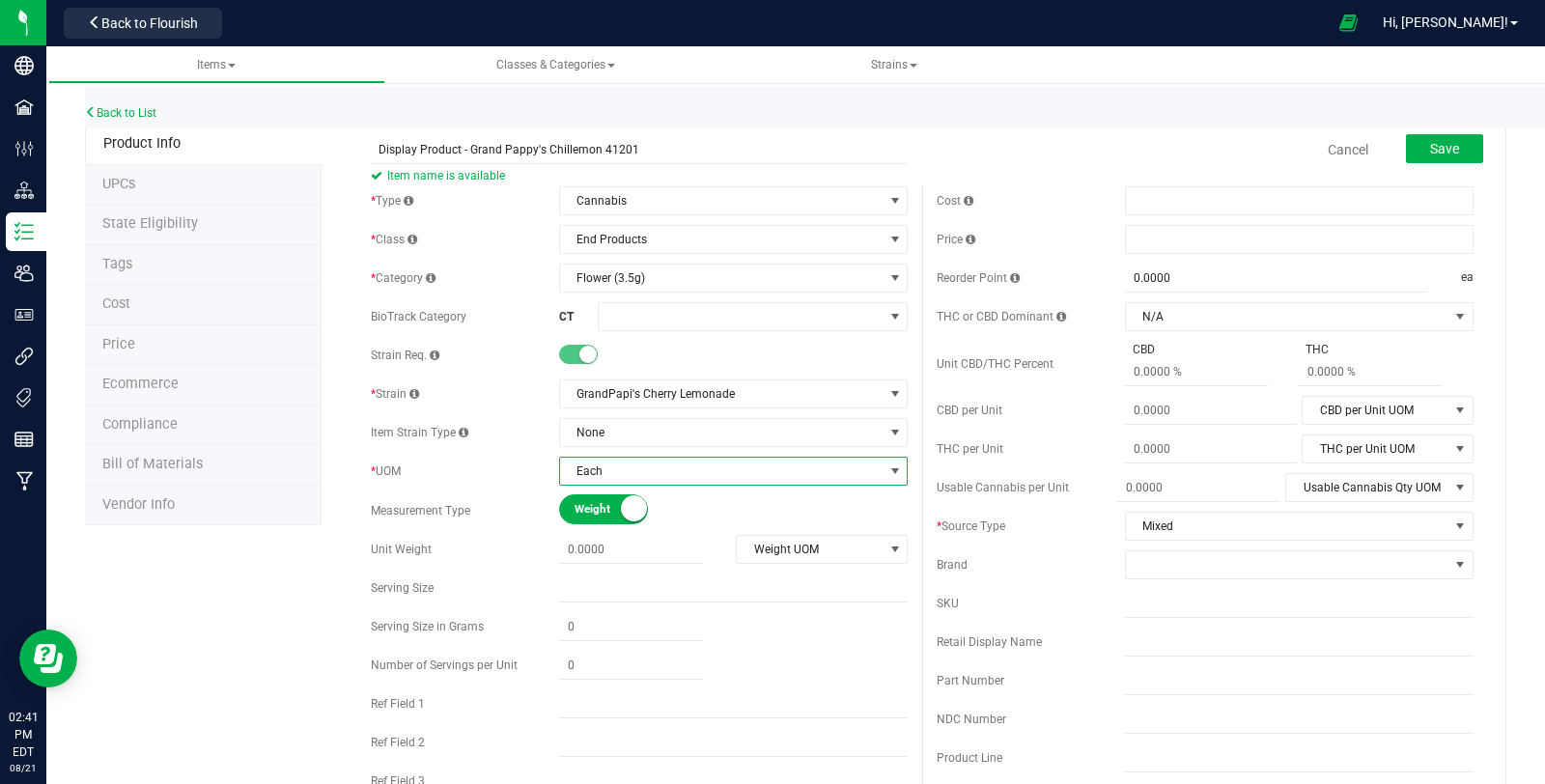
click at [638, 528] on div "* Type Cannabis Select type Cannabis Non-Inventory Raw Materials Supplies * Cla…" at bounding box center [639, 534] width 566 height 696
click at [643, 540] on span at bounding box center [630, 549] width 143 height 28
type input "3.5"
type input "3.5000"
click at [749, 541] on span "Weight UOM" at bounding box center [809, 549] width 145 height 27
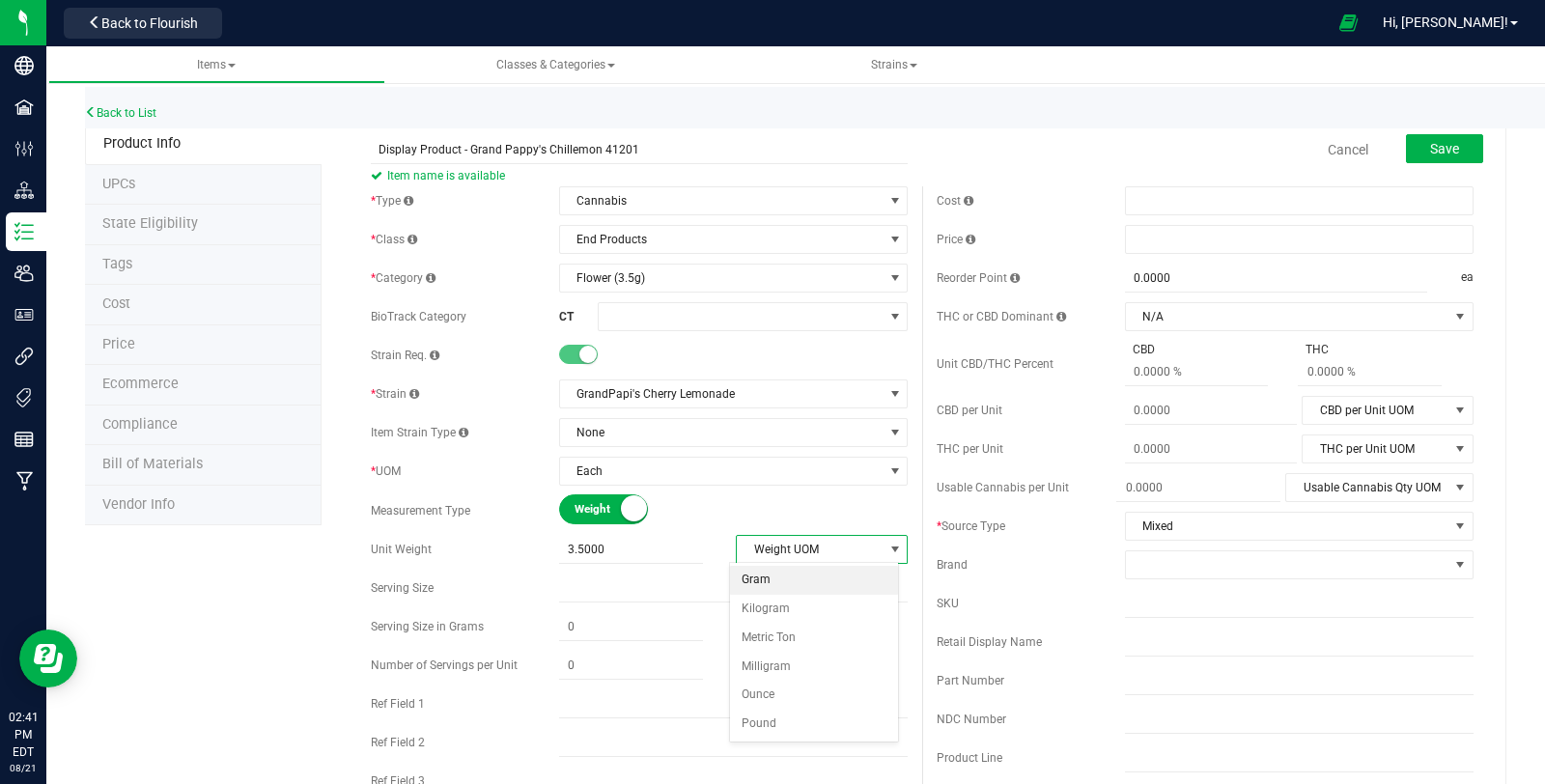
click at [788, 586] on li "Gram" at bounding box center [813, 580] width 168 height 29
click at [1230, 750] on input "text" at bounding box center [1298, 758] width 348 height 29
type input "Flower (3.5g)"
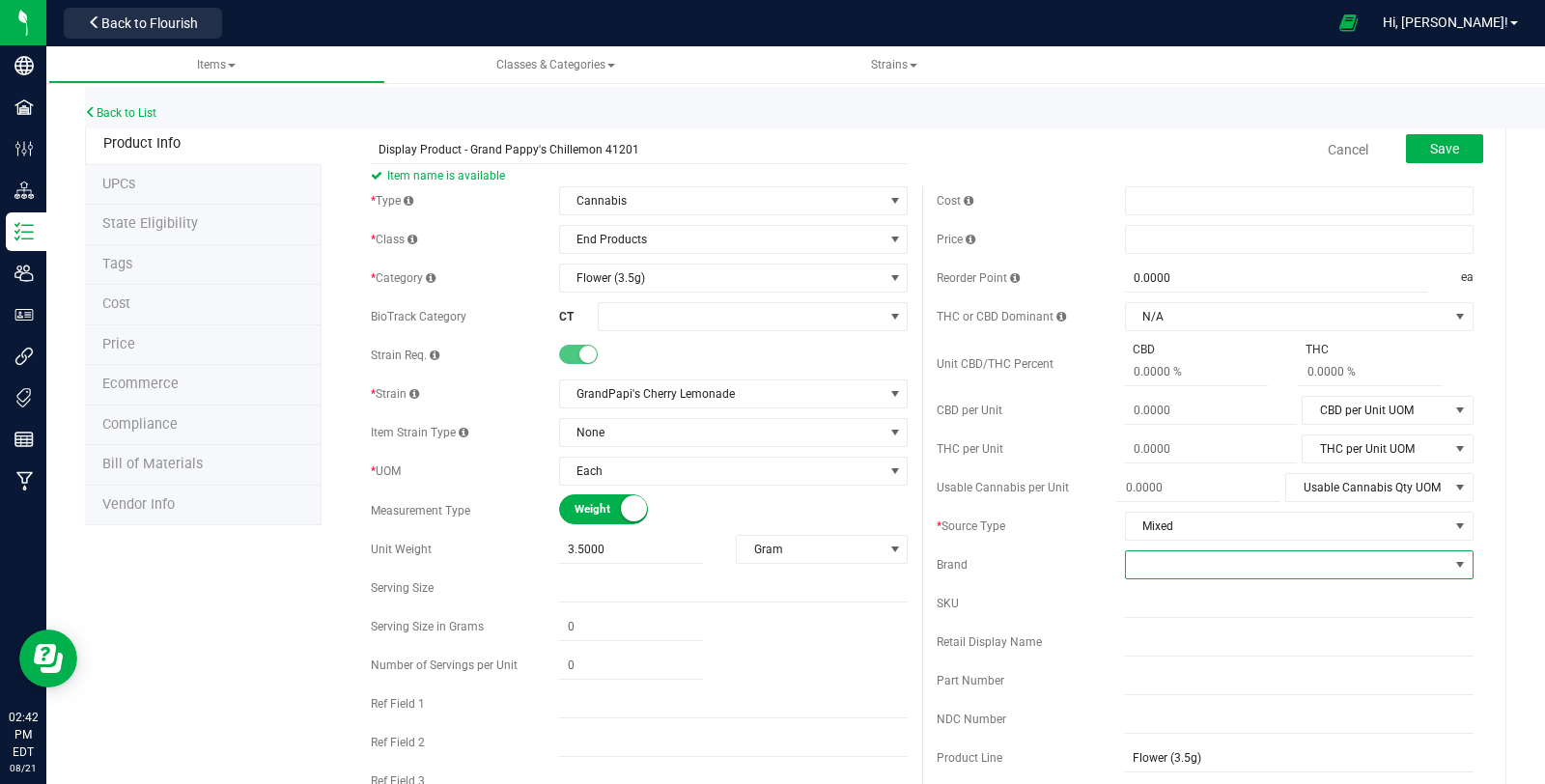
click at [1172, 560] on span at bounding box center [1287, 565] width 323 height 27
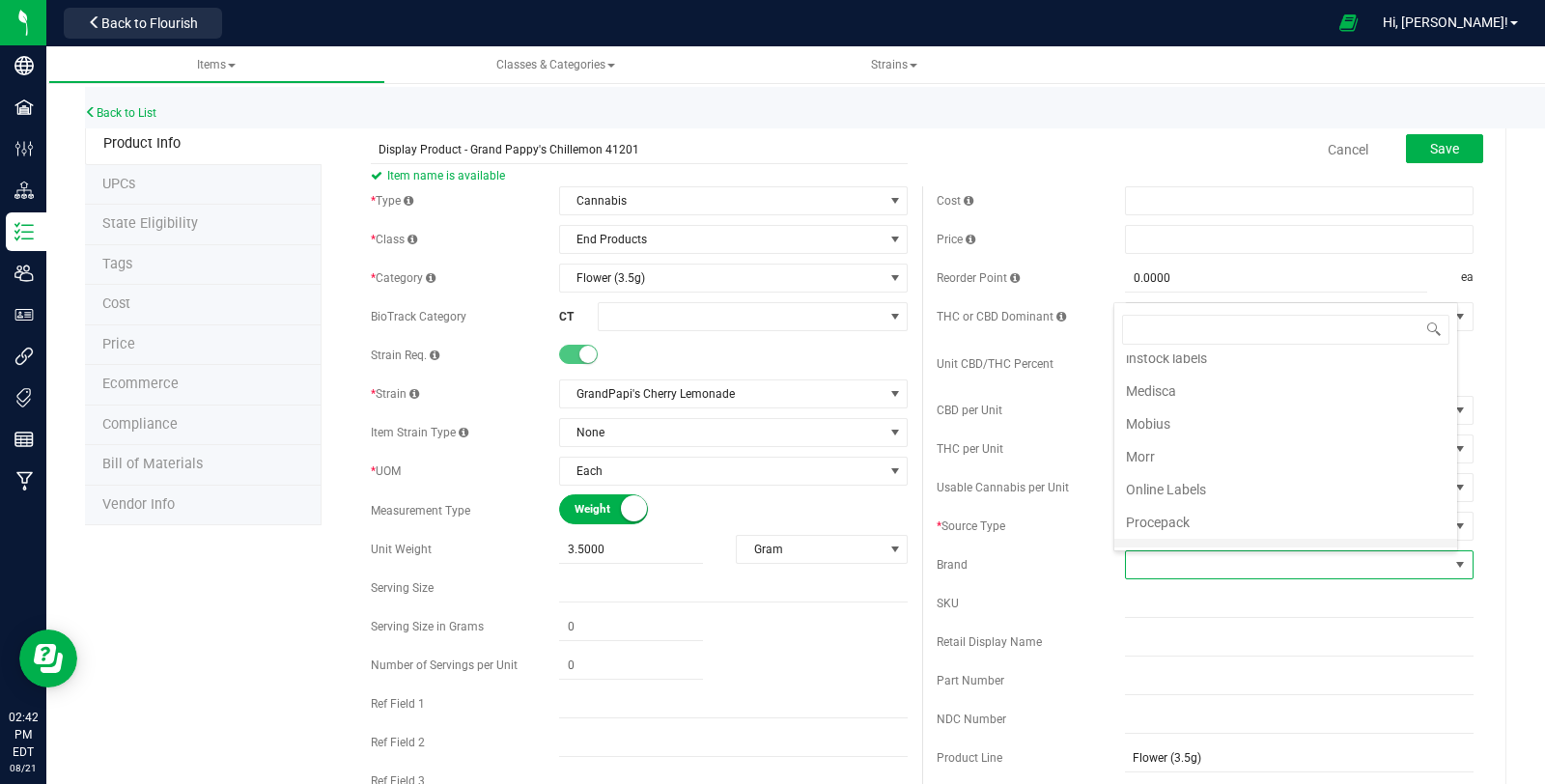
scroll to position [643, 0]
click at [1238, 531] on li "Theraplant" at bounding box center [1285, 548] width 342 height 33
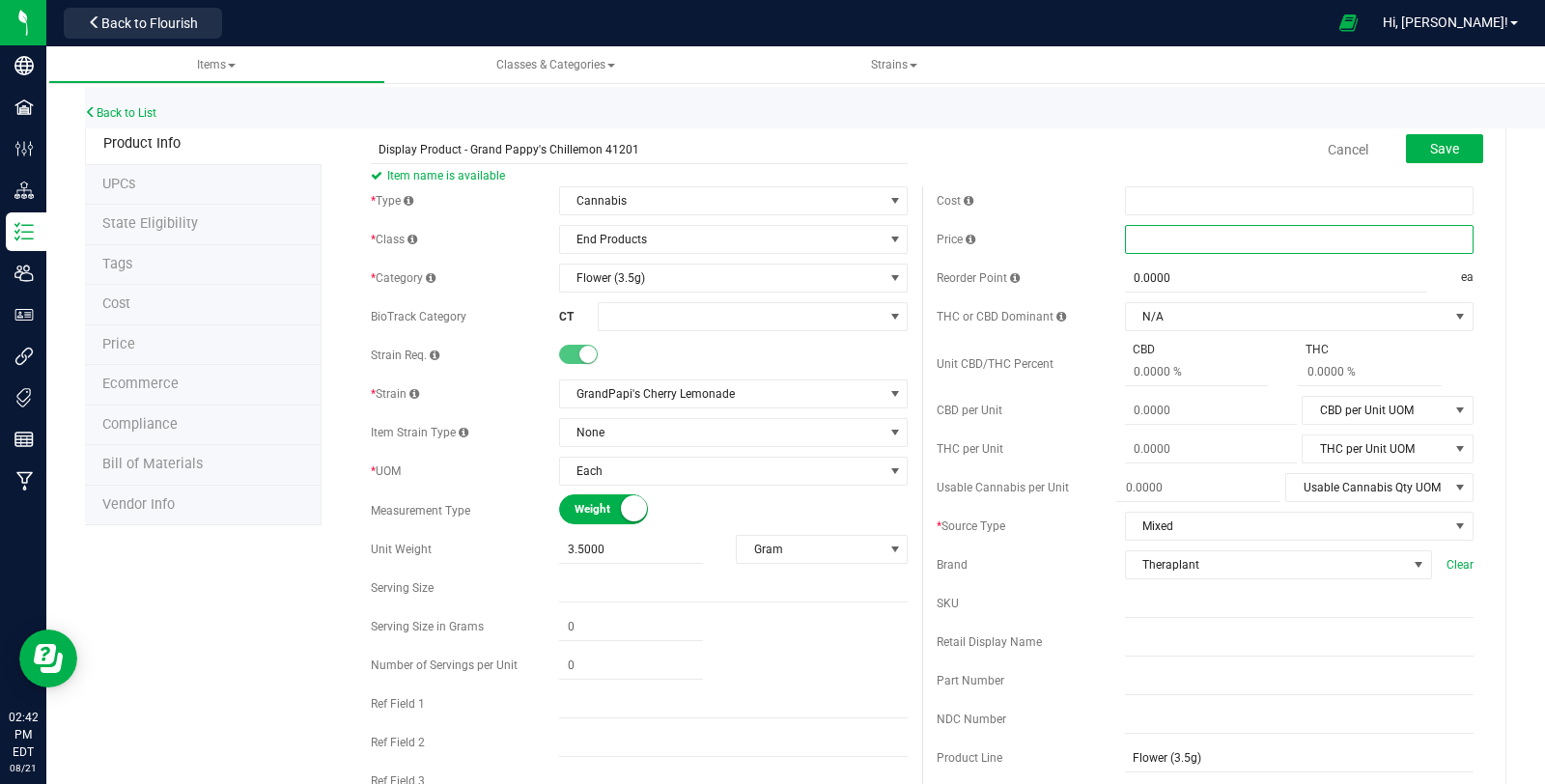
click at [1193, 233] on span at bounding box center [1298, 240] width 348 height 29
type input "17.5"
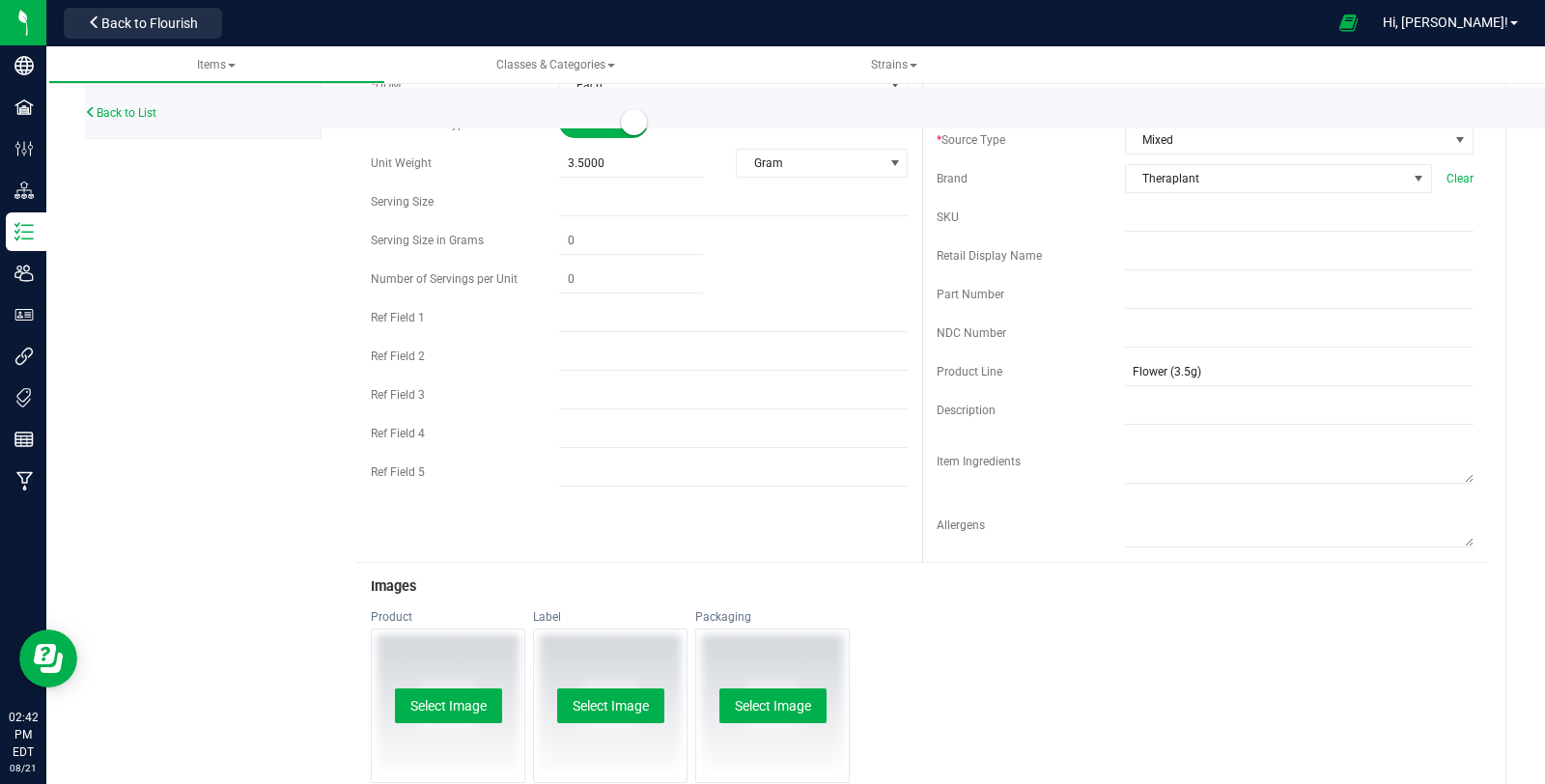
scroll to position [535, 0]
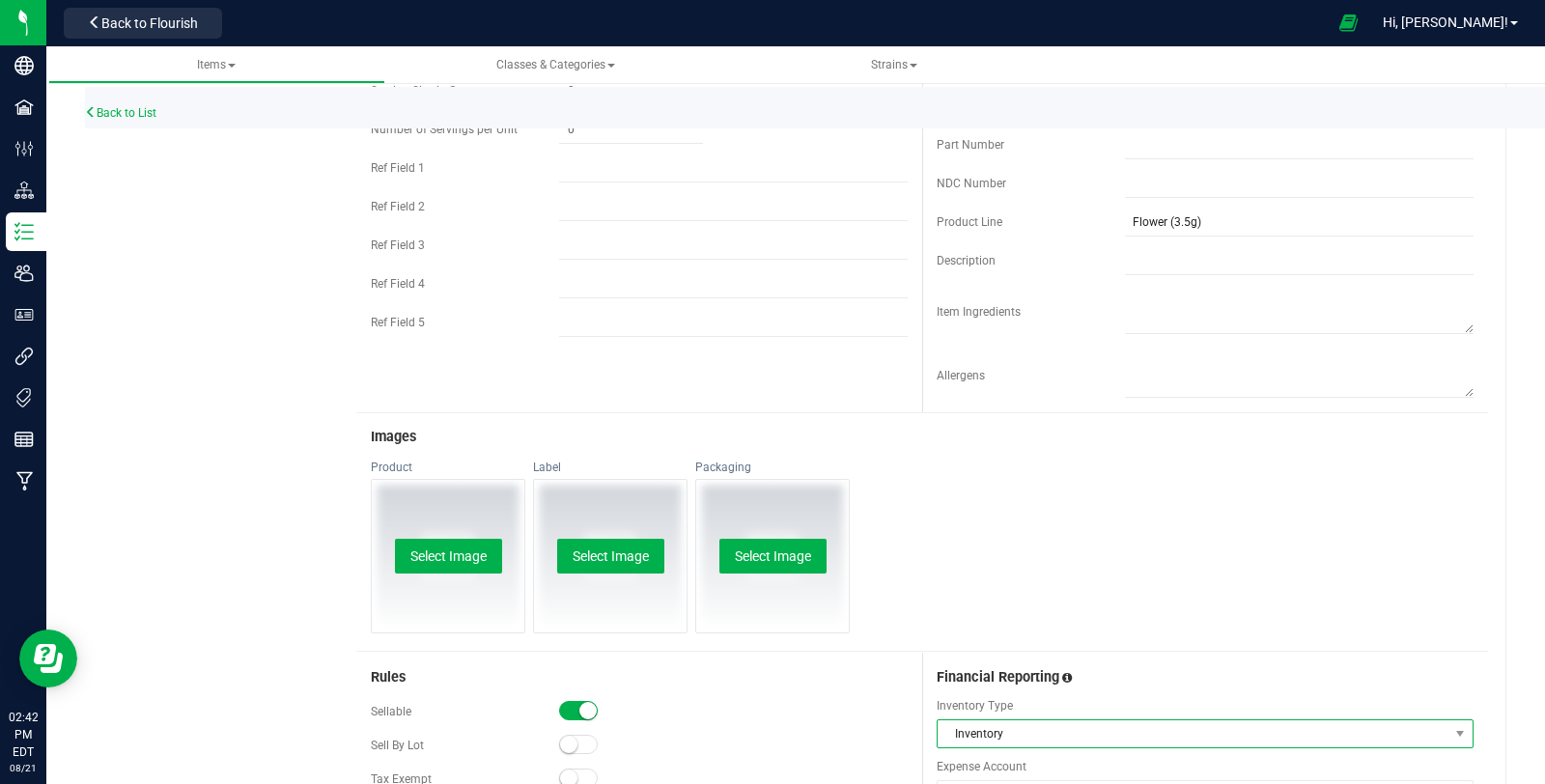
type input "$17.50000"
click at [1083, 726] on span "Inventory" at bounding box center [1193, 733] width 511 height 27
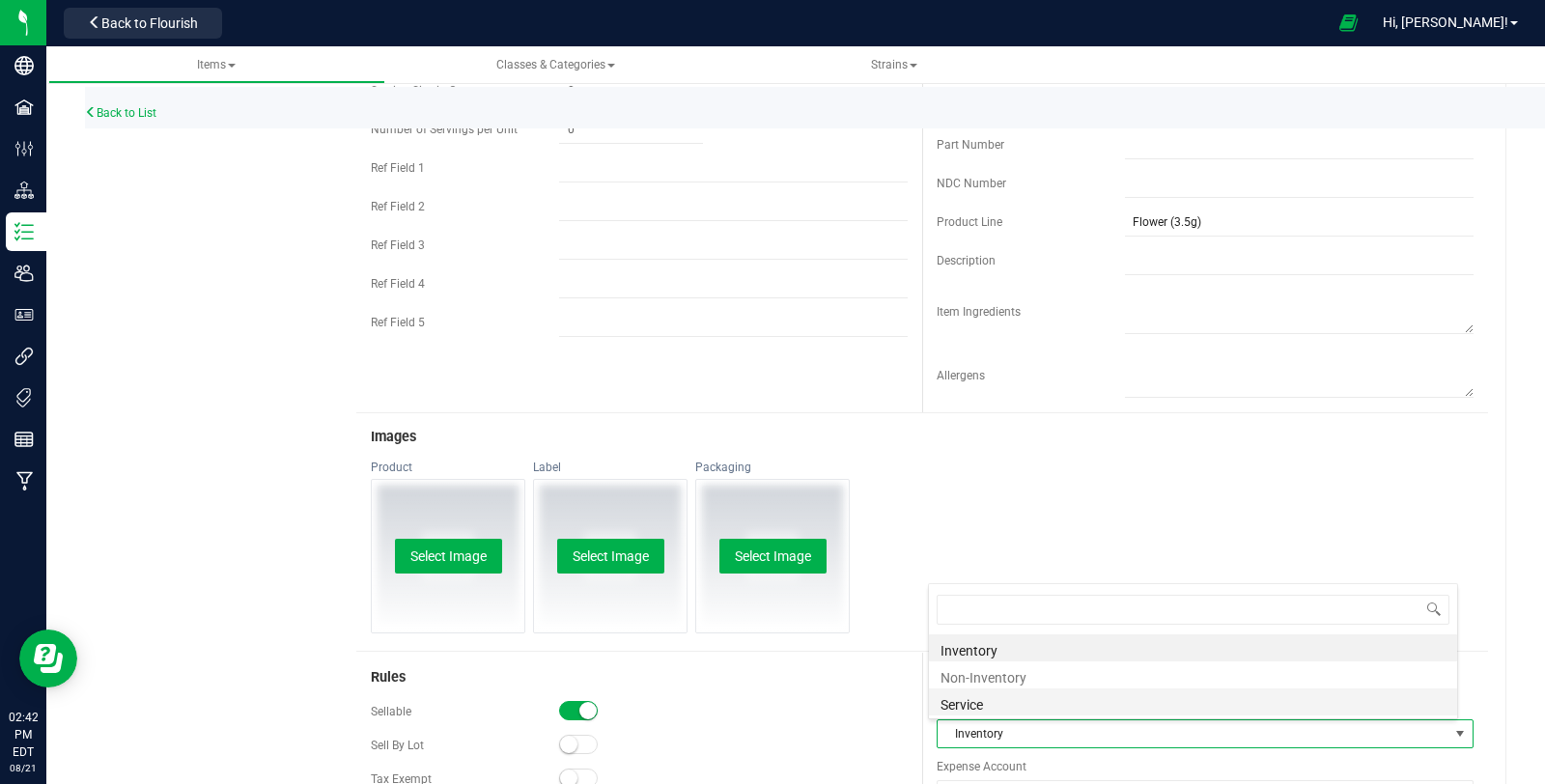
scroll to position [28, 523]
click at [1070, 680] on li "Non-Inventory" at bounding box center [1192, 675] width 528 height 27
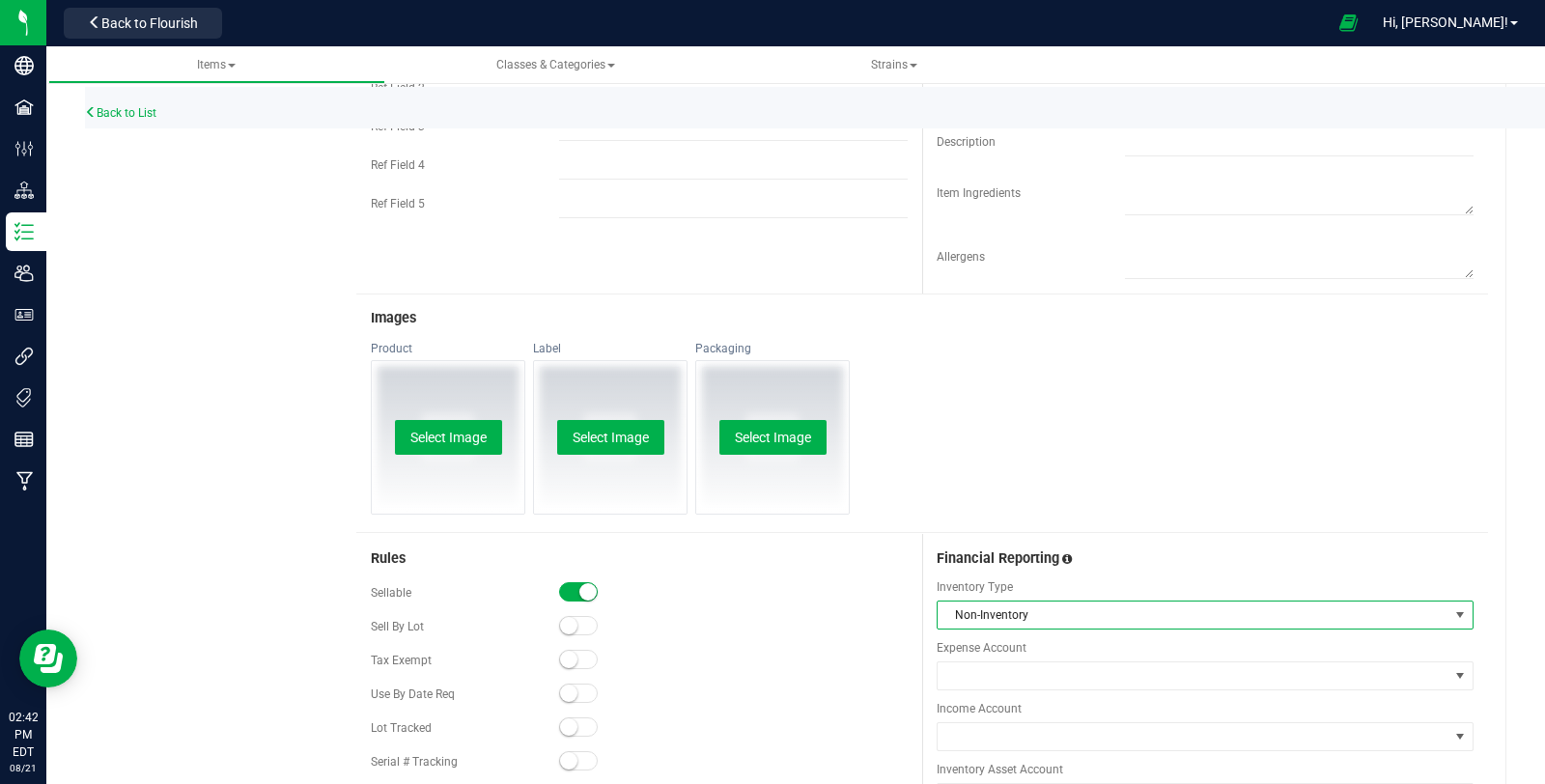
scroll to position [857, 0]
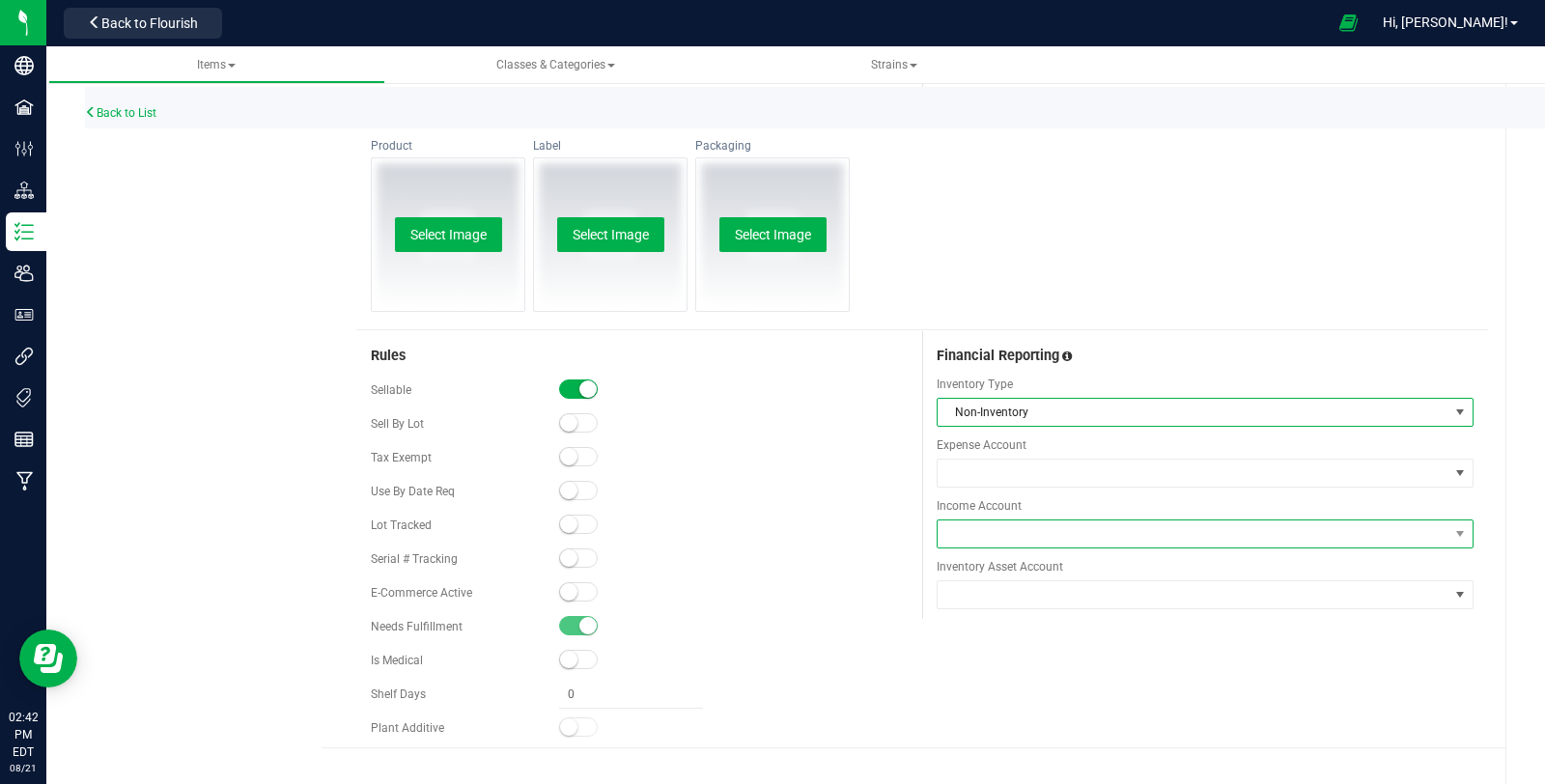
click at [1030, 520] on span at bounding box center [1193, 533] width 511 height 27
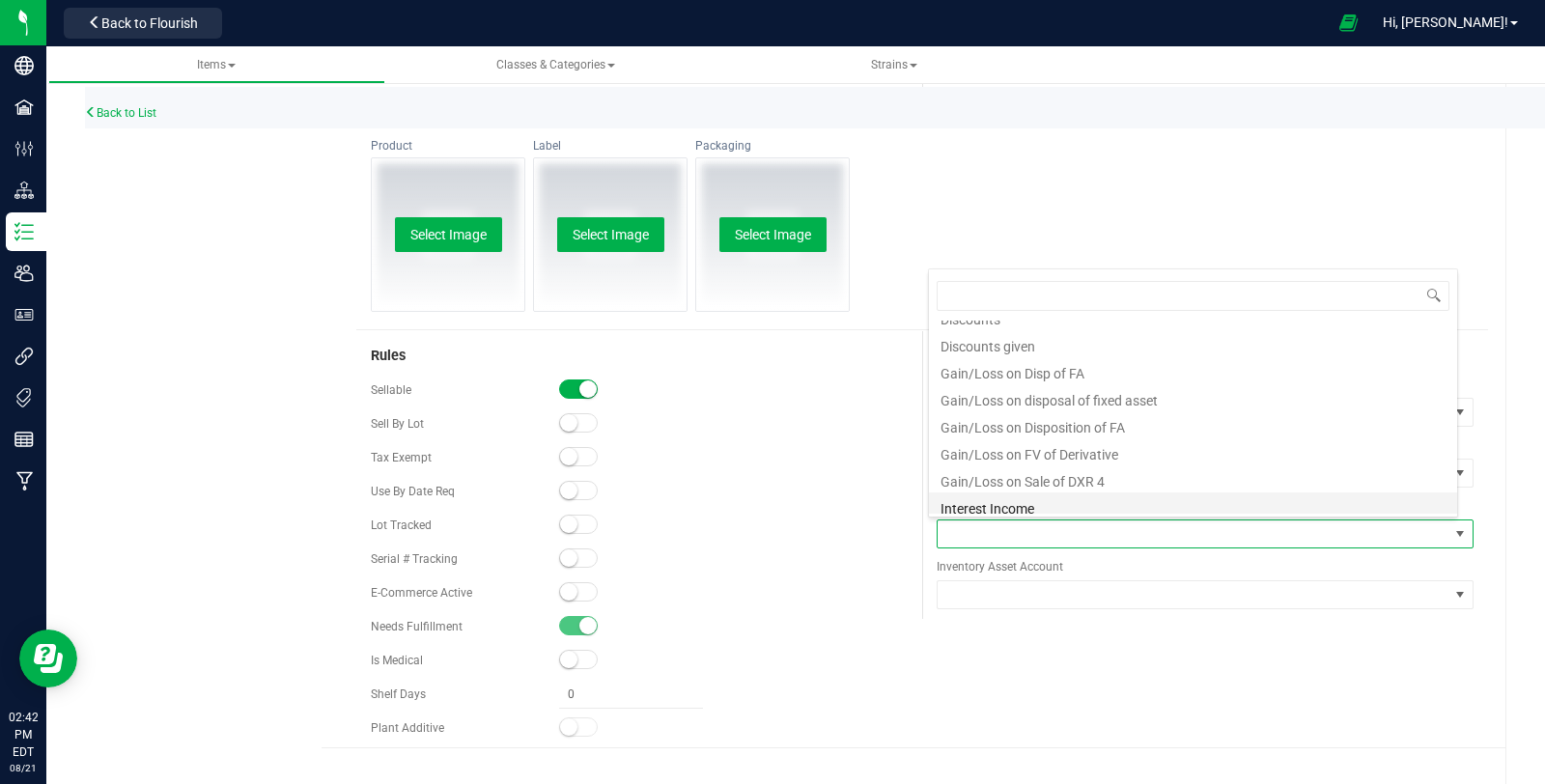
scroll to position [0, 0]
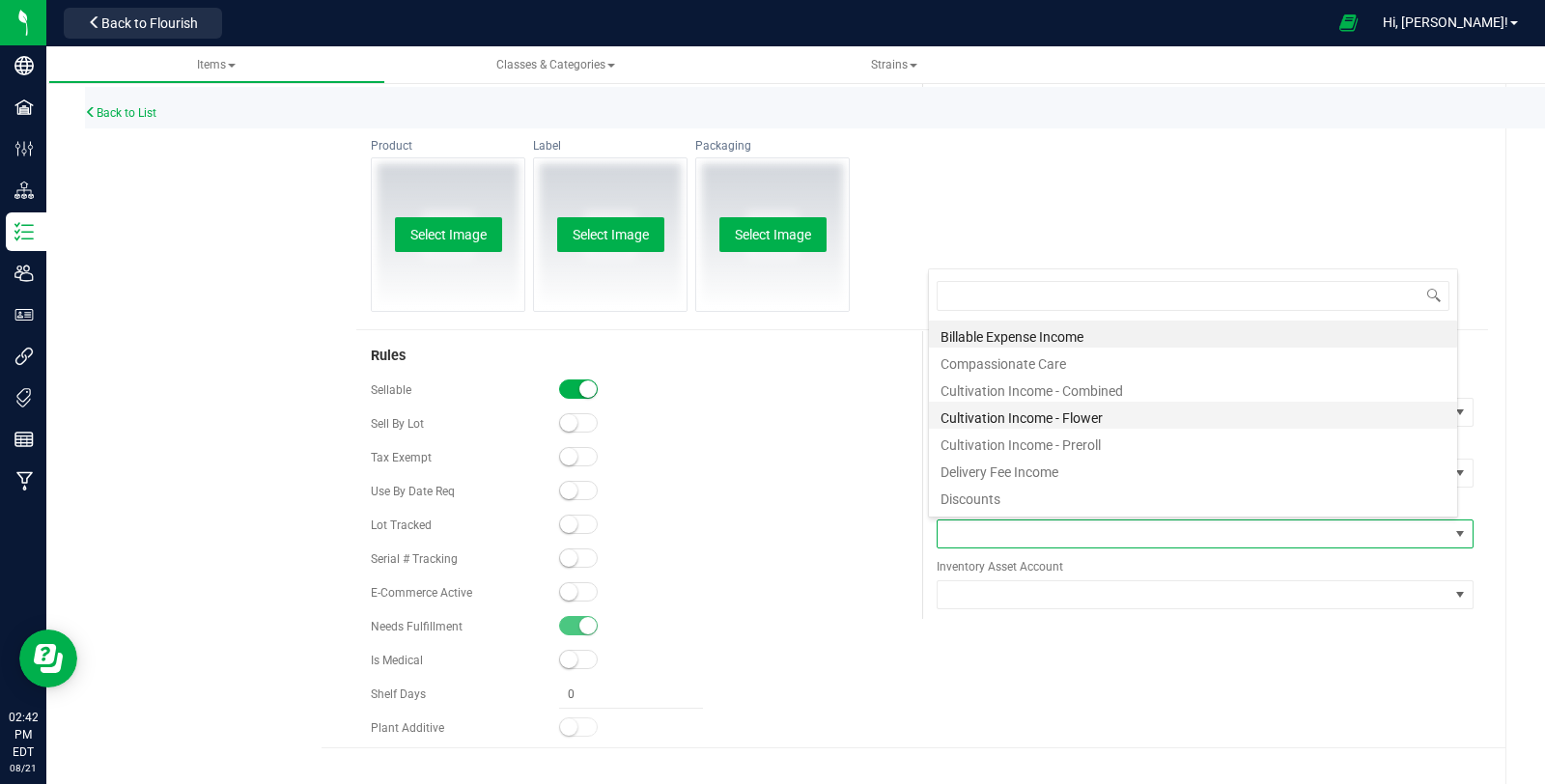
click at [1133, 424] on li "Cultivation Income - Flower" at bounding box center [1192, 415] width 528 height 27
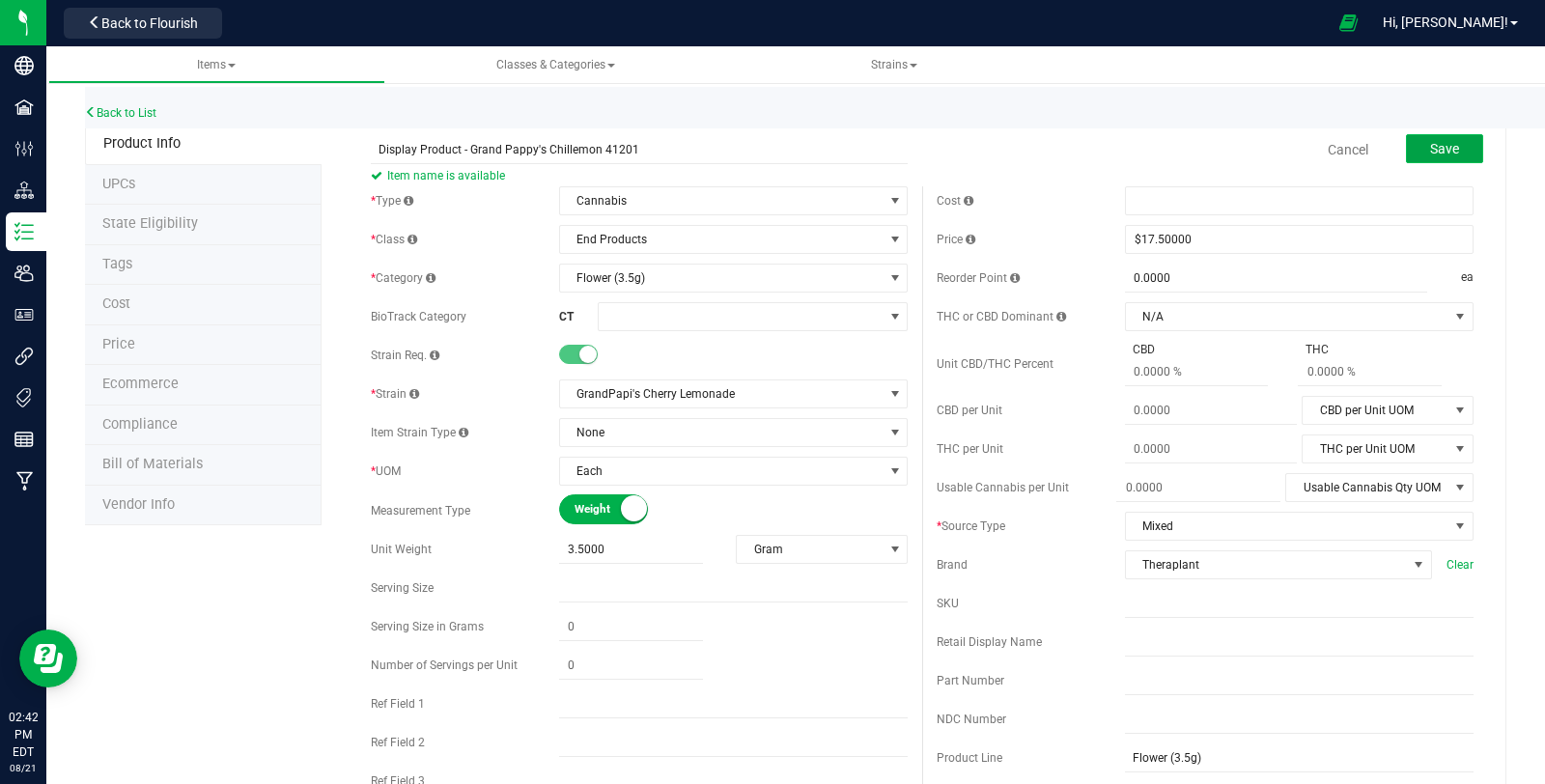
click at [1447, 146] on button "Save" at bounding box center [1444, 149] width 77 height 29
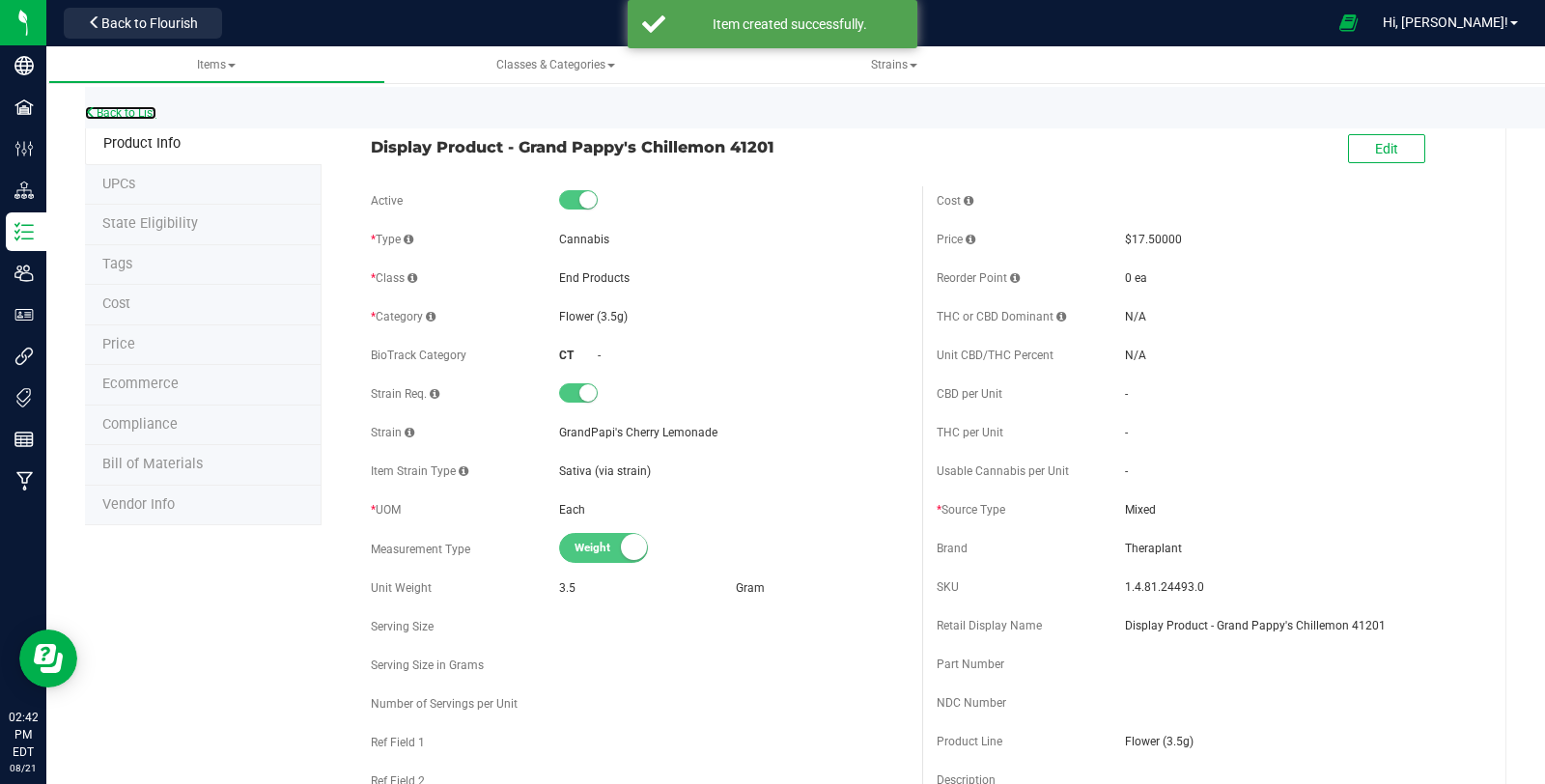
click at [129, 114] on link "Back to List" at bounding box center [120, 113] width 71 height 14
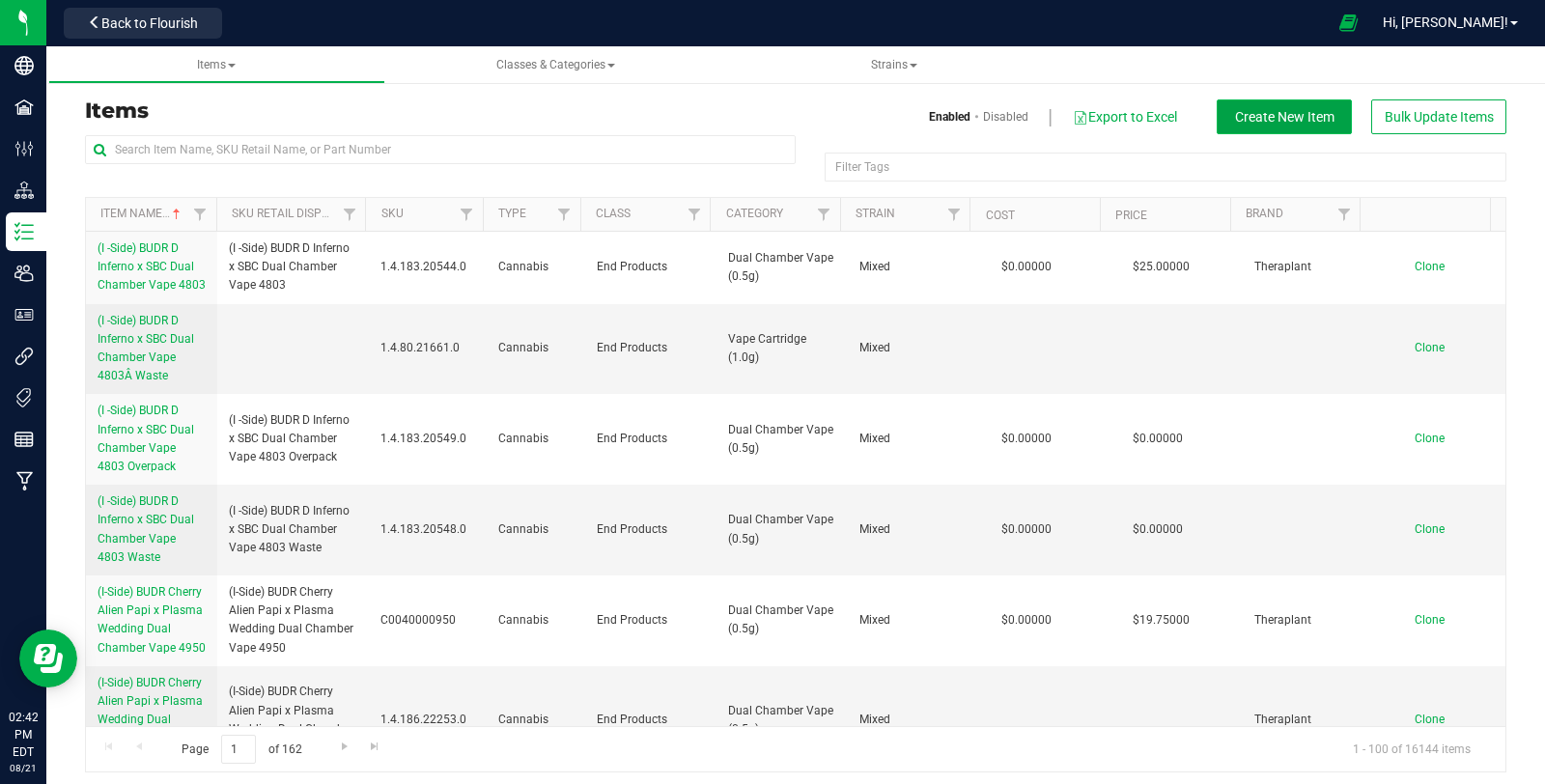
click at [1288, 113] on span "Create New Item" at bounding box center [1285, 117] width 99 height 16
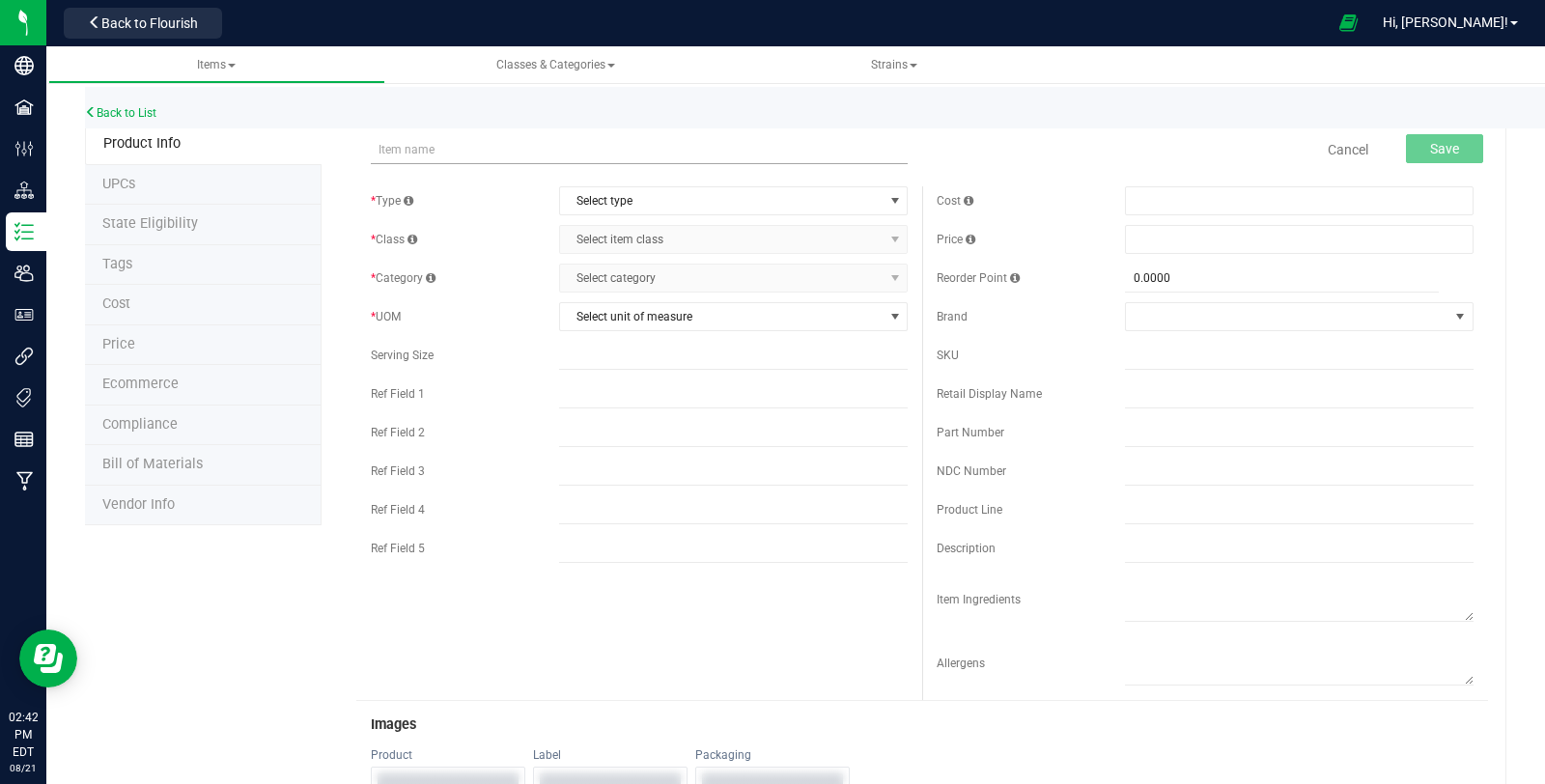
click at [549, 158] on input "text" at bounding box center [639, 150] width 536 height 29
click at [468, 148] on span "Display Product - Banapple Medellin 4809 Checking item name availability" at bounding box center [639, 142] width 536 height 14
paste input "Purple Push P 4948"
type input "Display Product - Purple Push P 4948"
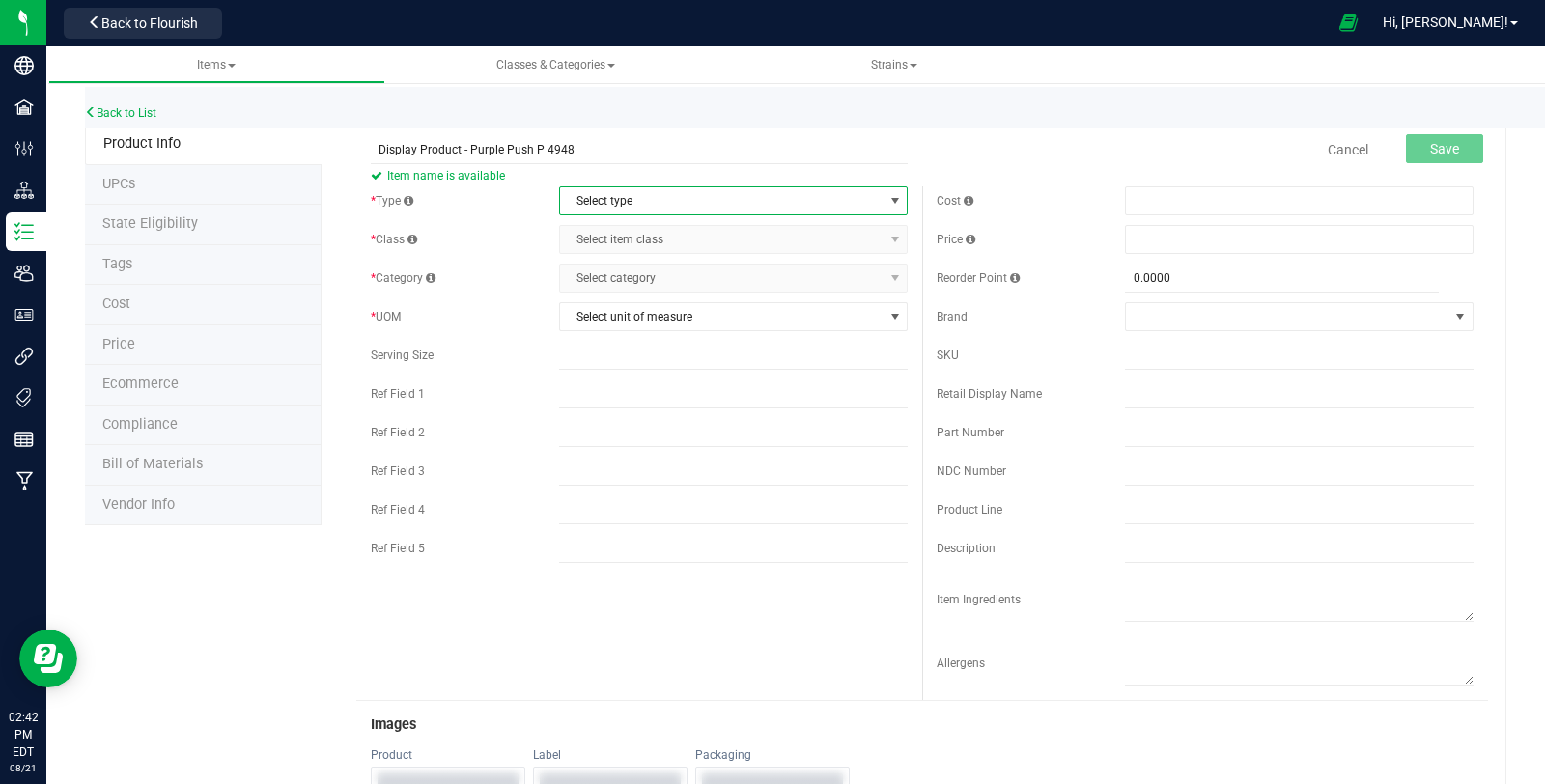
click at [627, 193] on span "Select type" at bounding box center [721, 201] width 323 height 27
drag, startPoint x: 622, startPoint y: 218, endPoint x: 623, endPoint y: 228, distance: 10.0
click at [622, 219] on li "Cannabis" at bounding box center [726, 233] width 342 height 29
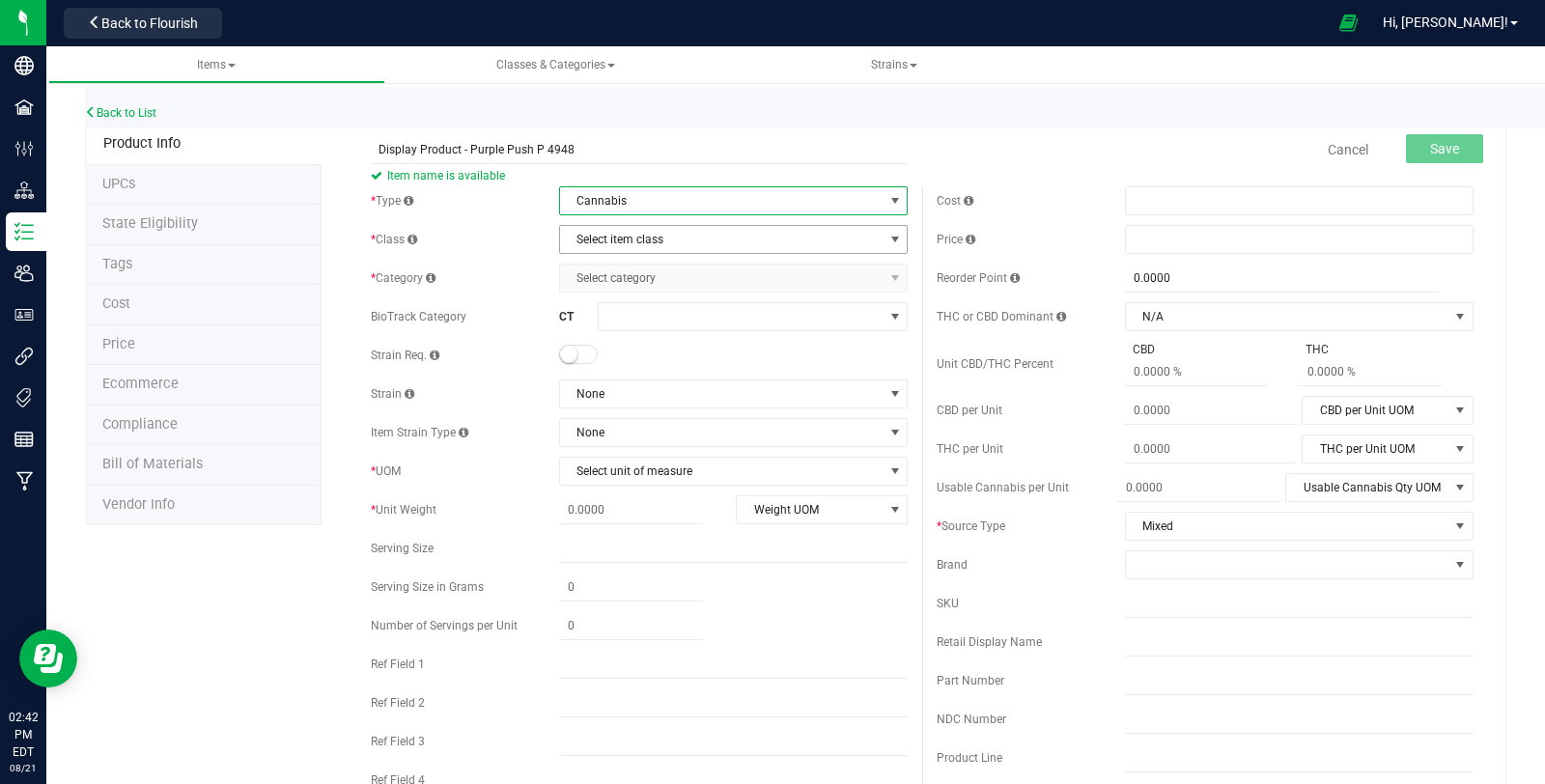
click at [624, 235] on span "Select item class" at bounding box center [721, 240] width 323 height 27
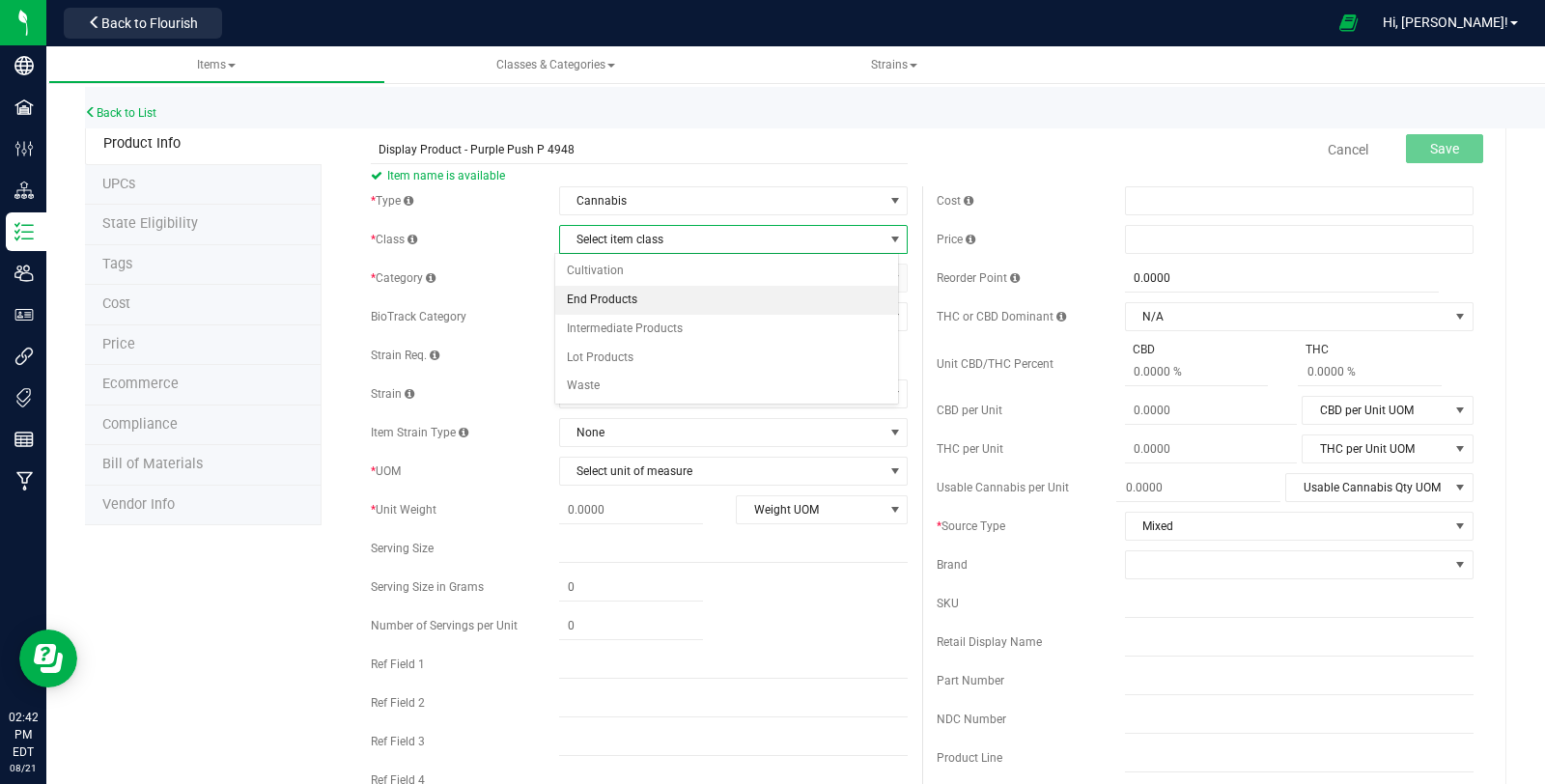
click at [630, 290] on li "End Products" at bounding box center [726, 300] width 342 height 29
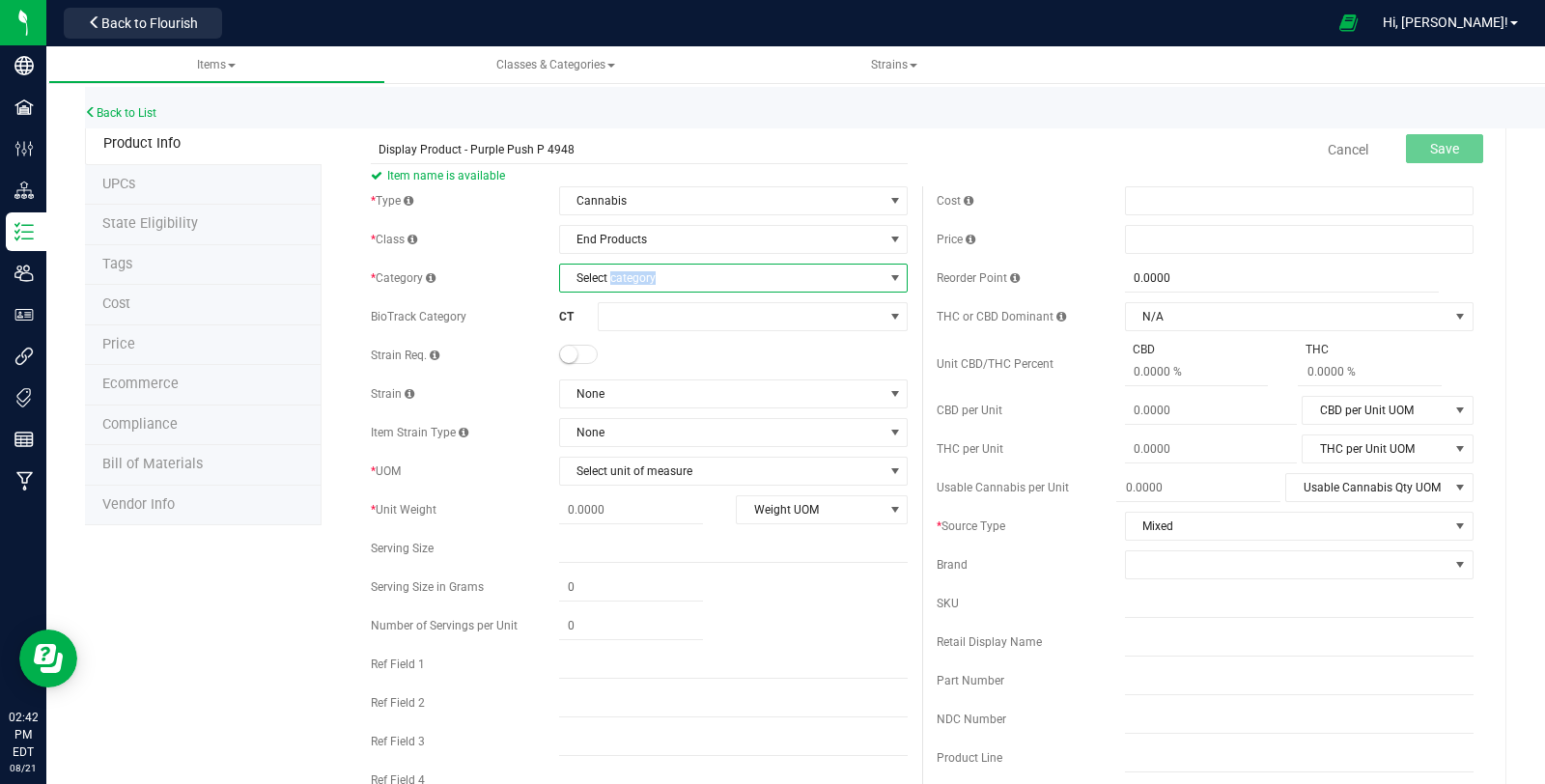
click at [632, 288] on span "Select category" at bounding box center [721, 278] width 323 height 27
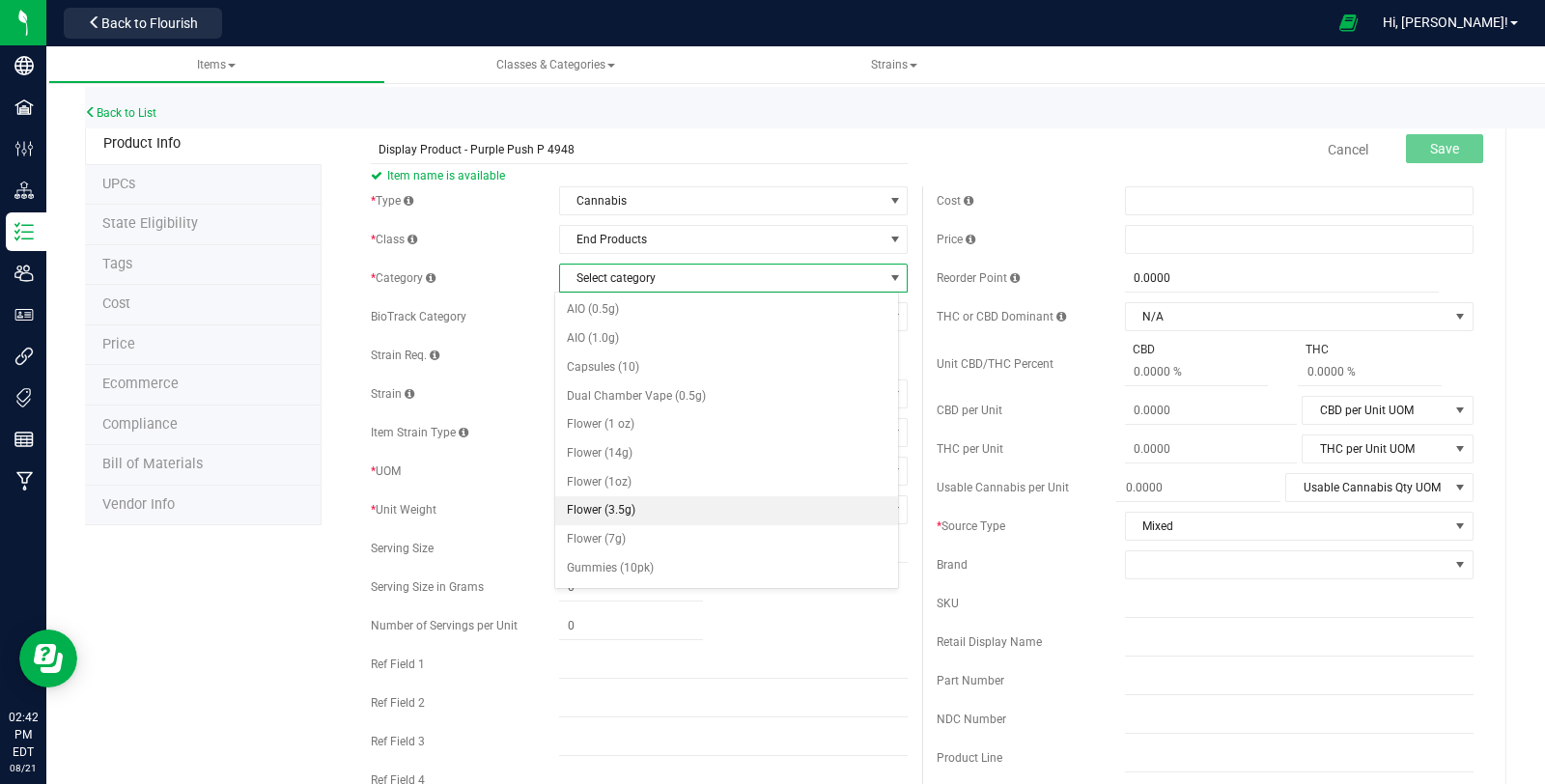
click at [650, 505] on li "Flower (3.5g)" at bounding box center [726, 511] width 342 height 29
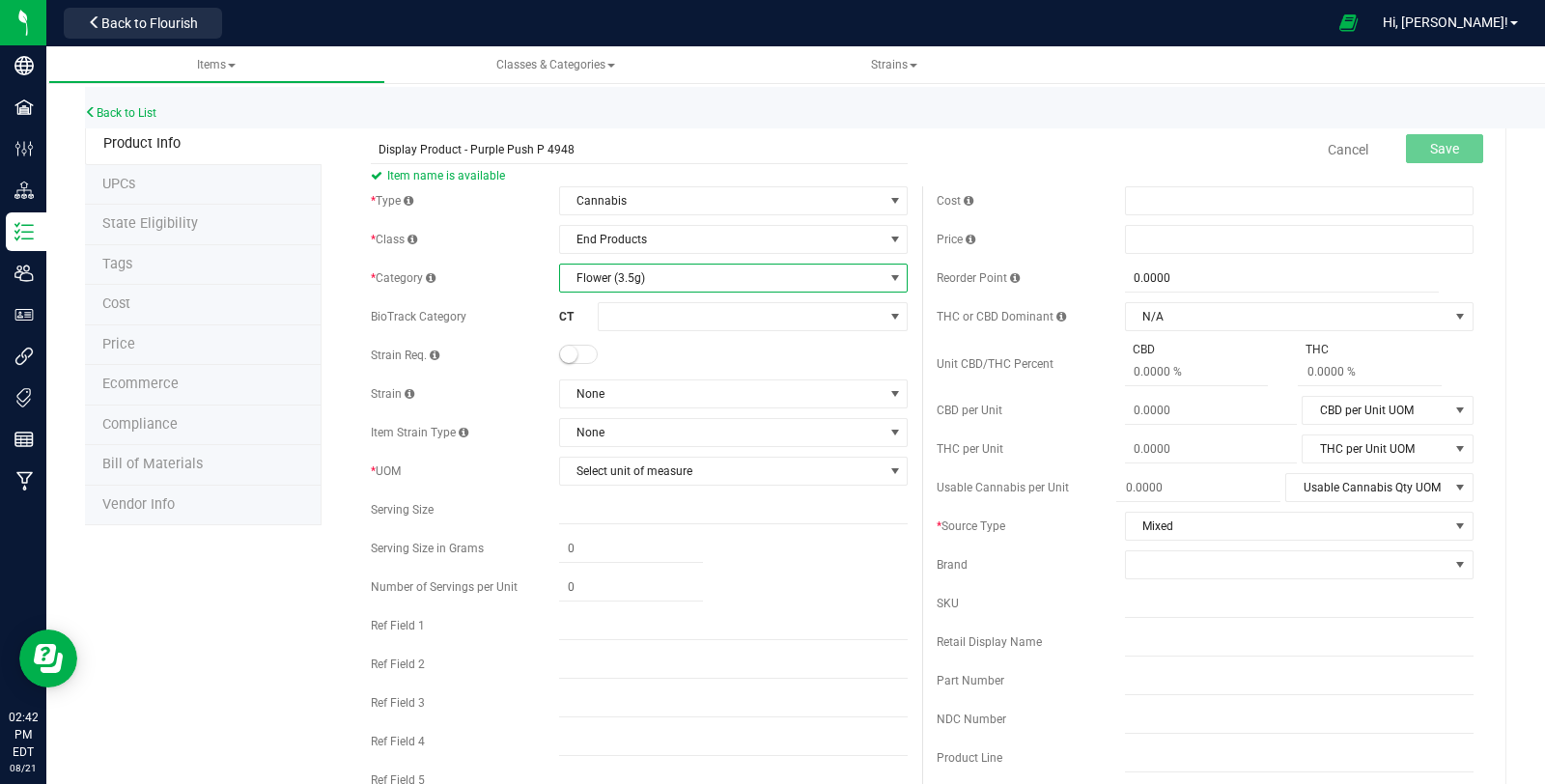
click at [576, 359] on span at bounding box center [578, 354] width 39 height 20
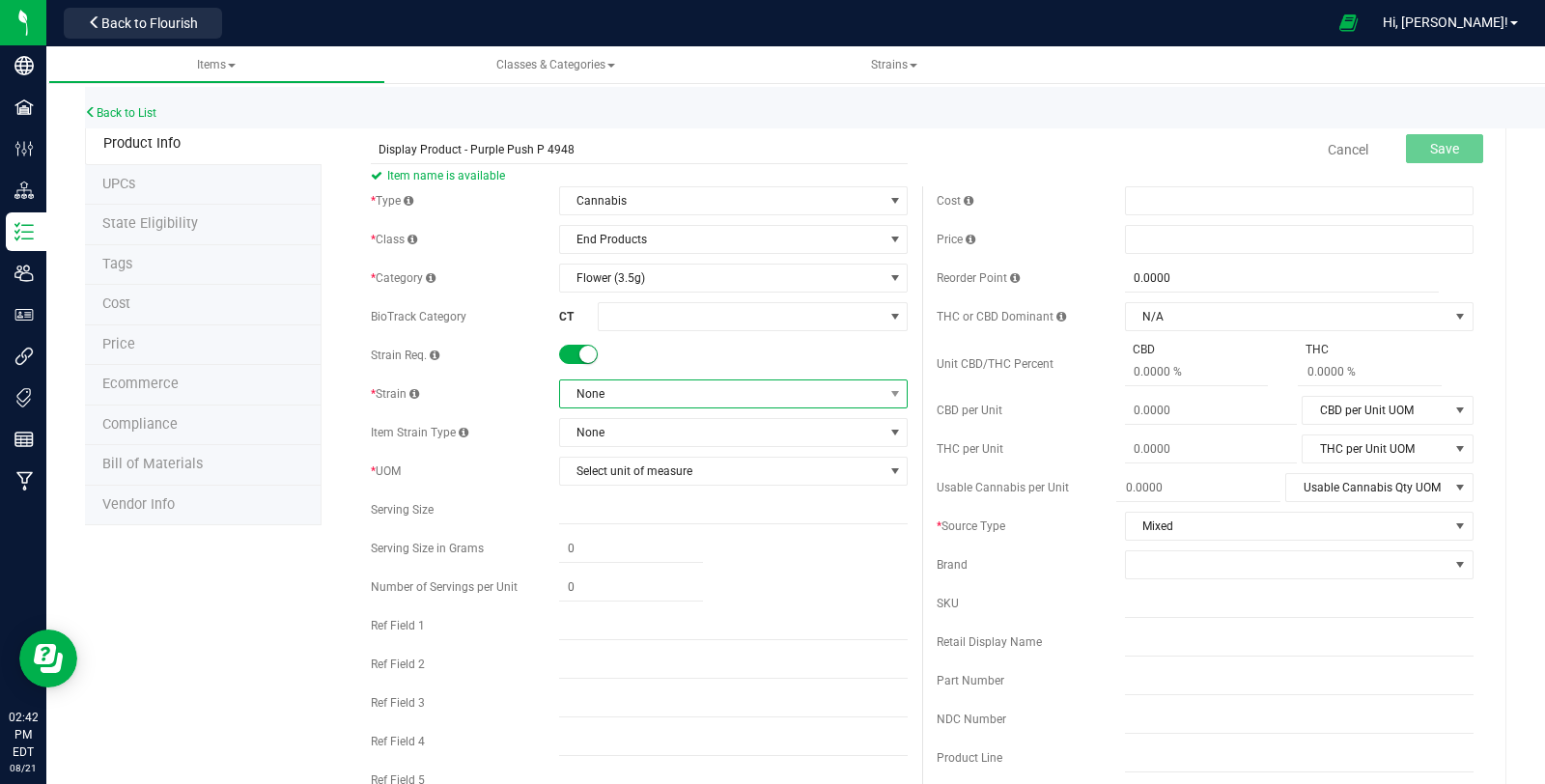
click at [591, 404] on span "None" at bounding box center [721, 394] width 323 height 27
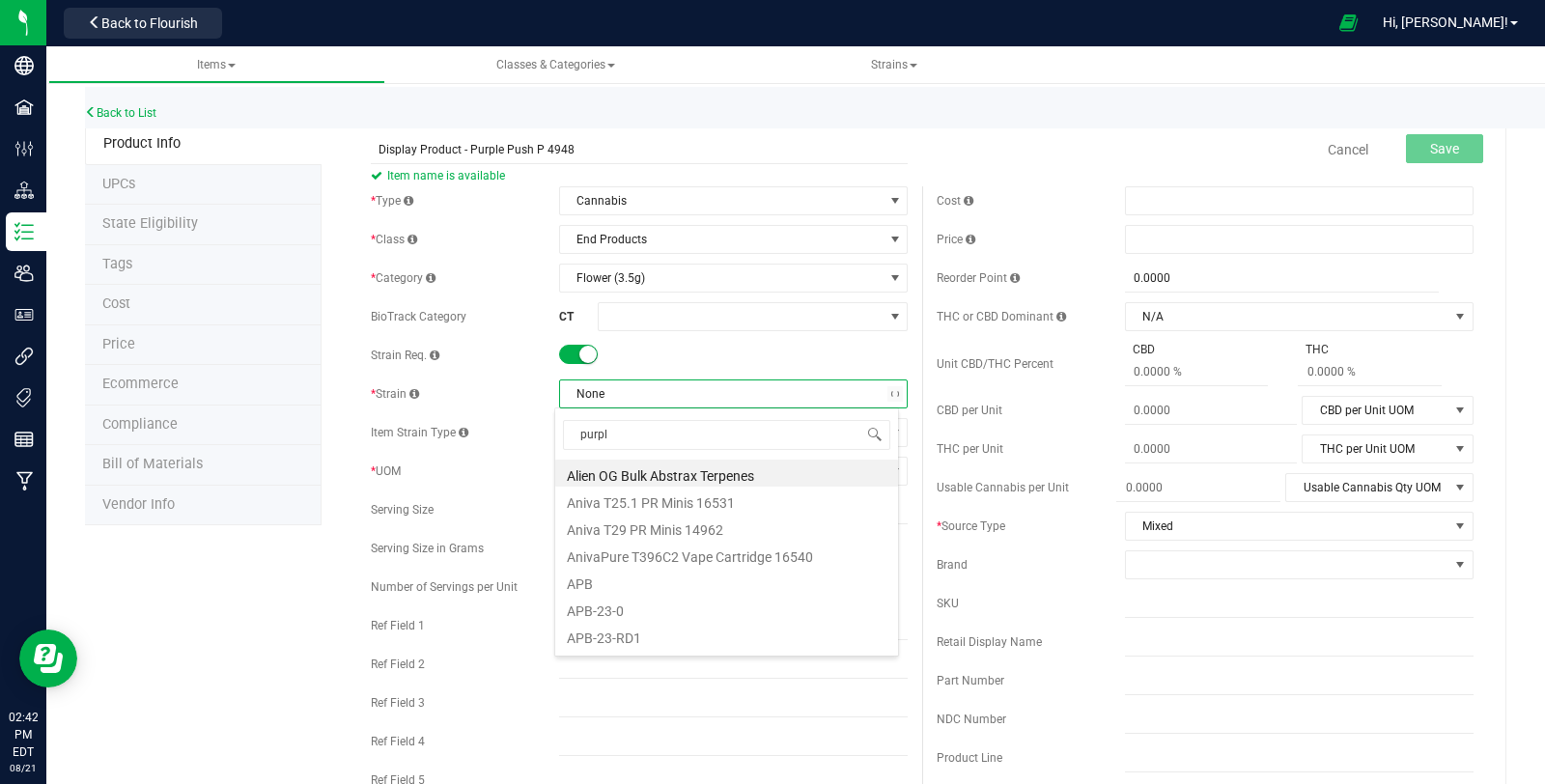
type input "purple"
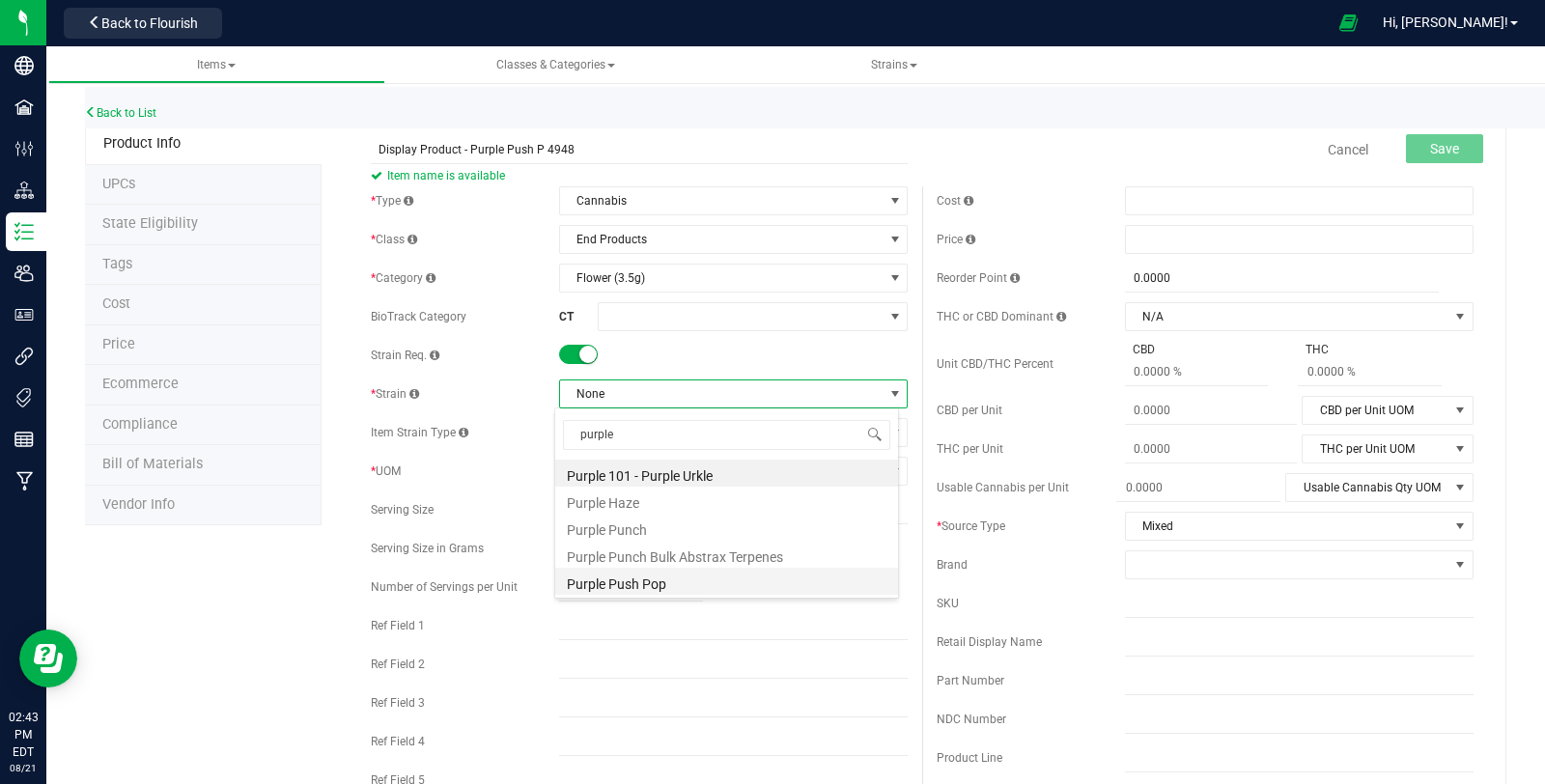
click at [693, 579] on li "Purple Push Pop" at bounding box center [726, 581] width 342 height 27
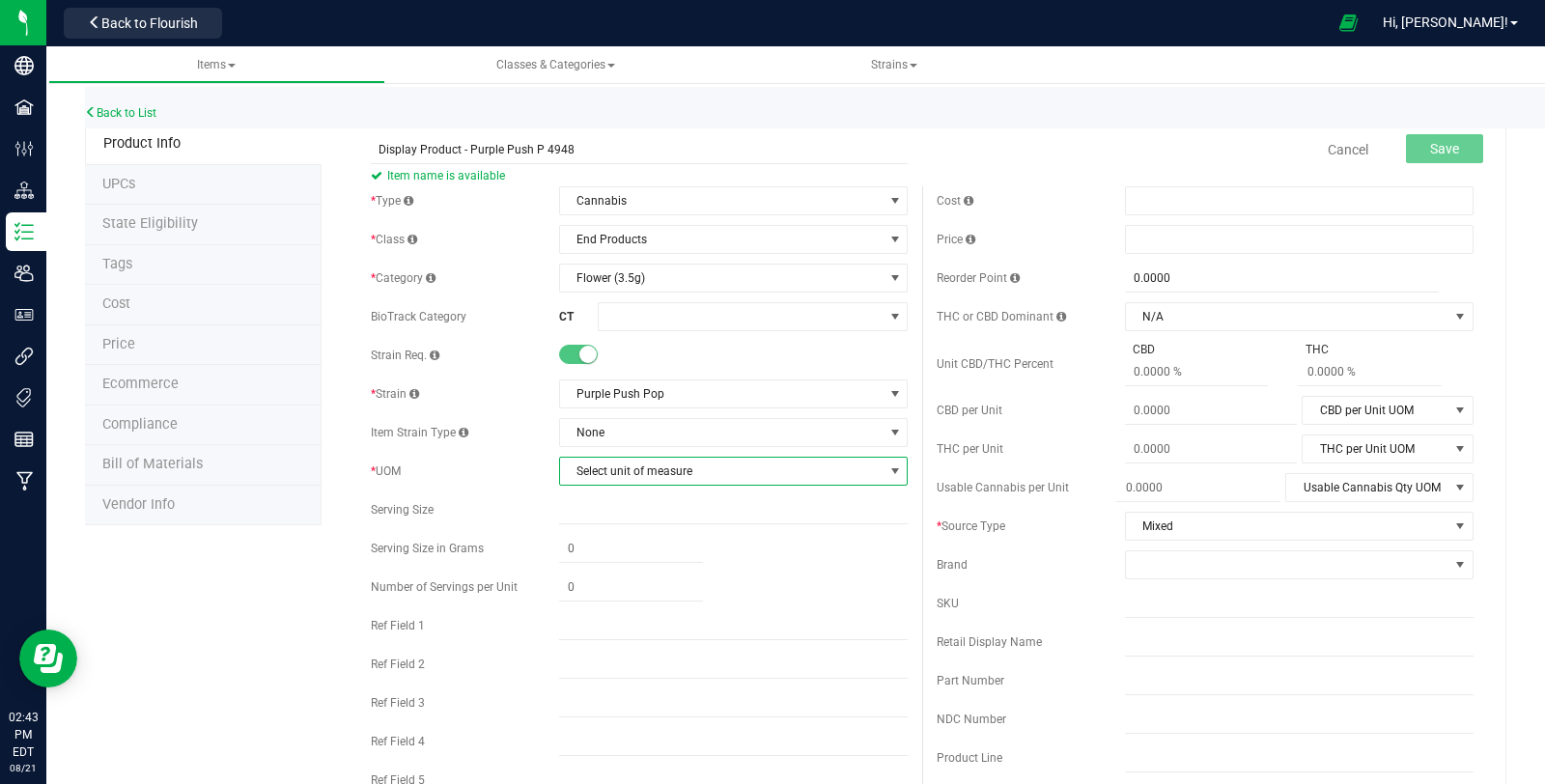
click at [624, 470] on span "Select unit of measure" at bounding box center [721, 471] width 323 height 27
click at [624, 498] on li "Each" at bounding box center [726, 503] width 342 height 29
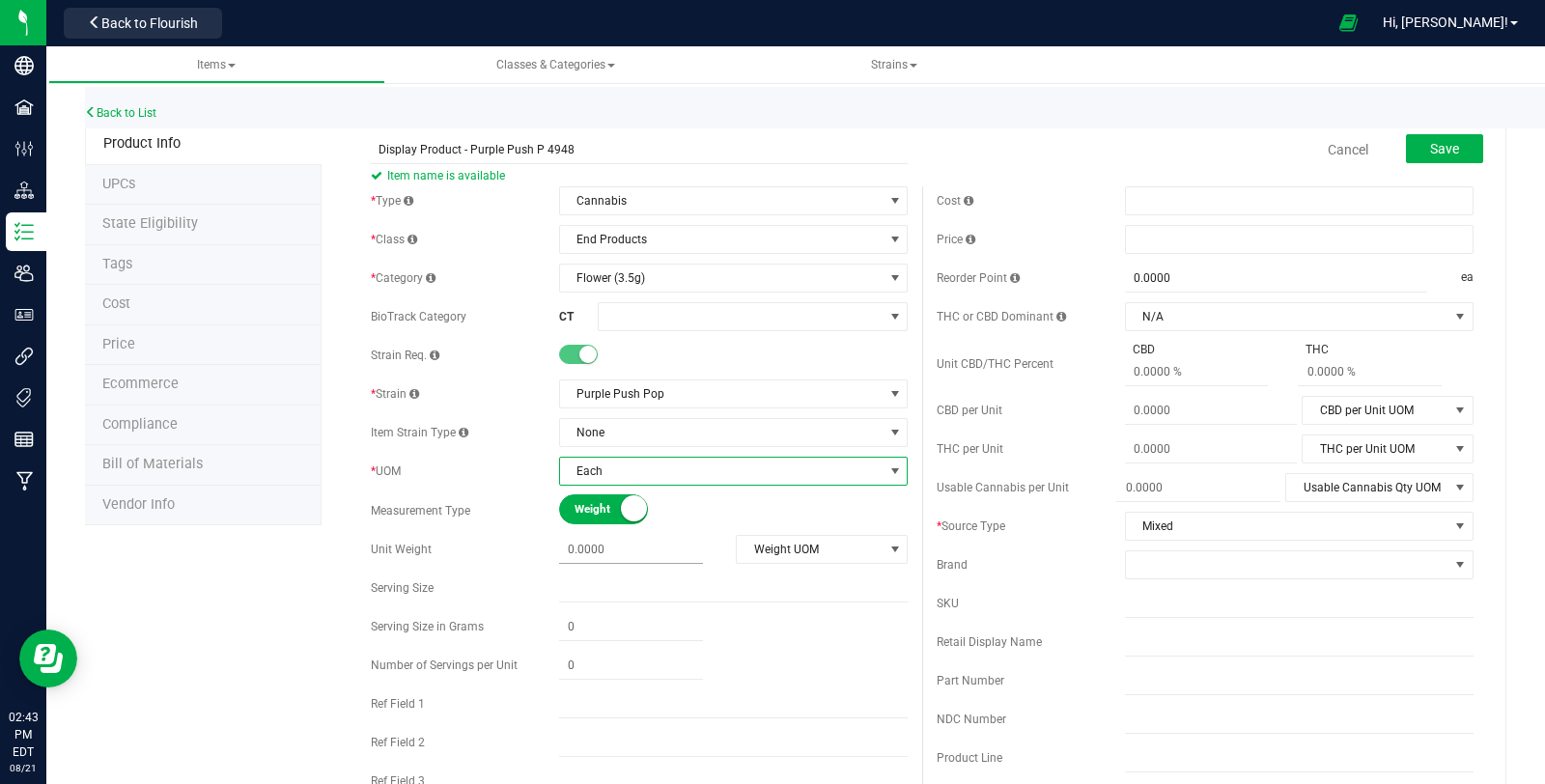
click at [620, 535] on span at bounding box center [630, 549] width 143 height 28
type input "3.5"
type input "3.5000"
click at [792, 548] on span "Weight UOM" at bounding box center [809, 549] width 145 height 27
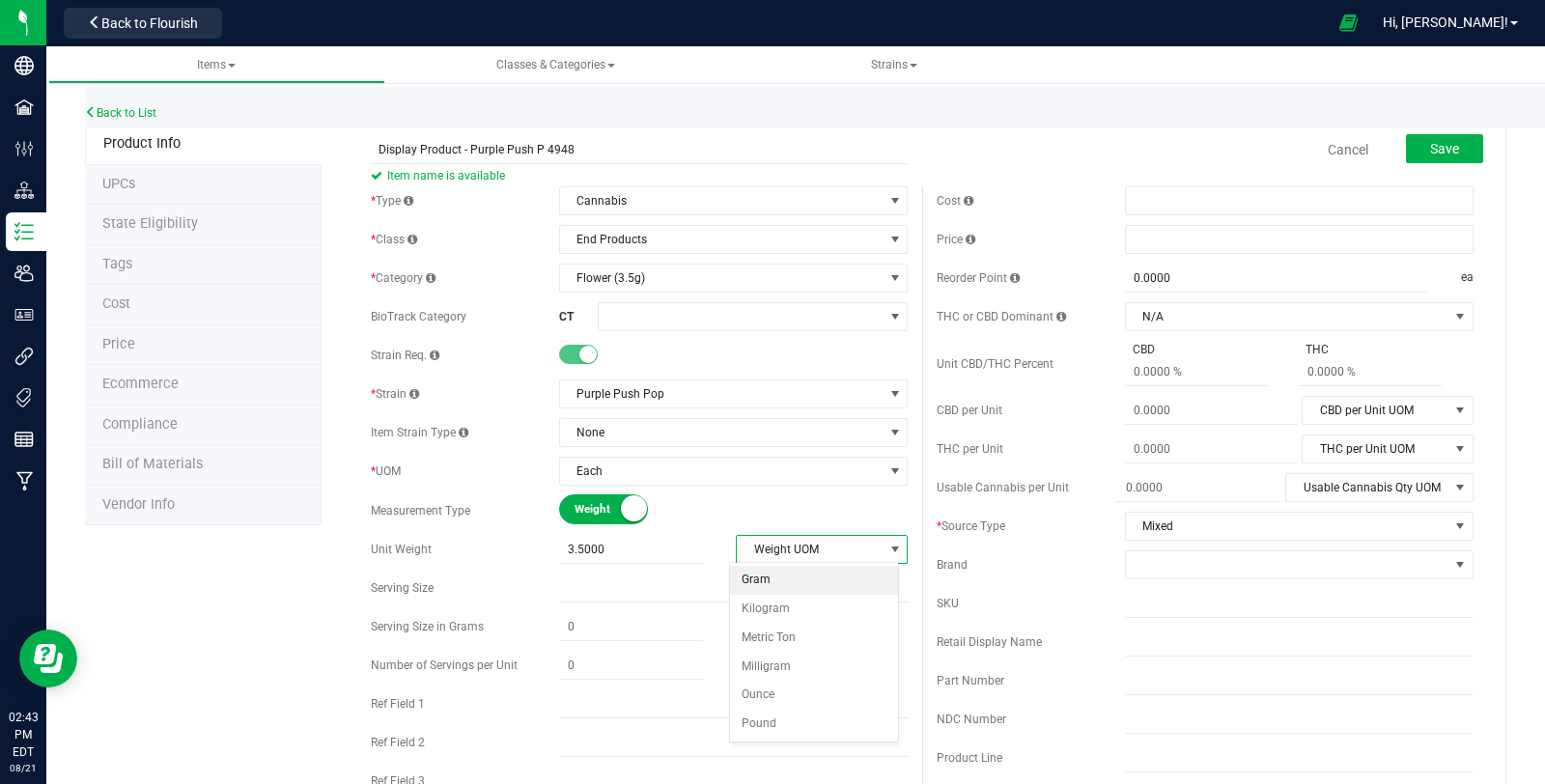
click at [792, 588] on li "Gram" at bounding box center [813, 580] width 168 height 29
click at [1217, 574] on span at bounding box center [1287, 565] width 323 height 27
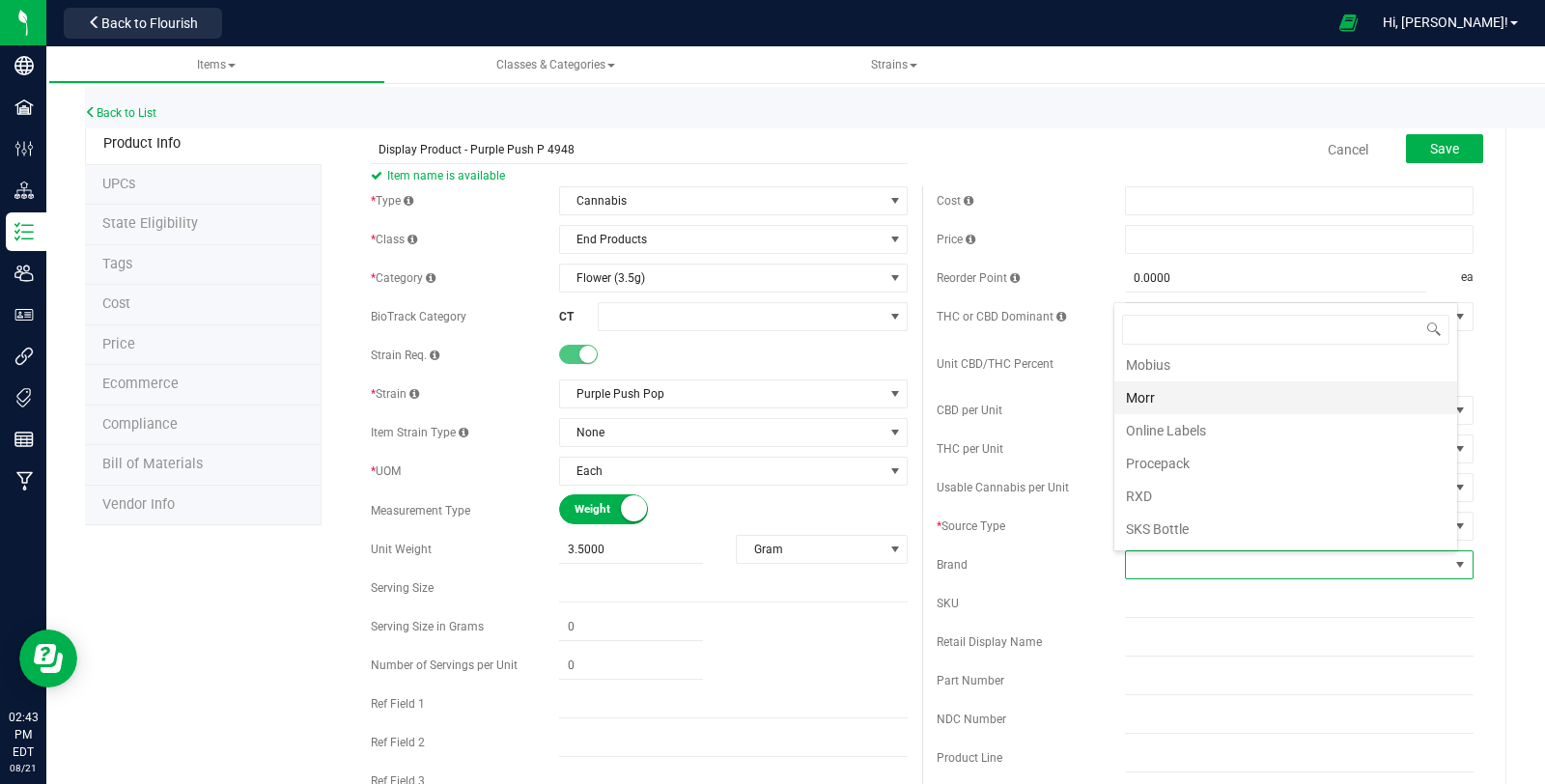
scroll to position [643, 0]
click at [1261, 531] on li "Theraplant" at bounding box center [1285, 548] width 342 height 33
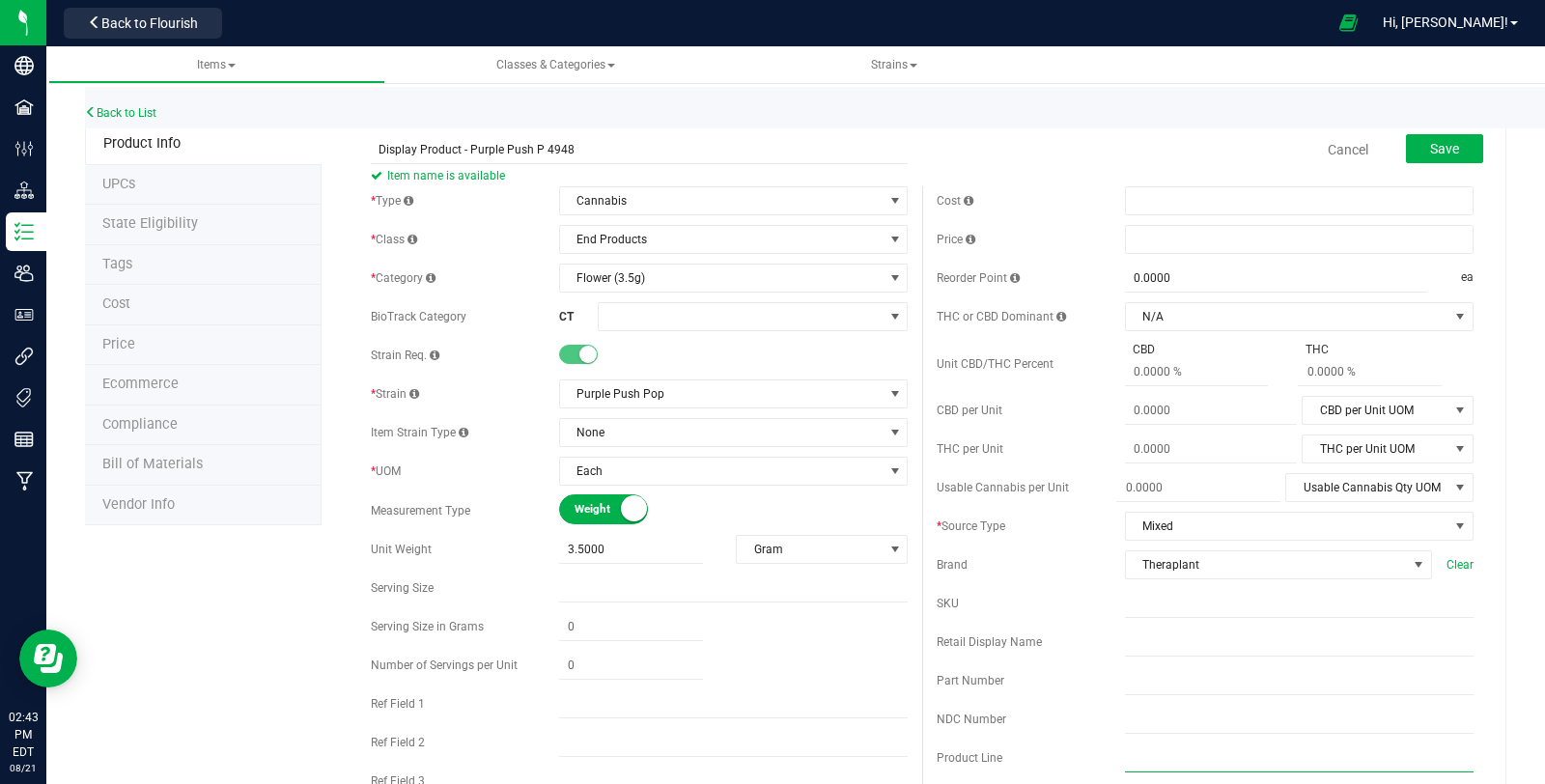
click at [1171, 753] on input "text" at bounding box center [1298, 758] width 348 height 29
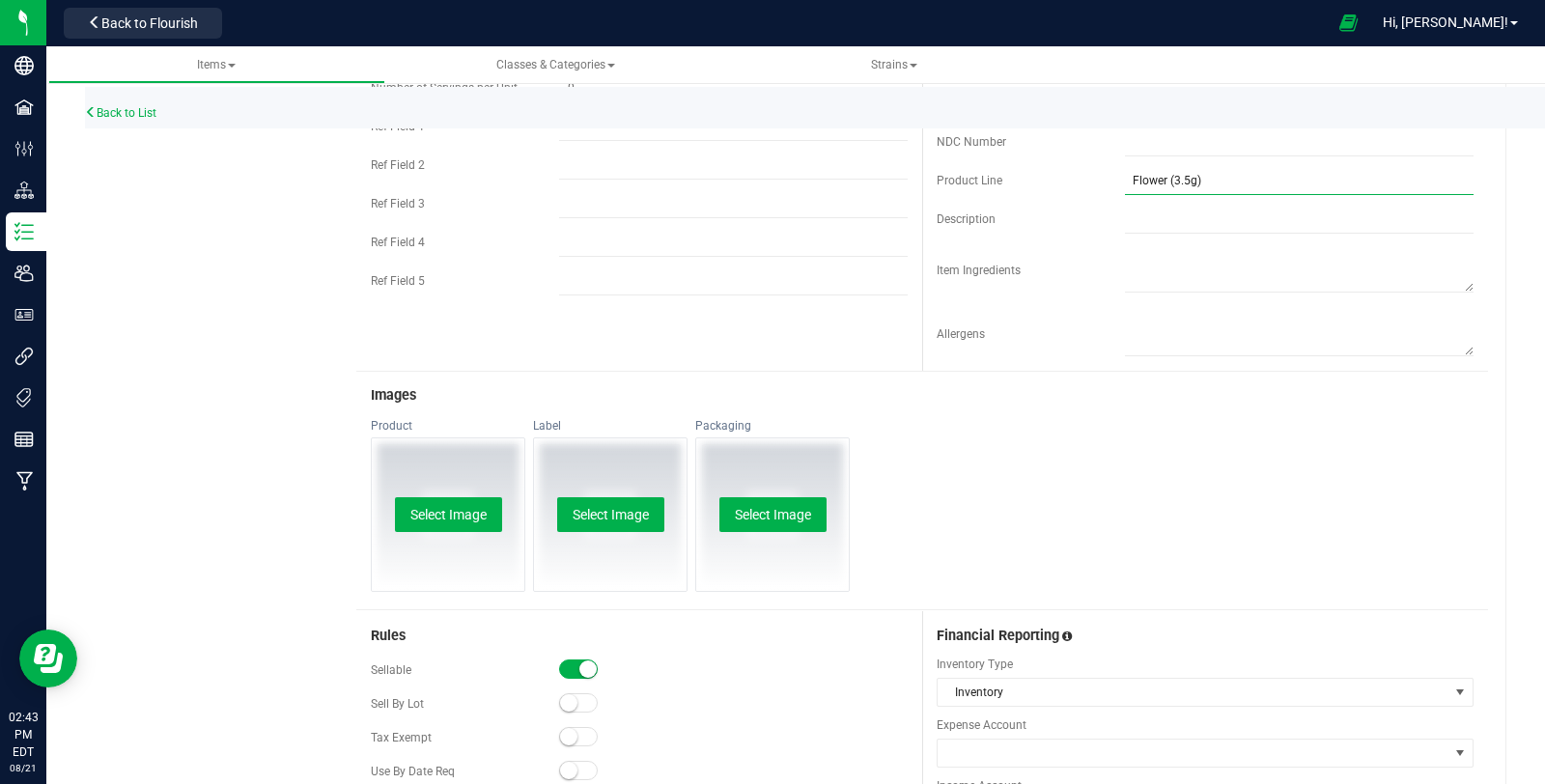
scroll to position [750, 0]
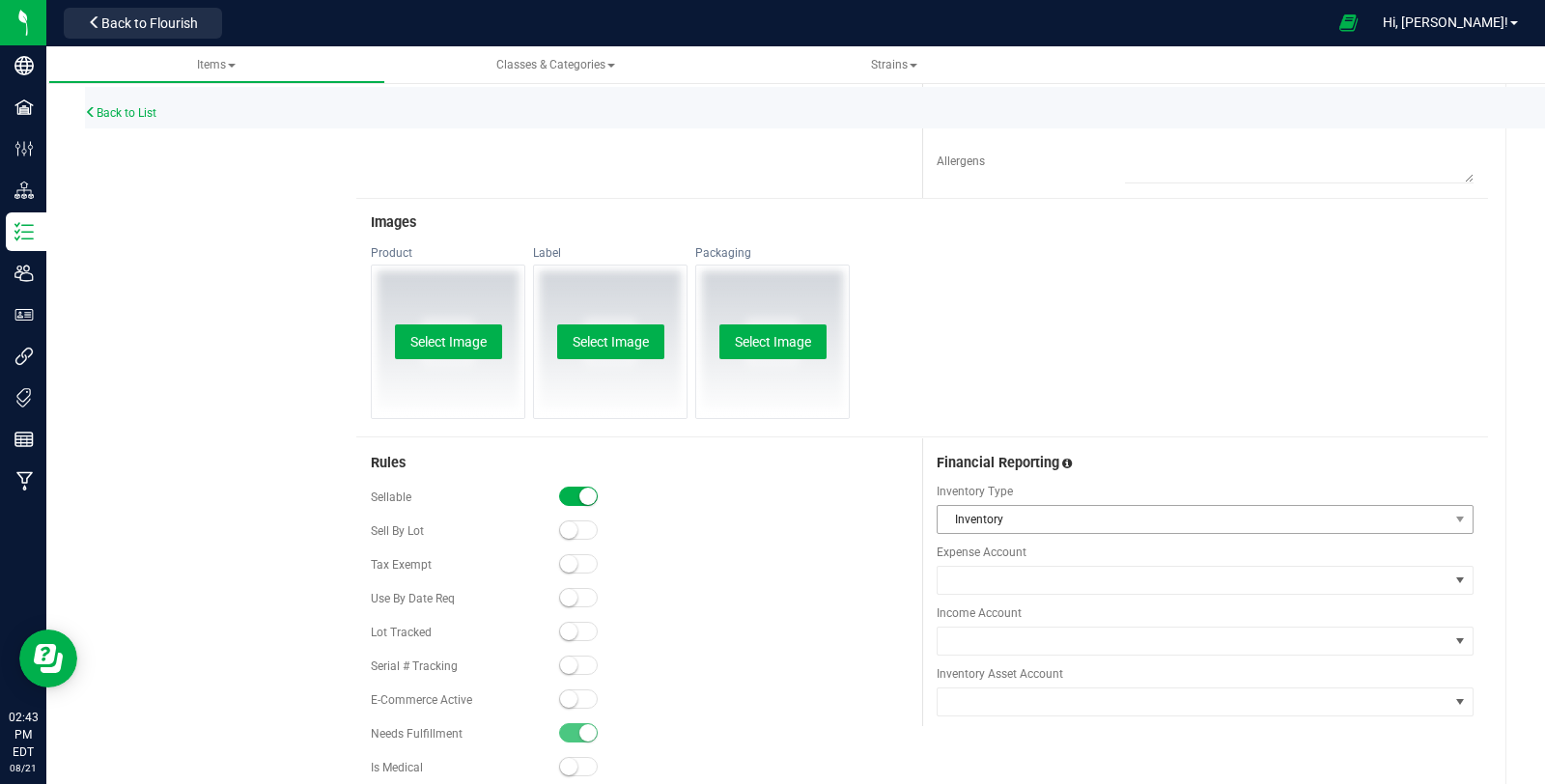
type input "Flower (3.5g)"
click at [1039, 523] on span "Inventory" at bounding box center [1193, 520] width 511 height 27
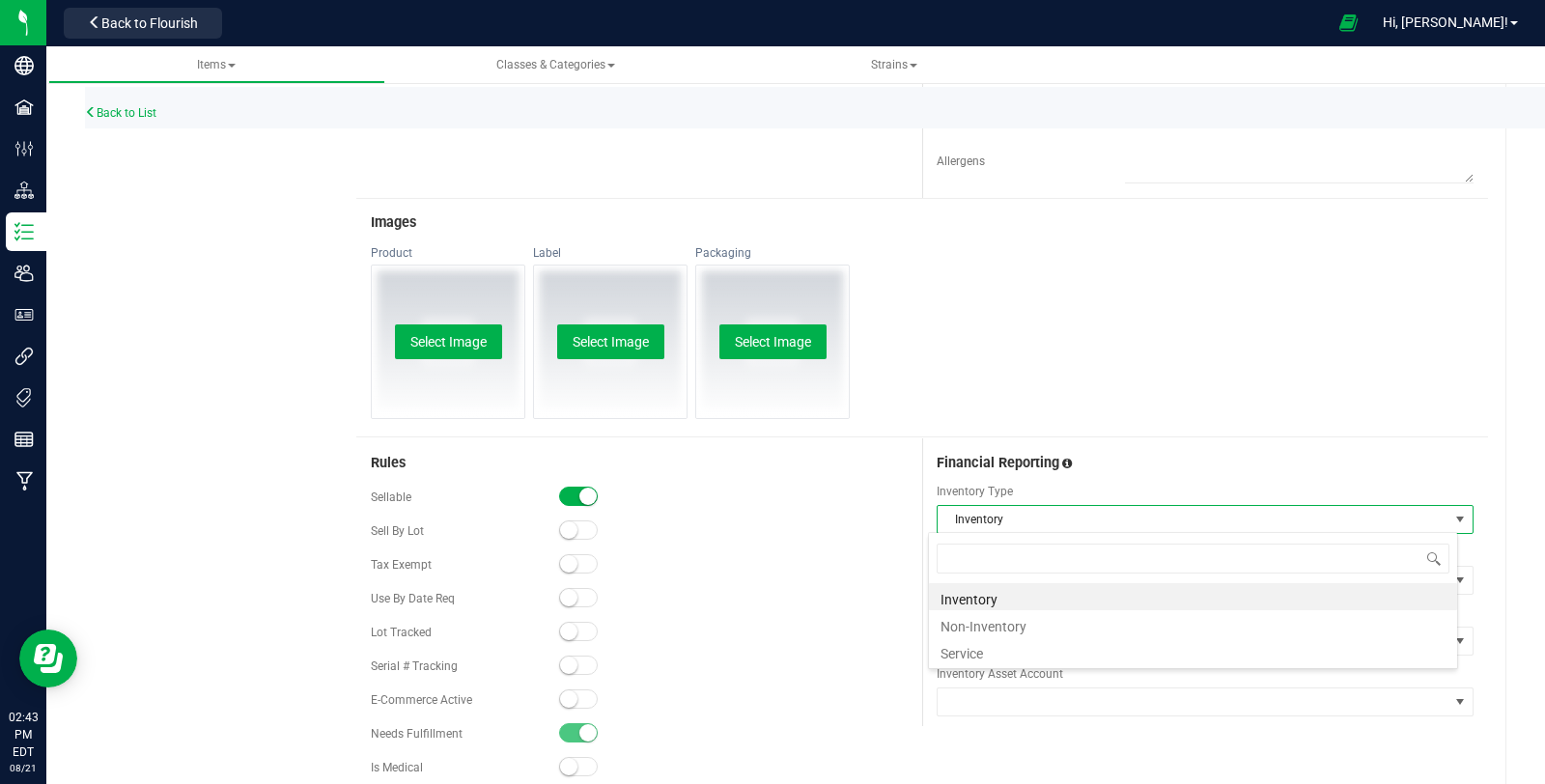
scroll to position [28, 530]
click at [1034, 622] on li "Non-Inventory" at bounding box center [1192, 624] width 528 height 27
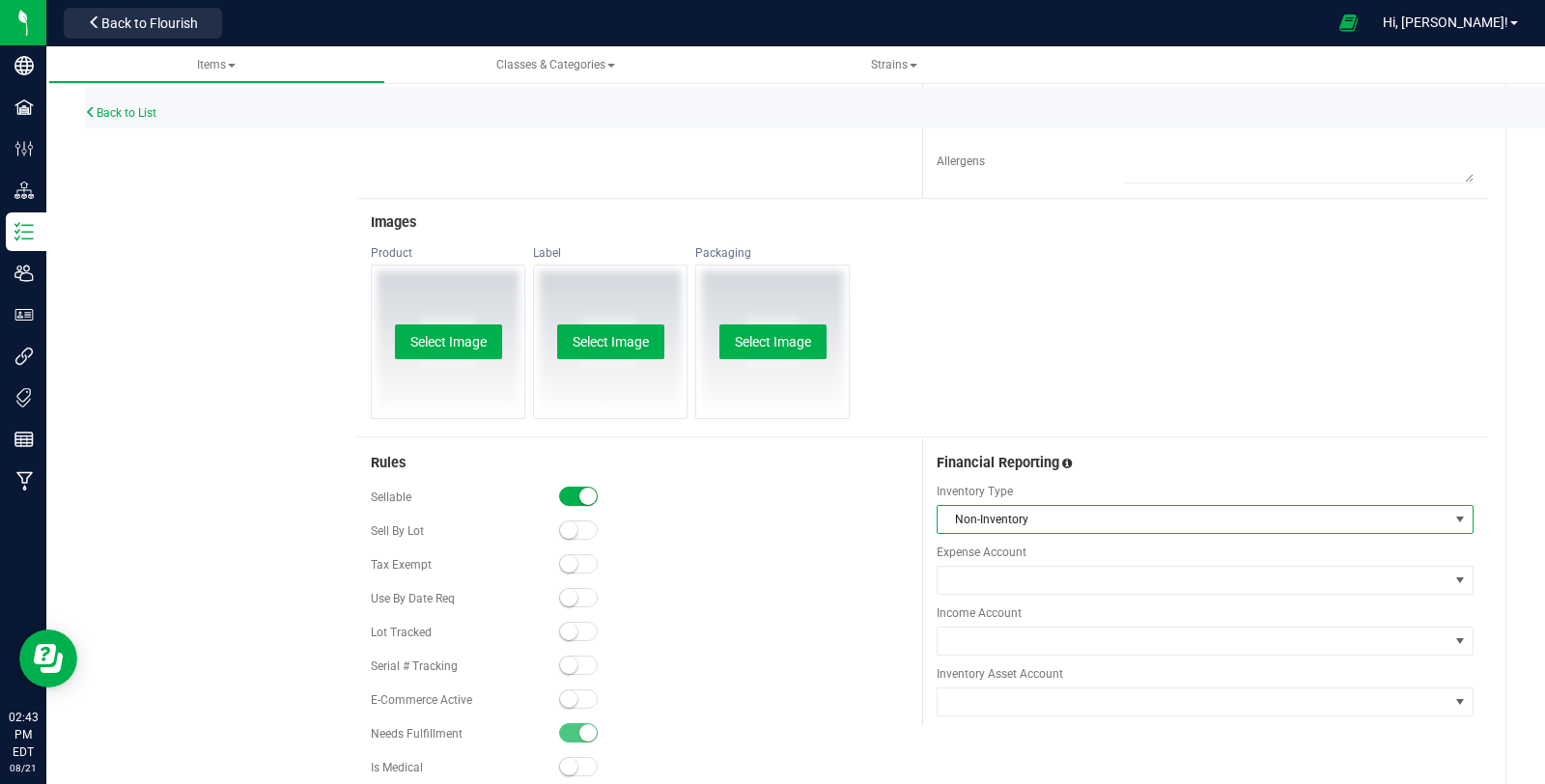
click at [1038, 613] on span "Income Account" at bounding box center [1205, 613] width 536 height 18
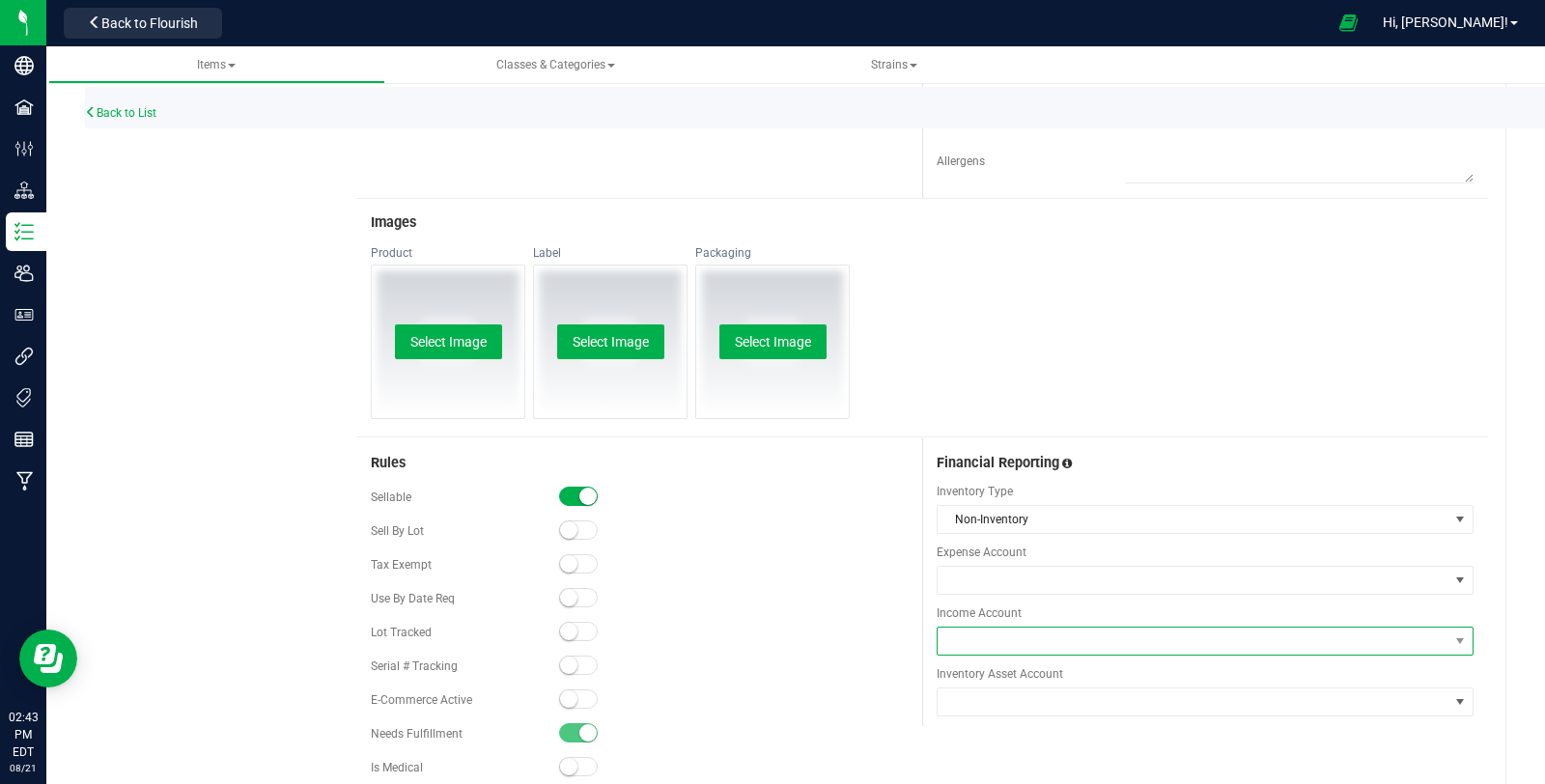
click at [1041, 635] on span at bounding box center [1193, 641] width 511 height 27
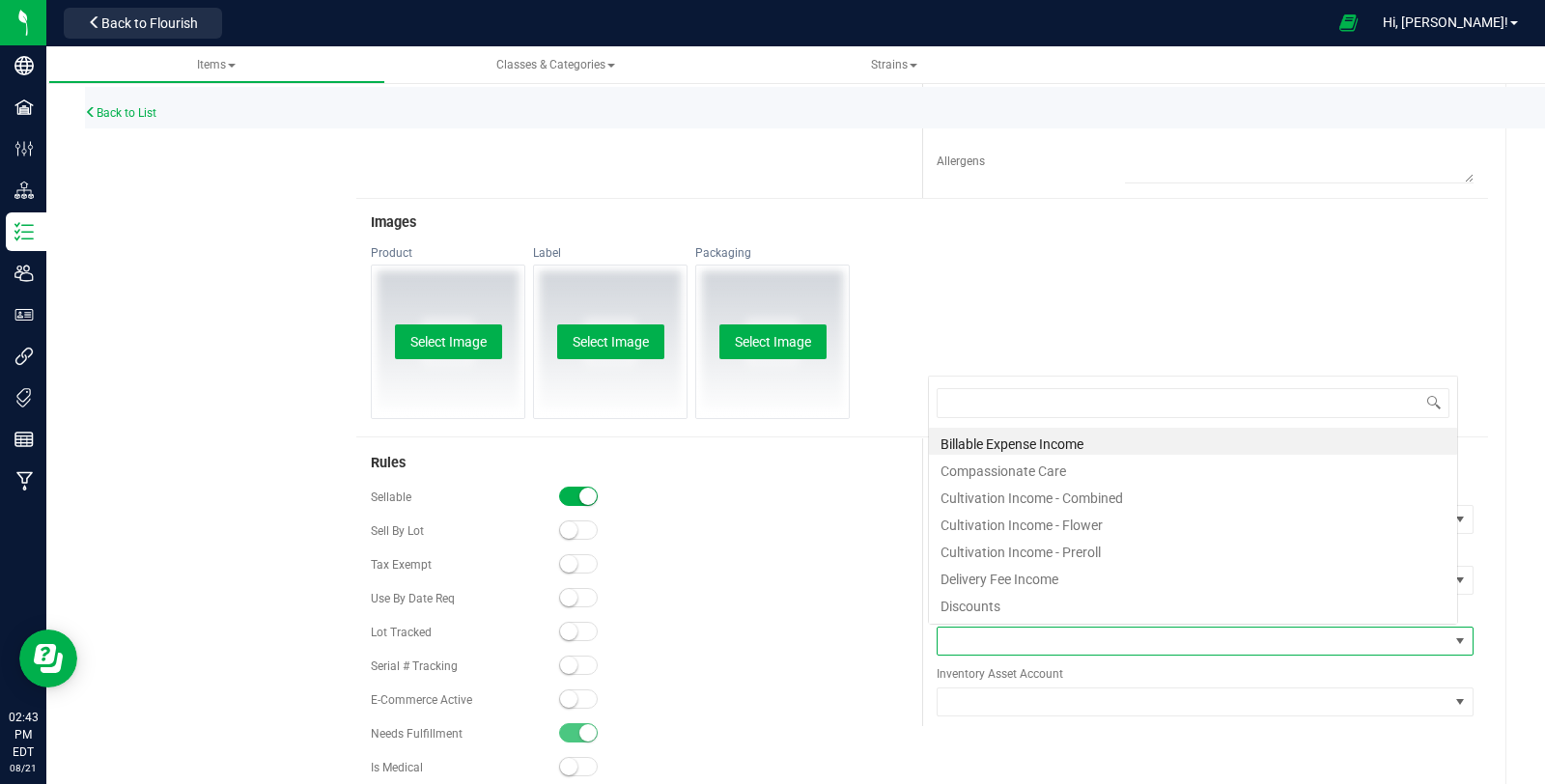
scroll to position [28, 523]
click at [1130, 518] on li "Cultivation Income - Flower" at bounding box center [1192, 523] width 528 height 27
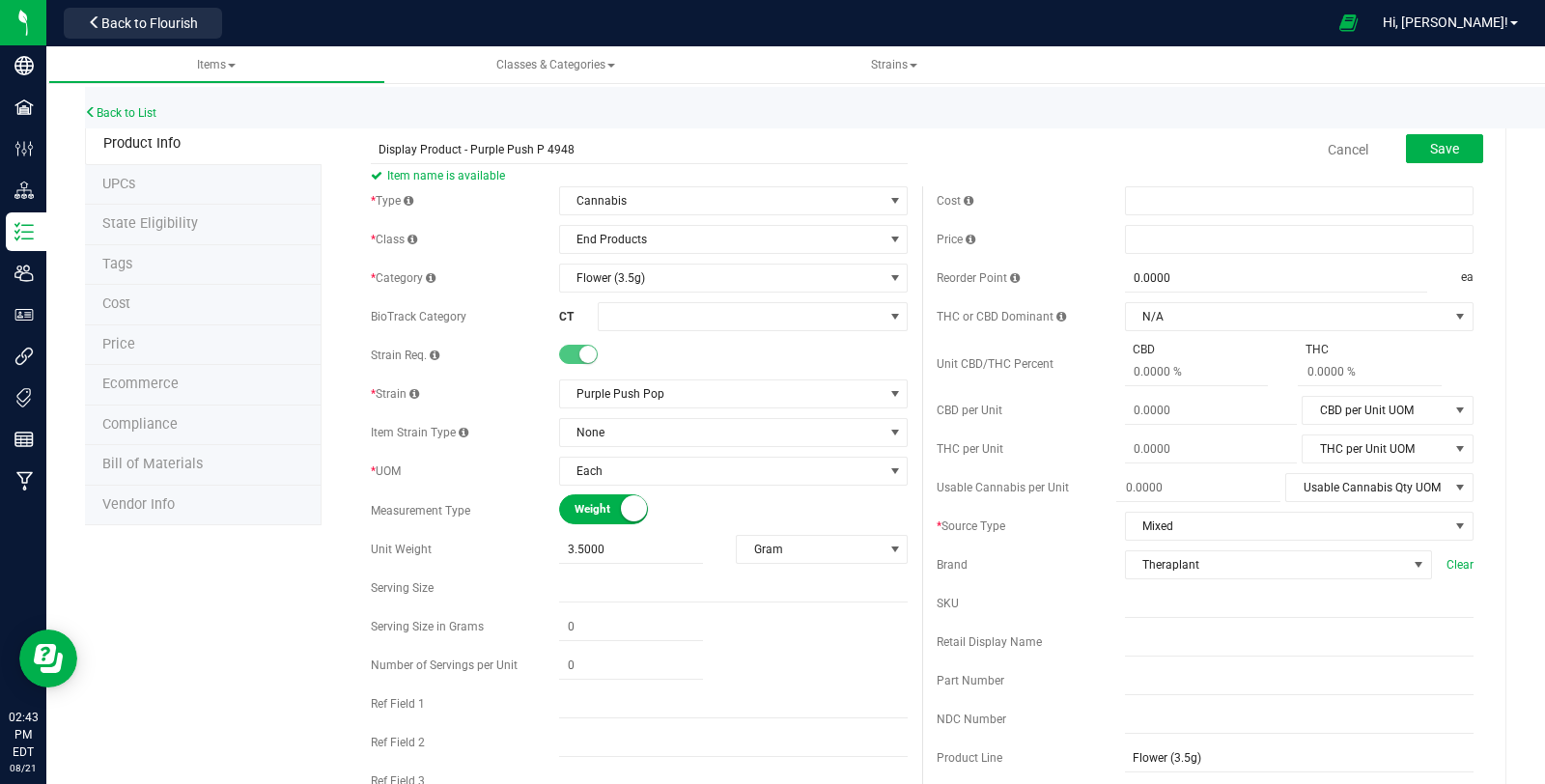
scroll to position [0, 0]
click at [1166, 242] on span at bounding box center [1298, 240] width 348 height 29
type input "21.5"
type input "$21.50000"
click at [1406, 150] on button "Save" at bounding box center [1444, 149] width 77 height 29
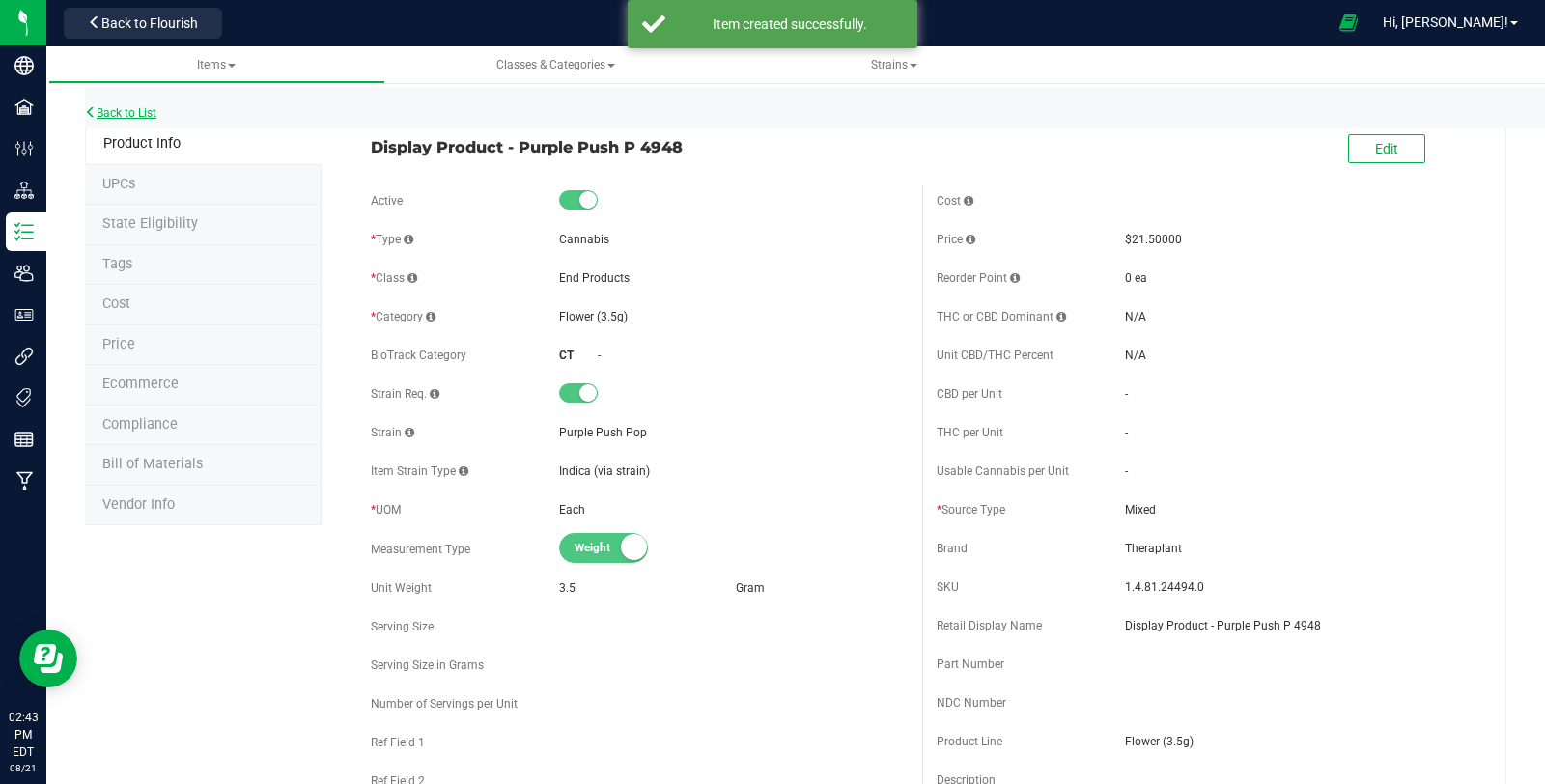
click at [130, 113] on link "Back to List" at bounding box center [120, 113] width 71 height 14
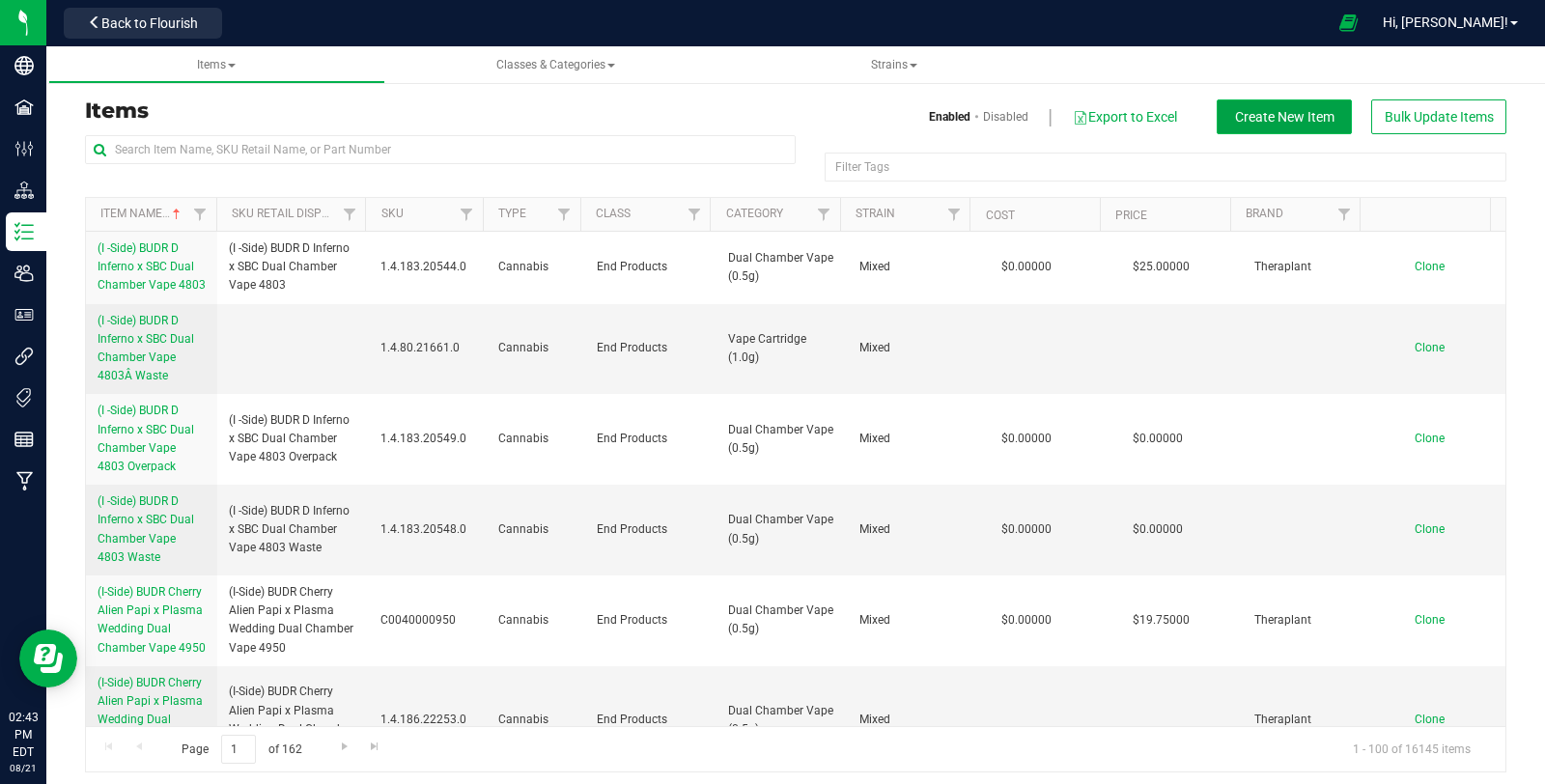
click at [1243, 106] on button "Create New Item" at bounding box center [1284, 117] width 136 height 35
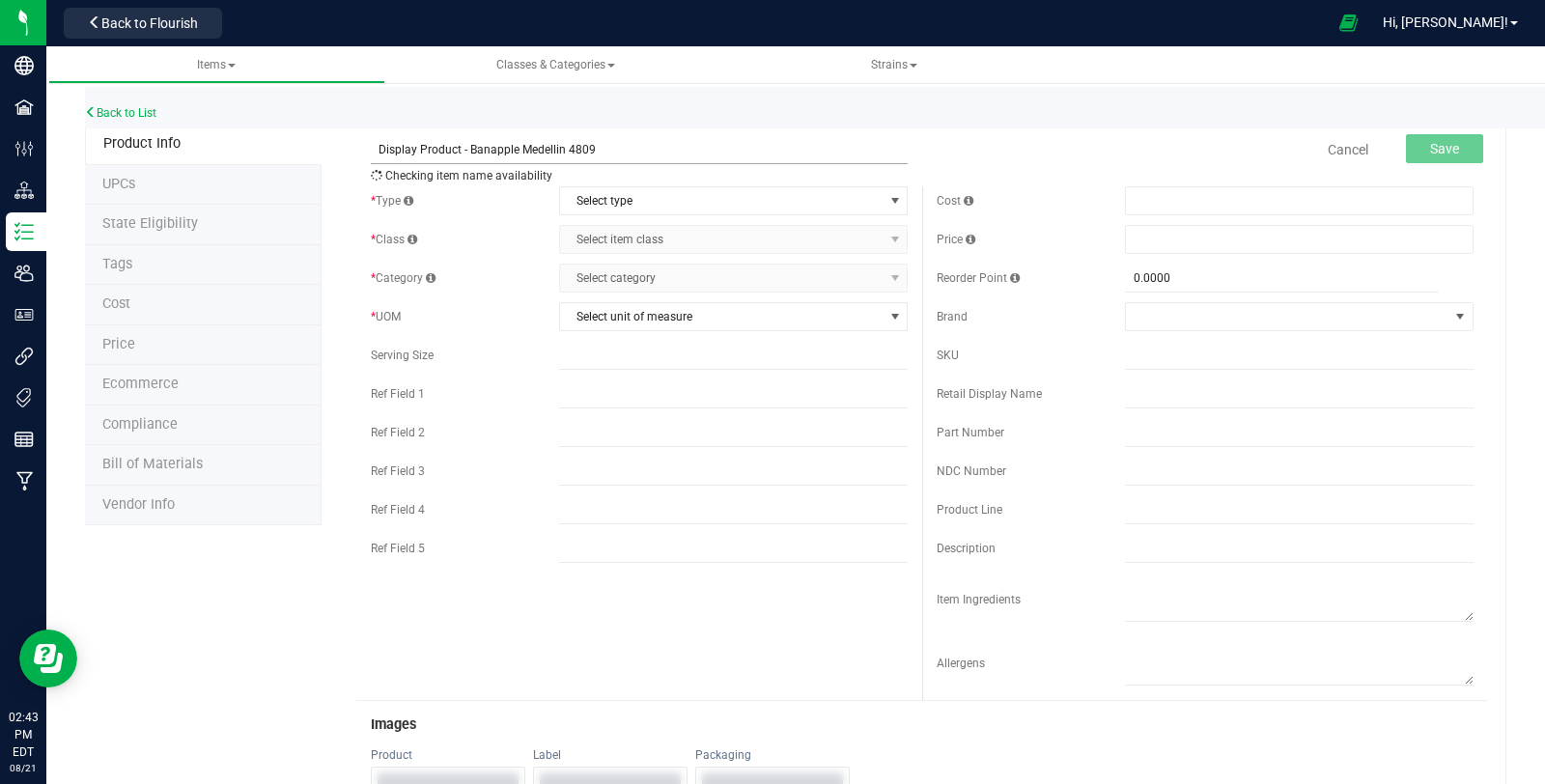
drag, startPoint x: 597, startPoint y: 150, endPoint x: 468, endPoint y: 160, distance: 129.4
click at [468, 160] on input "Display Product - Banapple Medellin 4809" at bounding box center [639, 150] width 536 height 29
type input "Display Product - Green G MR 41189"
click at [617, 196] on span "Select type" at bounding box center [721, 201] width 323 height 27
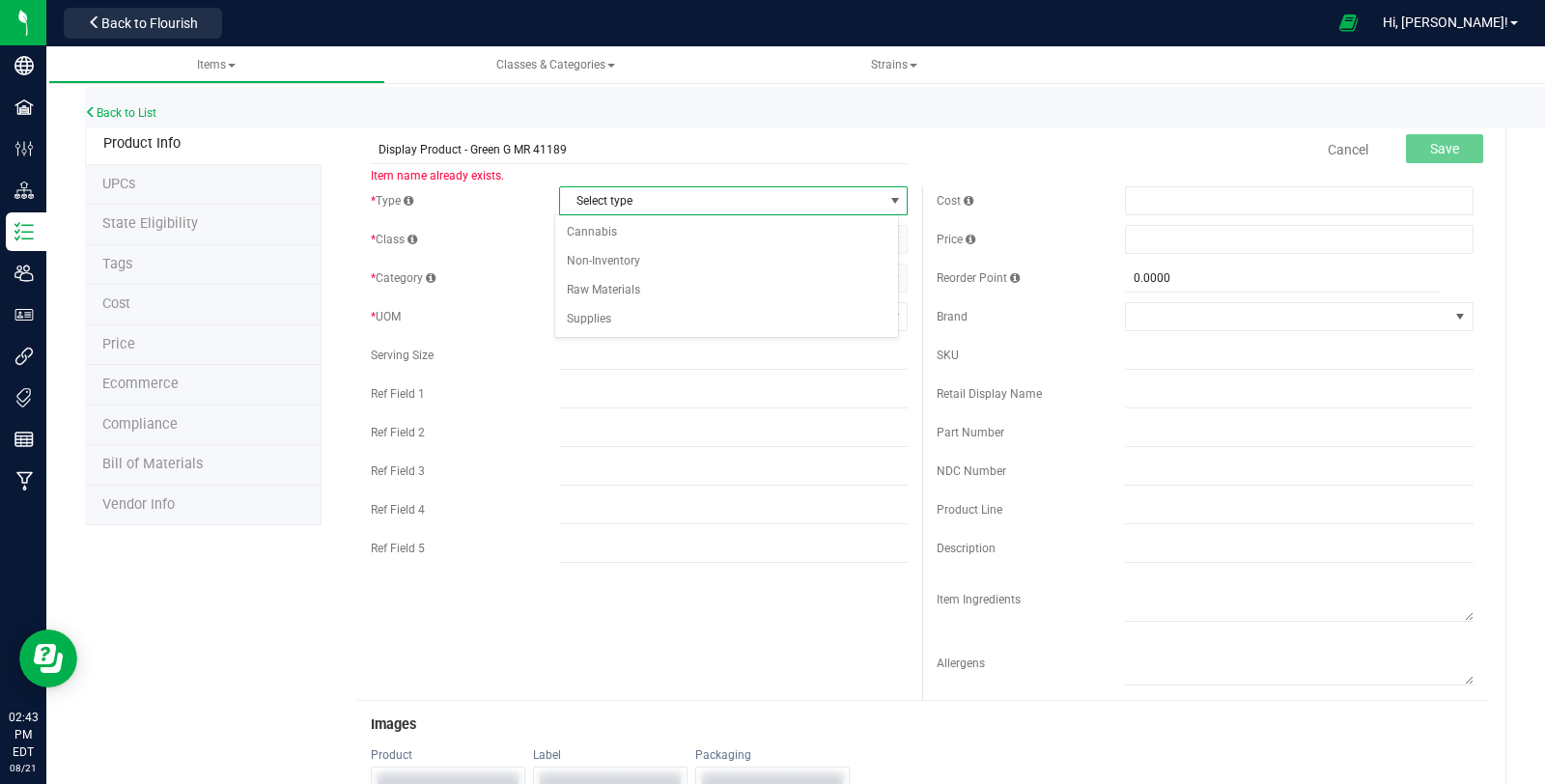
click at [615, 216] on div "Select type Cannabis Non-Inventory Raw Materials Supplies No data found." at bounding box center [726, 276] width 344 height 124
click at [613, 228] on li "Cannabis" at bounding box center [726, 233] width 342 height 29
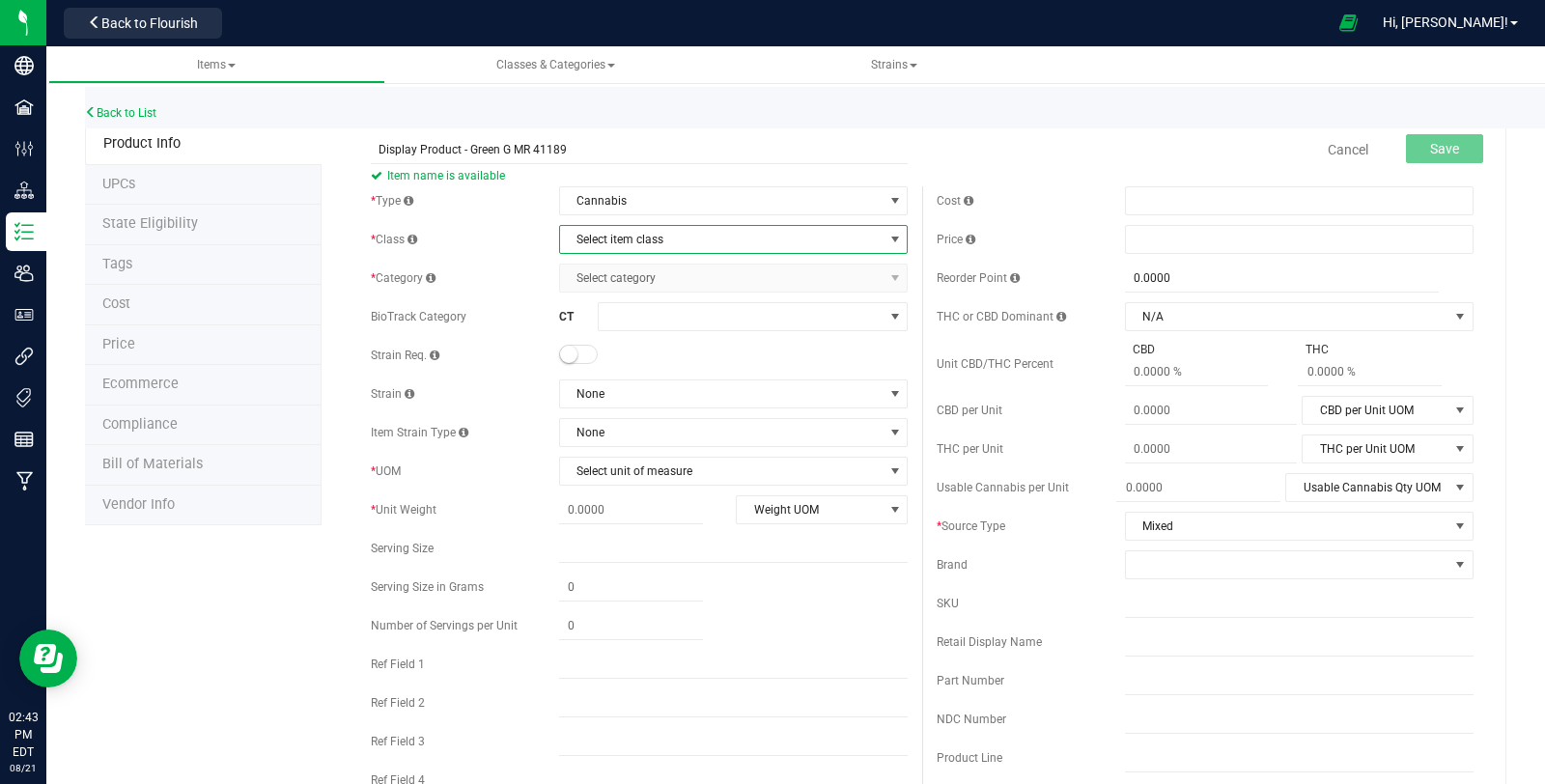
click at [618, 238] on span "Select item class" at bounding box center [721, 240] width 323 height 27
click at [623, 303] on li "End Products" at bounding box center [726, 300] width 342 height 29
click at [629, 270] on span "Select category" at bounding box center [721, 278] width 323 height 27
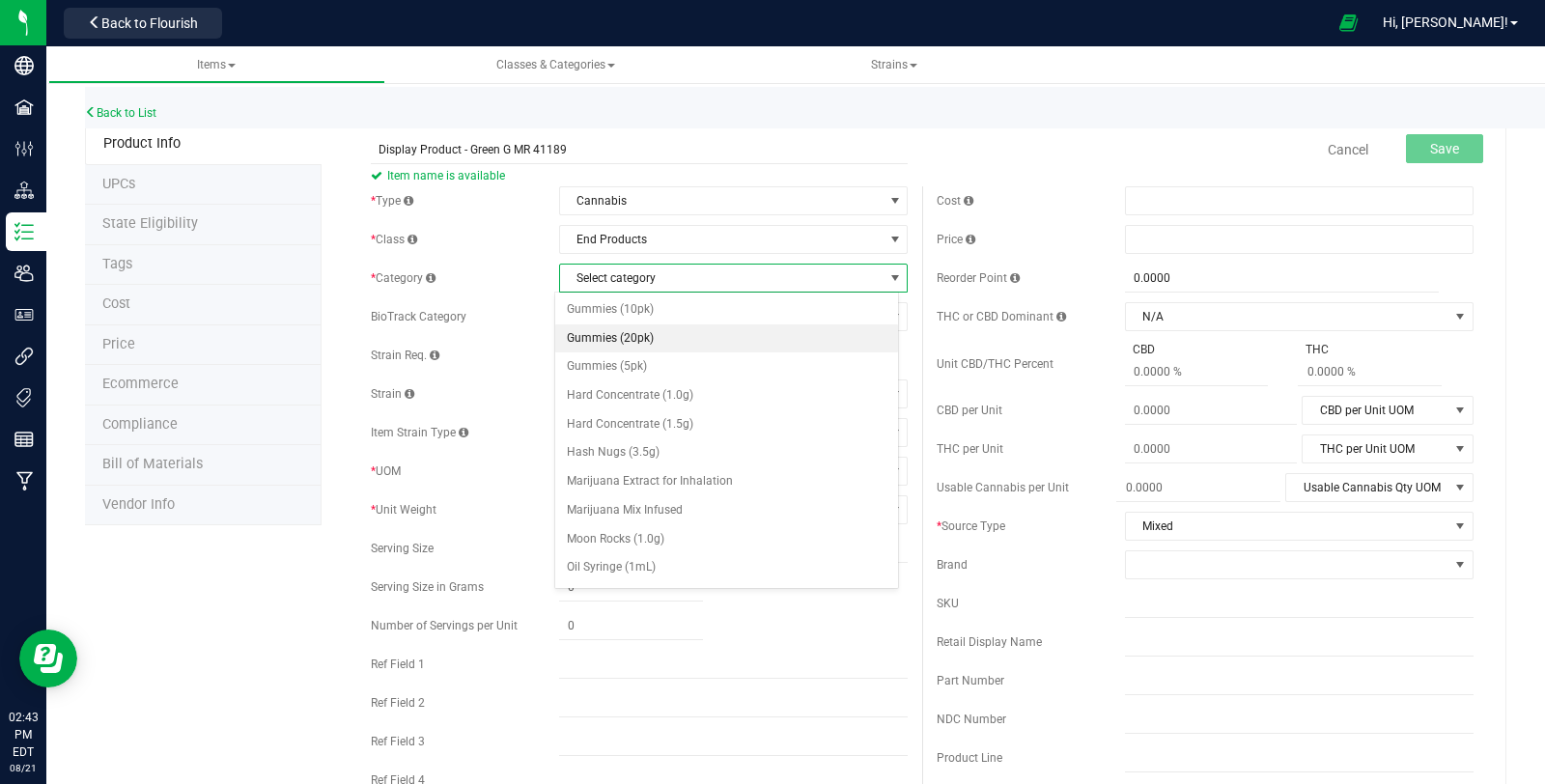
scroll to position [322, 0]
click at [727, 469] on li "Moon Rocks (1.0g)" at bounding box center [726, 477] width 342 height 29
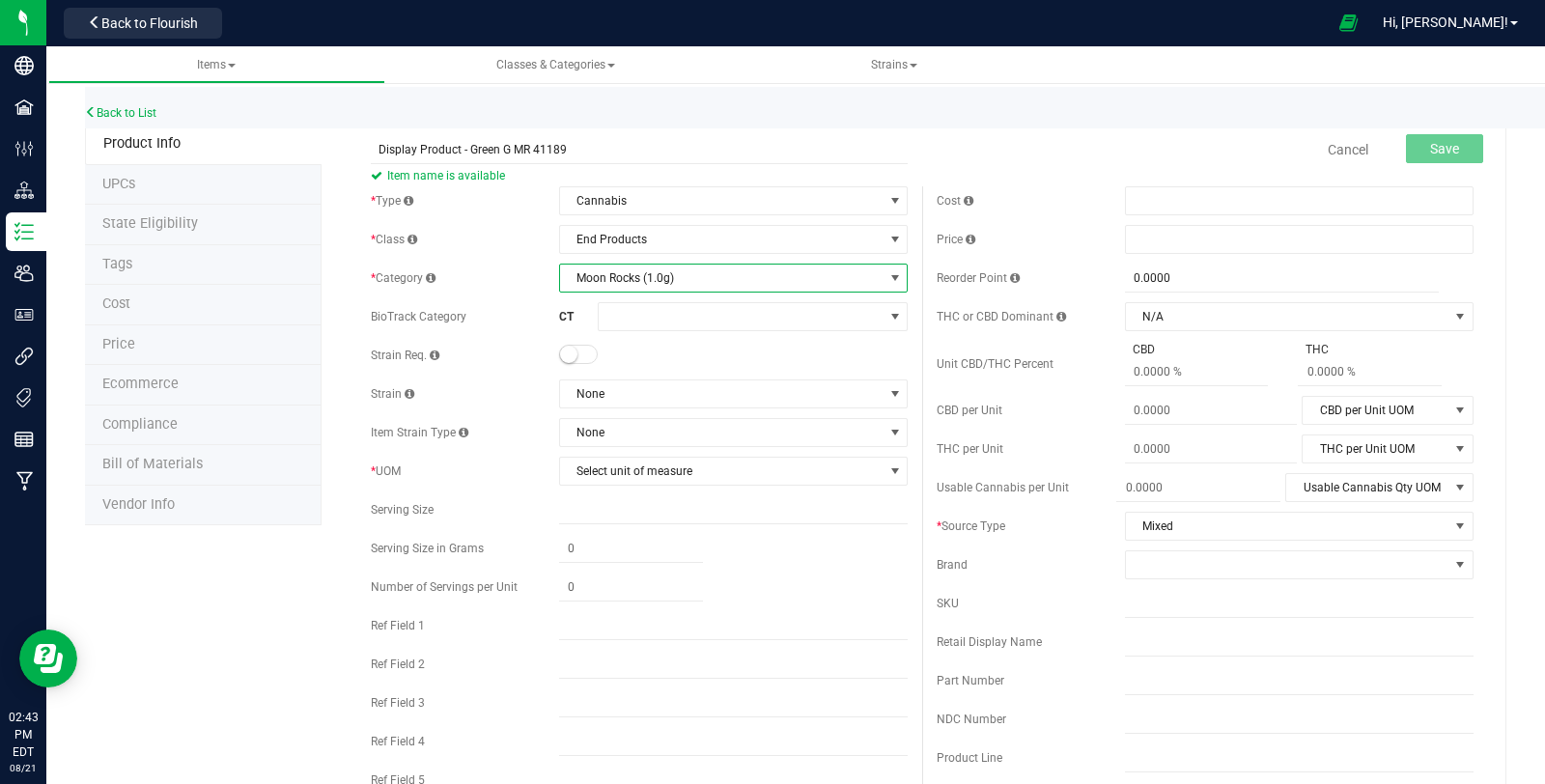
click at [581, 348] on span at bounding box center [578, 354] width 39 height 20
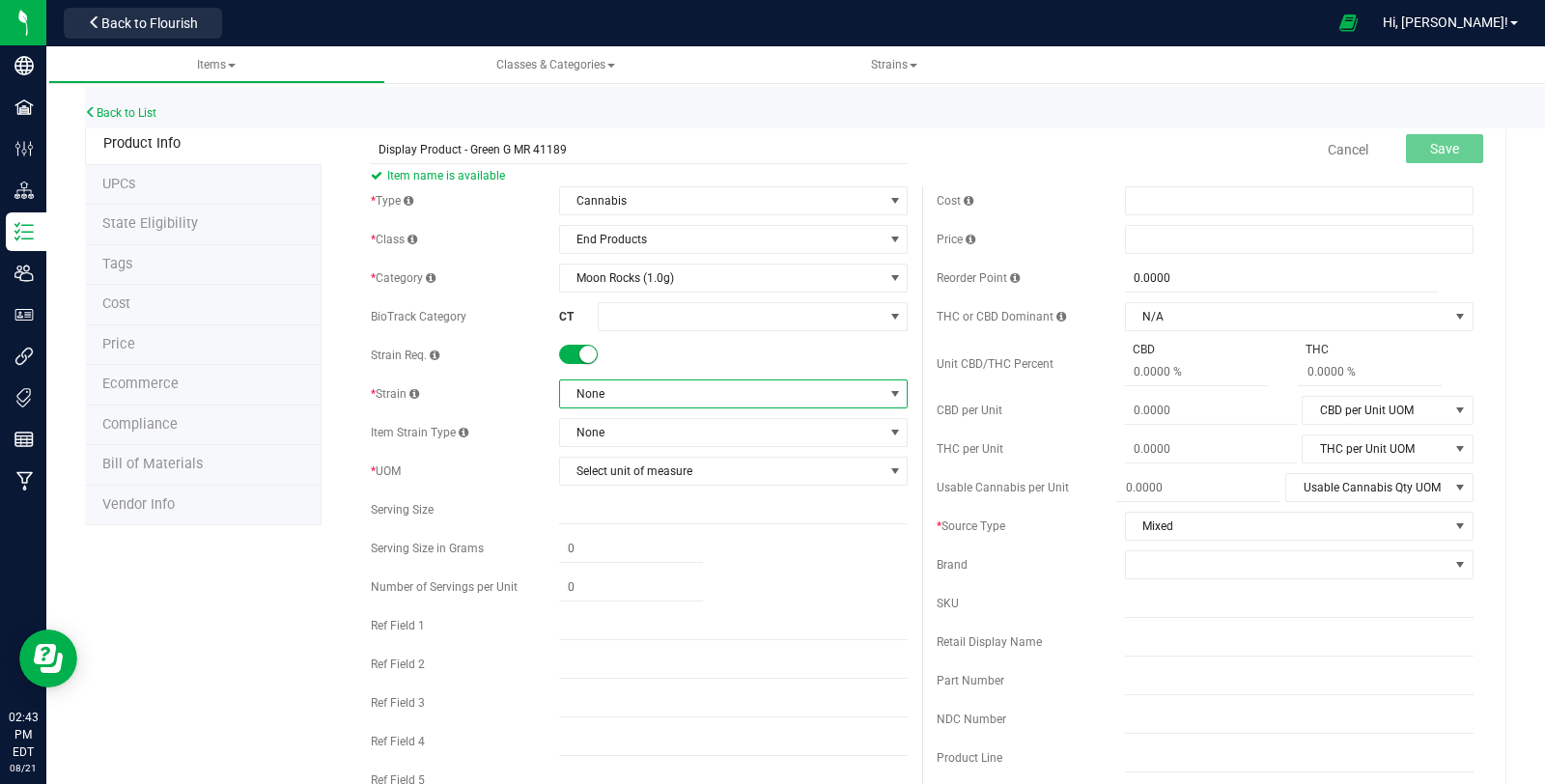
click at [609, 384] on span "None" at bounding box center [721, 394] width 323 height 27
type input "mixed"
click at [667, 471] on li "Mixed" at bounding box center [726, 473] width 342 height 27
click at [670, 476] on span "Select unit of measure" at bounding box center [721, 471] width 323 height 27
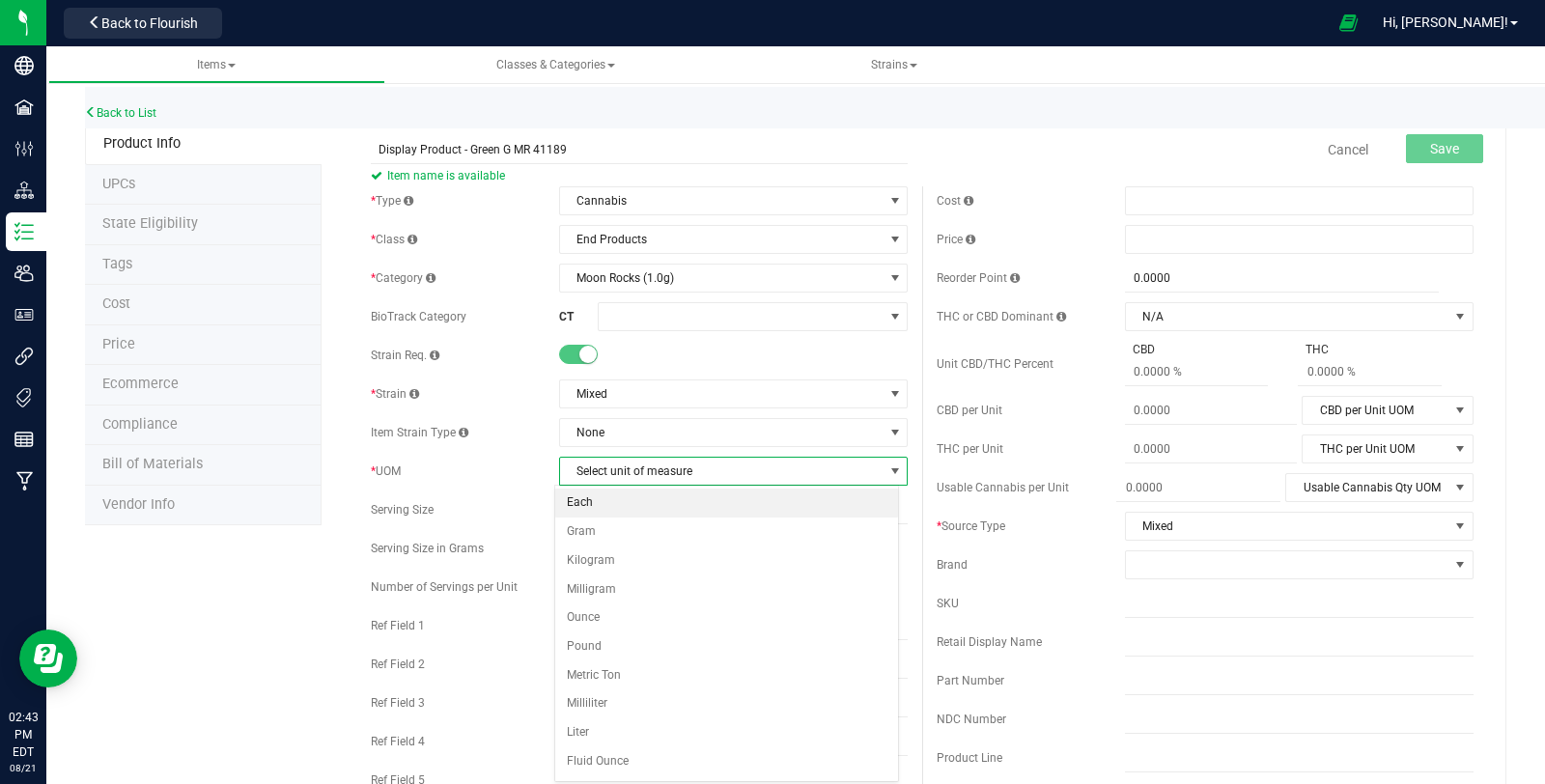
click at [658, 502] on li "Each" at bounding box center [726, 503] width 342 height 29
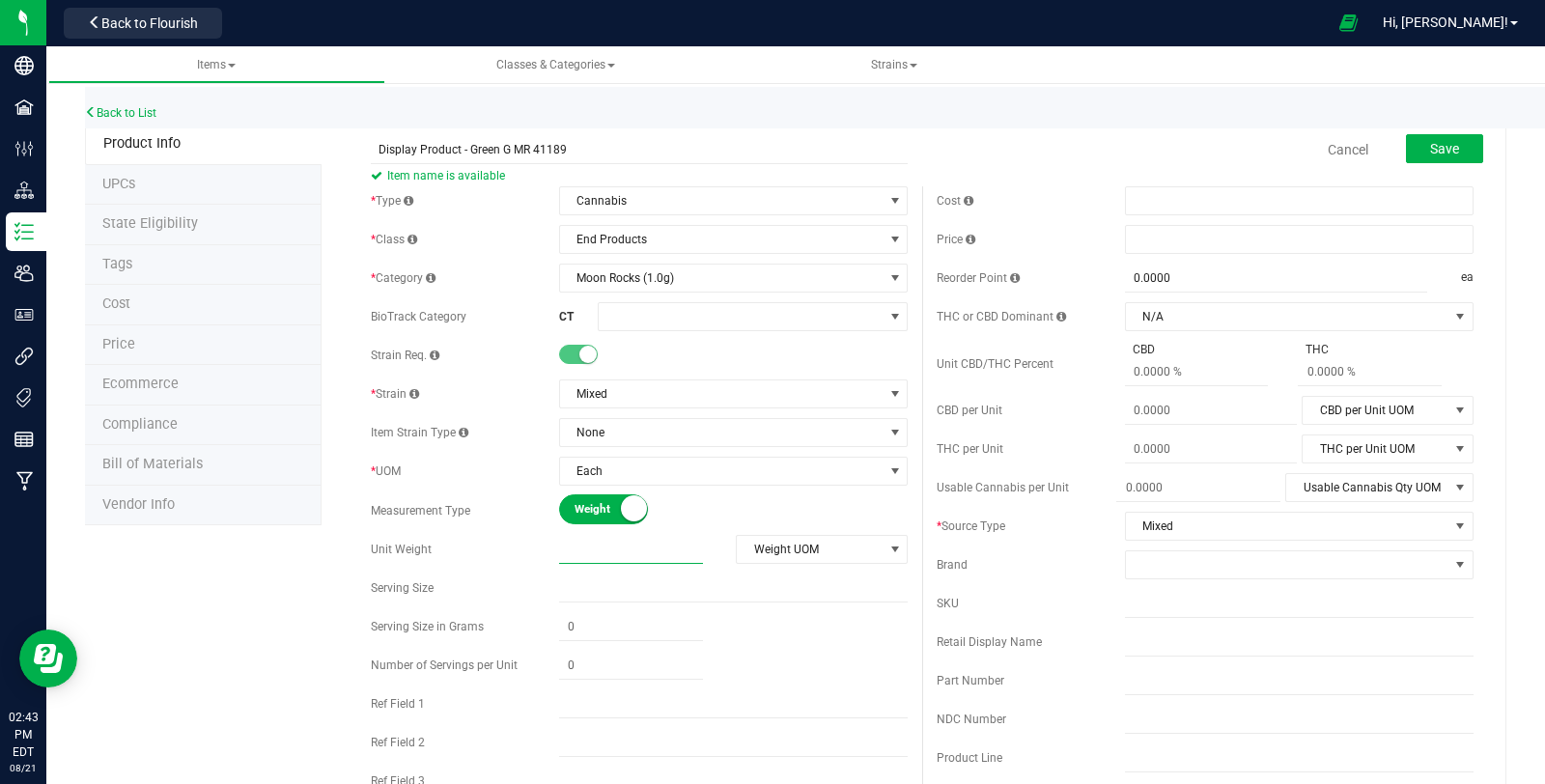
click at [610, 555] on span at bounding box center [630, 549] width 143 height 28
type input "1"
type input "1.0000"
click at [771, 559] on span "Weight UOM" at bounding box center [809, 549] width 145 height 27
click at [768, 570] on li "Gram" at bounding box center [813, 580] width 168 height 29
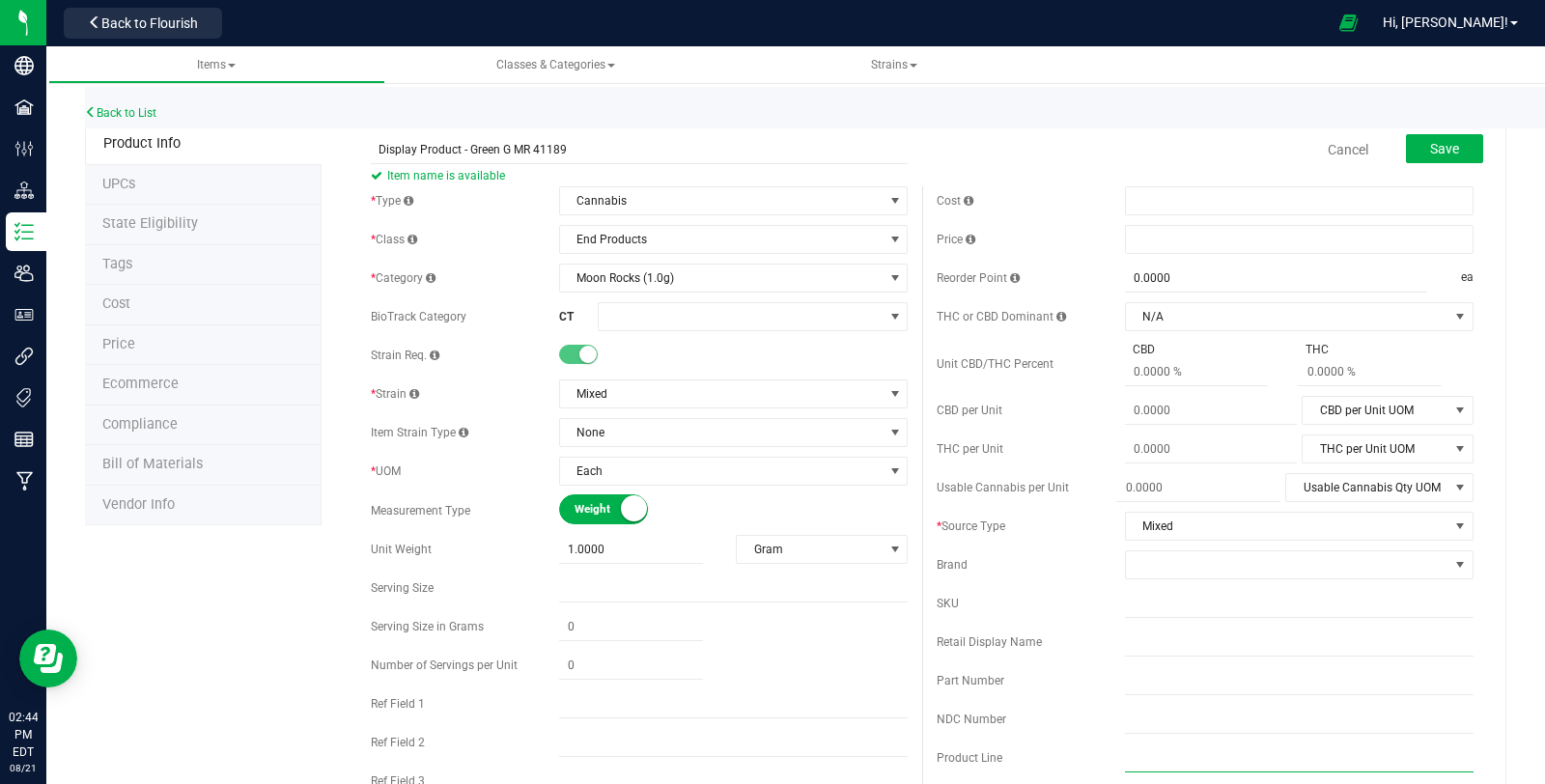
click at [1199, 755] on input "text" at bounding box center [1298, 758] width 348 height 29
paste input "Moon Rocks (1.0g)"
type input "Moon Rocks (1.0g)"
click at [1126, 558] on span at bounding box center [1287, 565] width 323 height 27
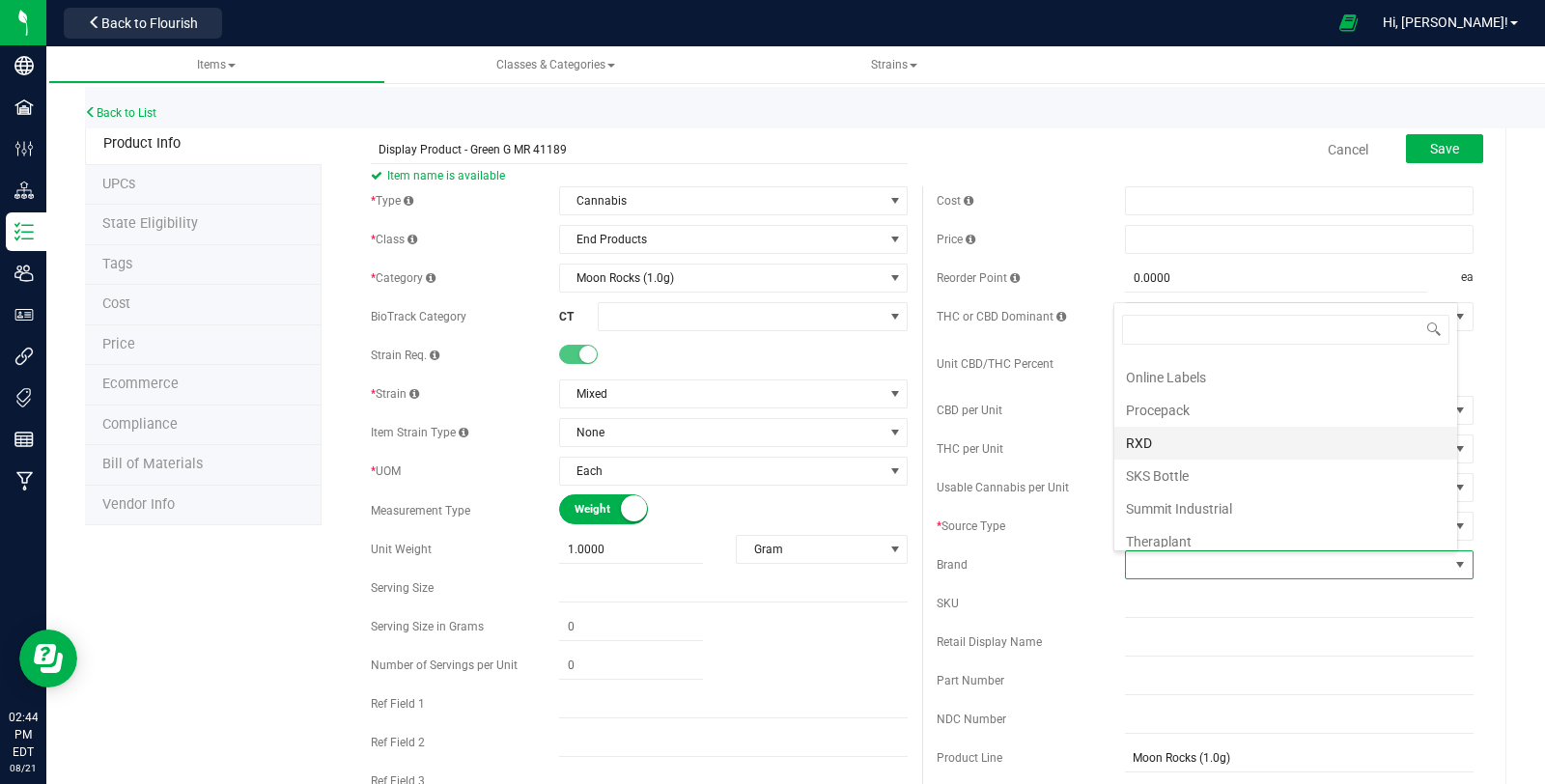
scroll to position [733, 0]
click at [1211, 441] on li "Theraplant" at bounding box center [1285, 457] width 342 height 33
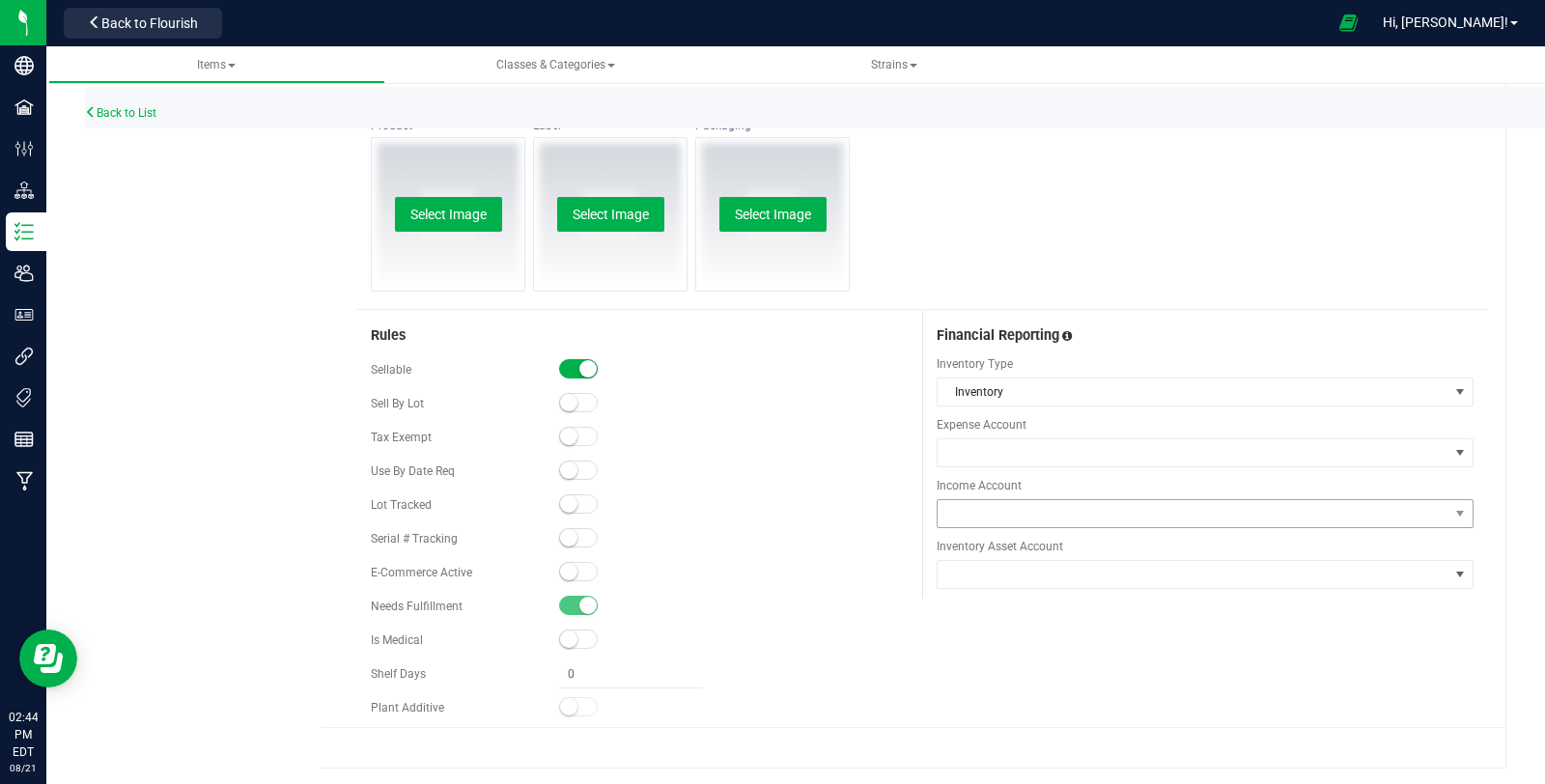
scroll to position [879, 0]
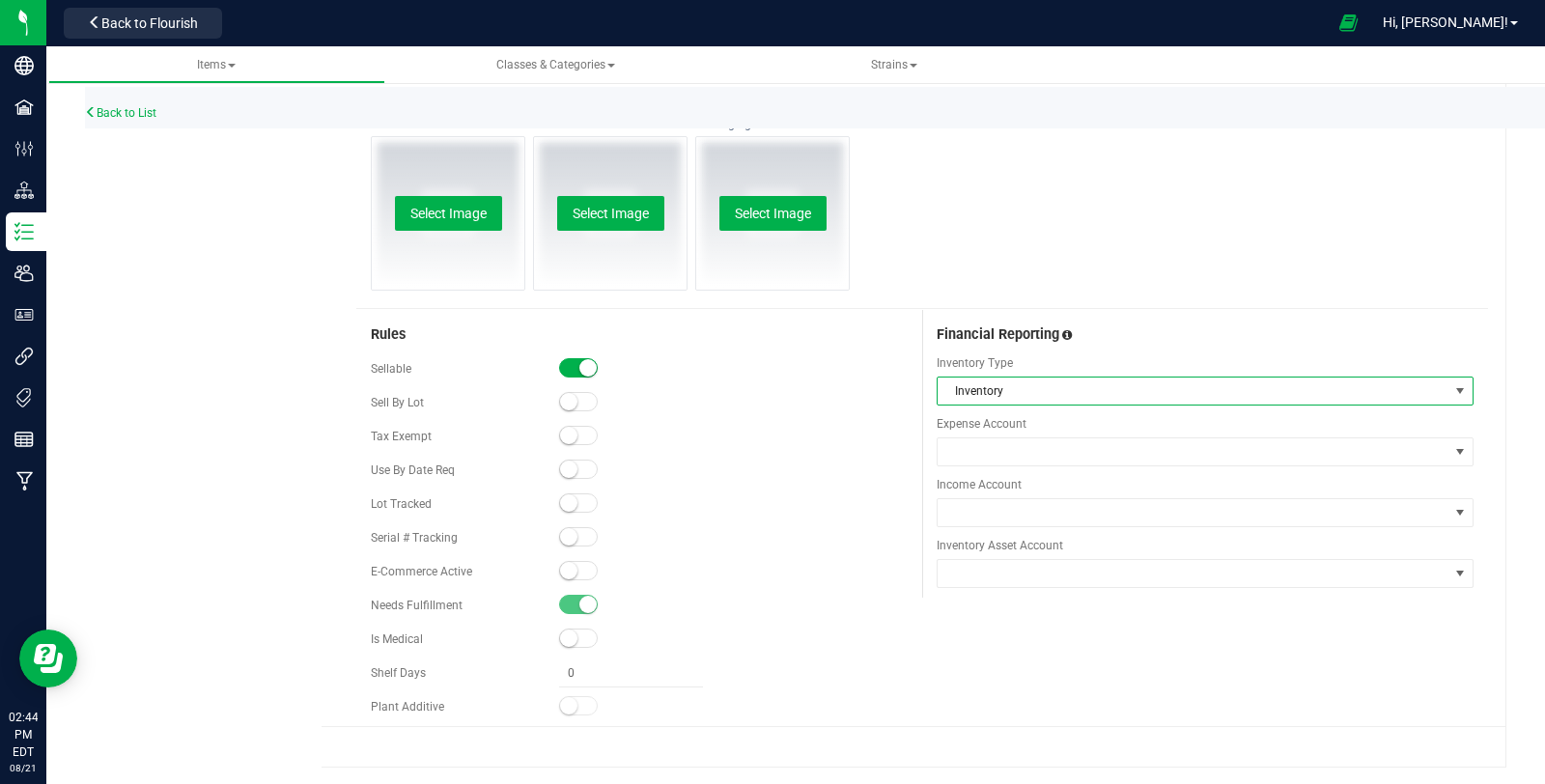
click at [990, 394] on span "Inventory" at bounding box center [1193, 391] width 511 height 27
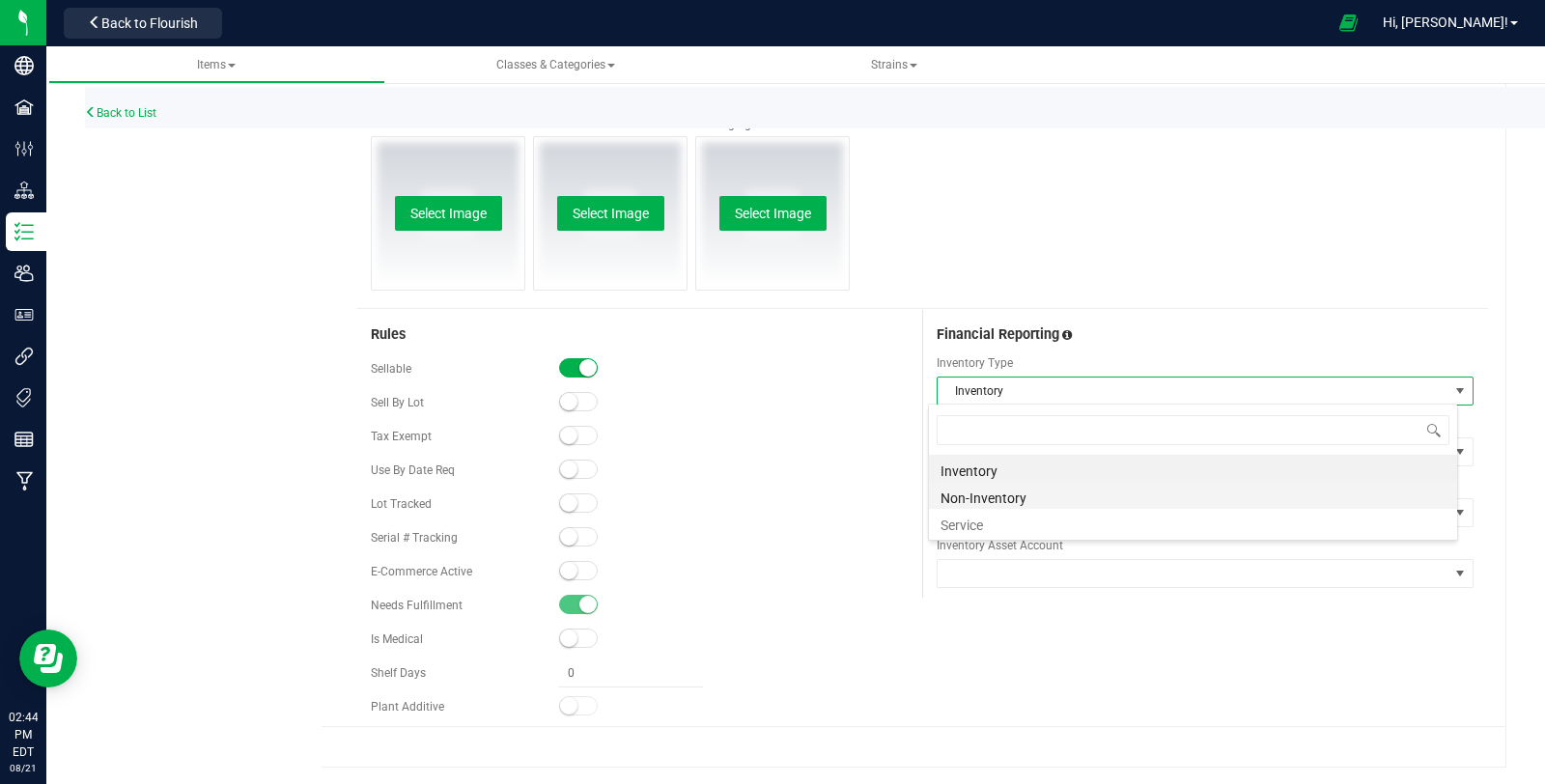
scroll to position [28, 530]
click at [1025, 491] on li "Non-Inventory" at bounding box center [1192, 495] width 528 height 27
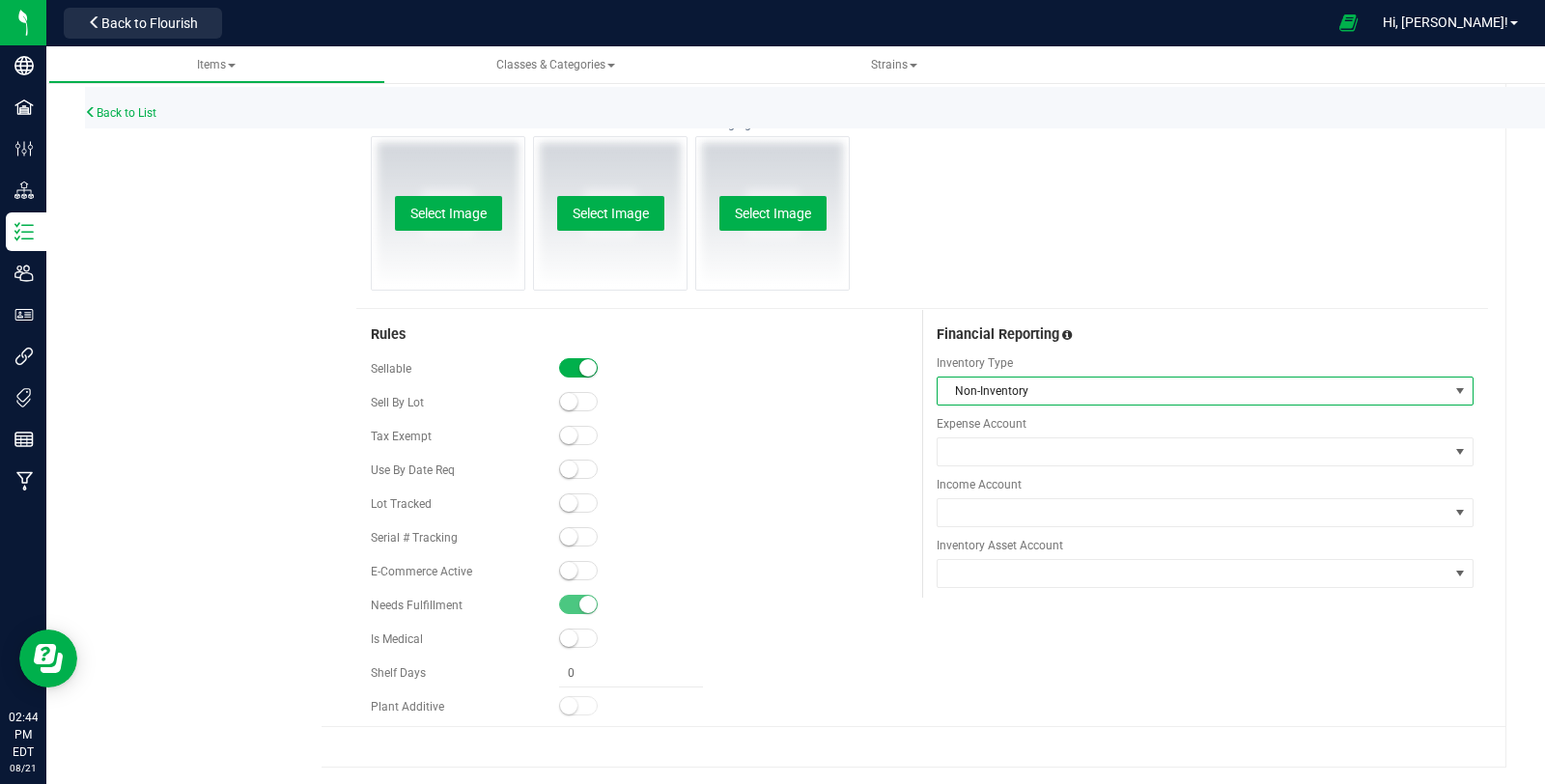
click at [1025, 492] on div "Income Account" at bounding box center [1205, 501] width 536 height 51
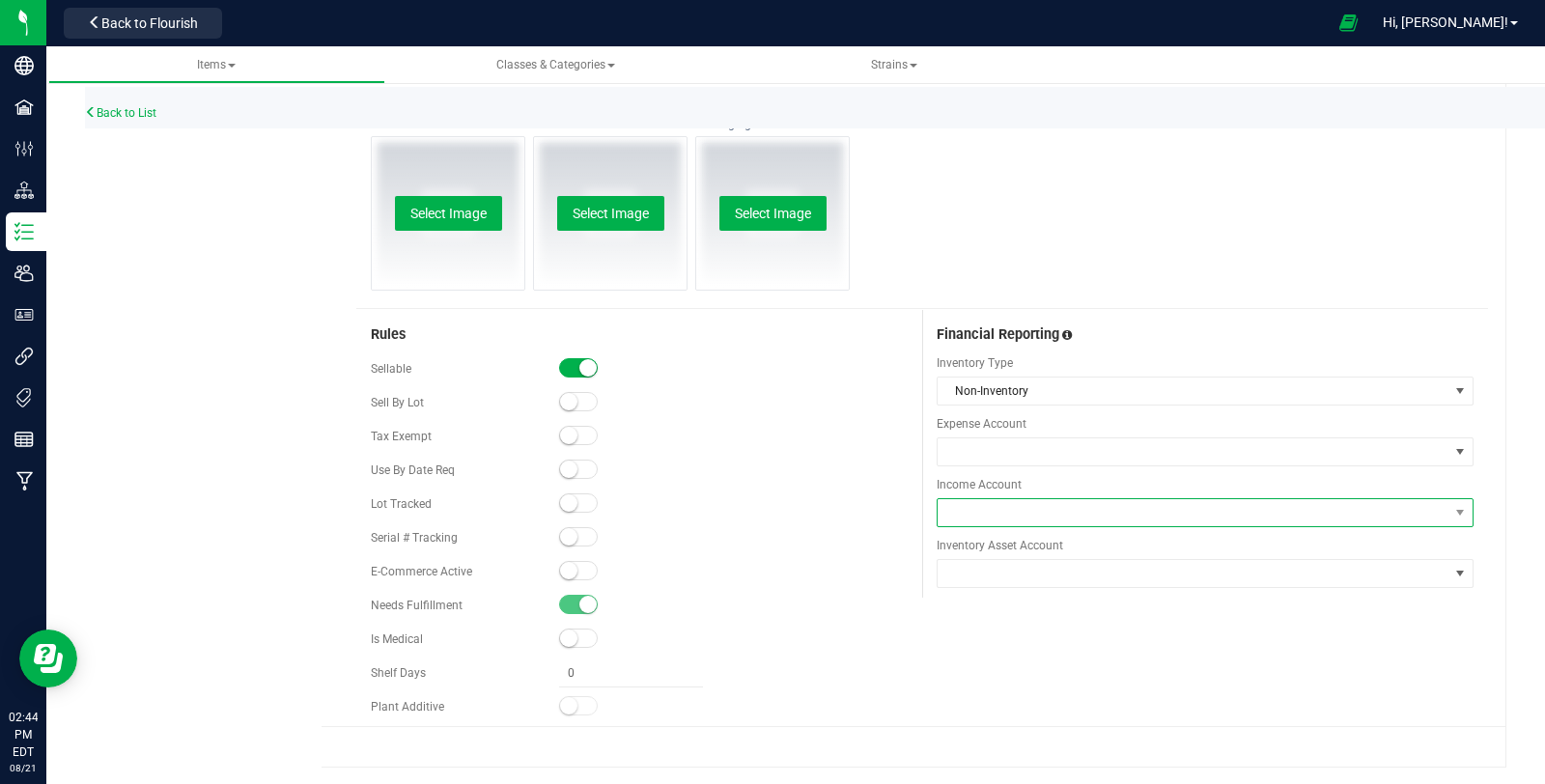
click at [1025, 506] on span at bounding box center [1193, 513] width 511 height 27
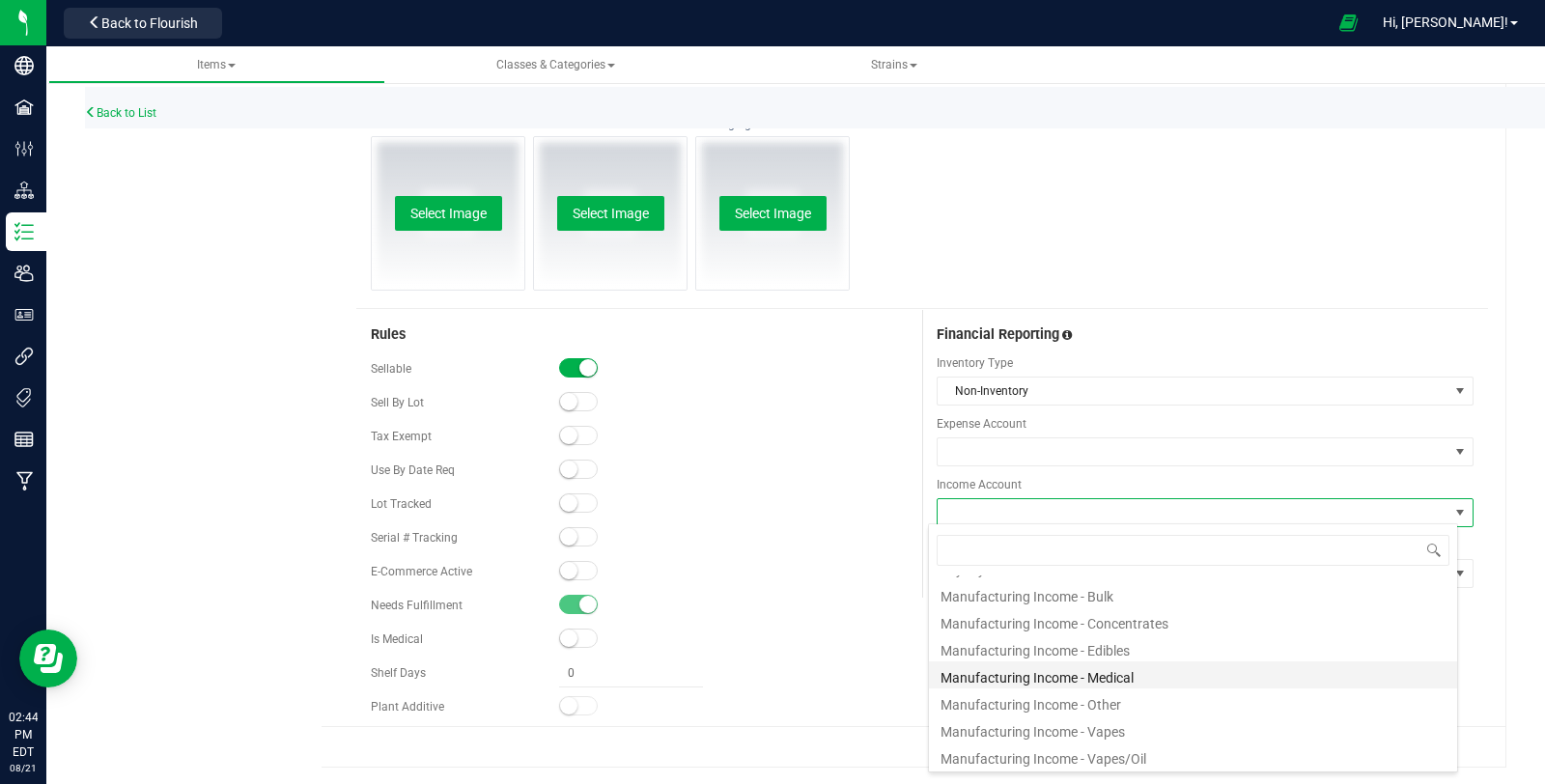
scroll to position [428, 0]
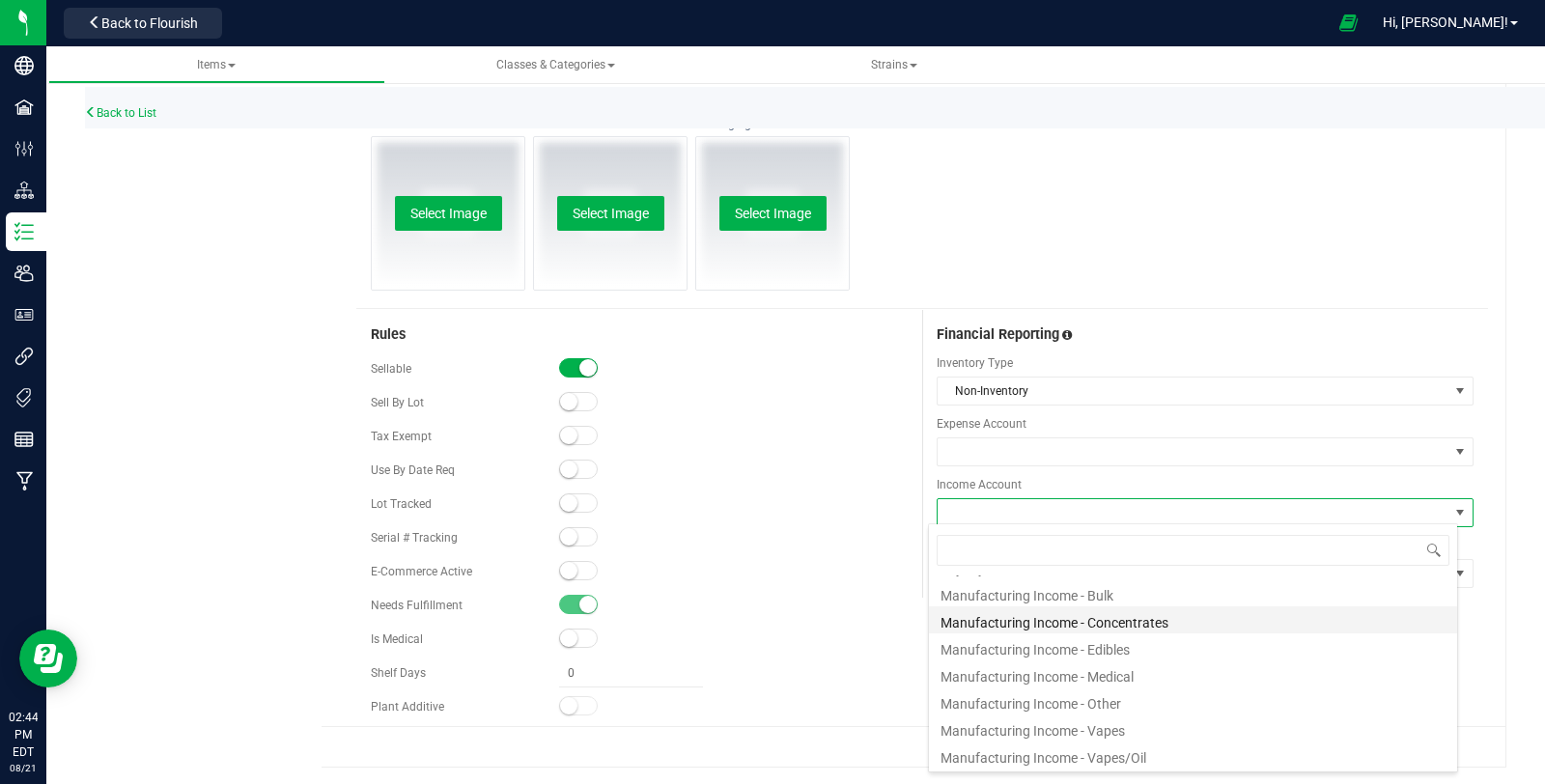
click at [1198, 628] on li "Manufacturing Income - Concentrates" at bounding box center [1192, 620] width 528 height 27
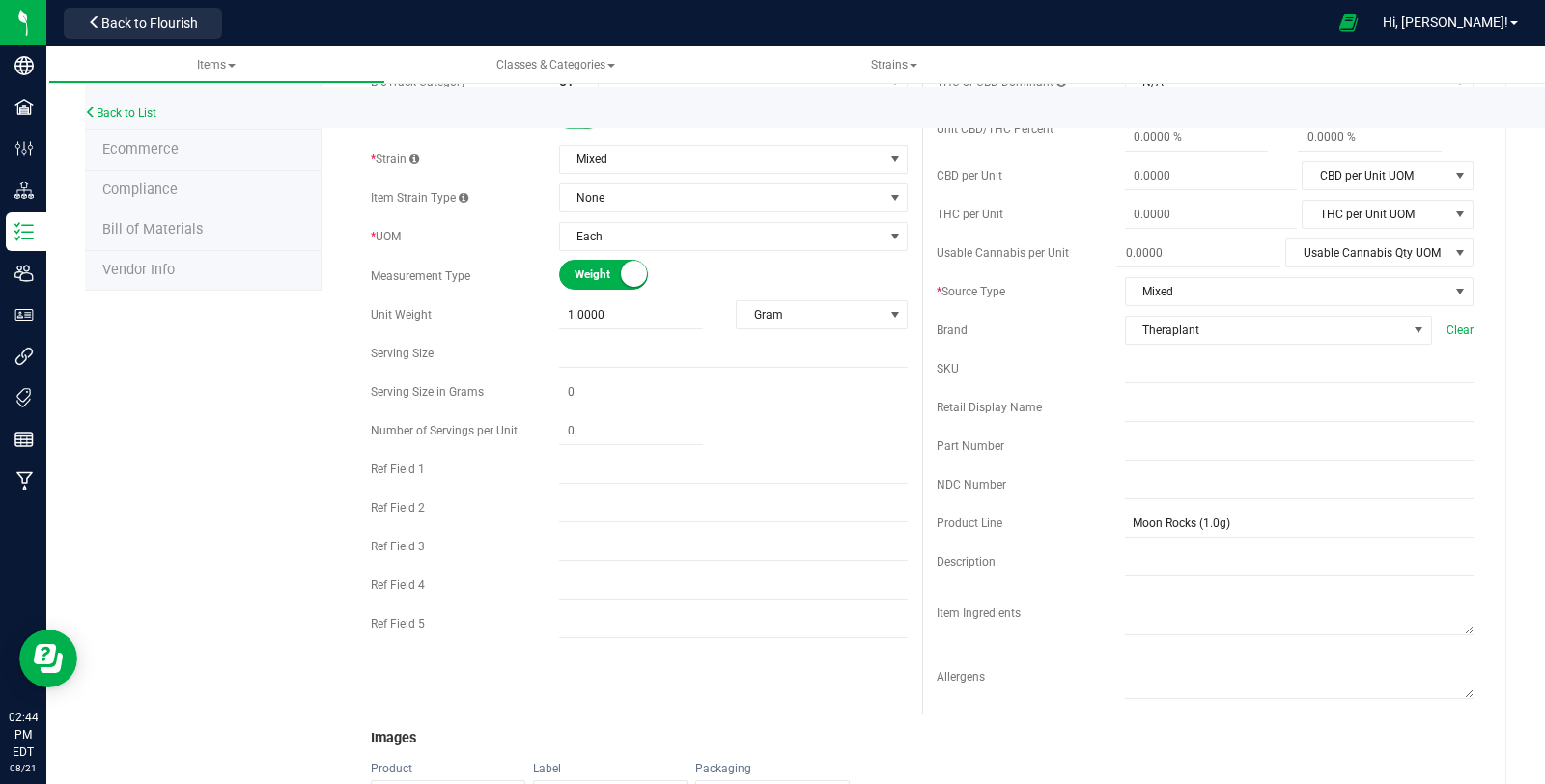
scroll to position [0, 0]
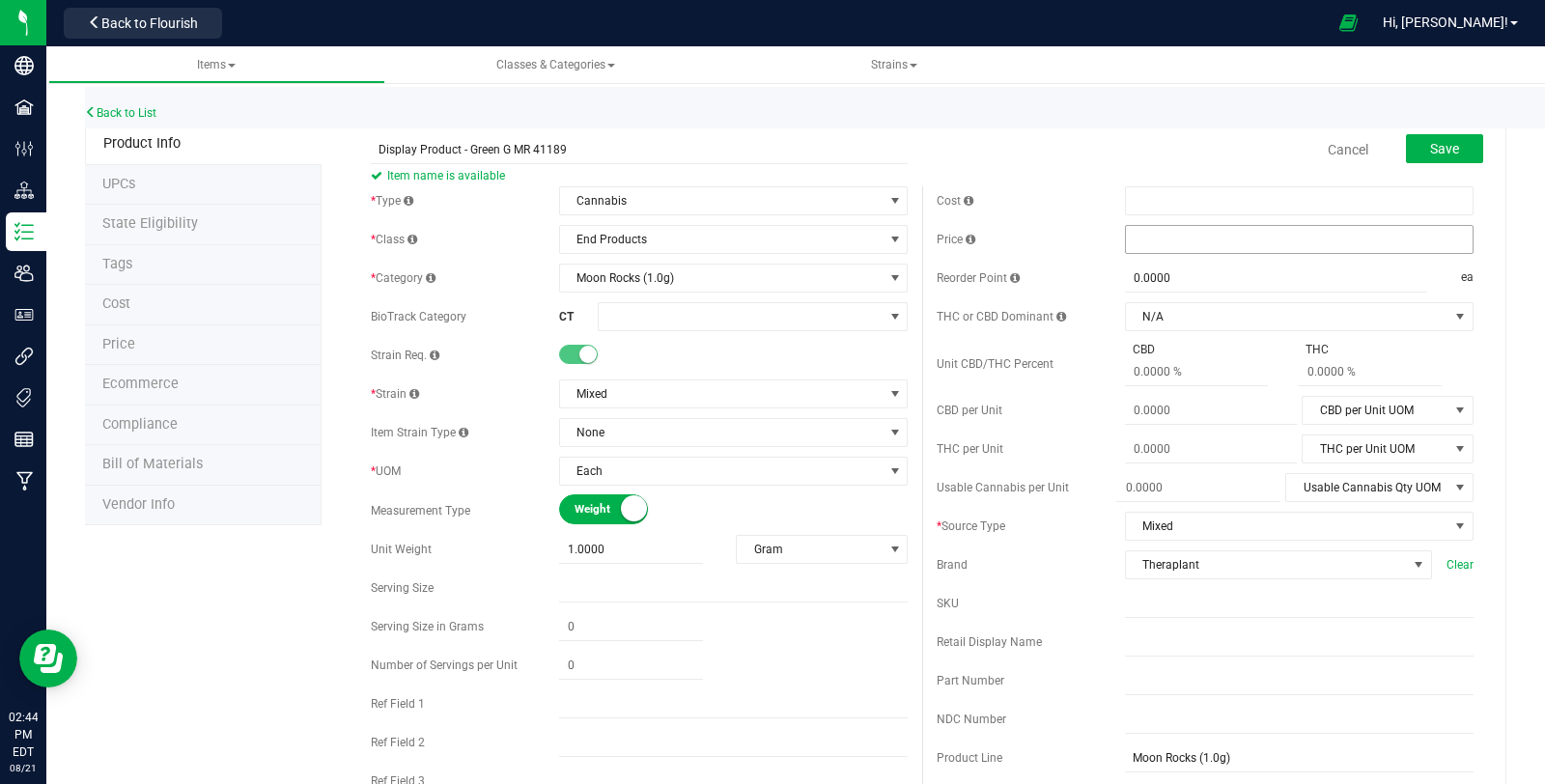
click at [1132, 237] on span at bounding box center [1298, 240] width 348 height 29
type input "19.5"
type input "$19.50000"
click at [1082, 227] on div "Price $19.50000 19.5" at bounding box center [1205, 240] width 536 height 29
click at [1448, 144] on button "Save" at bounding box center [1444, 149] width 77 height 29
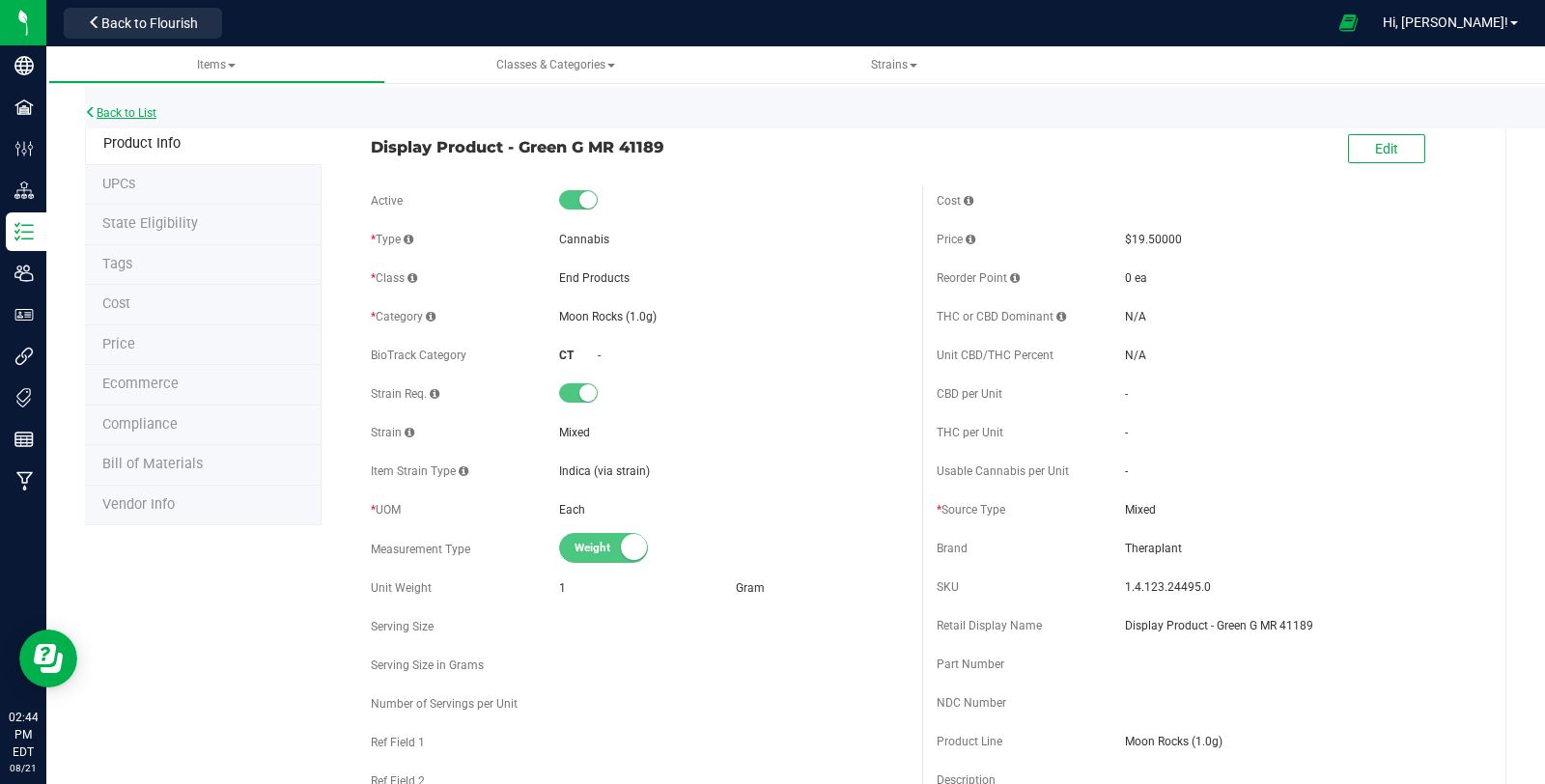
click at [113, 107] on link "Back to List" at bounding box center [120, 113] width 71 height 14
